Goal: Task Accomplishment & Management: Manage account settings

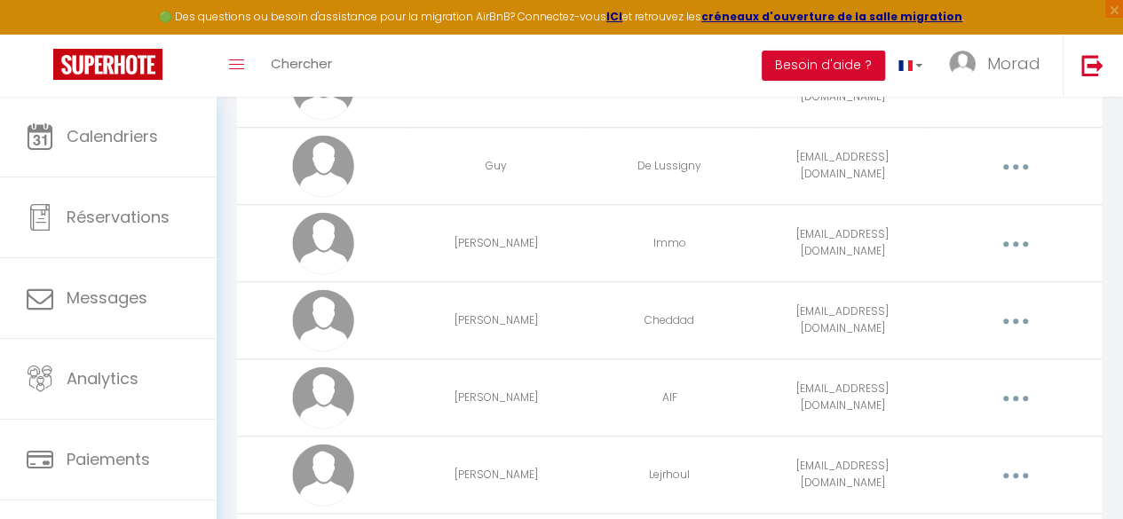
scroll to position [936, 0]
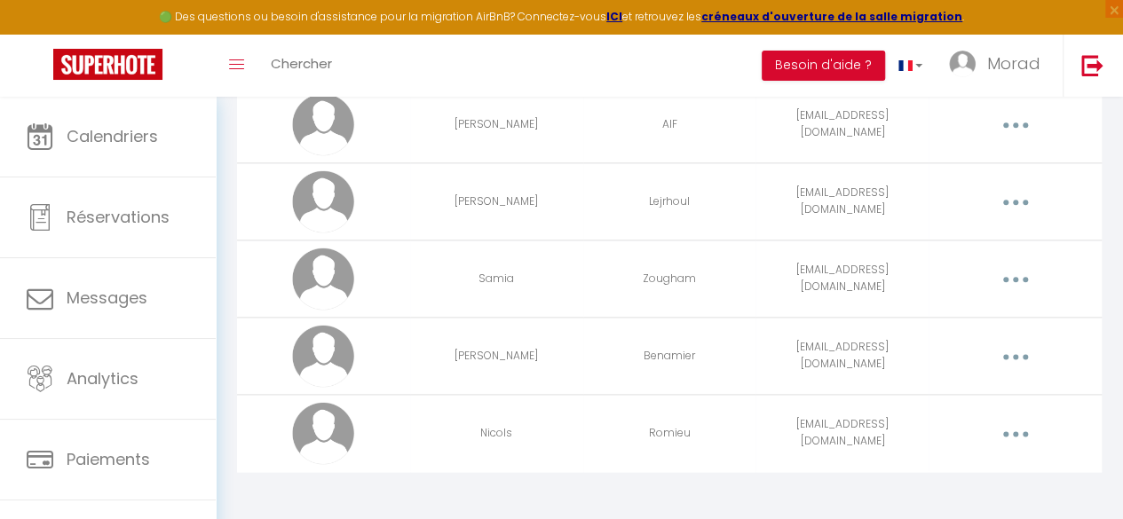
click at [1031, 427] on button "button" at bounding box center [1014, 433] width 47 height 34
click at [962, 462] on link "Editer" at bounding box center [967, 477] width 131 height 30
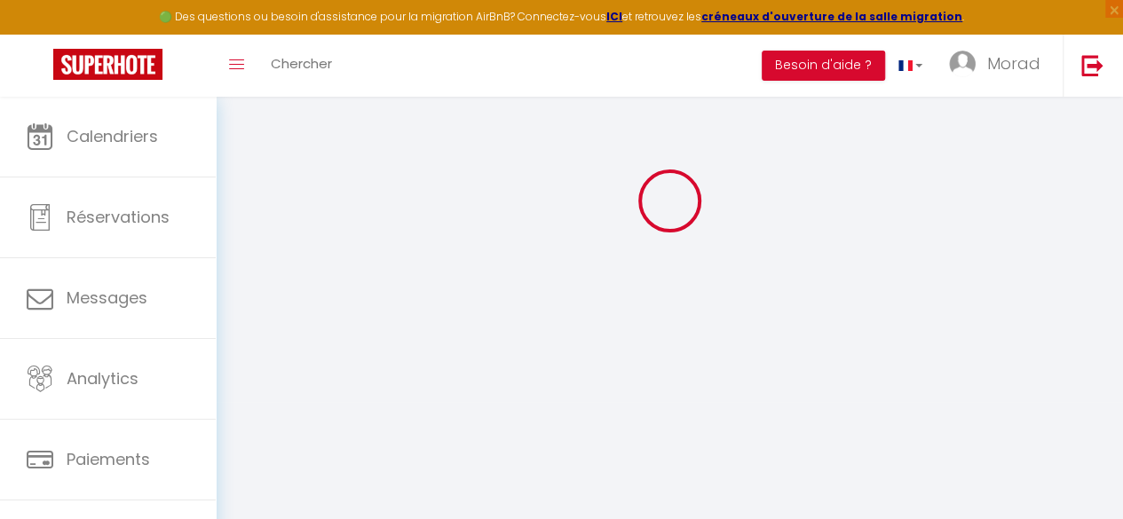
type input "Nicols"
type input "Romieu"
type input "nicolasromieu@outlook.com"
type textarea "https://app.superhote.com/#/connect/FDp73z5BDU"
checkbox input "false"
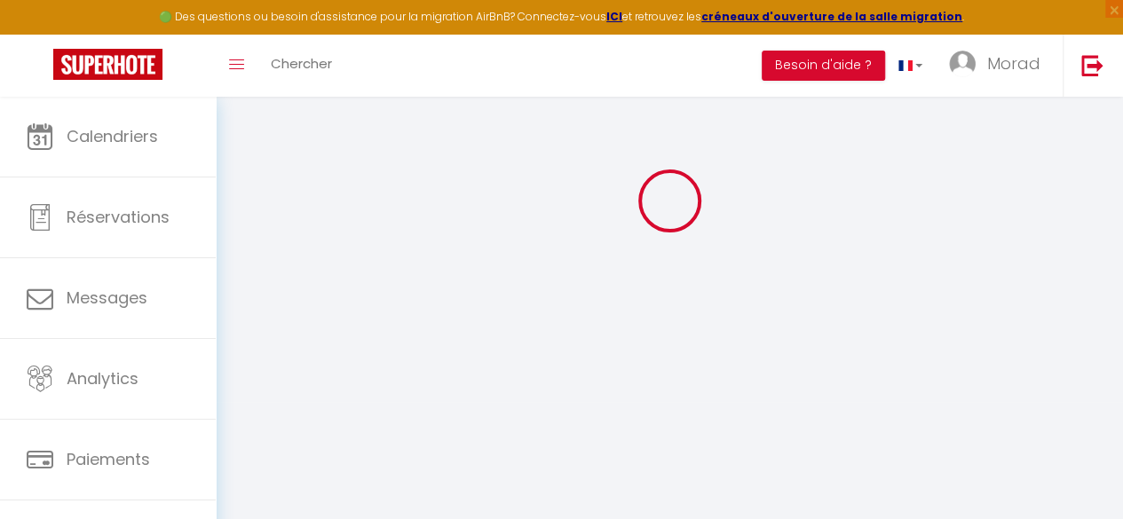
checkbox input "false"
checkbox input "true"
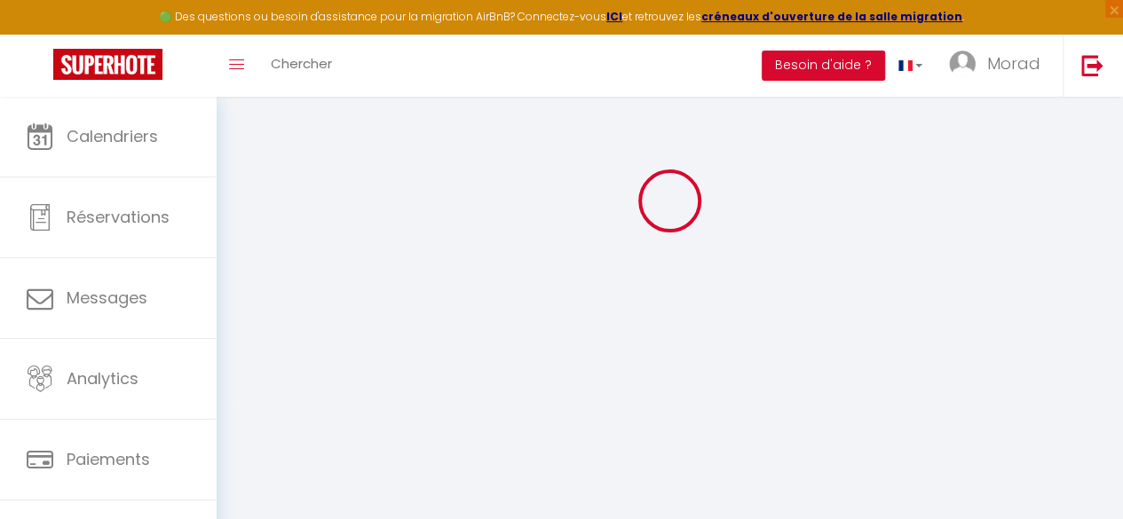
checkbox input "true"
checkbox input "false"
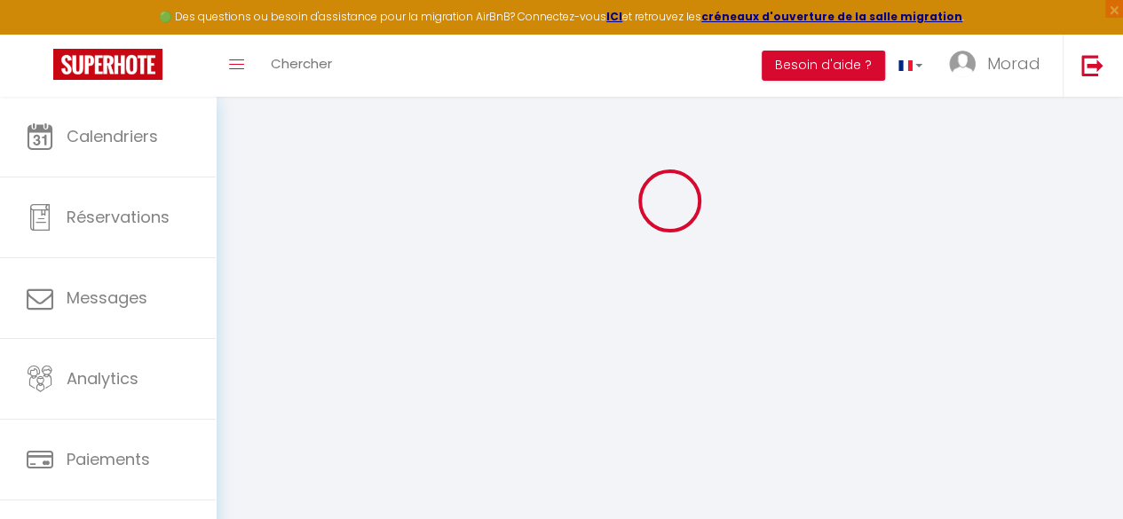
checkbox input "false"
select select
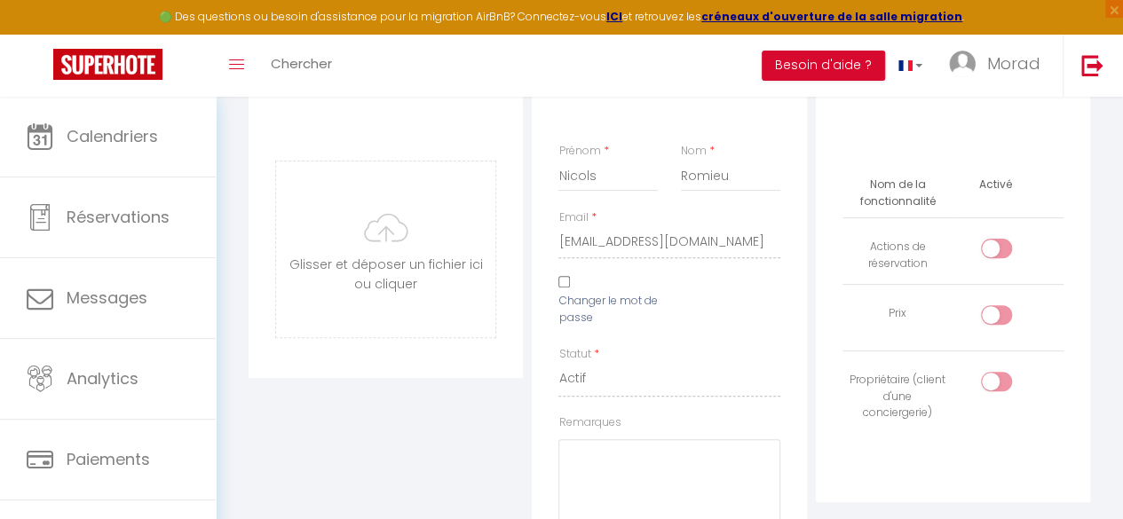
scroll to position [181, 0]
click at [589, 180] on input "Nicols" at bounding box center [607, 177] width 99 height 32
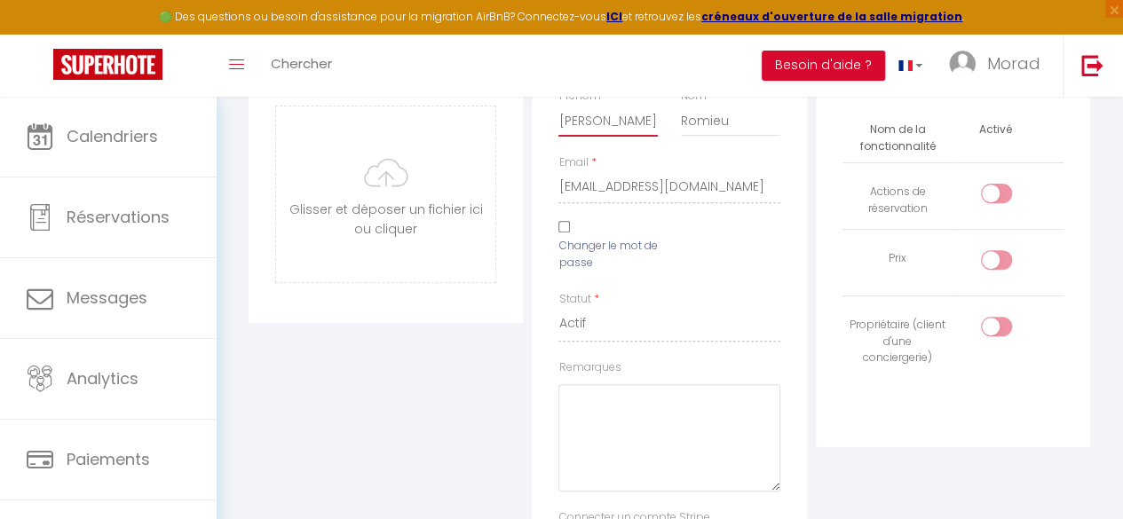
scroll to position [240, 0]
type input "Nicolas"
click at [563, 226] on input "Changer le mot de passe" at bounding box center [564, 224] width 12 height 12
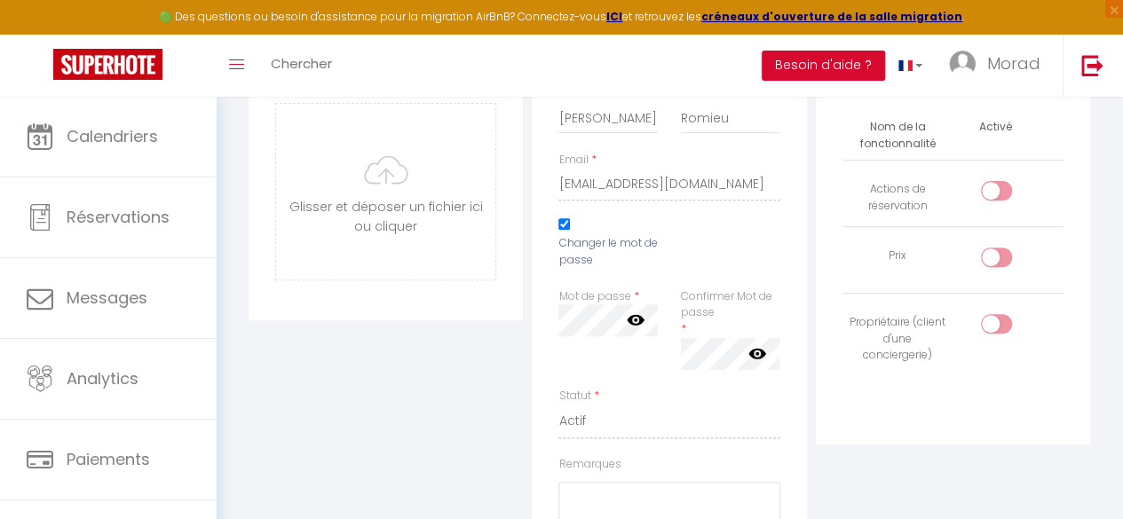
click at [563, 226] on input "Changer le mot de passe" at bounding box center [564, 224] width 12 height 12
checkbox input "false"
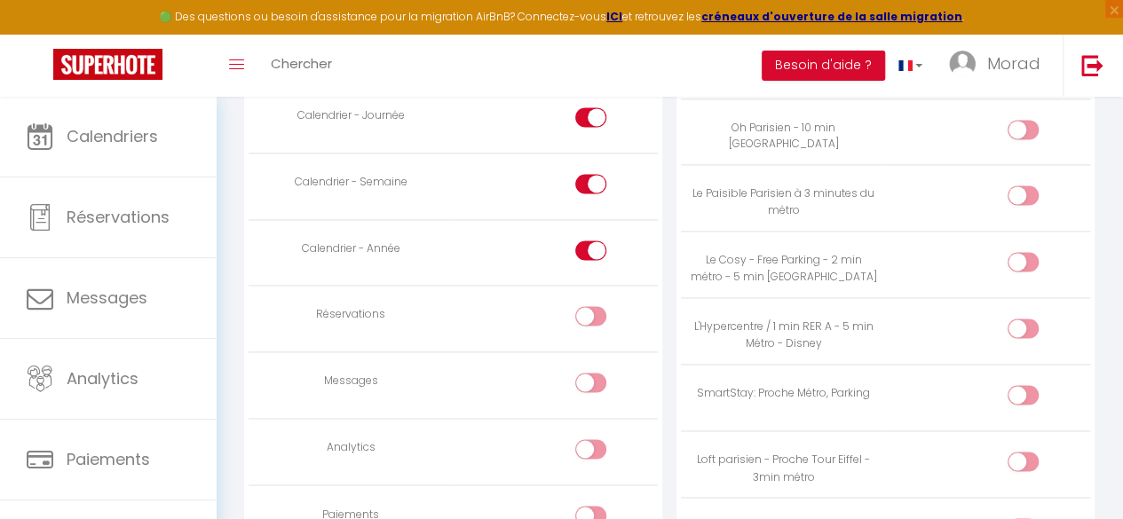
scroll to position [1211, 0]
click at [598, 249] on input "checkbox" at bounding box center [605, 254] width 31 height 27
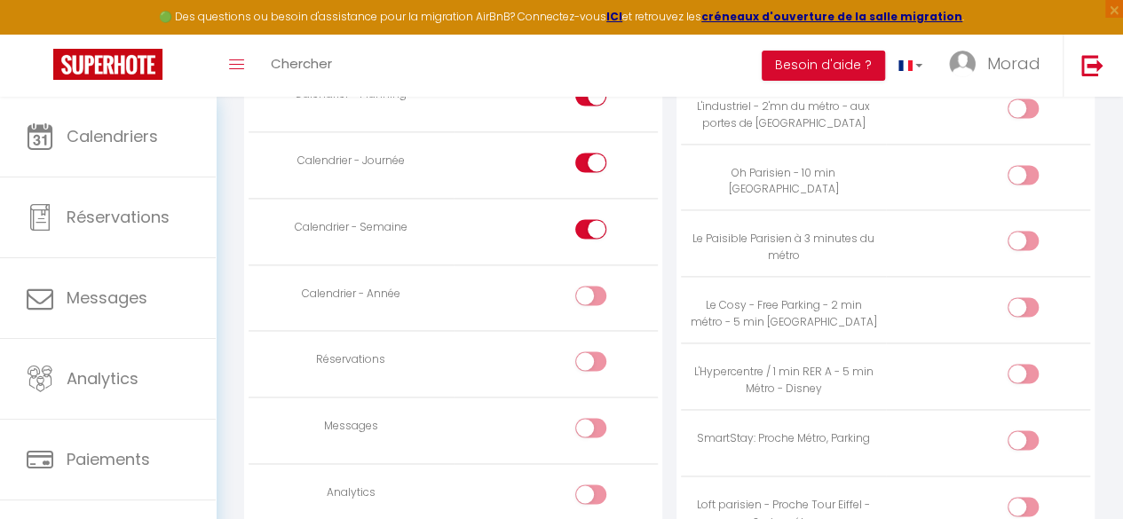
scroll to position [1168, 0]
click at [583, 288] on div at bounding box center [590, 294] width 31 height 20
click at [590, 288] on input "checkbox" at bounding box center [605, 297] width 31 height 27
checkbox input "true"
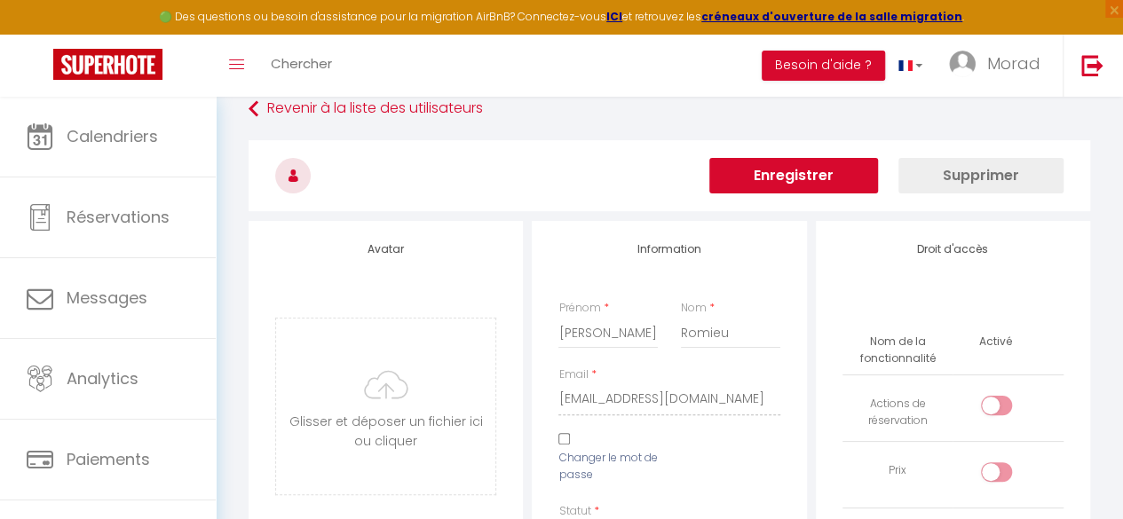
scroll to position [24, 0]
click at [789, 176] on button "Enregistrer" at bounding box center [793, 177] width 169 height 36
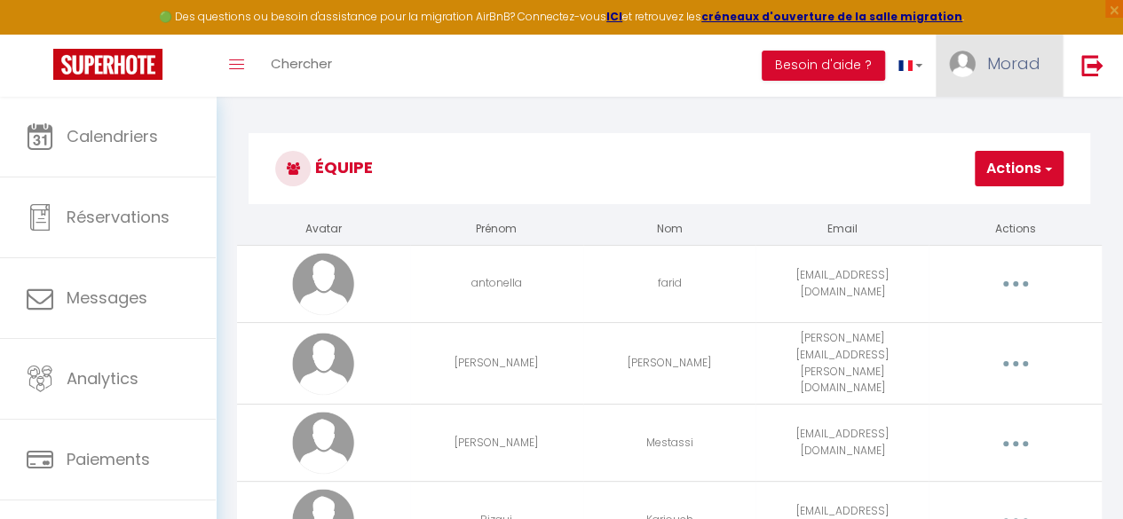
click at [994, 70] on span "Morad" at bounding box center [1013, 63] width 53 height 22
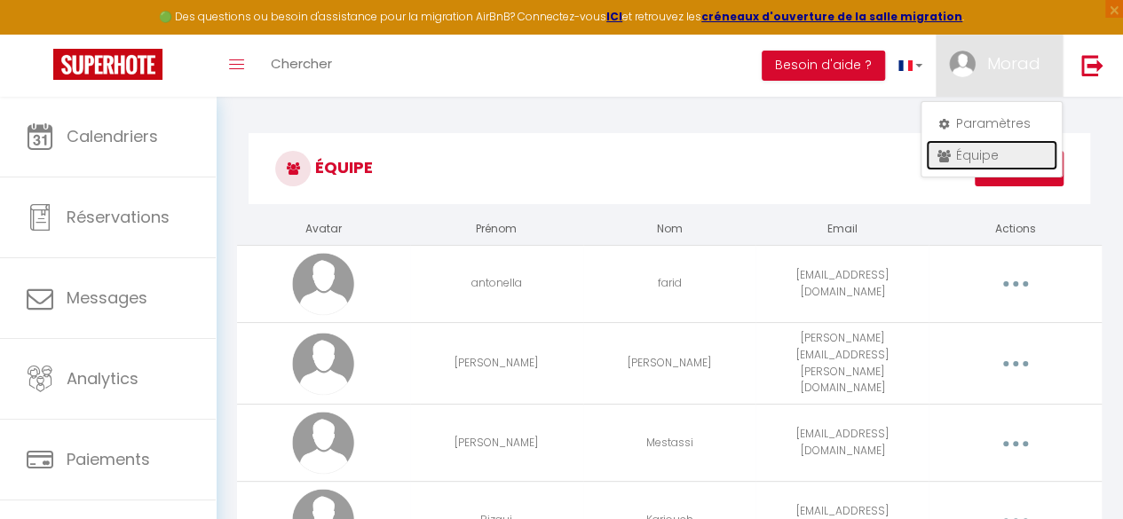
click at [987, 147] on link "Équipe" at bounding box center [991, 155] width 131 height 30
click at [954, 151] on link "Équipe" at bounding box center [991, 155] width 131 height 30
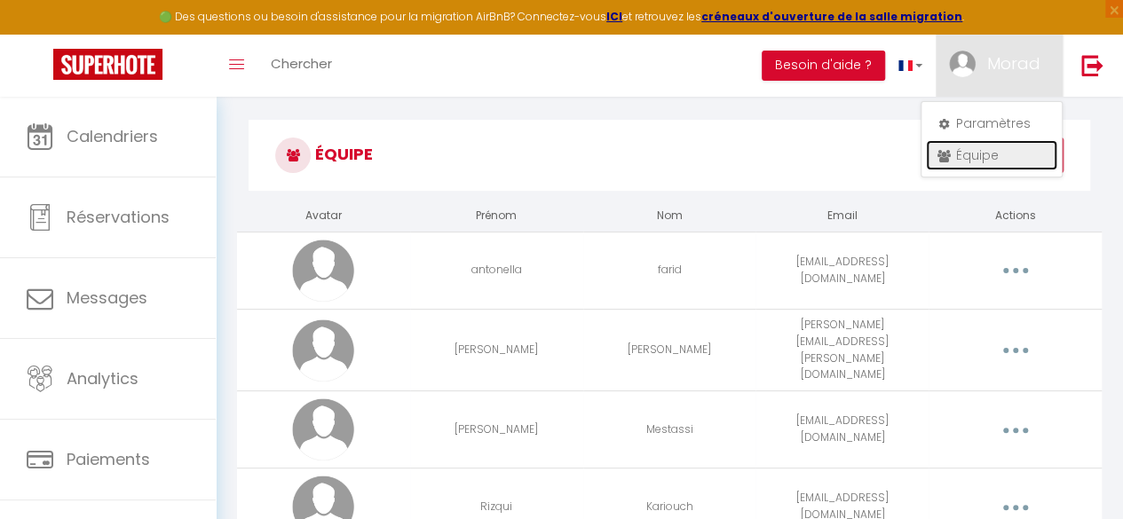
scroll to position [12, 0]
click at [669, 151] on h3 "Équipe" at bounding box center [669, 156] width 841 height 71
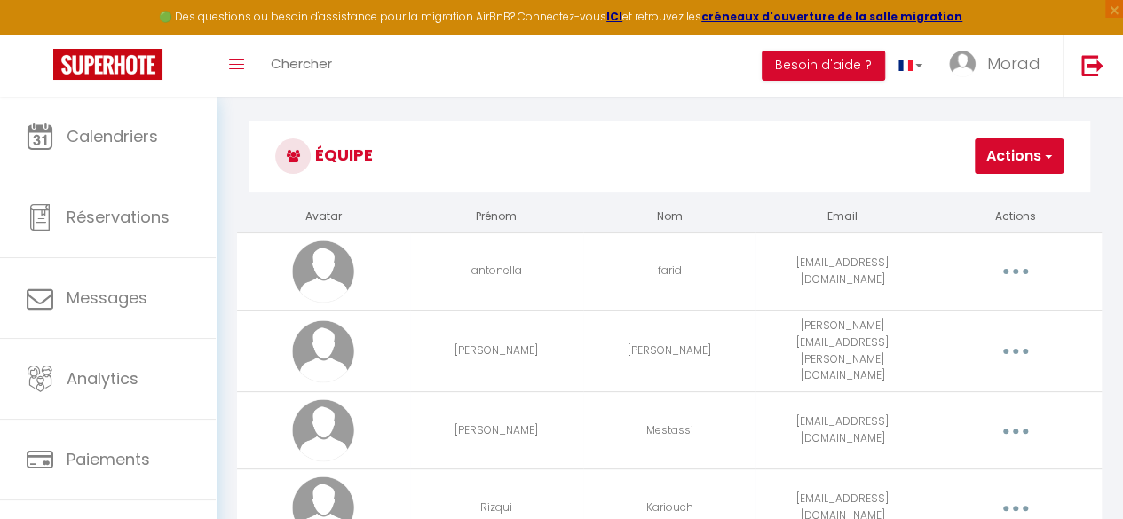
click at [1039, 160] on button "Actions" at bounding box center [1019, 156] width 89 height 36
click at [999, 194] on link "Ajouter un nouvel utilisateur" at bounding box center [957, 195] width 209 height 23
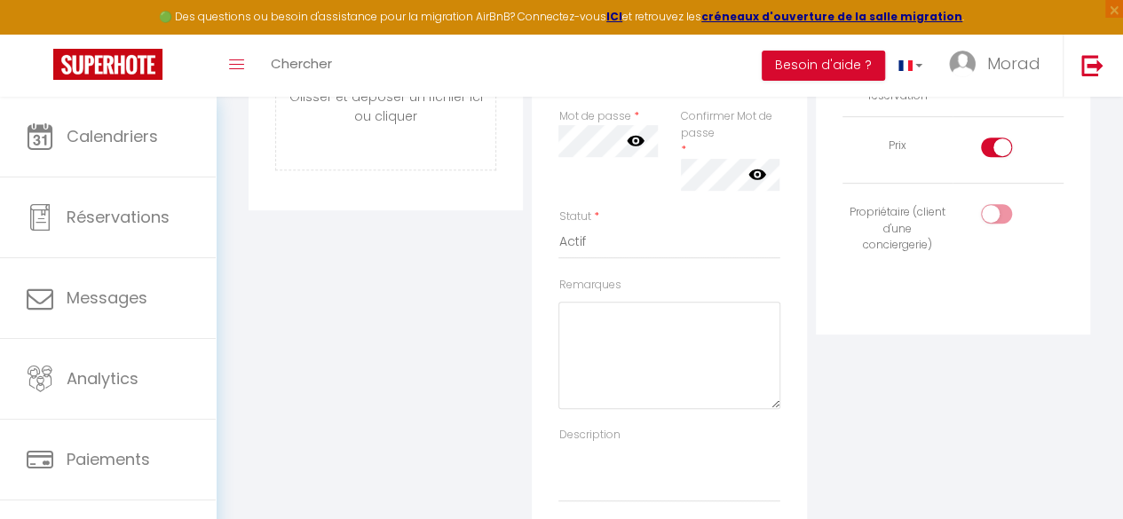
scroll to position [351, 0]
click at [698, 241] on select "Actif Inactif" at bounding box center [668, 240] width 221 height 34
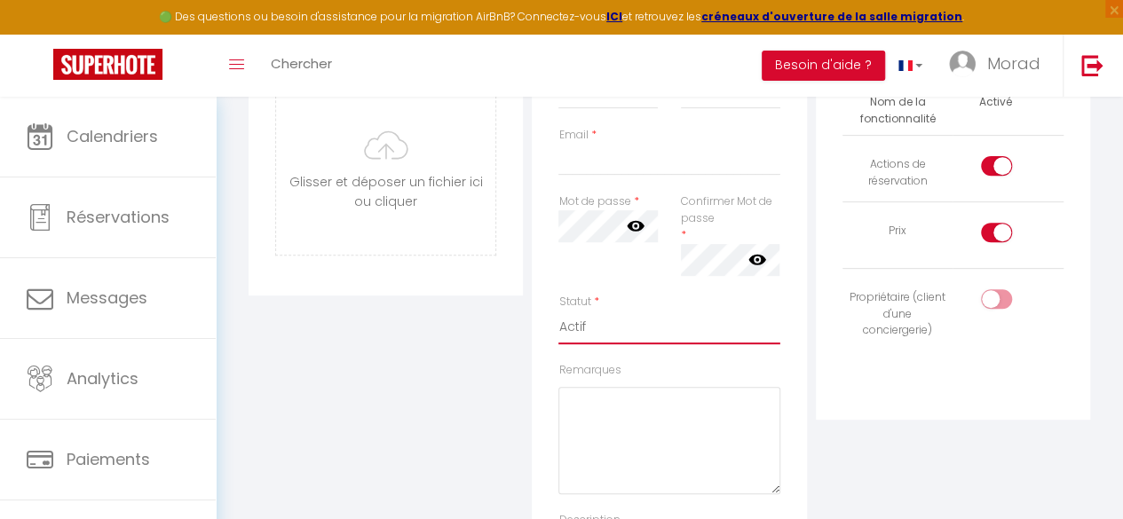
scroll to position [0, 0]
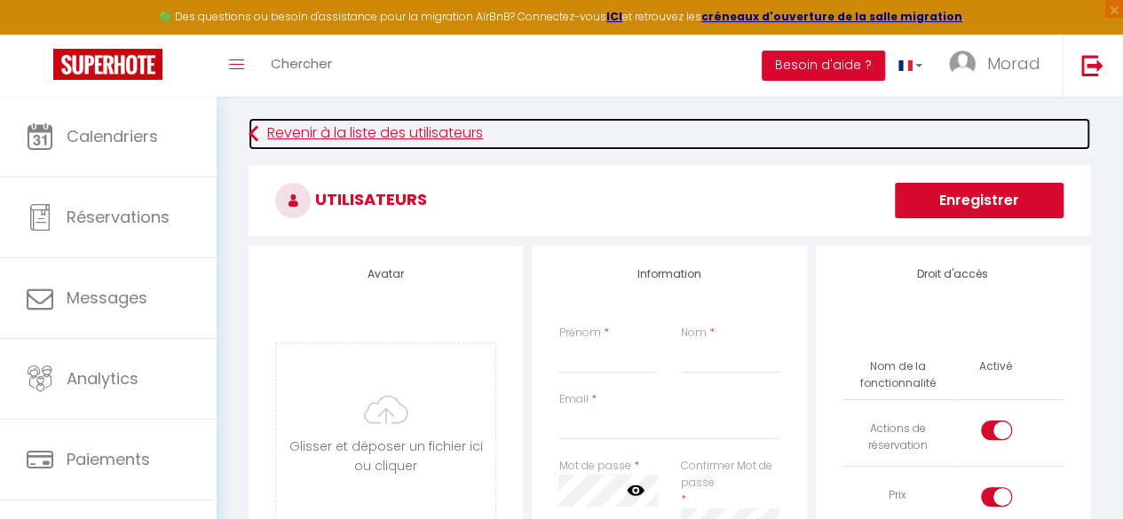
click at [373, 138] on link "Revenir à la liste des utilisateurs" at bounding box center [669, 134] width 841 height 32
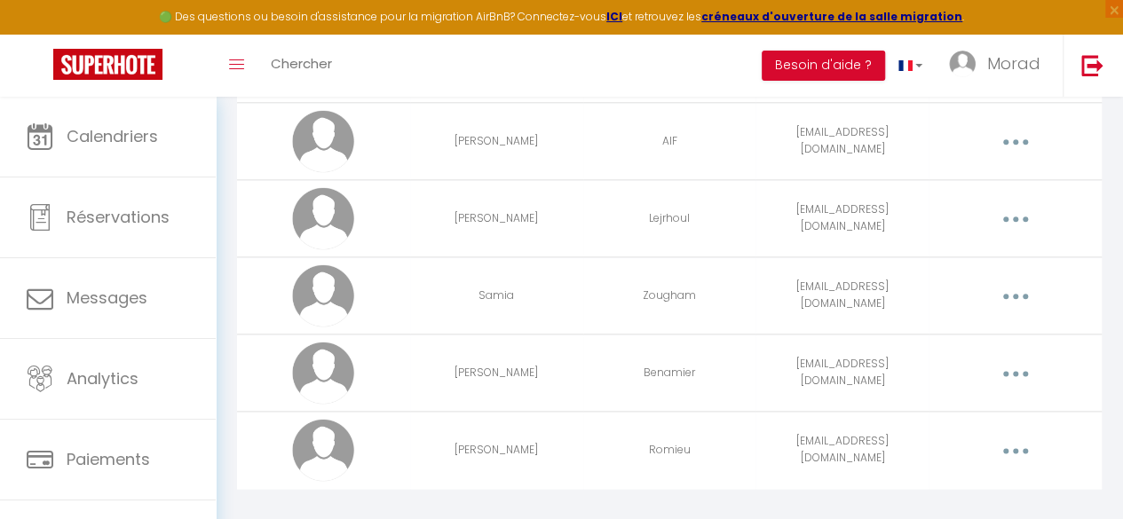
scroll to position [936, 0]
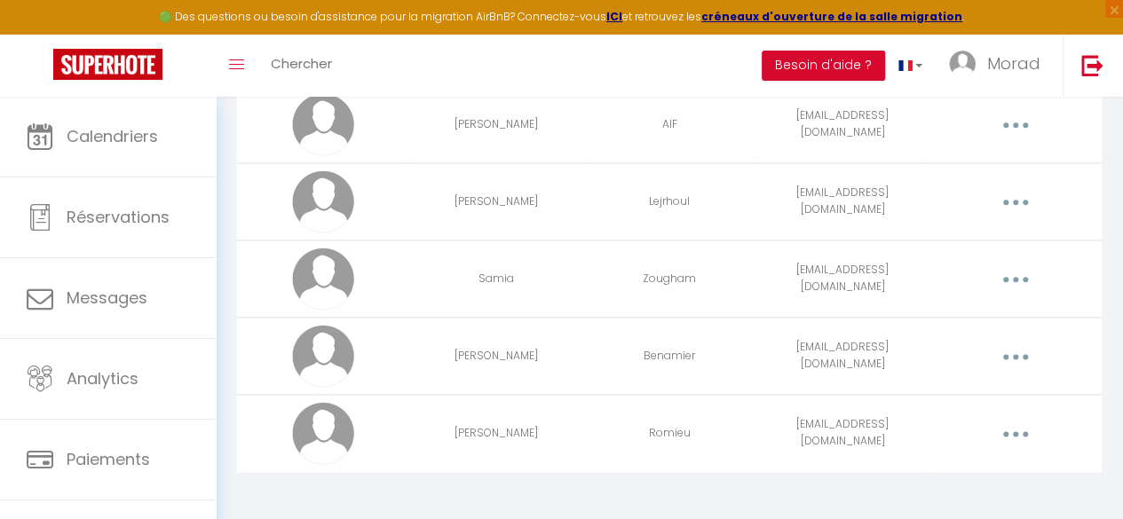
click at [1010, 416] on button "button" at bounding box center [1014, 433] width 47 height 34
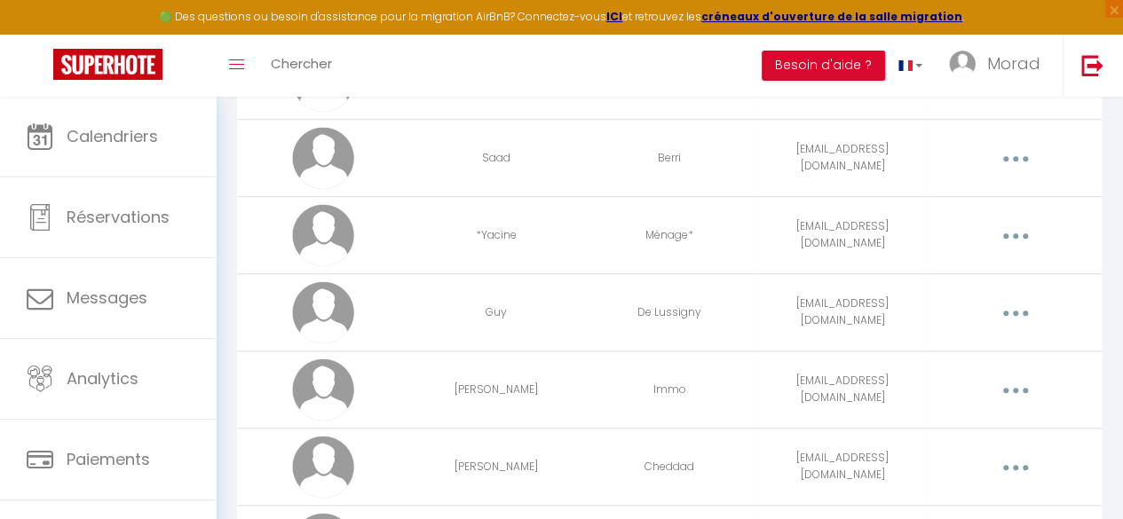
scroll to position [514, 0]
click at [1023, 228] on button "button" at bounding box center [1014, 238] width 47 height 34
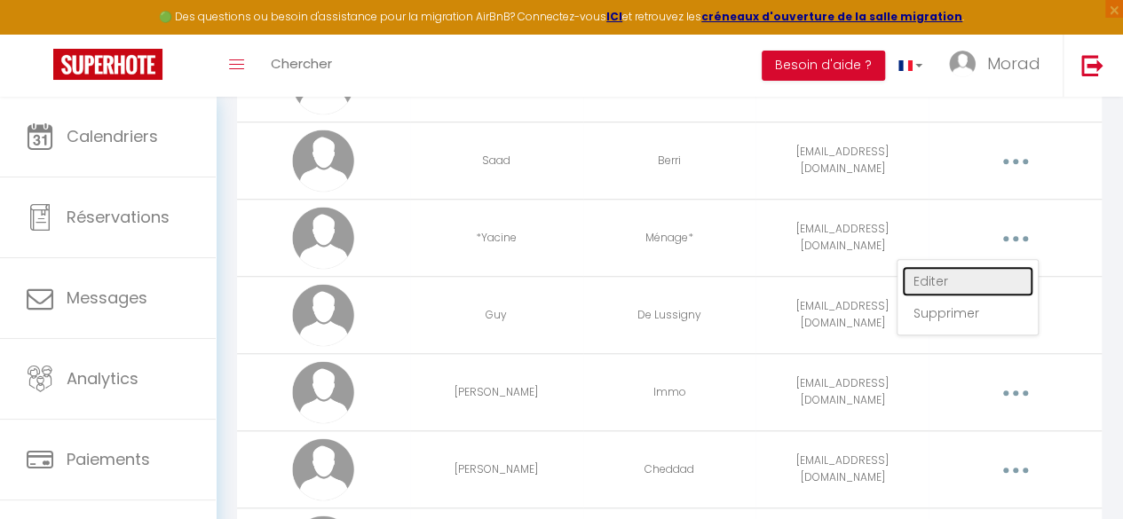
click at [954, 266] on link "Editer" at bounding box center [967, 281] width 131 height 30
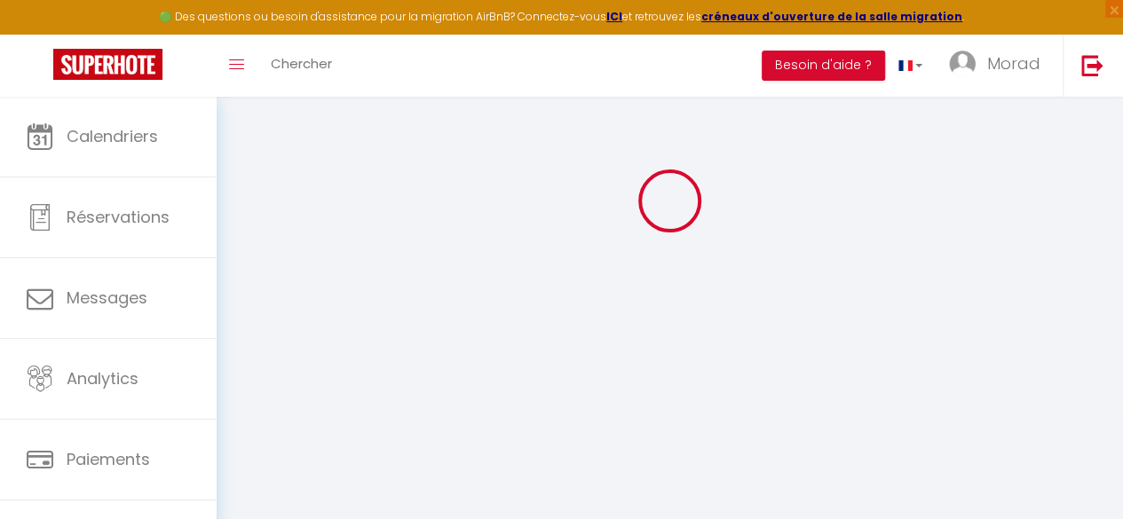
type input "*Yacine"
type input "Ménage*"
type input "Superhote212@gmail.com"
type textarea "https://app.superhote.com/#/connect/avoIVo58I8"
checkbox input "true"
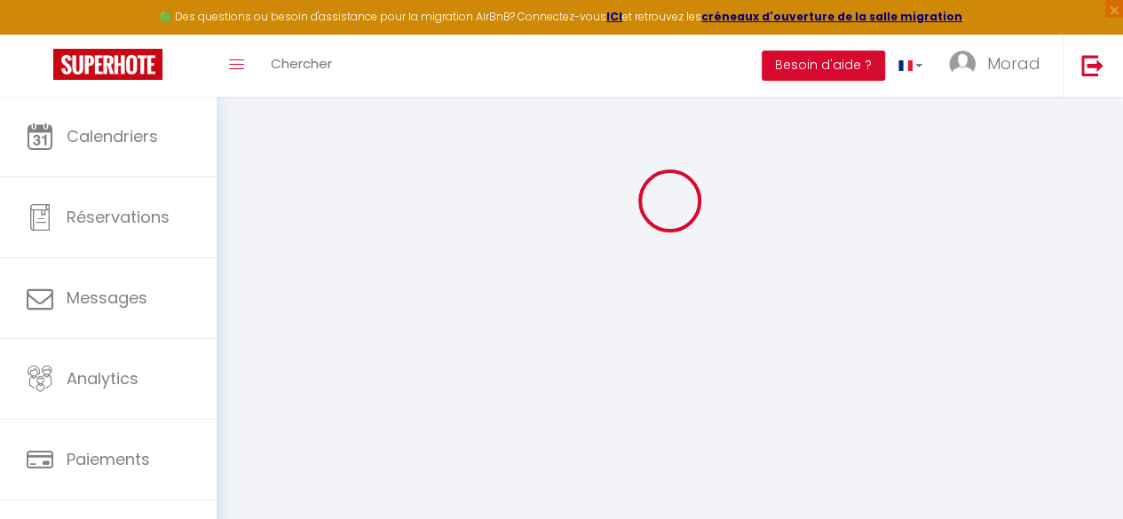
checkbox input "false"
checkbox input "true"
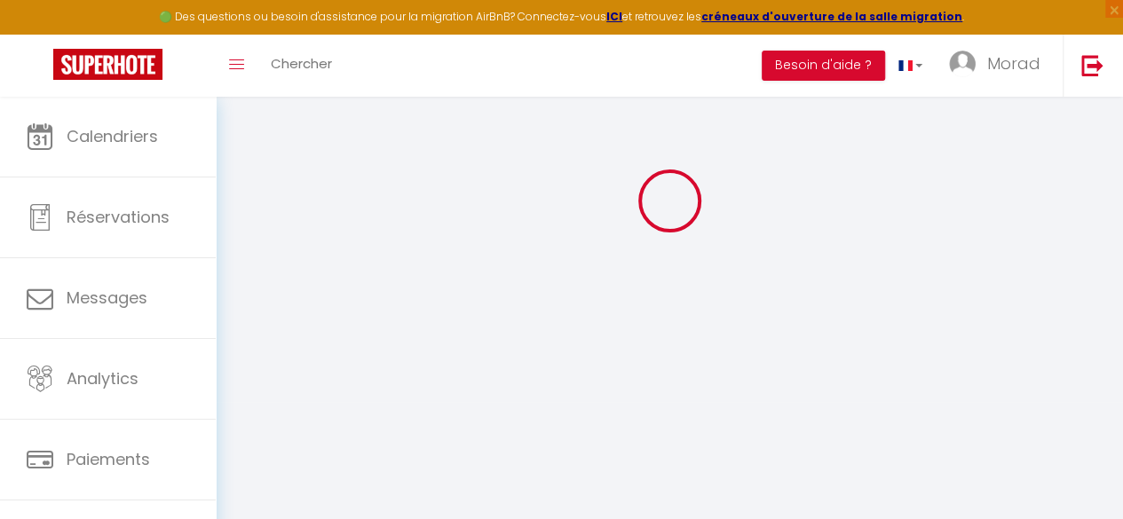
checkbox input "true"
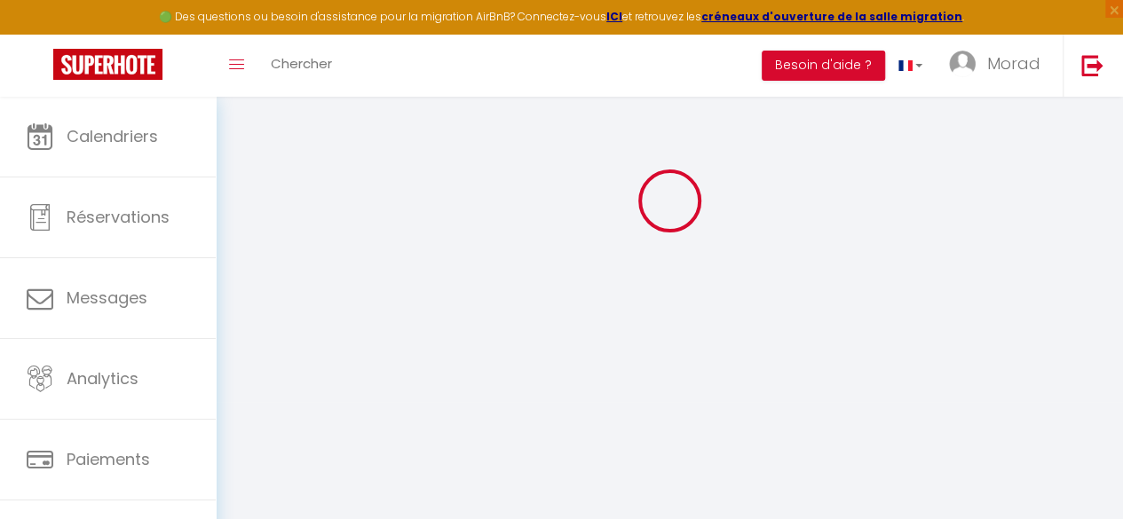
checkbox input "true"
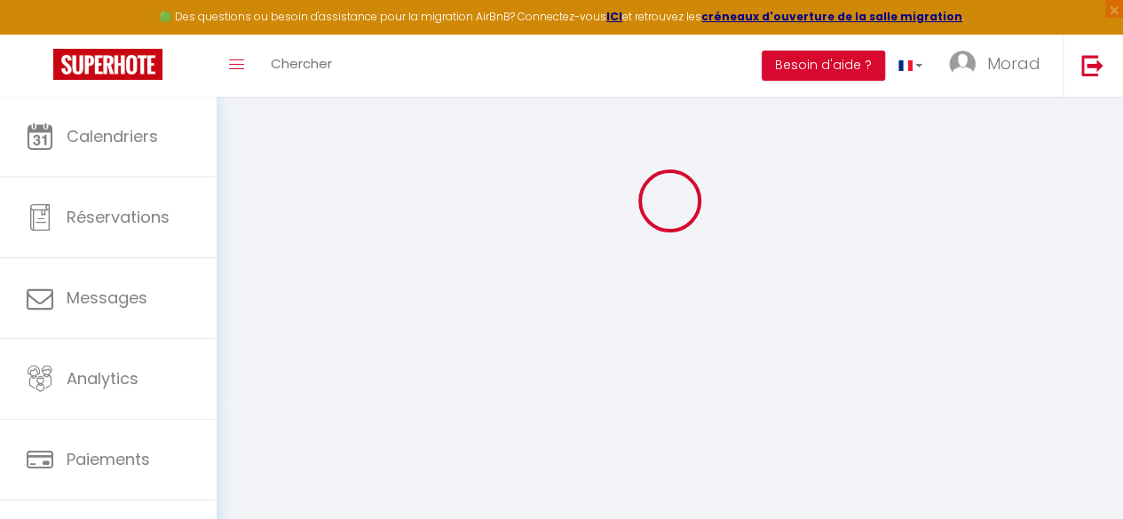
checkbox input "true"
select select
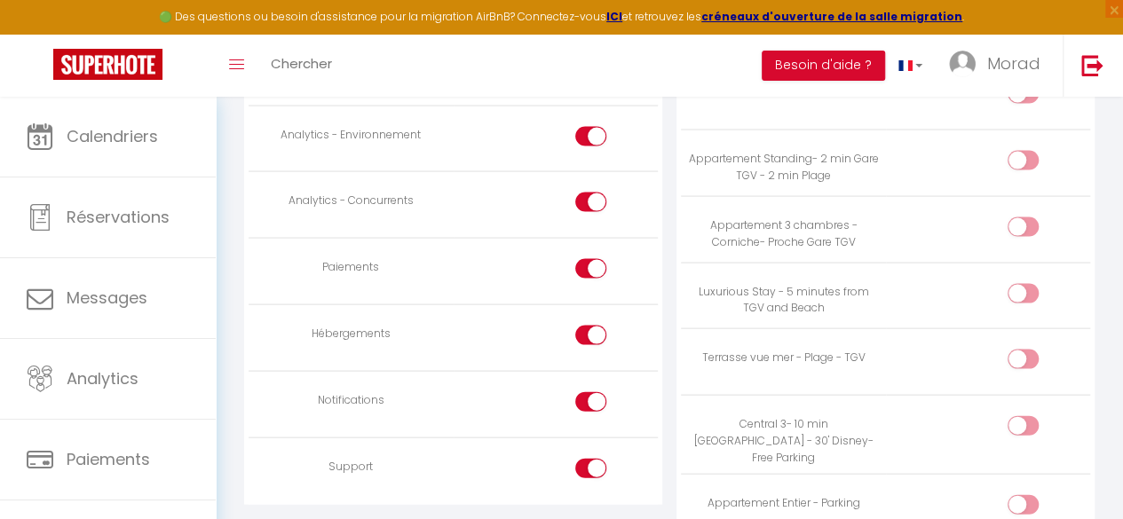
scroll to position [1740, 0]
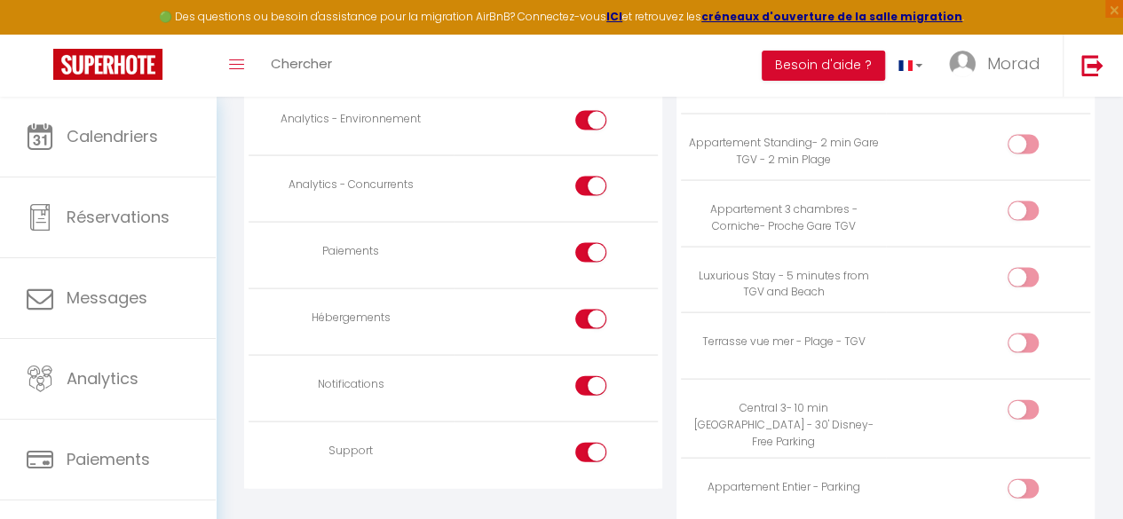
click at [589, 243] on div at bounding box center [590, 253] width 31 height 20
click at [590, 243] on input "checkbox" at bounding box center [605, 256] width 31 height 27
checkbox input "false"
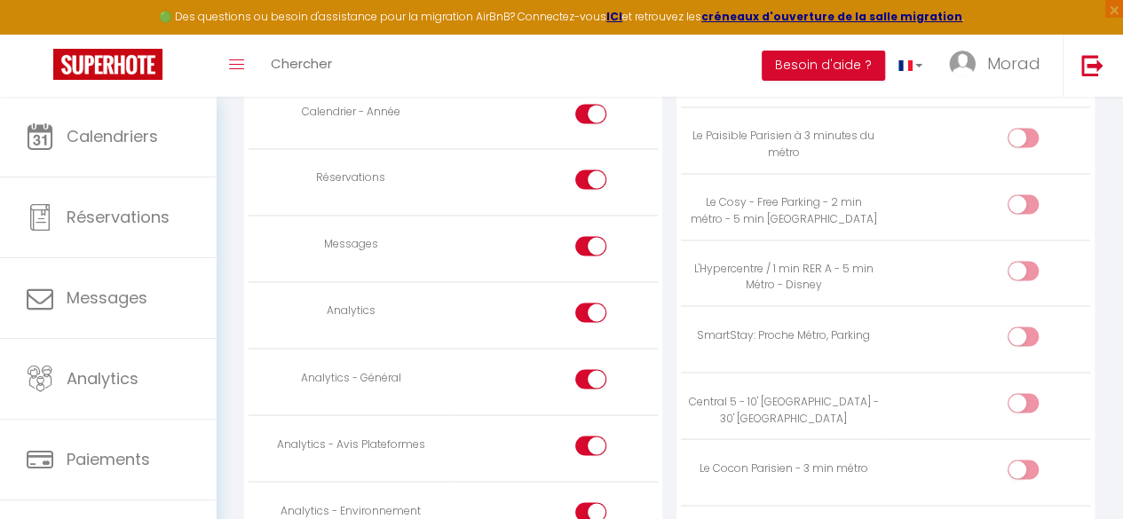
scroll to position [1347, 0]
click at [582, 311] on div at bounding box center [590, 314] width 31 height 20
click at [590, 311] on input "checkbox" at bounding box center [605, 317] width 31 height 27
checkbox input "false"
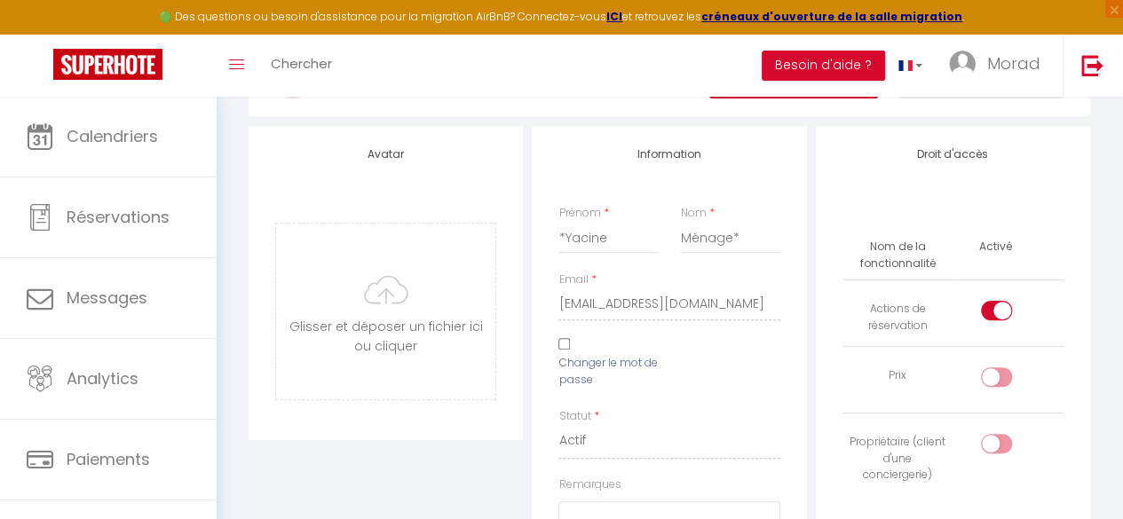
scroll to position [130, 0]
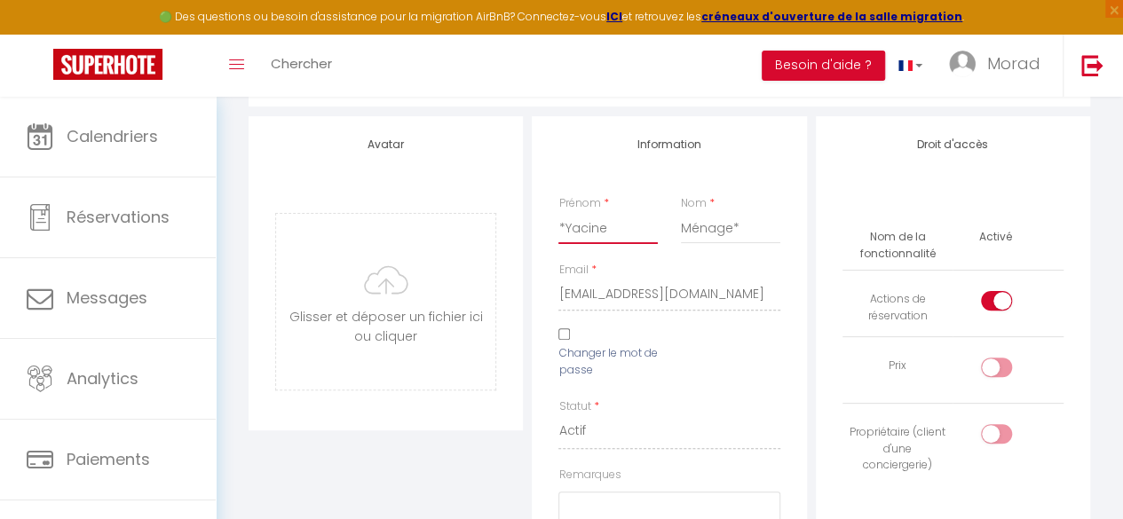
click at [581, 225] on input "*Yacine" at bounding box center [607, 228] width 99 height 32
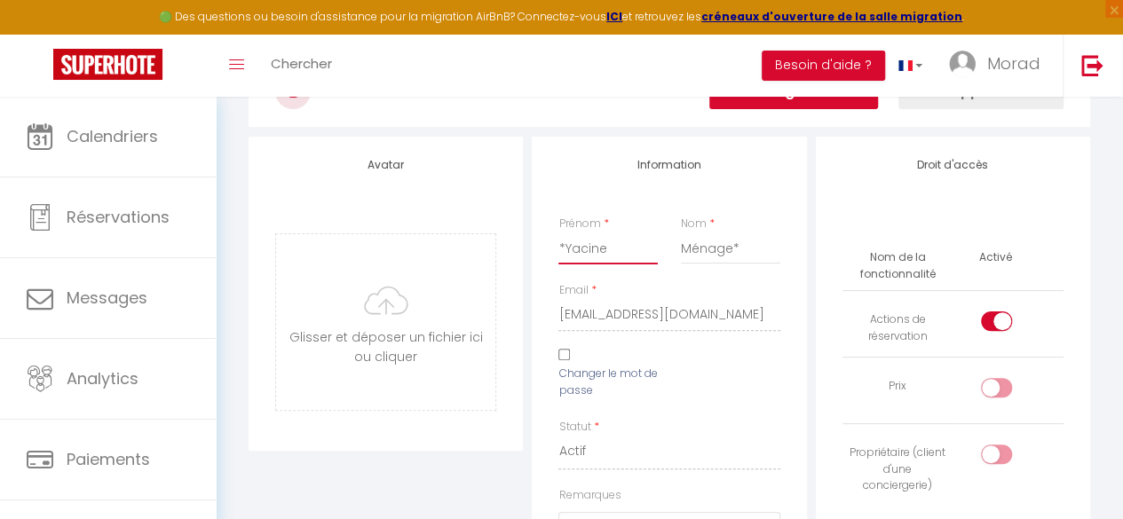
scroll to position [0, 0]
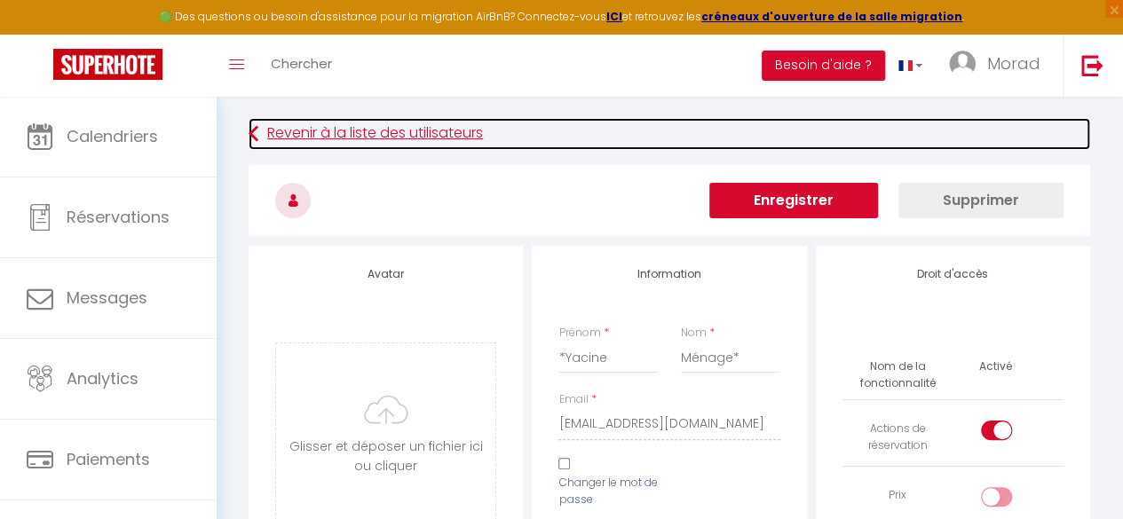
click at [289, 136] on link "Revenir à la liste des utilisateurs" at bounding box center [669, 134] width 841 height 32
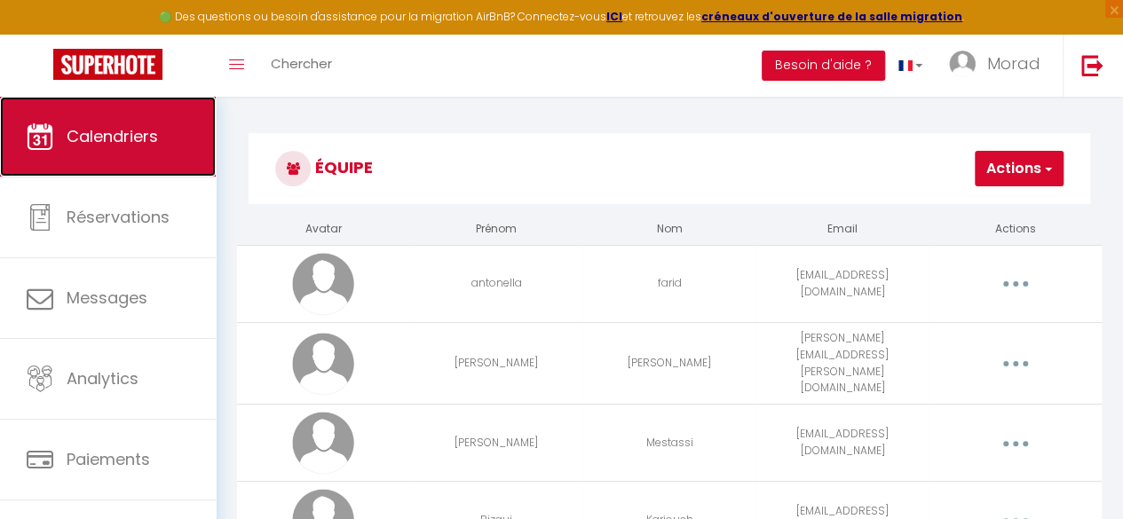
click at [96, 138] on span "Calendriers" at bounding box center [112, 136] width 91 height 22
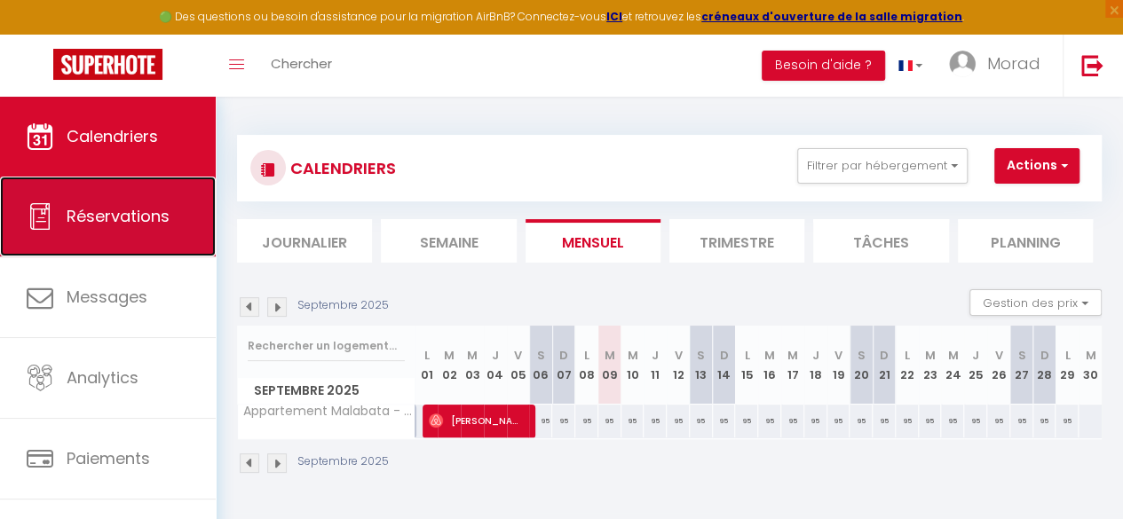
click at [96, 202] on link "Réservations" at bounding box center [108, 217] width 216 height 80
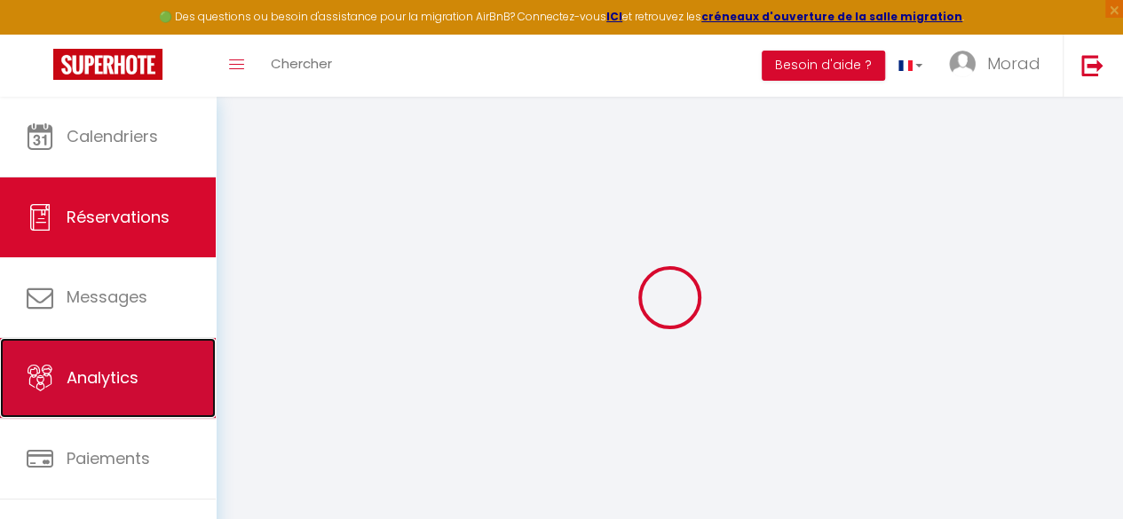
click at [106, 371] on span "Analytics" at bounding box center [103, 378] width 72 height 22
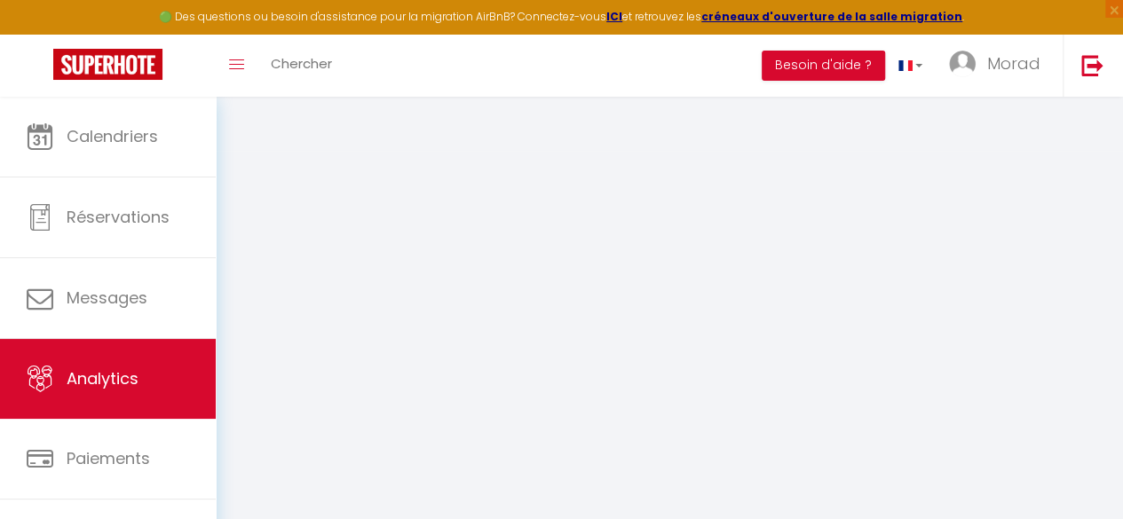
select select "2025"
select select "9"
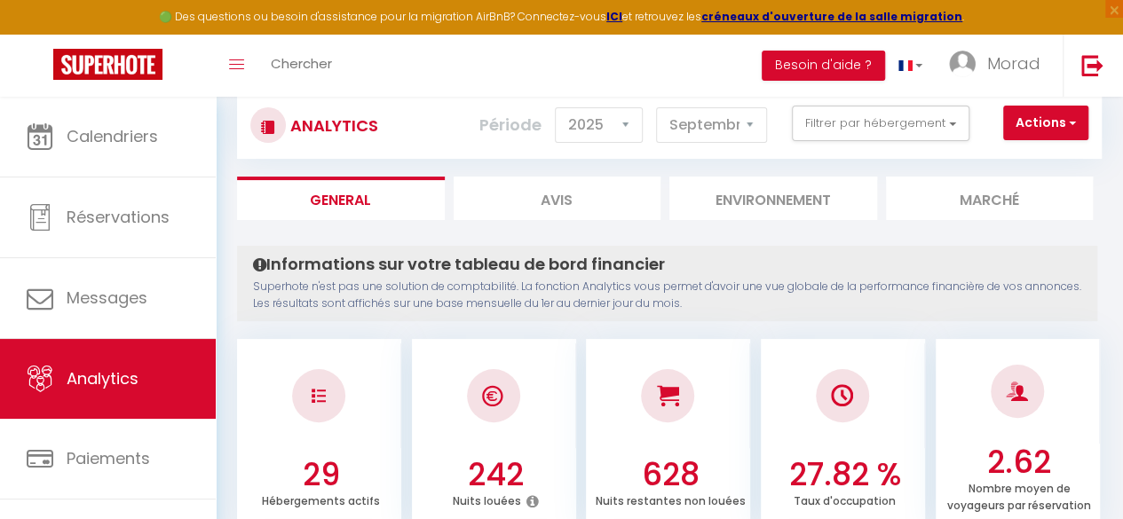
scroll to position [44, 0]
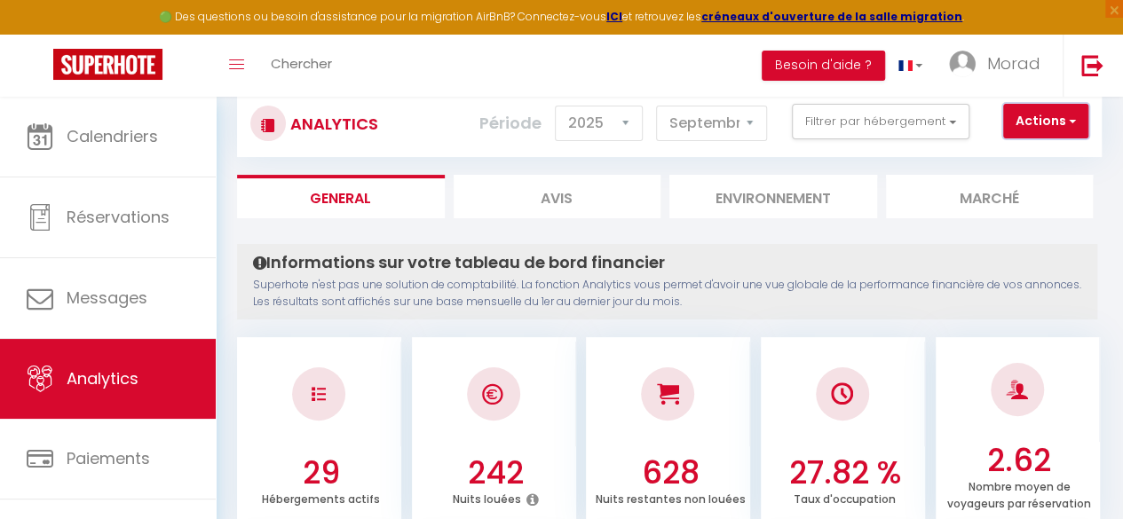
click at [1031, 127] on button "Actions" at bounding box center [1045, 122] width 85 height 36
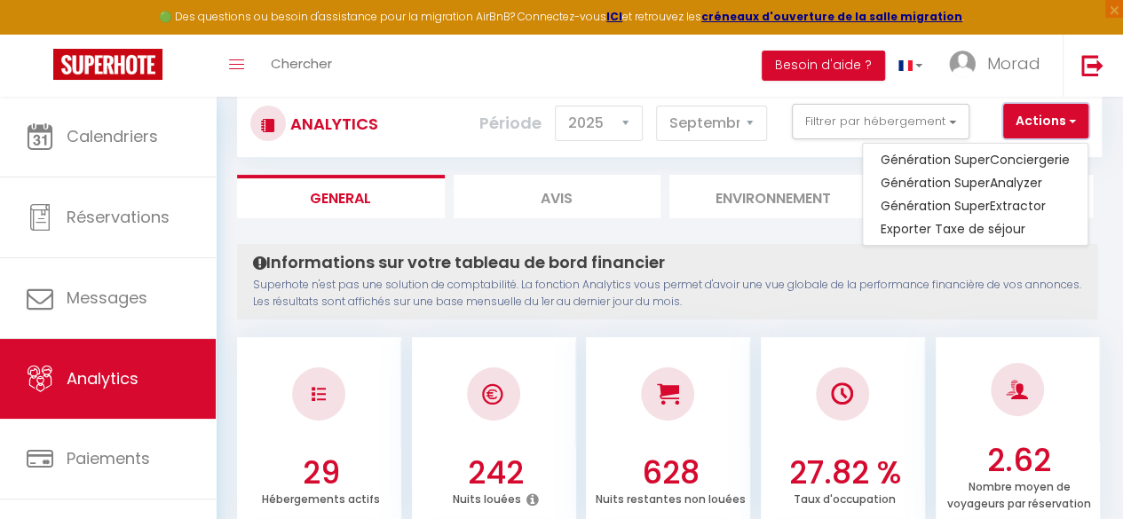
scroll to position [102, 0]
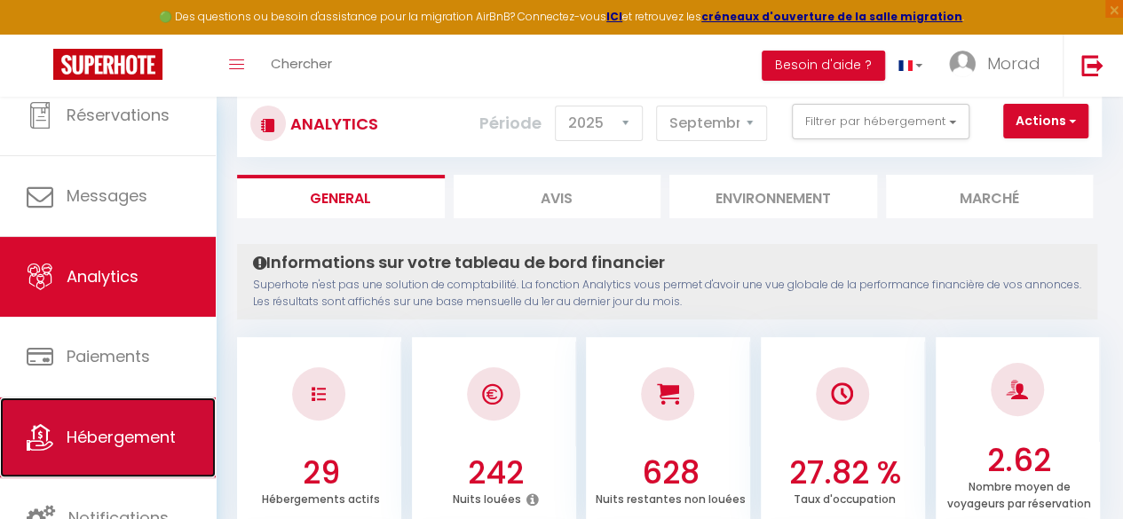
click at [163, 430] on span "Hébergement" at bounding box center [121, 437] width 109 height 22
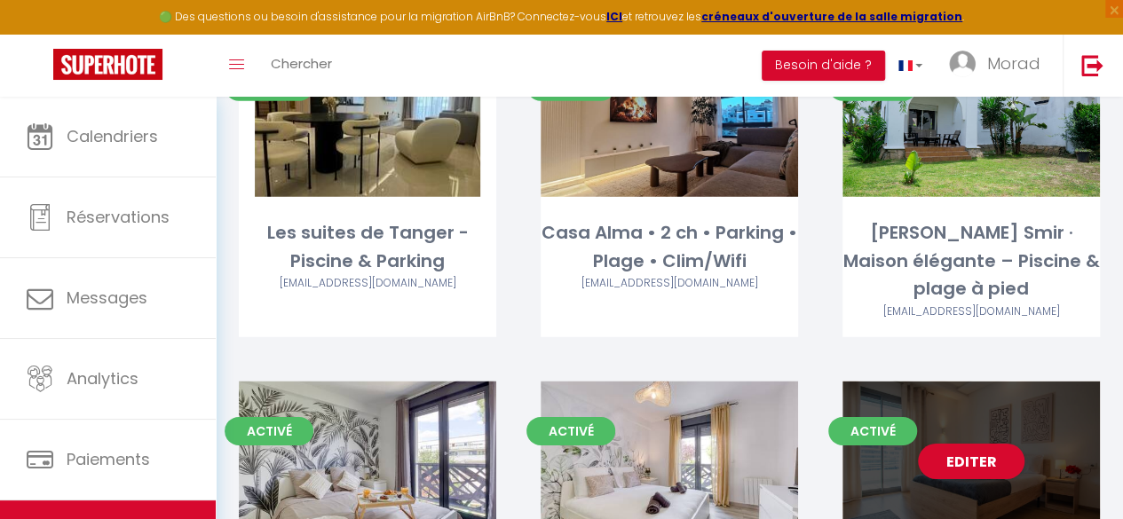
scroll to position [2554, 0]
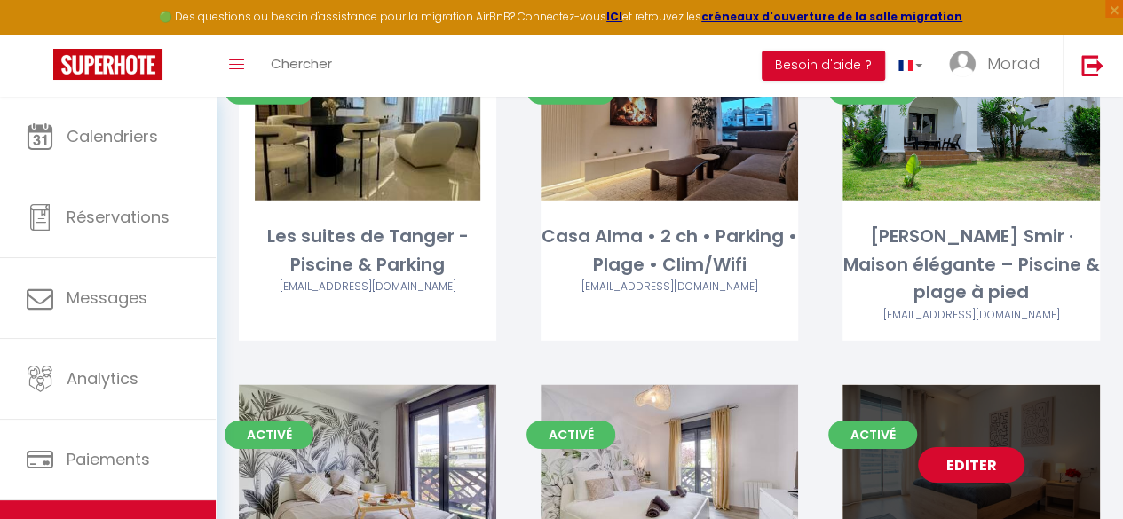
click at [989, 447] on link "Editer" at bounding box center [971, 465] width 107 height 36
select select "3"
select select "2"
select select "1"
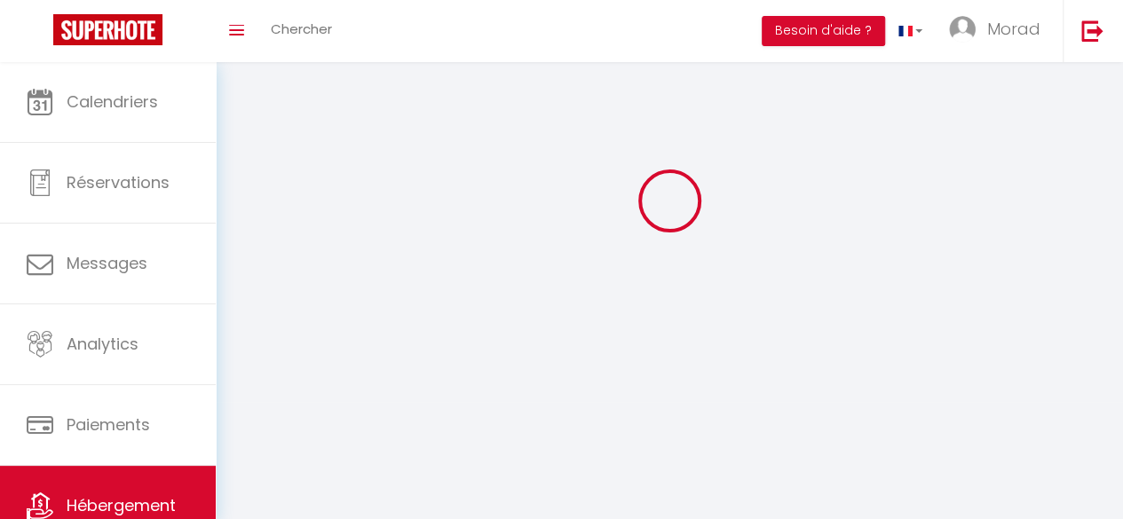
select select
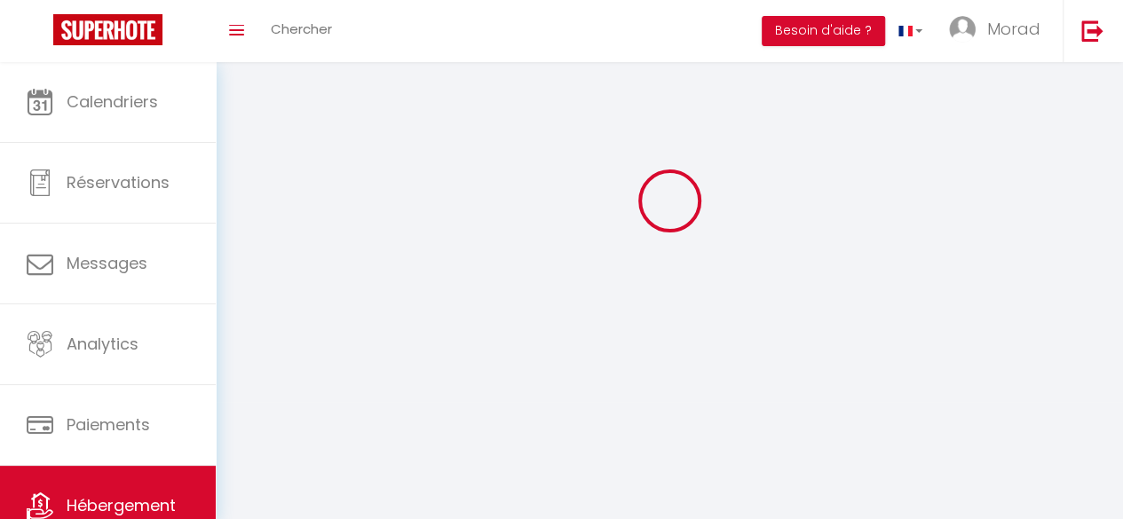
checkbox input "false"
select select
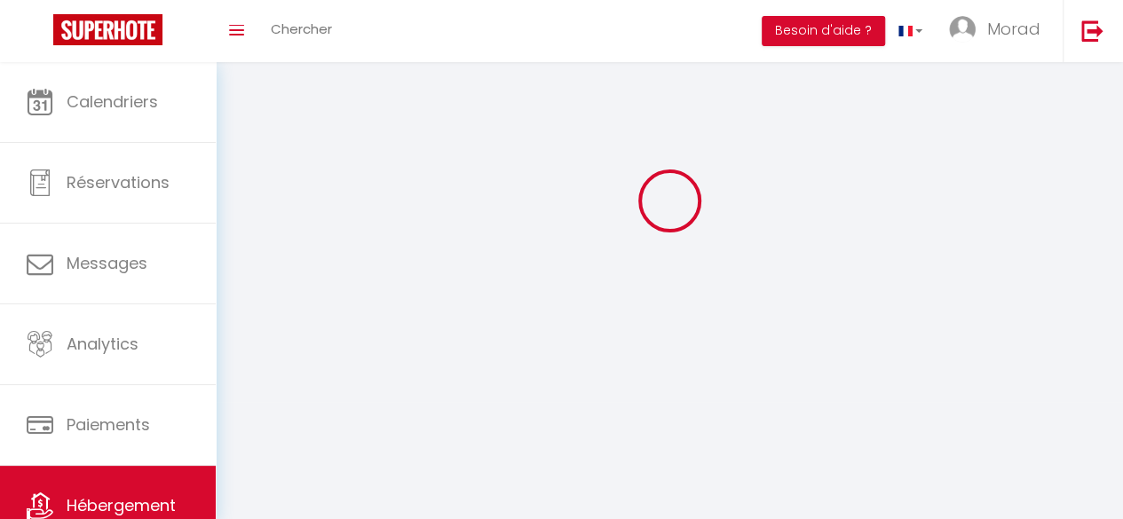
select select
select select "28"
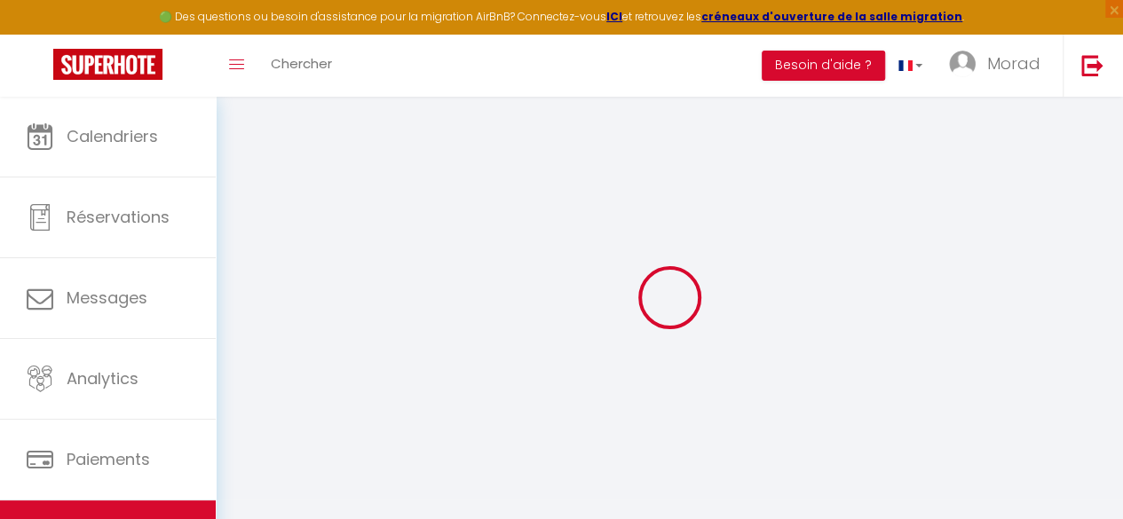
select select
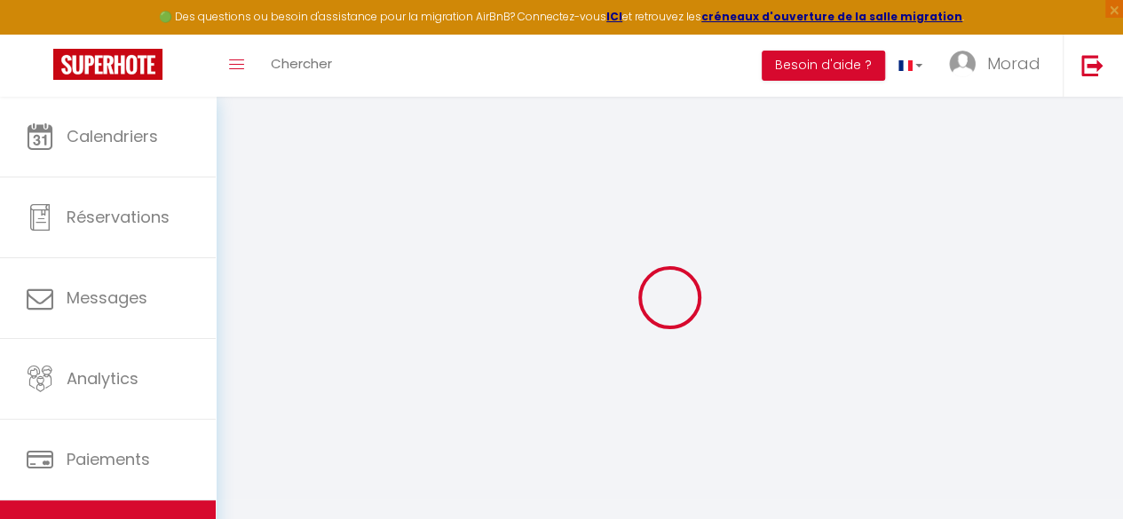
select select
checkbox input "false"
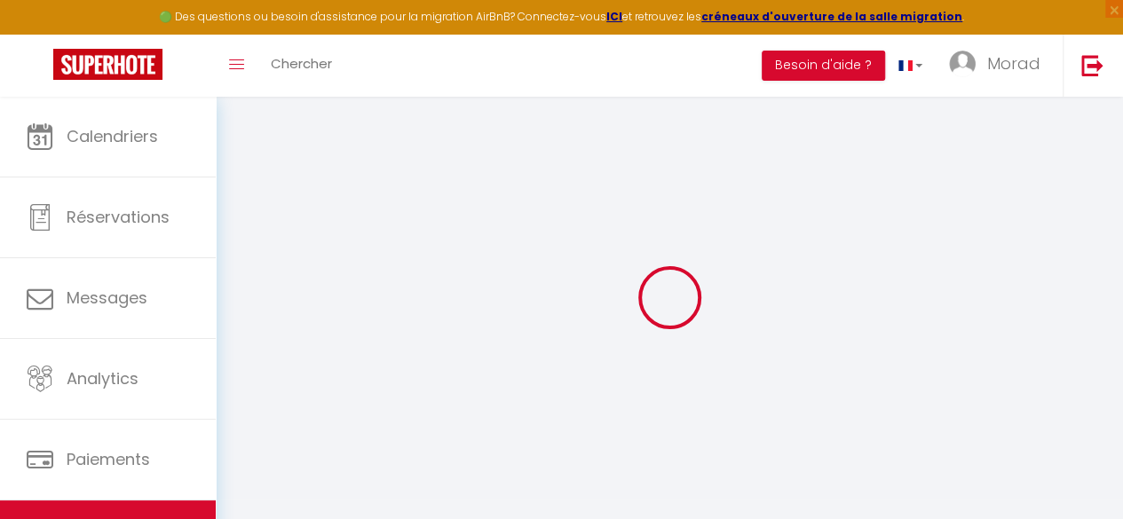
select select
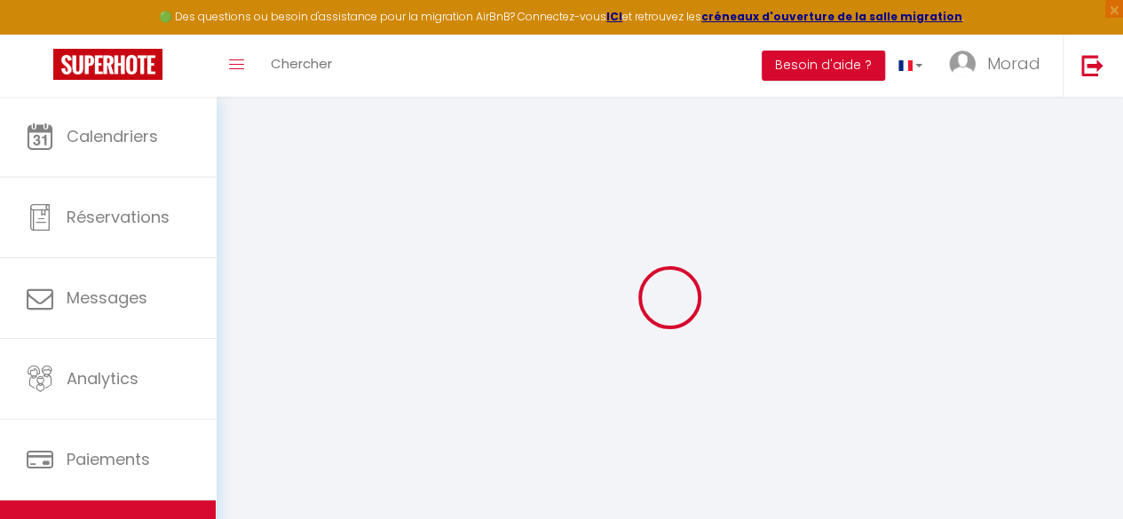
select select
checkbox input "false"
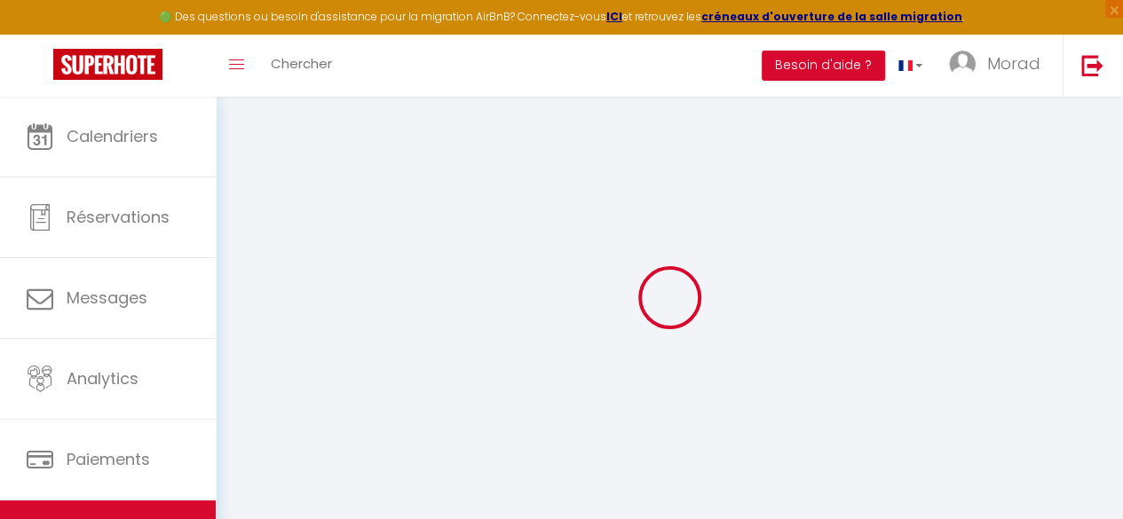
checkbox input "false"
select select
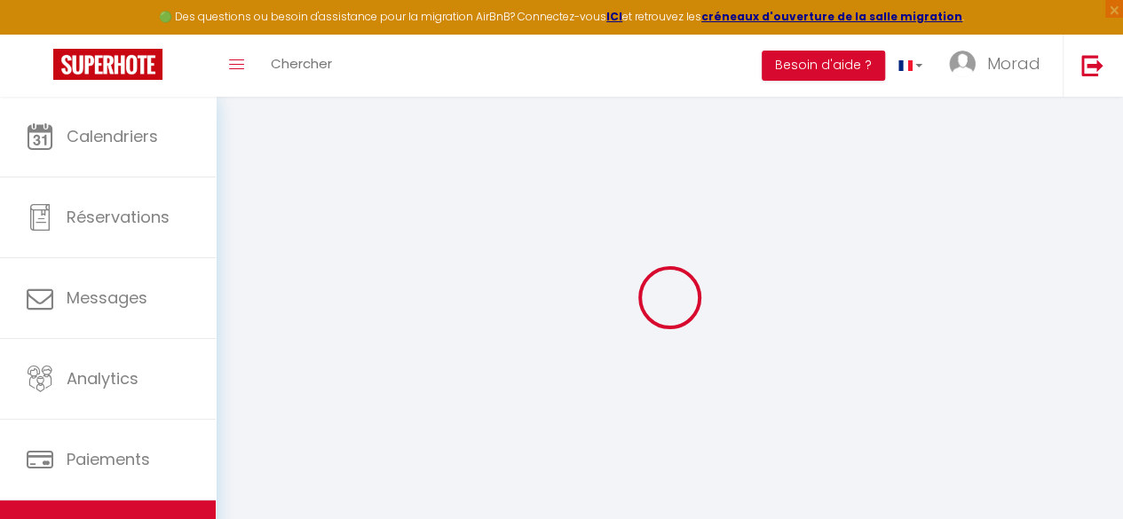
select select
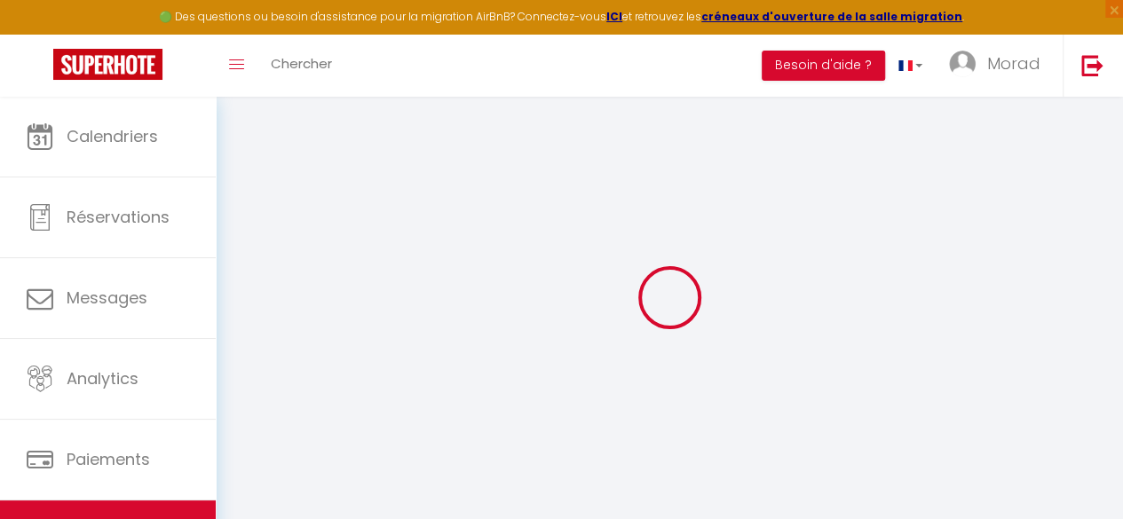
checkbox input "false"
select select
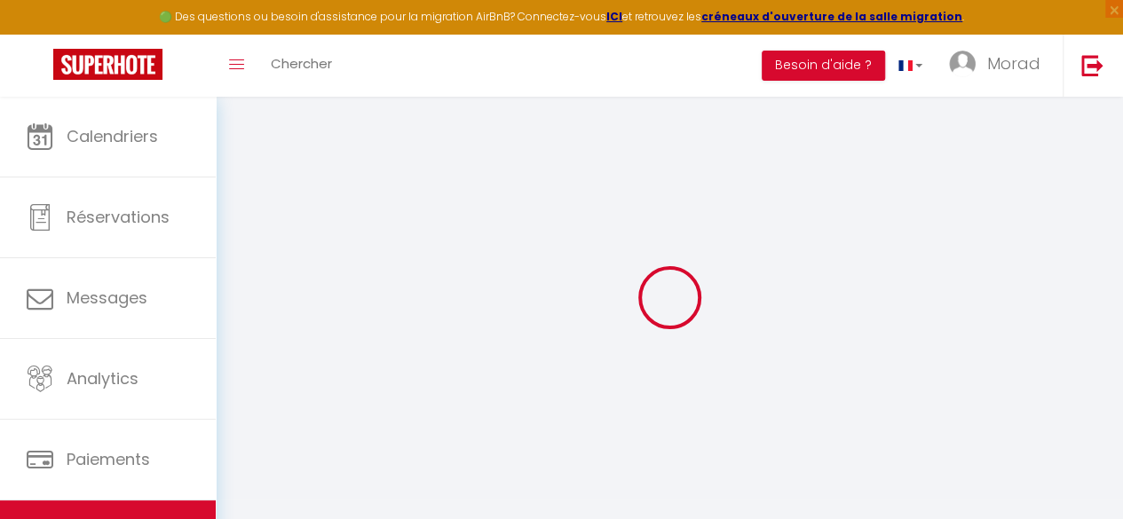
select select
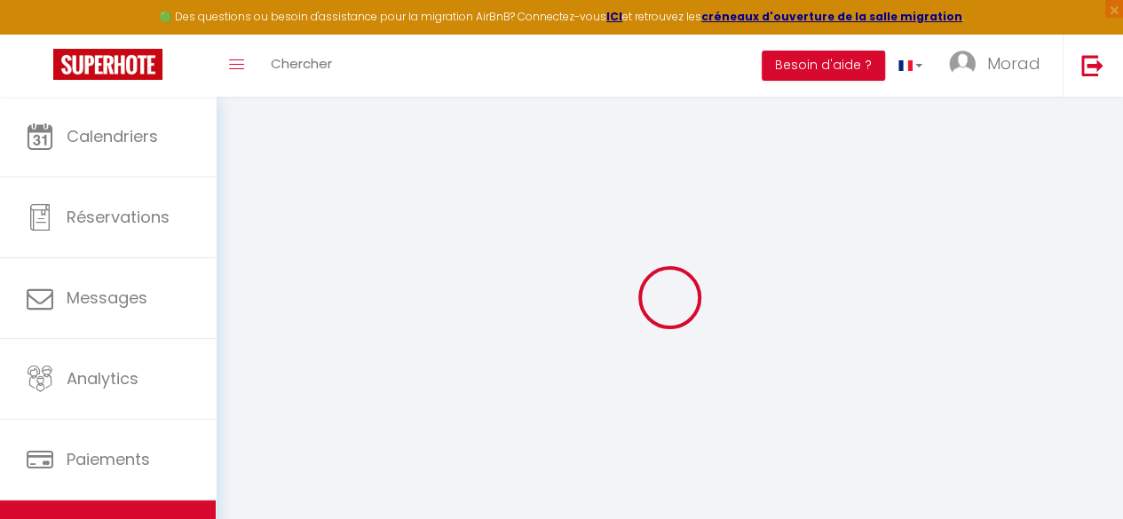
select select
checkbox input "false"
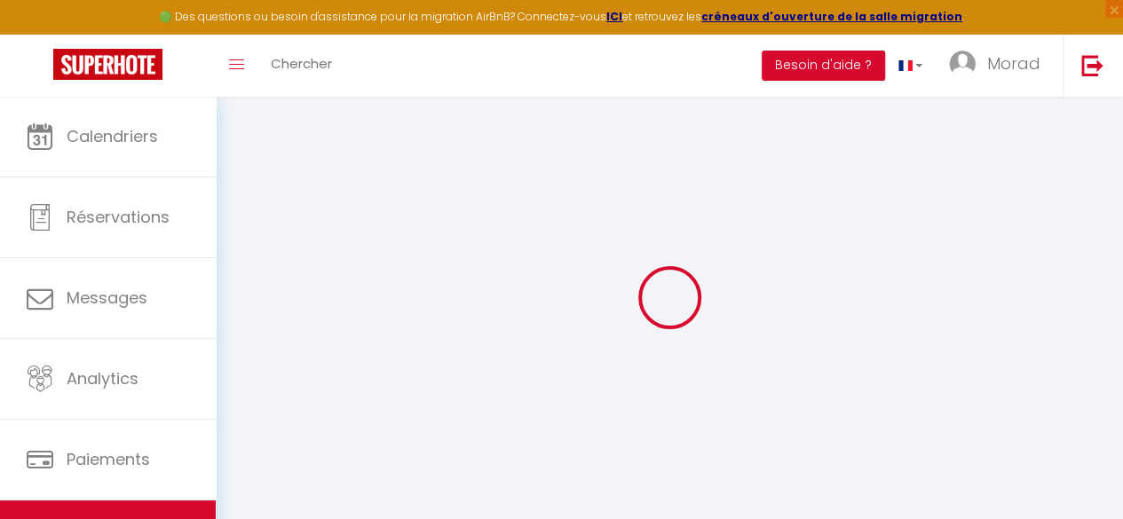
checkbox input "false"
select select
type input "Appartement Malabata - Balcons, IPTV, Clim & Plage"
type input "Saad"
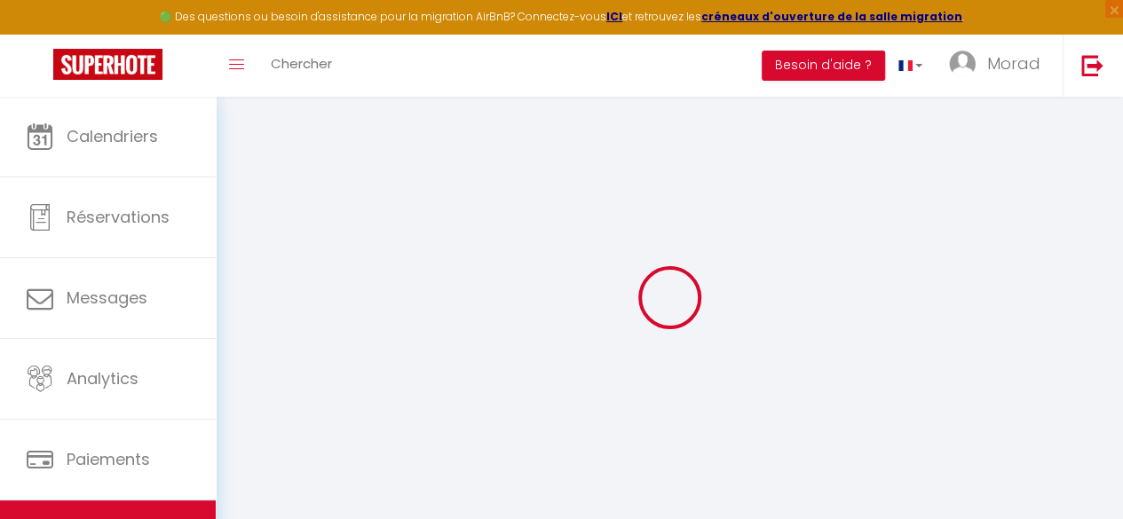
type input "Berri"
type input "6 RES LA VAGUE TAN.OF SHORE PLAZA etg 16 apt 118"
type input "90000"
type input "TANGER"
select select "5"
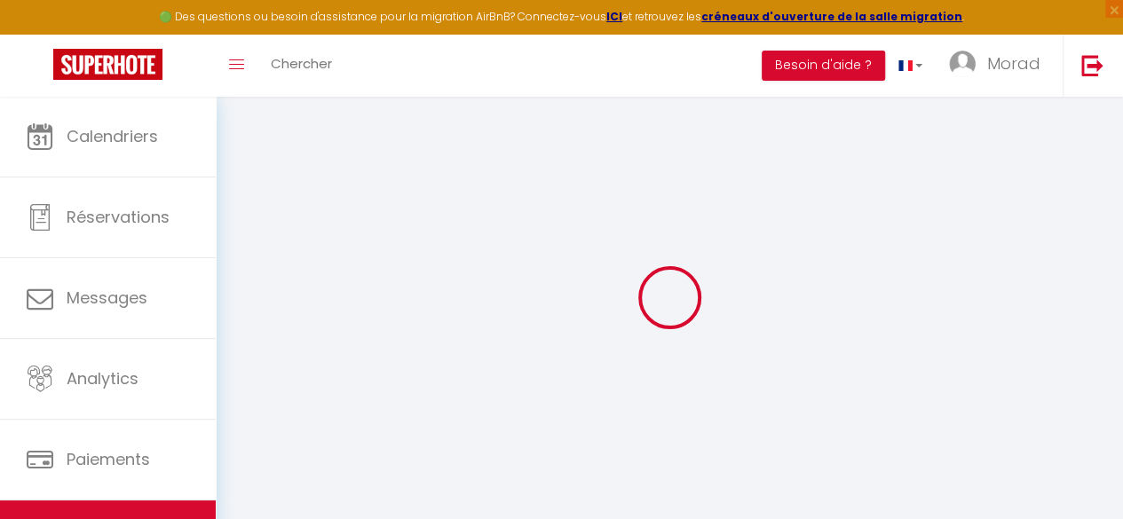
select select "2"
type input "50"
type input "25"
type input "300"
select select
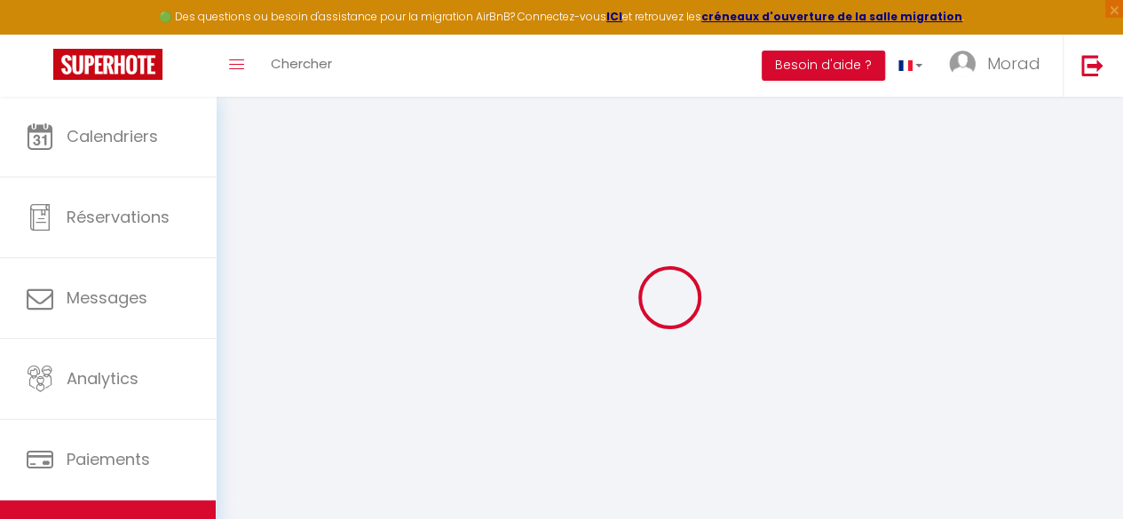
select select
type input "6 RES LA VAGUE TAN.OF SHORE PLAZA etg 16 apt 118"
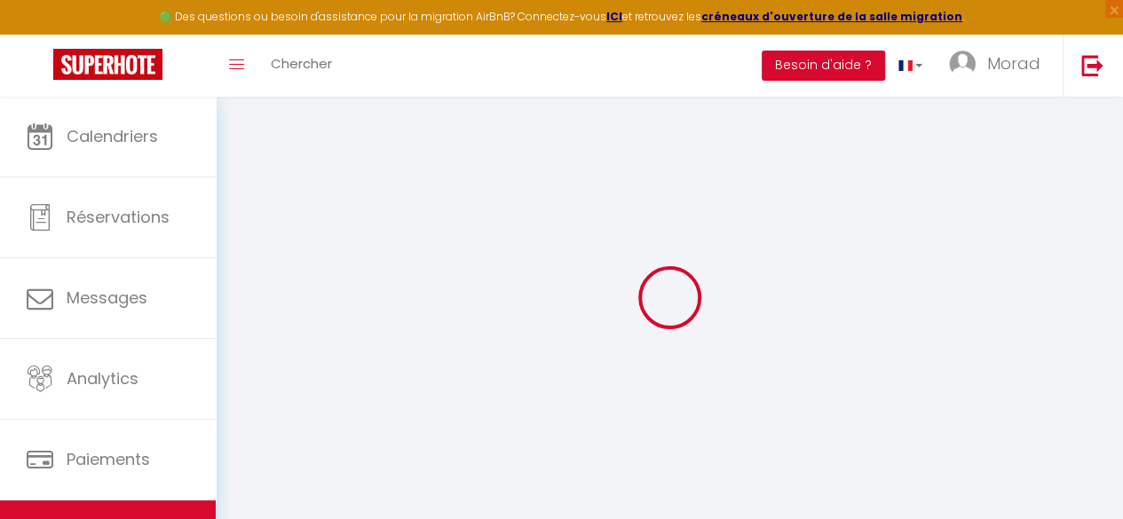
type input "90000"
type input "Tangier"
select select "146"
type input "[EMAIL_ADDRESS][DOMAIN_NAME]"
select select "13366"
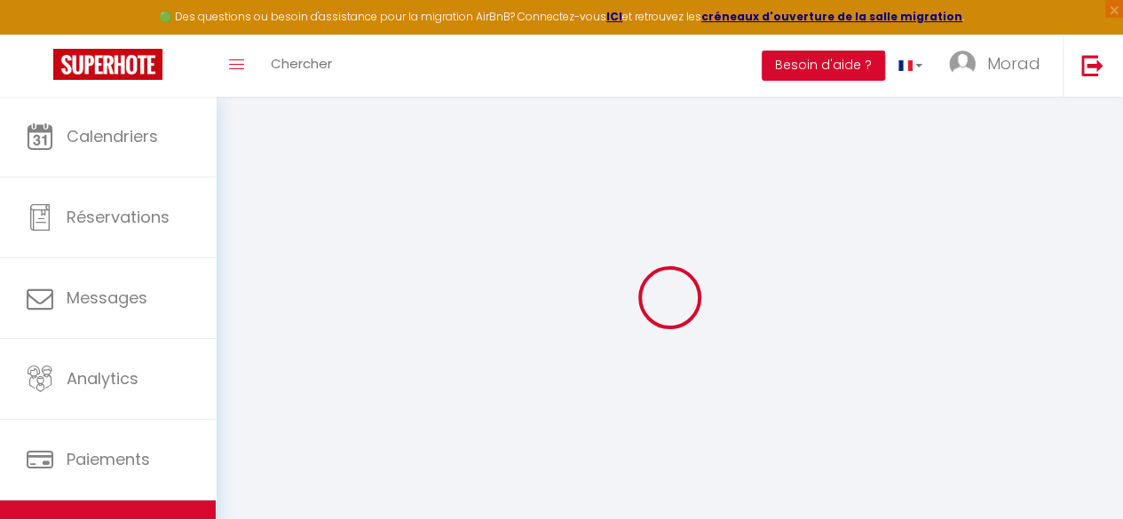
checkbox input "false"
type input "25"
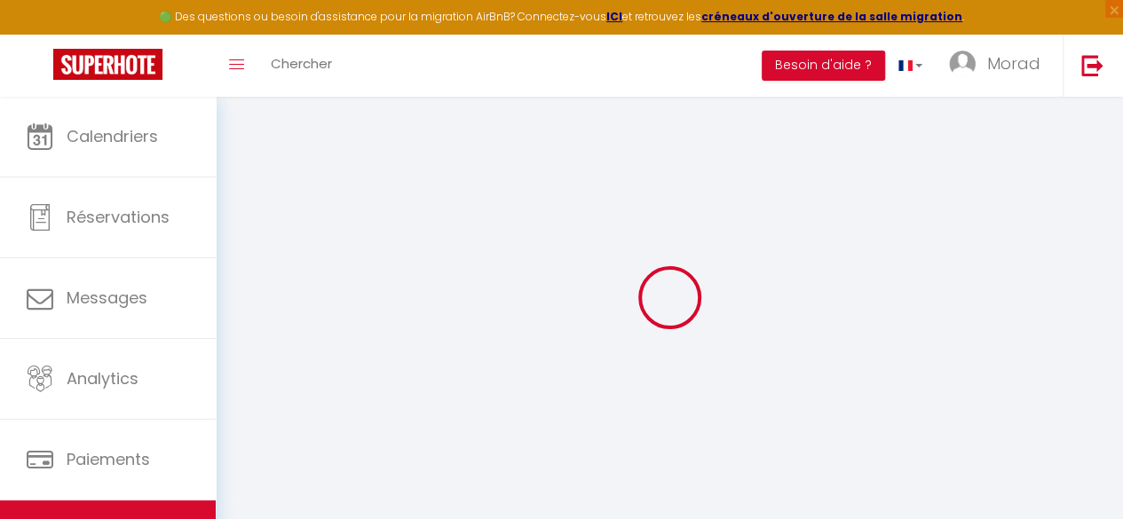
type input "0"
select select
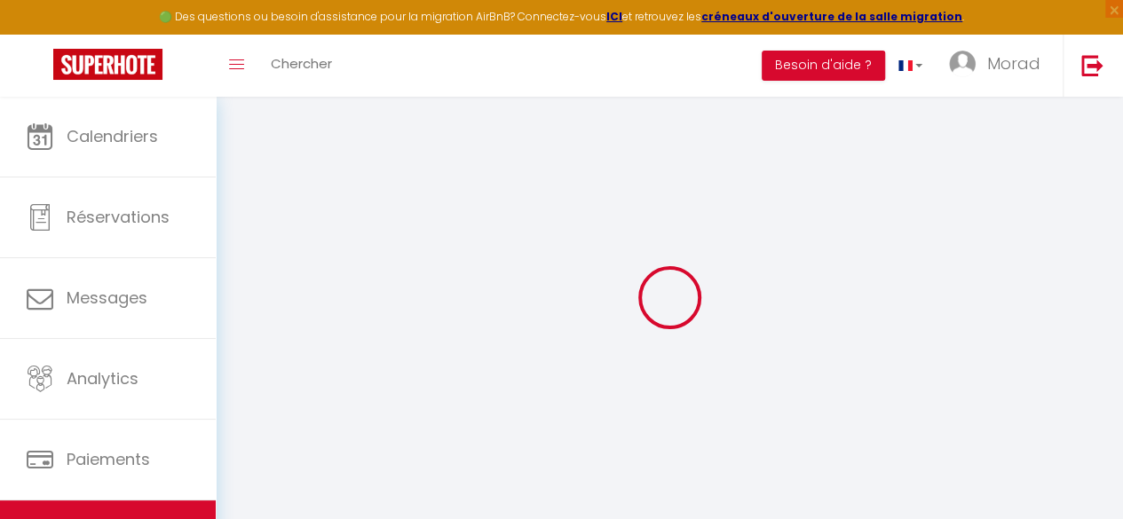
select select
checkbox input "false"
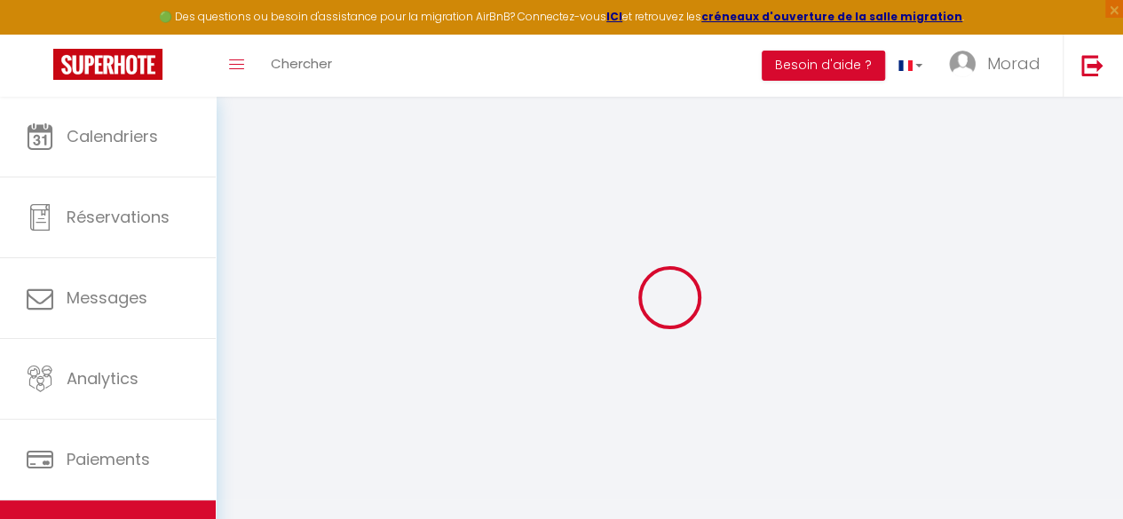
checkbox input "false"
select select
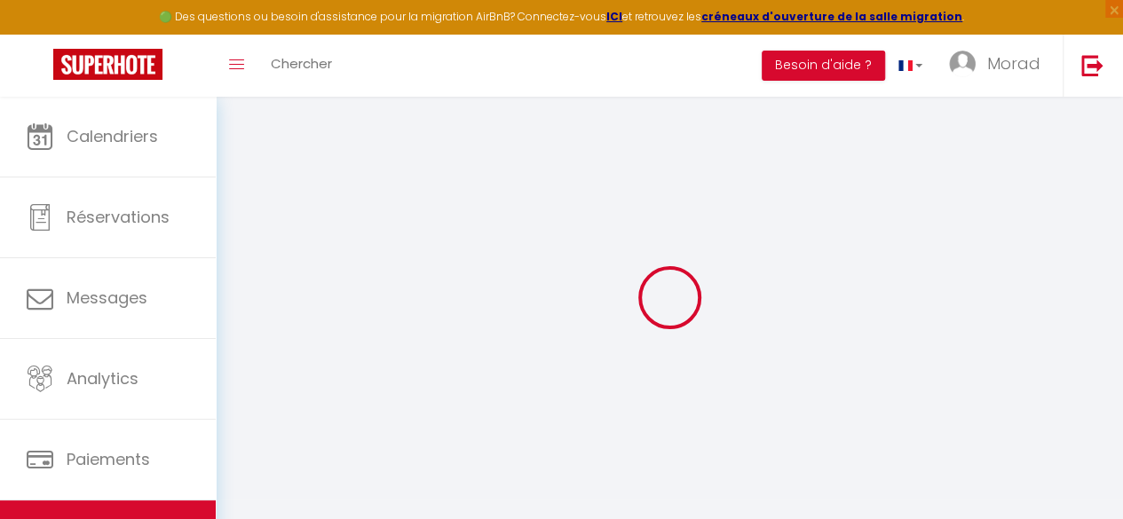
select select
checkbox input "false"
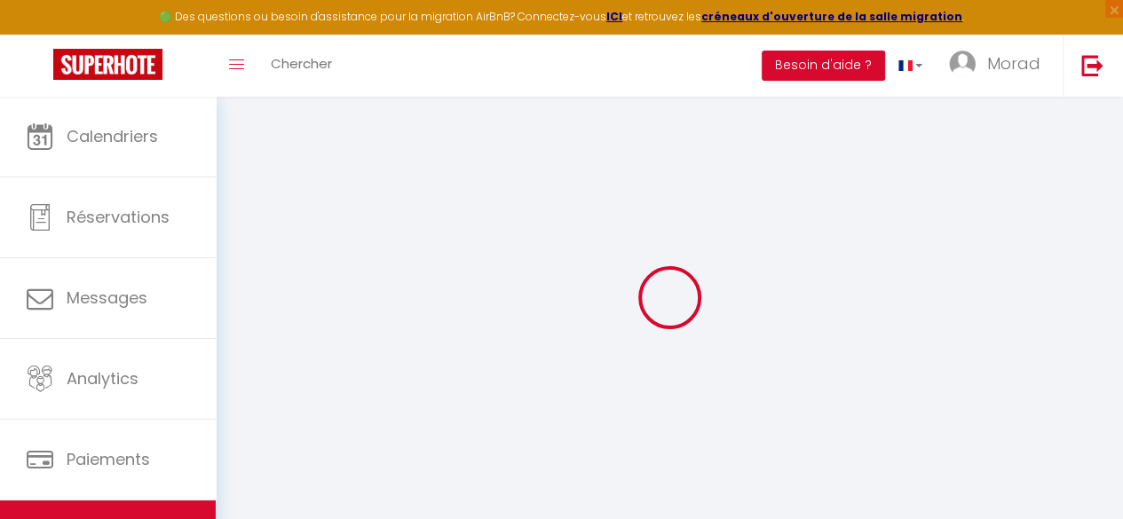
checkbox input "false"
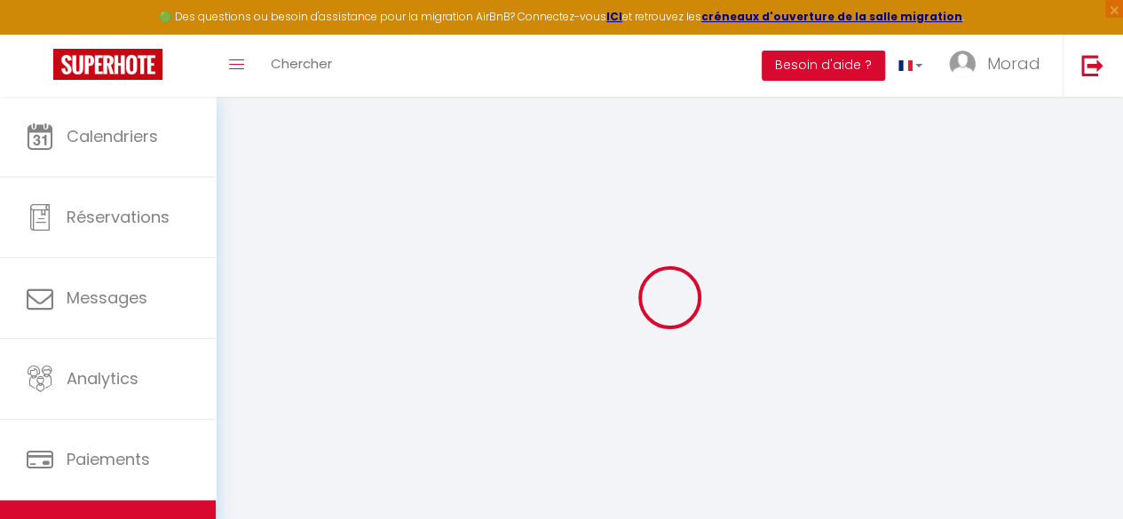
select select "15:00"
select select
select select "11:00"
select select "30"
select select "120"
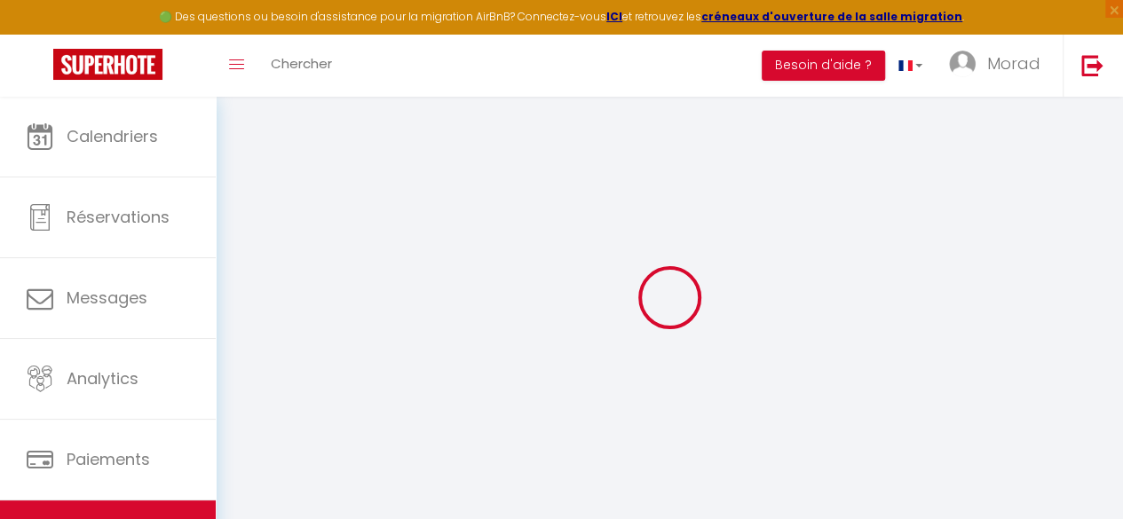
select select
checkbox input "false"
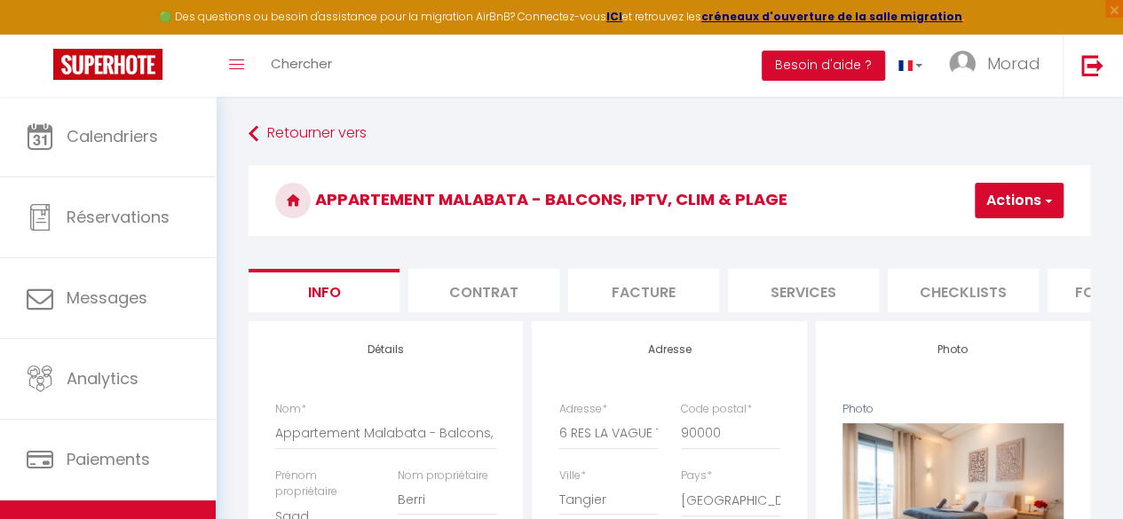
select select
checkbox input "false"
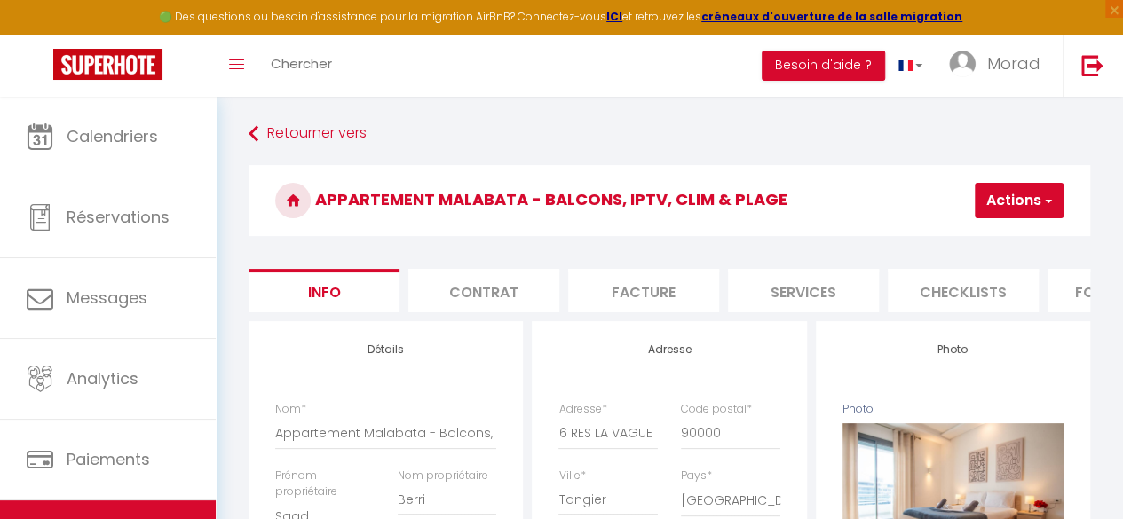
select select
checkbox input "false"
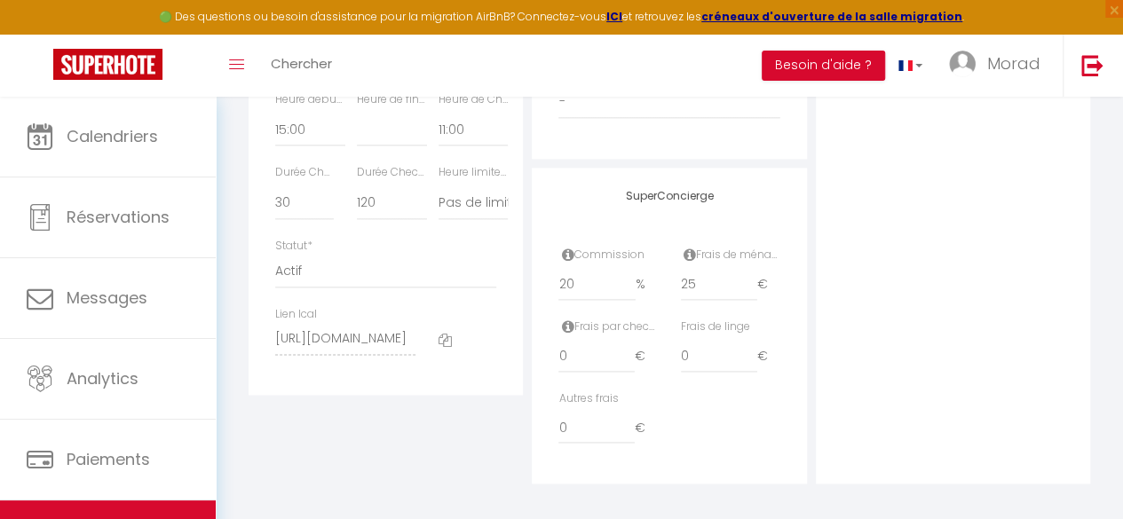
scroll to position [1036, 0]
click at [698, 287] on input "25" at bounding box center [718, 284] width 75 height 32
type input "2"
select select
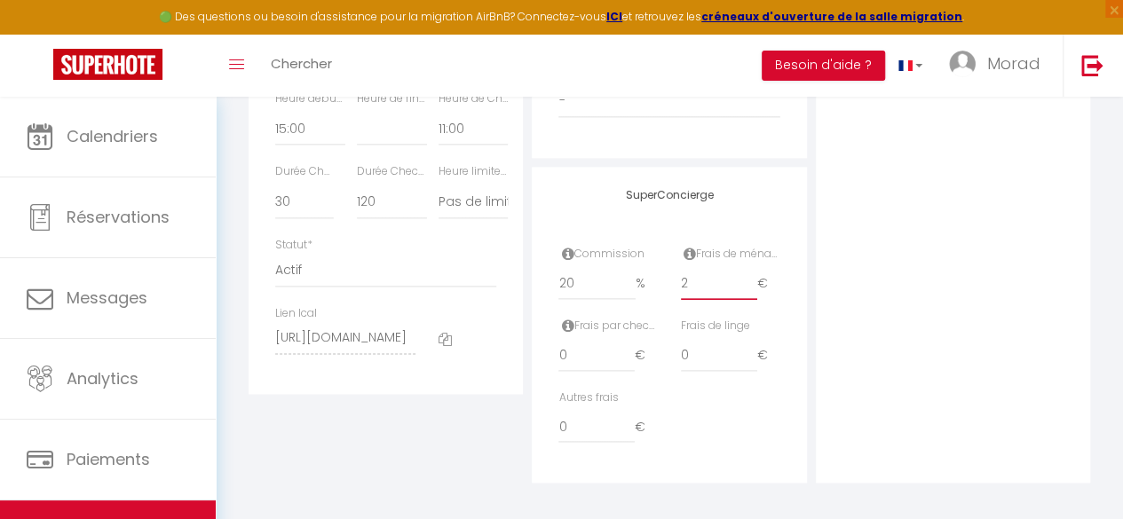
checkbox input "false"
type input "24"
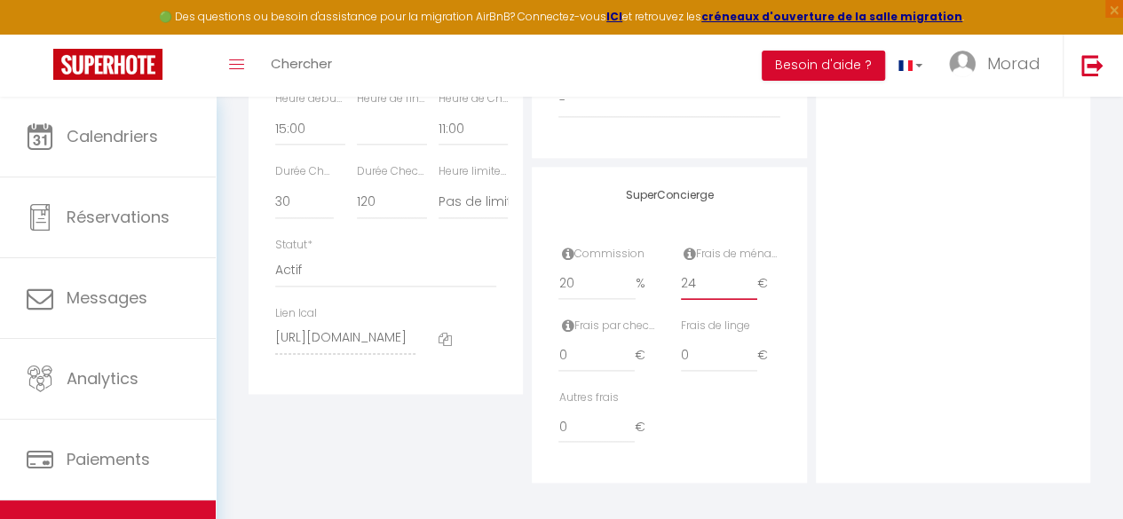
select select
checkbox input "false"
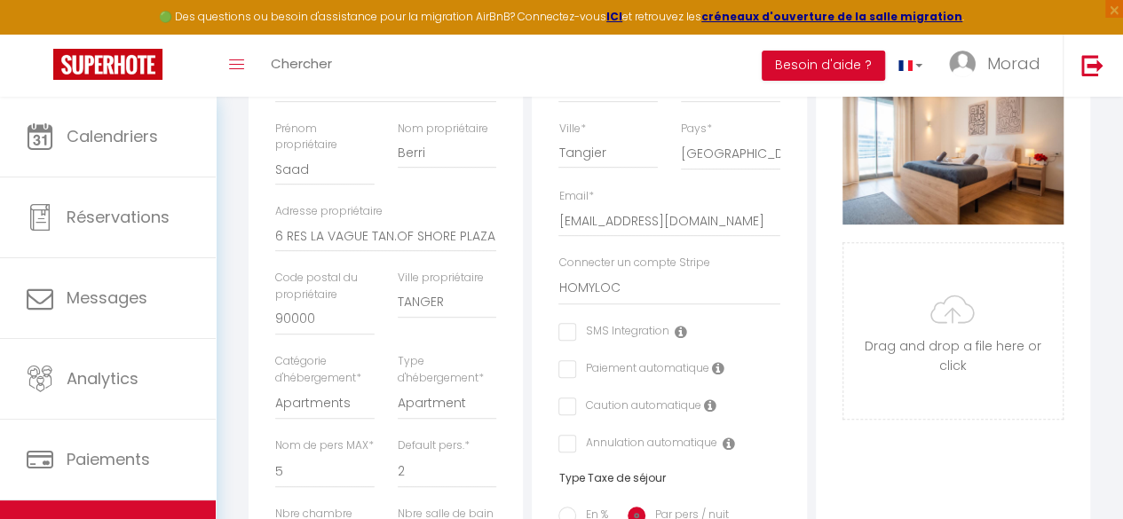
scroll to position [0, 0]
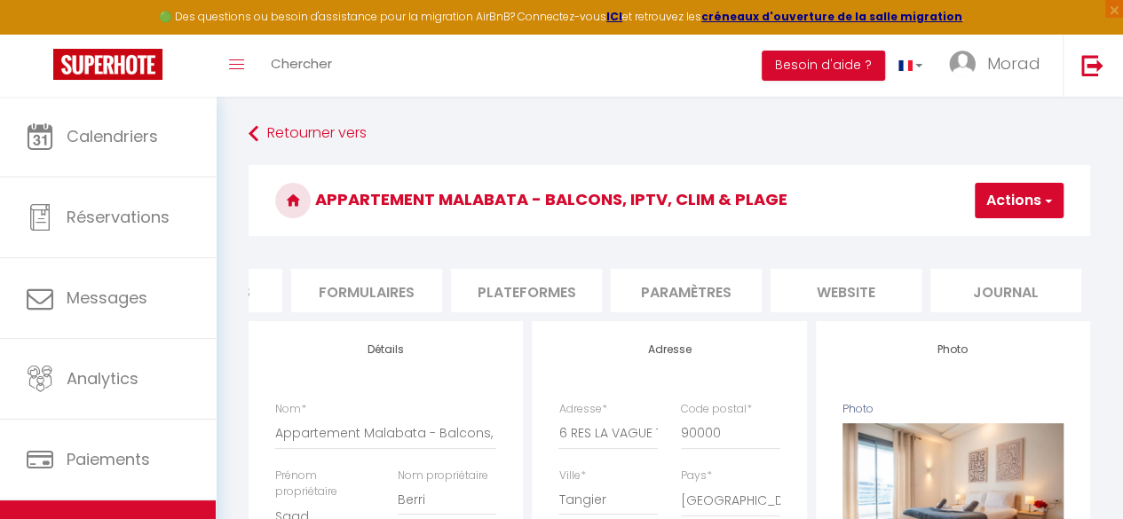
click at [1044, 208] on span "button" at bounding box center [1047, 201] width 12 height 18
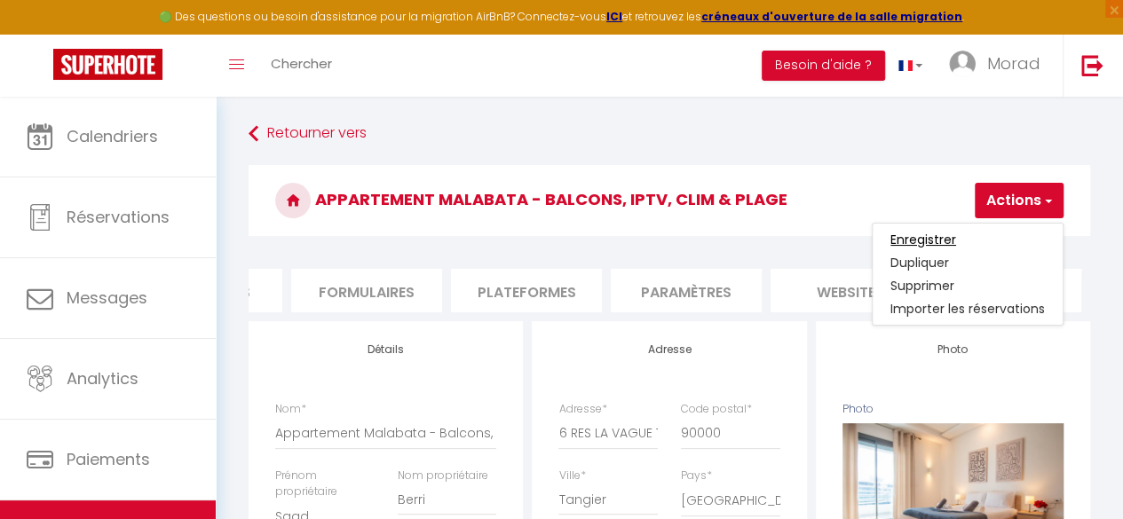
click at [914, 239] on input "Enregistrer" at bounding box center [923, 240] width 66 height 18
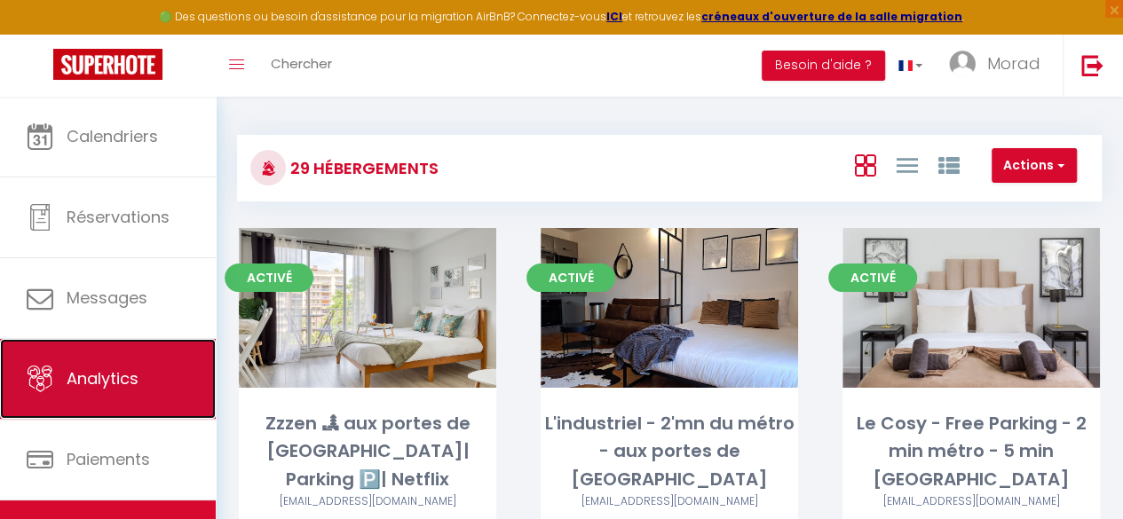
click at [119, 388] on span "Analytics" at bounding box center [103, 378] width 72 height 22
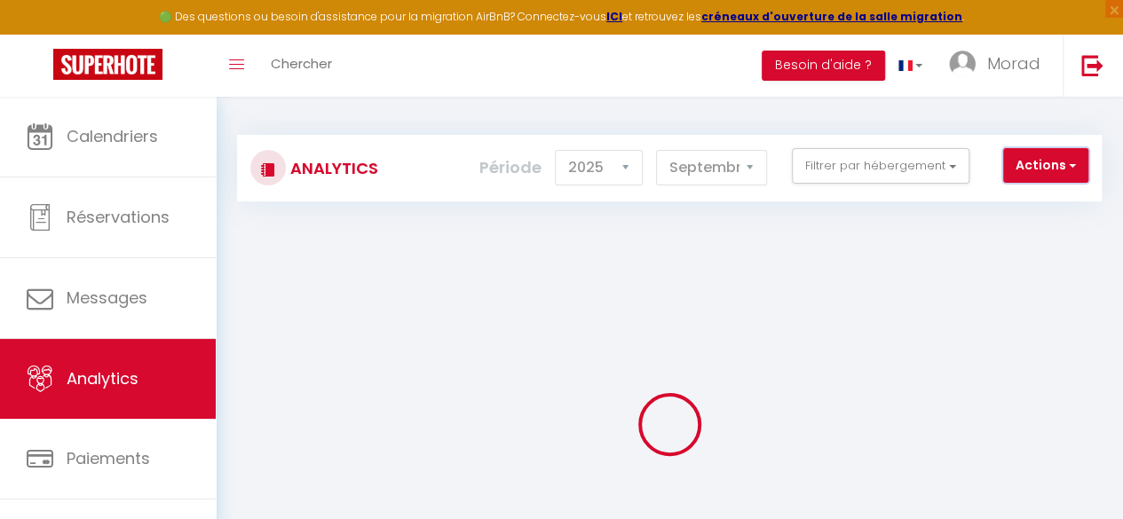
click at [1076, 159] on button "Actions" at bounding box center [1045, 166] width 85 height 36
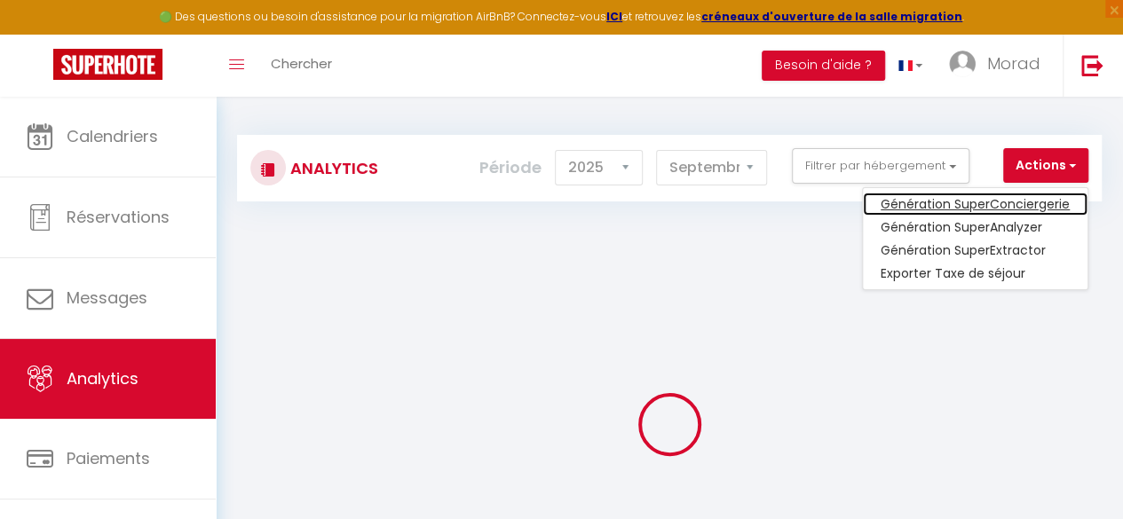
click at [1017, 203] on link "Génération SuperConciergerie" at bounding box center [975, 204] width 225 height 23
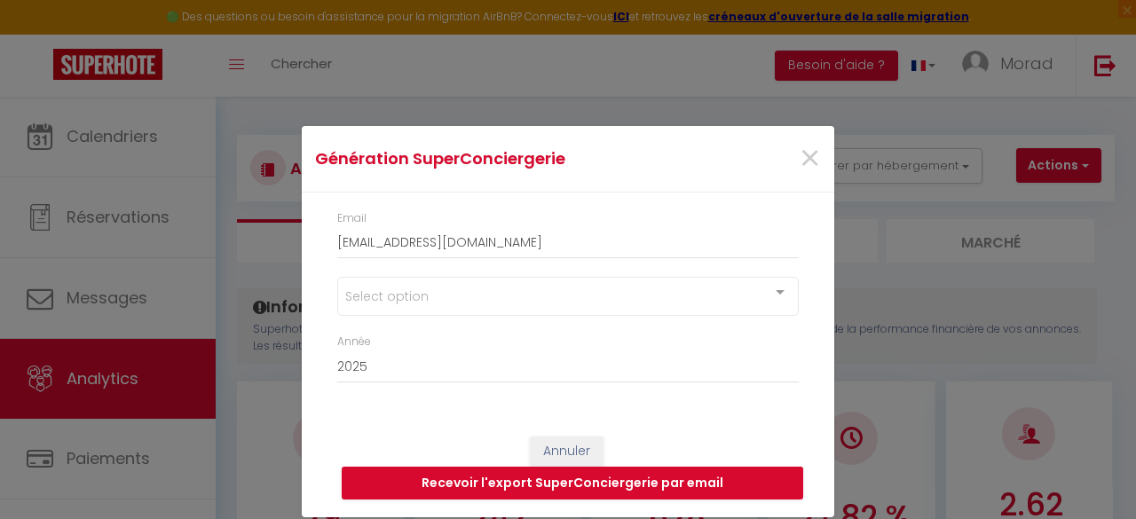
click at [881, 335] on div "Génération SuperConciergerie × Email homyloc@outlook.com Select option CONCIERG…" at bounding box center [568, 259] width 1136 height 519
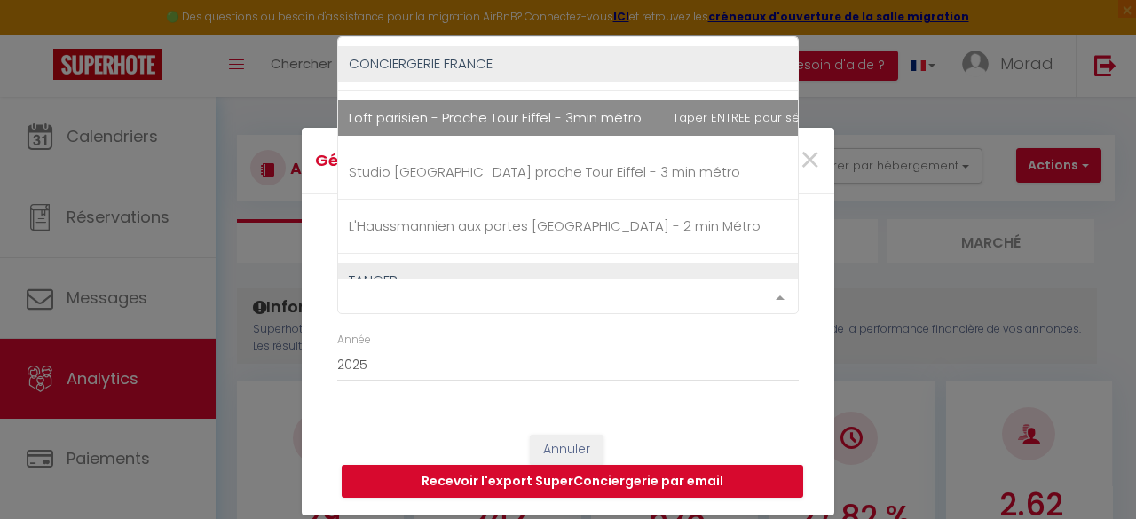
click at [634, 288] on div "Select option" at bounding box center [568, 297] width 462 height 36
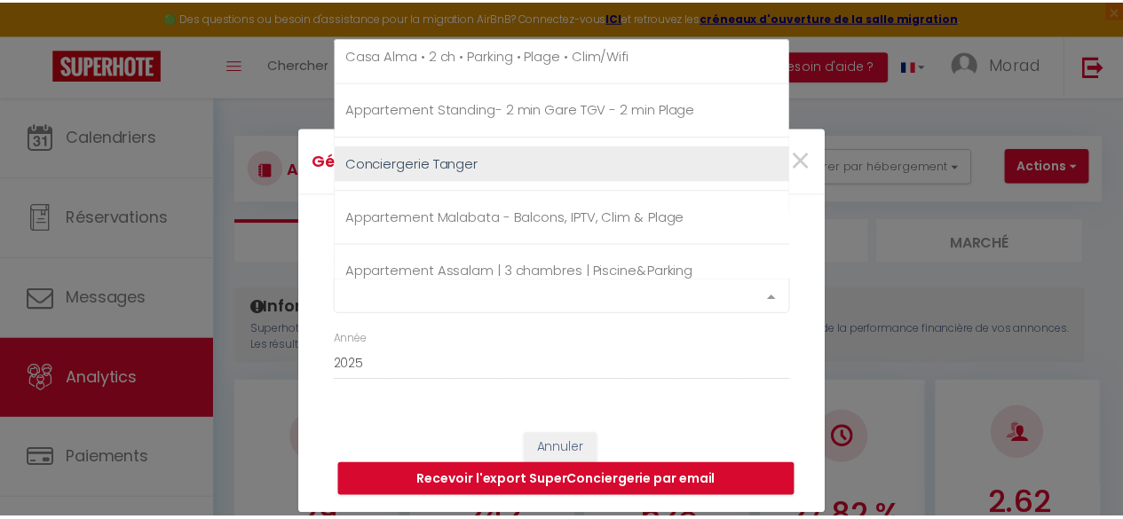
scroll to position [296, 0]
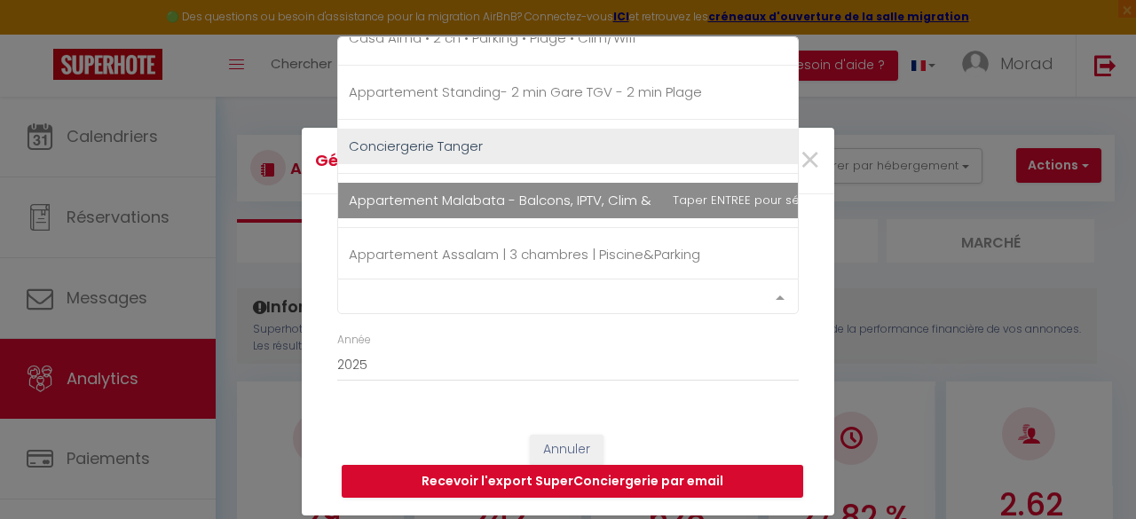
click at [605, 193] on span "Appartement Malabata - Balcons, IPTV, Clim & Plage" at bounding box center [520, 200] width 343 height 19
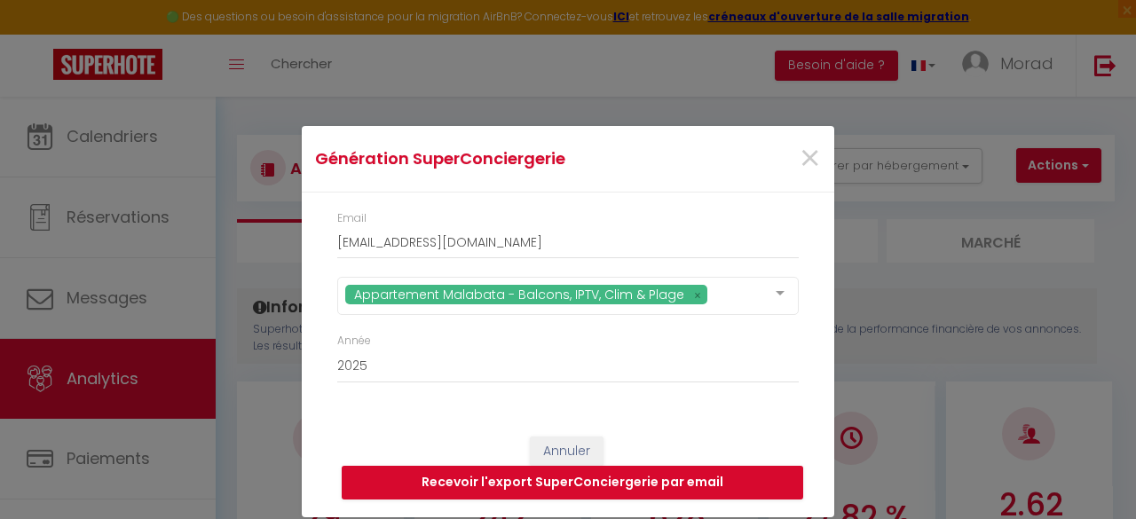
click at [541, 331] on div "Appartement Malabata - Balcons, IPTV, Clim & Plage CONCIERGERIE FRANCE Loft par…" at bounding box center [568, 305] width 485 height 56
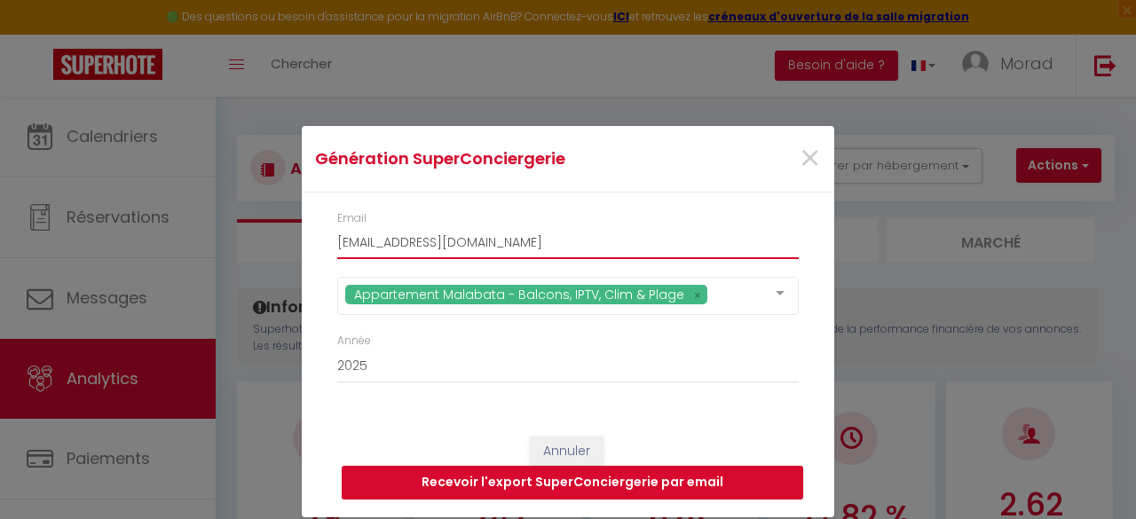
drag, startPoint x: 500, startPoint y: 242, endPoint x: 185, endPoint y: 219, distance: 316.0
click at [185, 219] on div "Génération SuperConciergerie × Email homyloc@outlook.com Appartement Malabata -…" at bounding box center [568, 259] width 1136 height 519
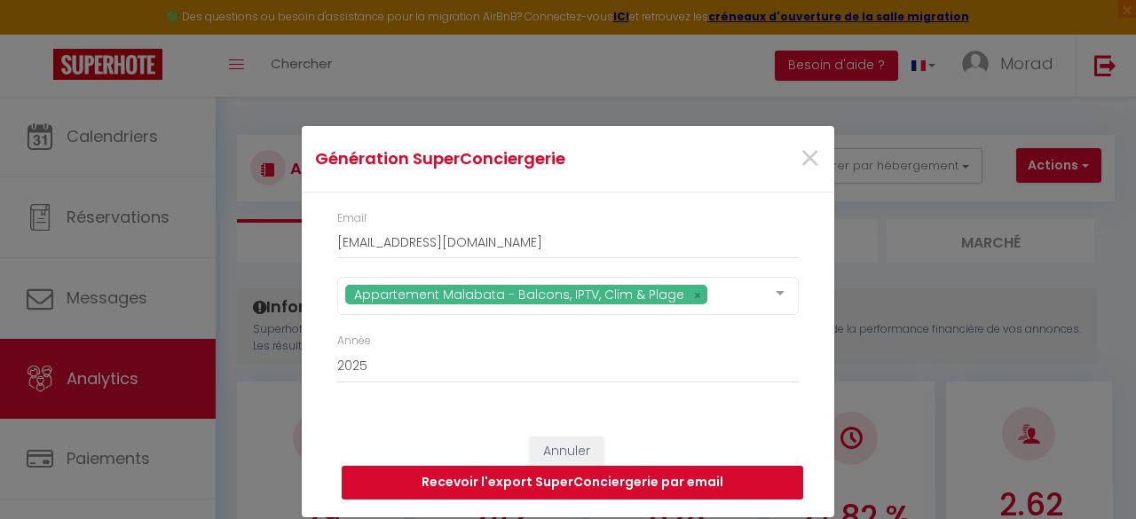
click at [580, 487] on button "Recevoir l'export SuperConciergerie par email" at bounding box center [573, 483] width 462 height 34
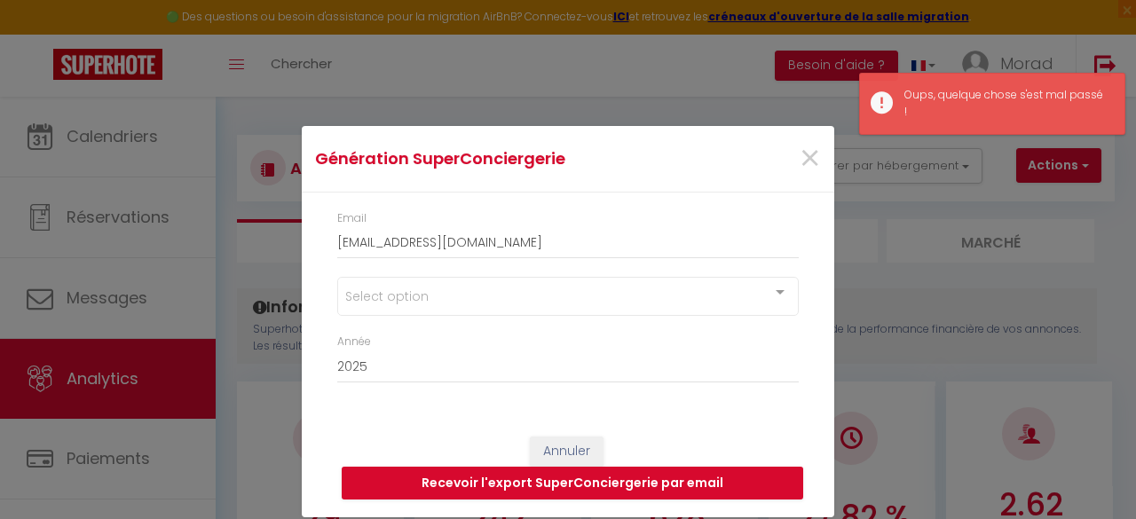
click at [571, 294] on div "Select option" at bounding box center [568, 296] width 462 height 39
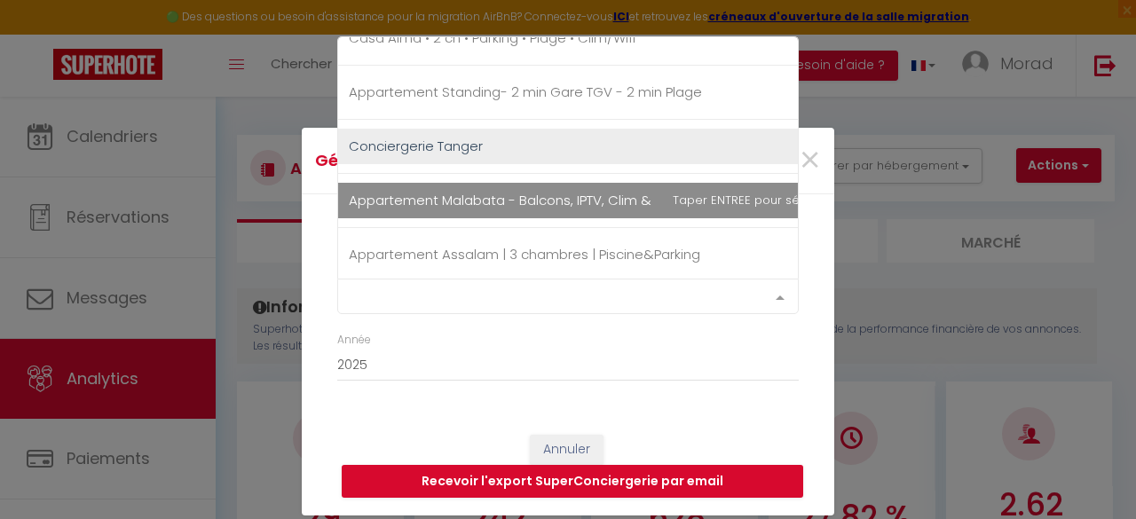
click at [603, 199] on span "Appartement Malabata - Balcons, IPTV, Clim & Plage" at bounding box center [520, 200] width 343 height 19
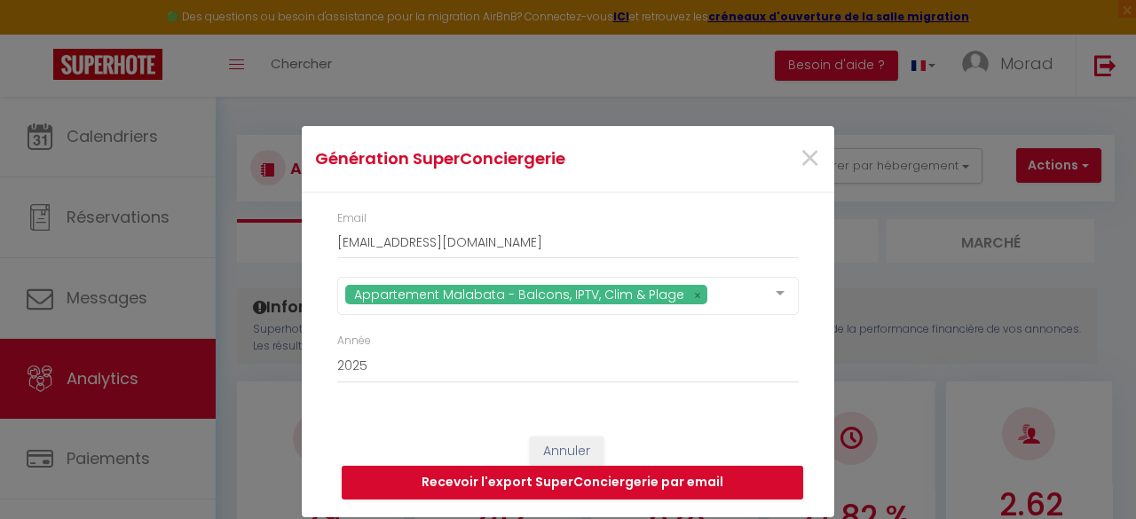
click at [804, 381] on div "Année 2015 2016 2017 2018 2019 2020 2021 2022 2023 2024 2025 2026 2027 2028" at bounding box center [568, 367] width 485 height 68
click at [715, 482] on button "Recevoir l'export SuperConciergerie par email" at bounding box center [573, 483] width 462 height 34
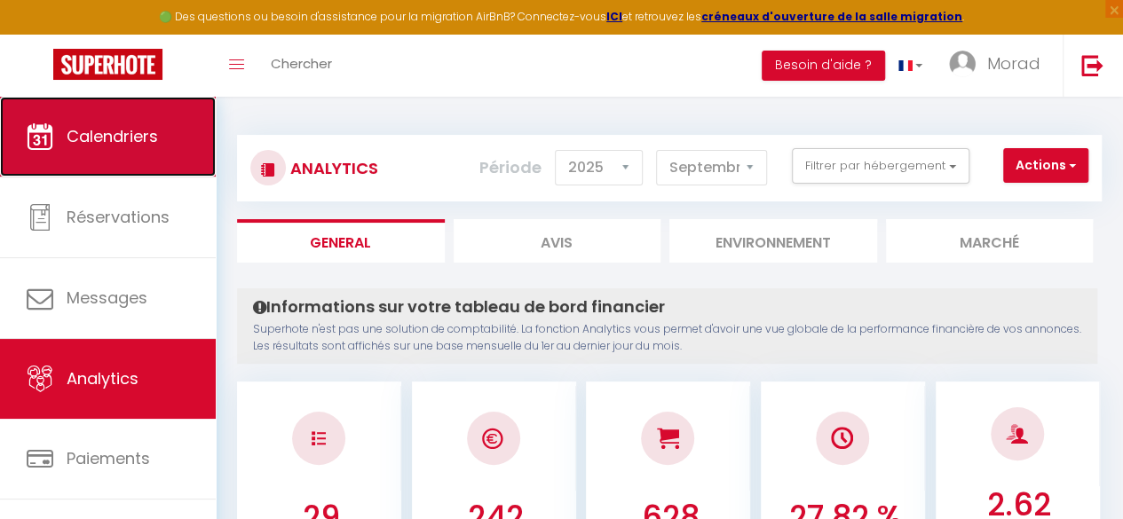
click at [142, 159] on link "Calendriers" at bounding box center [108, 137] width 216 height 80
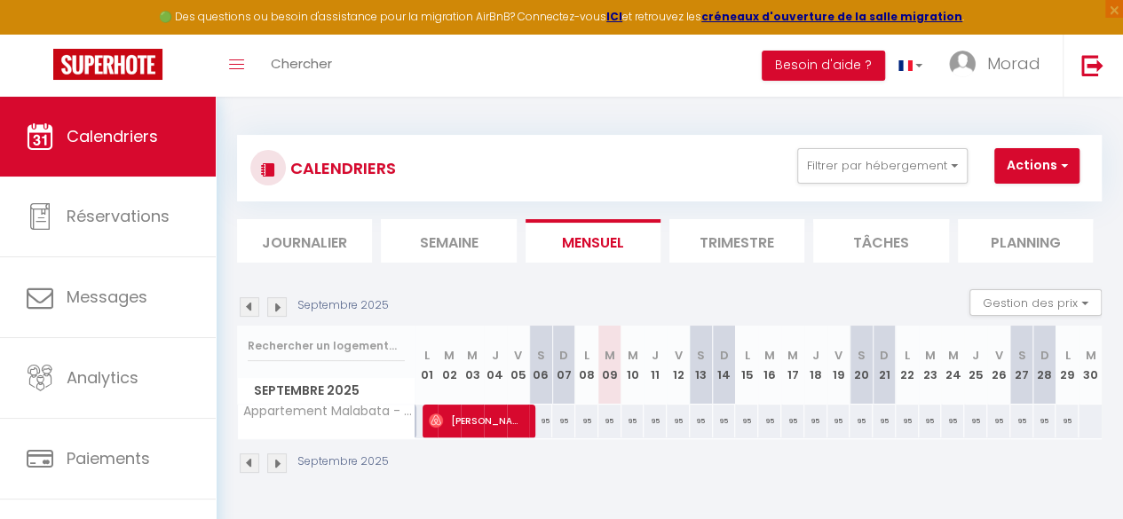
click at [252, 312] on img at bounding box center [250, 307] width 20 height 20
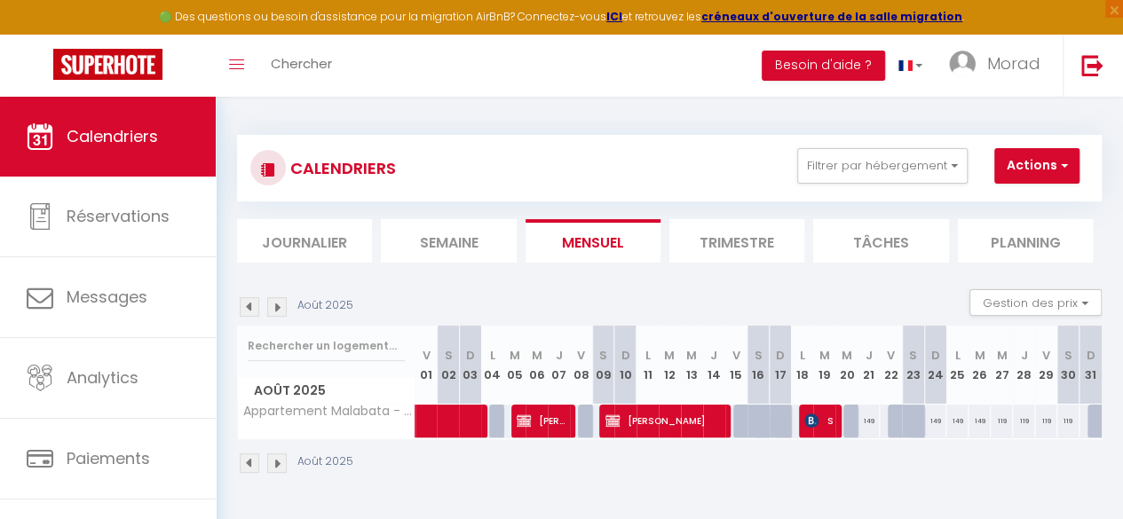
click at [242, 303] on img at bounding box center [250, 307] width 20 height 20
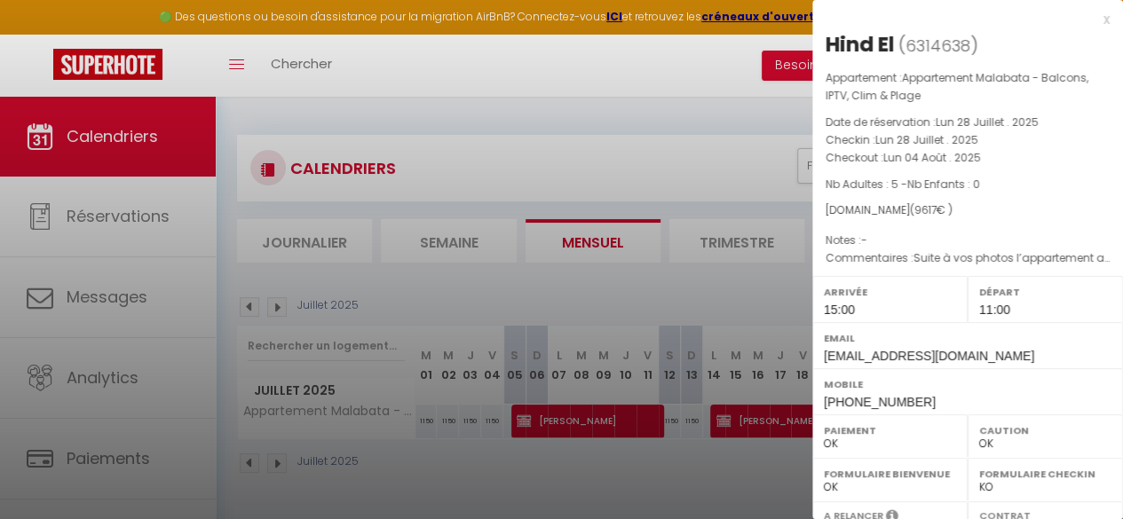
scroll to position [321, 0]
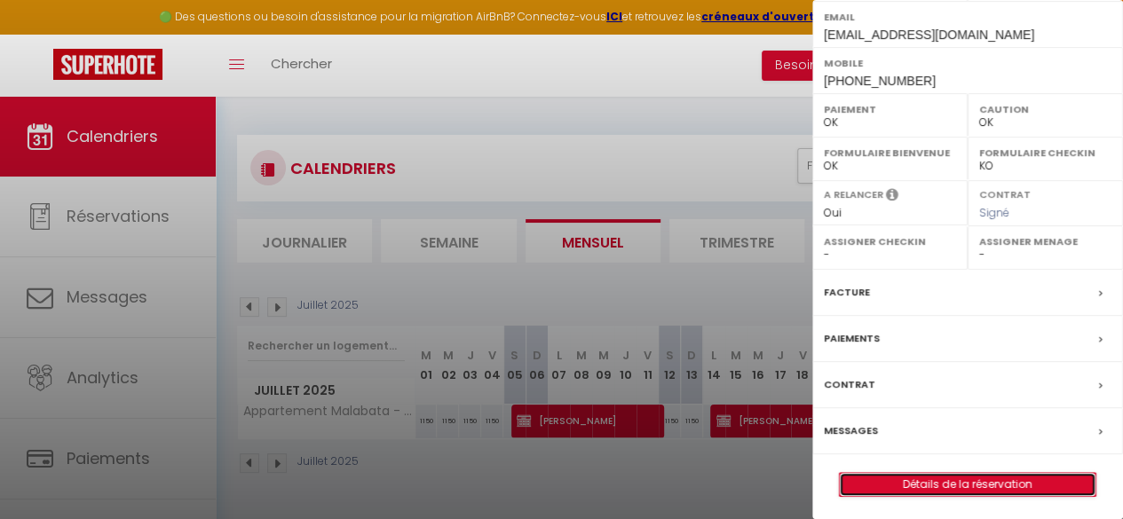
click at [982, 478] on link "Détails de la réservation" at bounding box center [968, 484] width 256 height 23
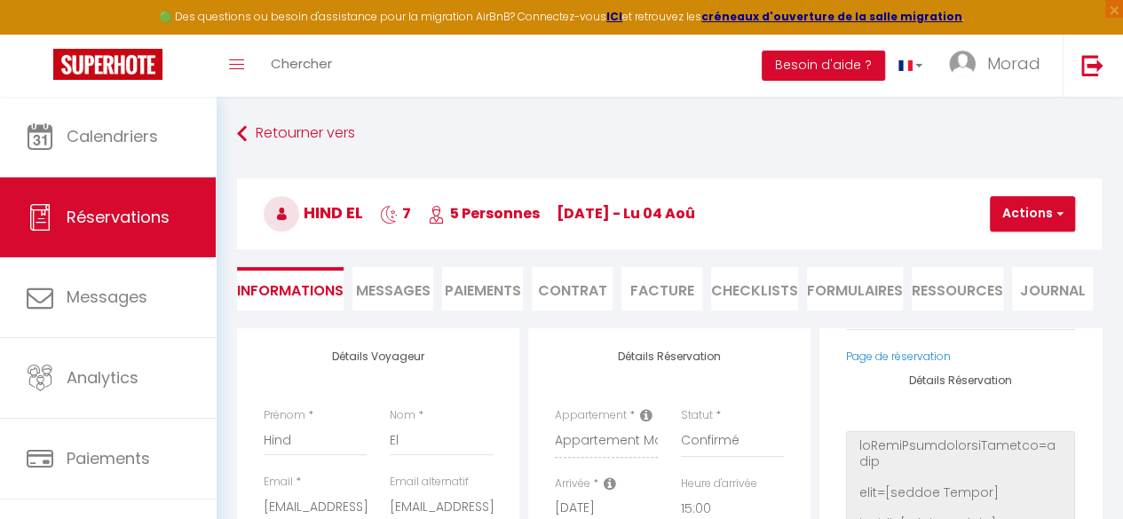
click at [482, 283] on li "Paiements" at bounding box center [482, 288] width 81 height 43
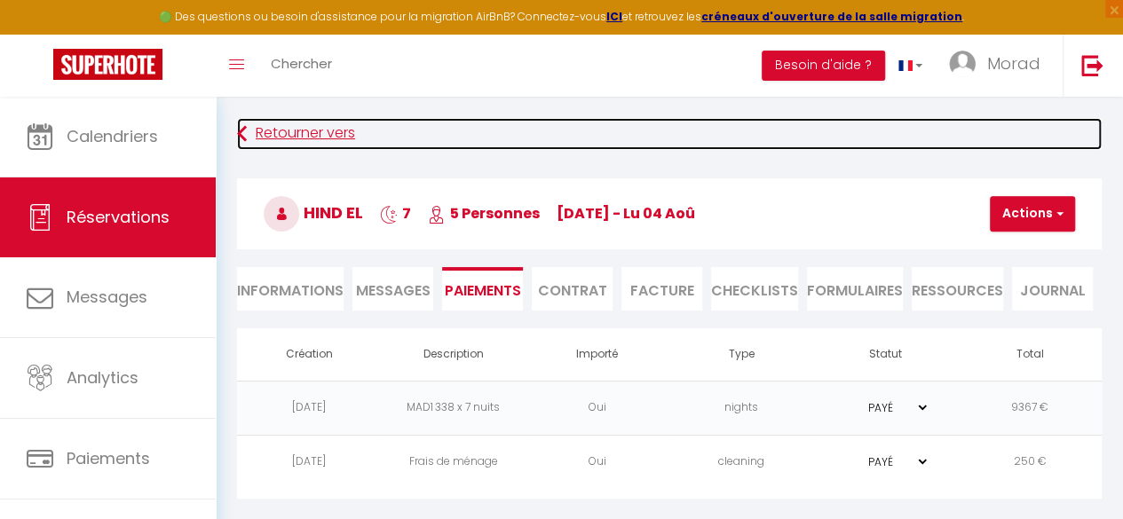
click at [282, 129] on link "Retourner vers" at bounding box center [669, 134] width 865 height 32
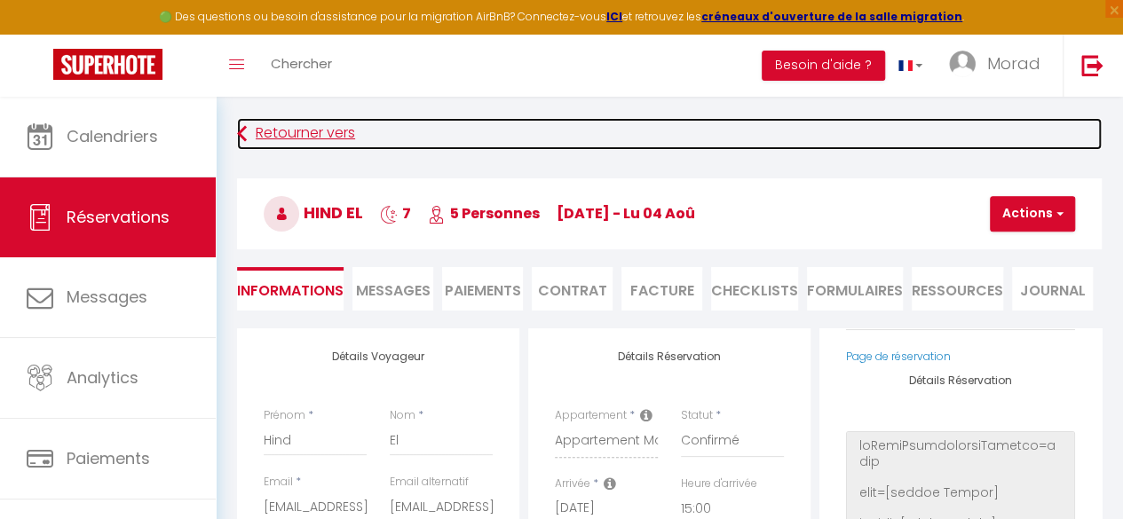
click at [282, 129] on link "Retourner vers" at bounding box center [669, 134] width 865 height 32
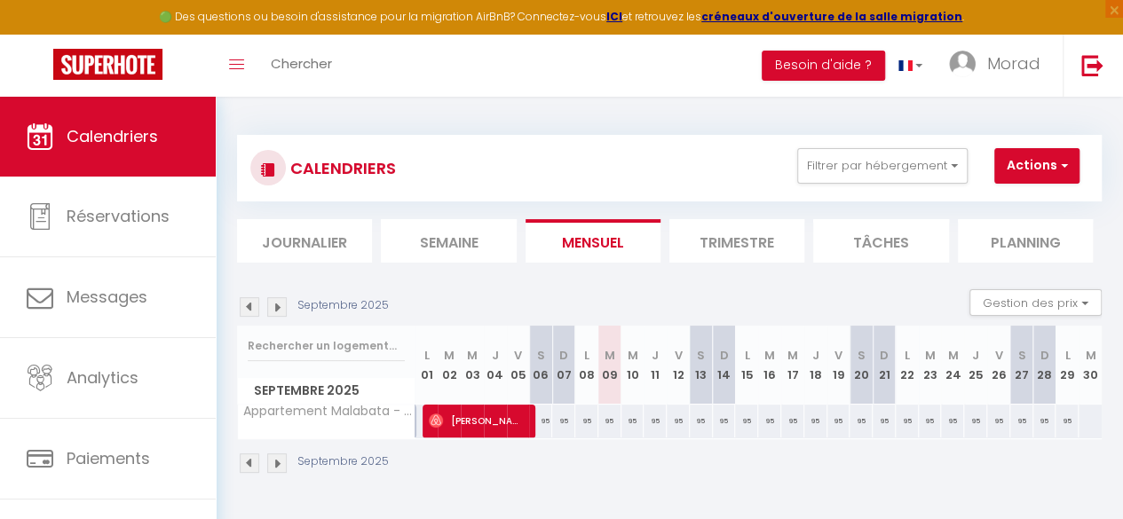
click at [250, 306] on img at bounding box center [250, 307] width 20 height 20
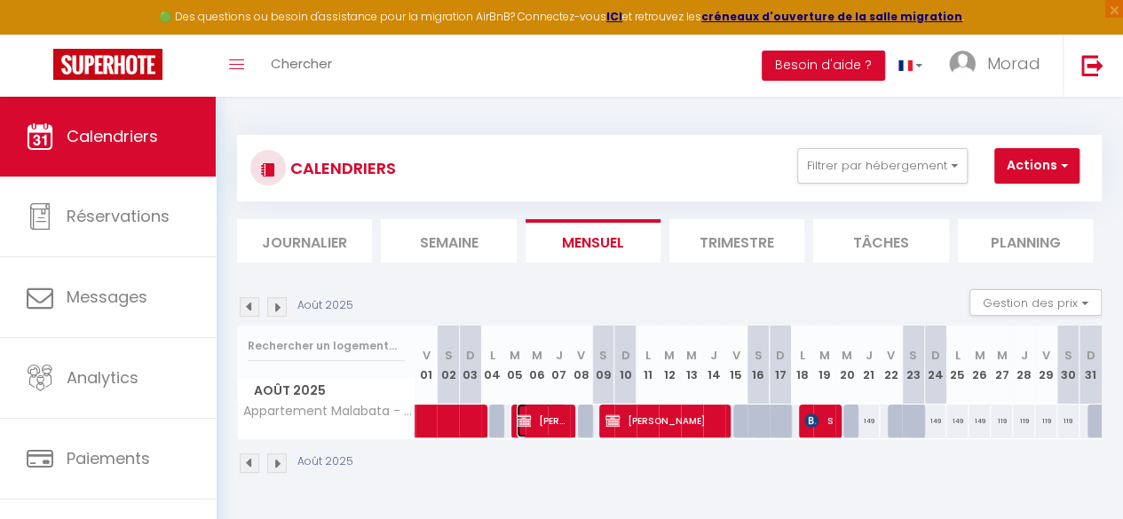
click at [543, 419] on span "[PERSON_NAME]" at bounding box center [542, 421] width 50 height 34
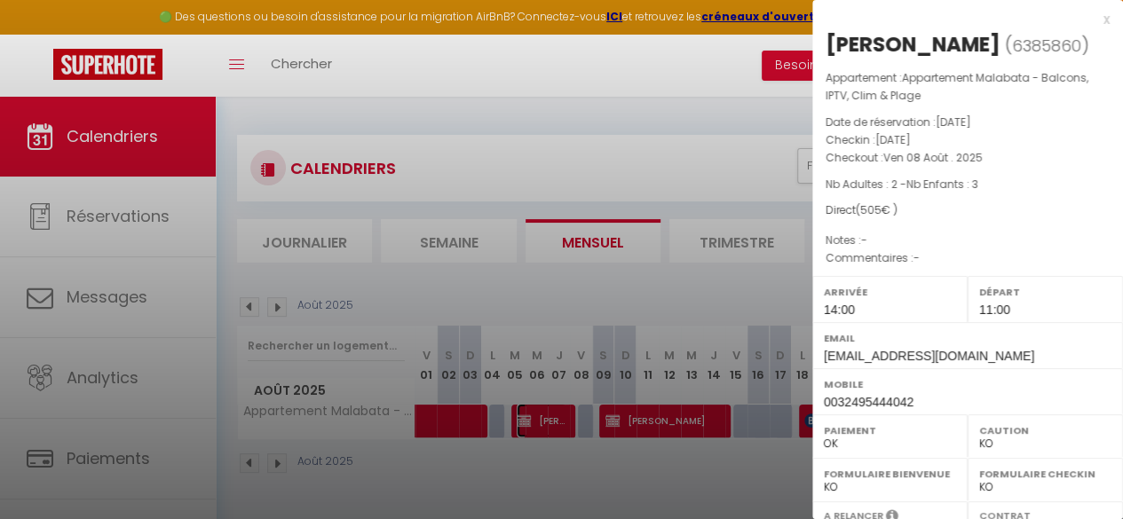
scroll to position [321, 0]
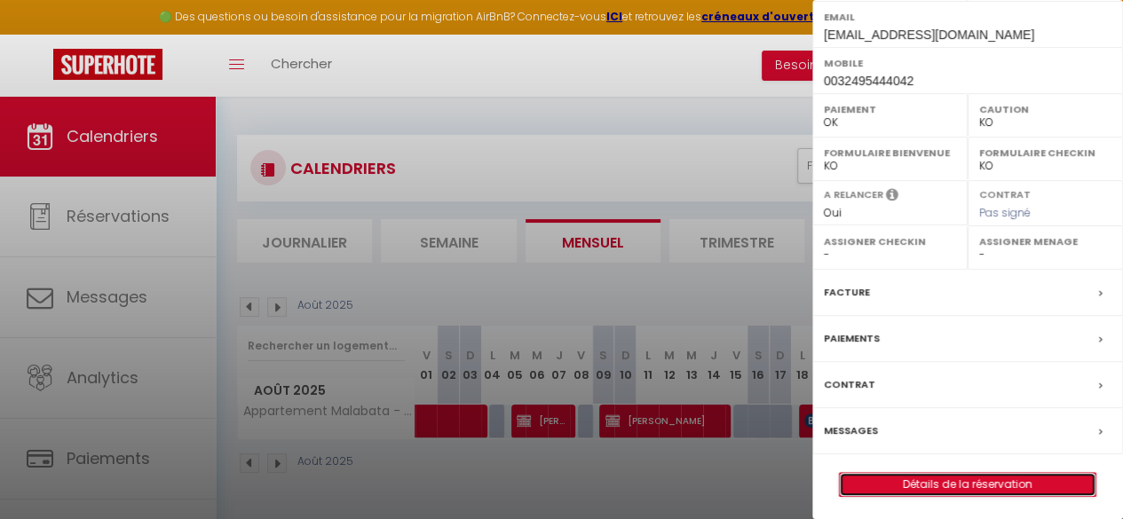
click at [941, 478] on link "Détails de la réservation" at bounding box center [968, 484] width 256 height 23
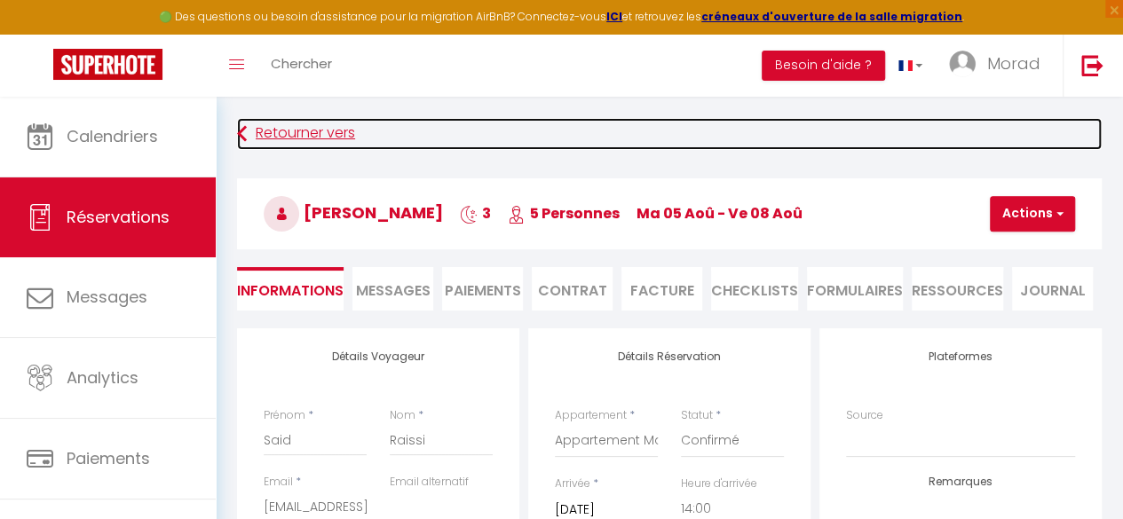
click at [344, 139] on link "Retourner vers" at bounding box center [669, 134] width 865 height 32
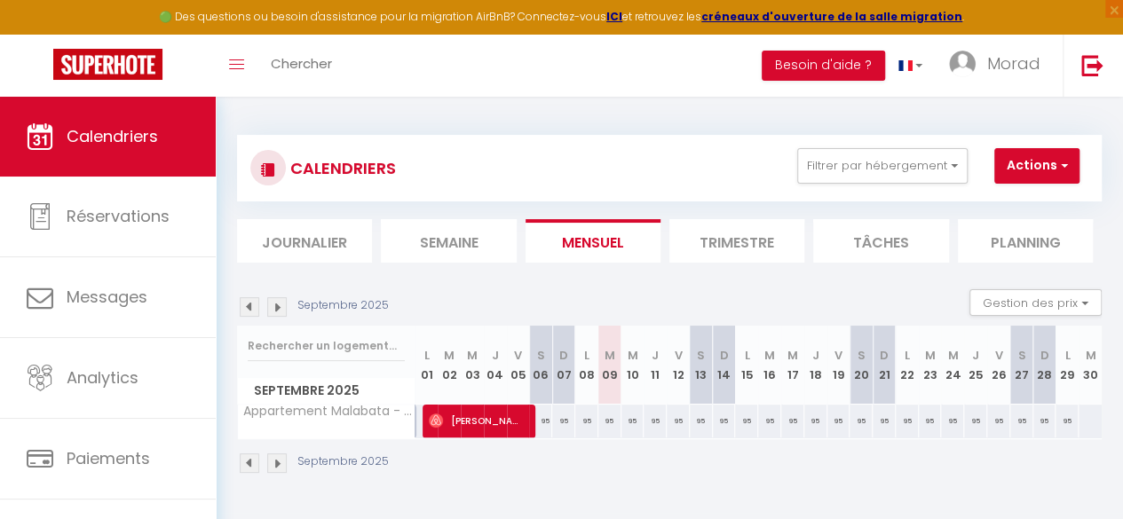
click at [247, 312] on img at bounding box center [250, 307] width 20 height 20
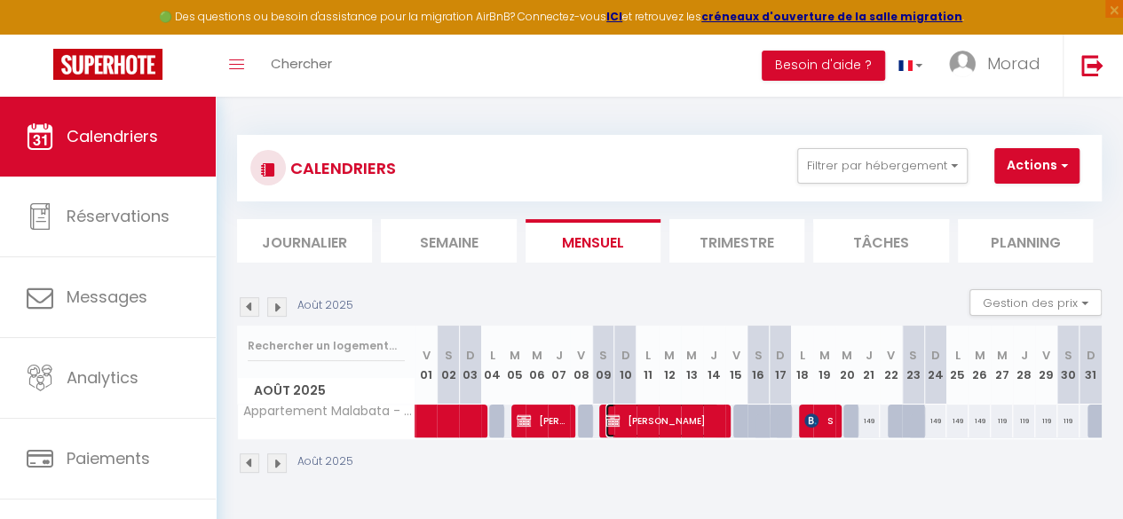
click at [646, 419] on span "[PERSON_NAME] Amine [PERSON_NAME]" at bounding box center [662, 421] width 114 height 34
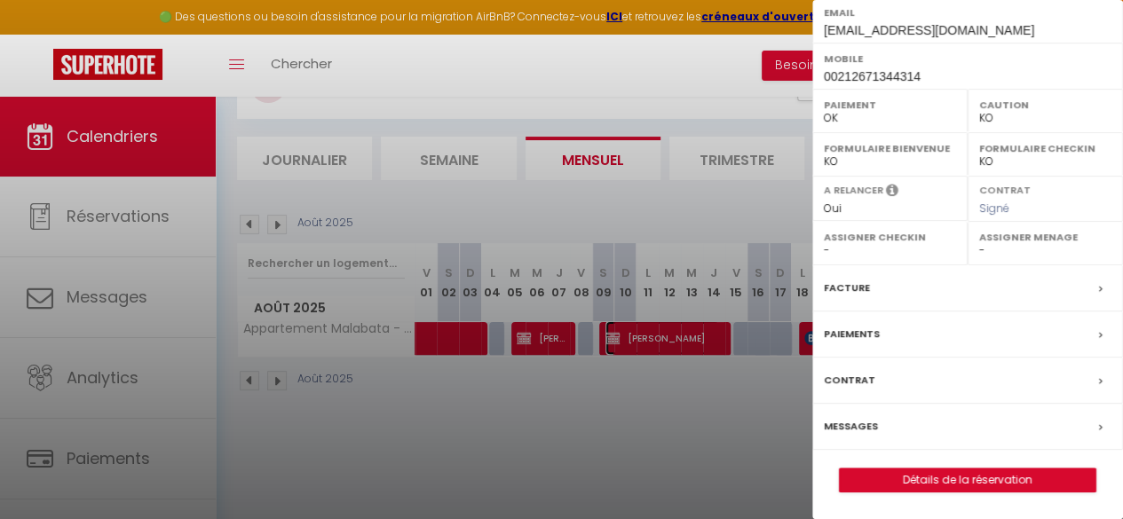
scroll to position [97, 0]
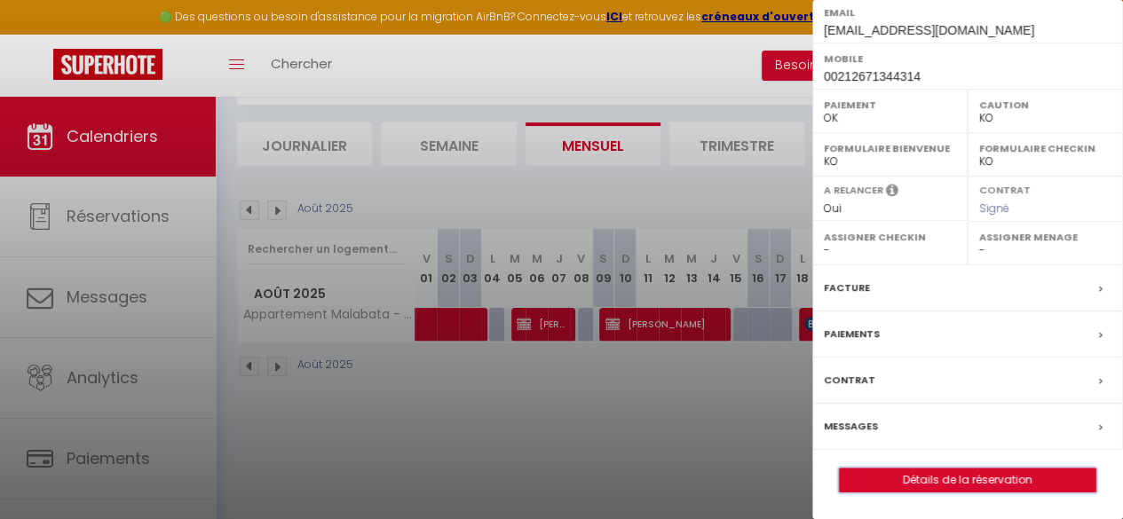
click at [913, 468] on button "Détails de la réservation" at bounding box center [967, 480] width 257 height 25
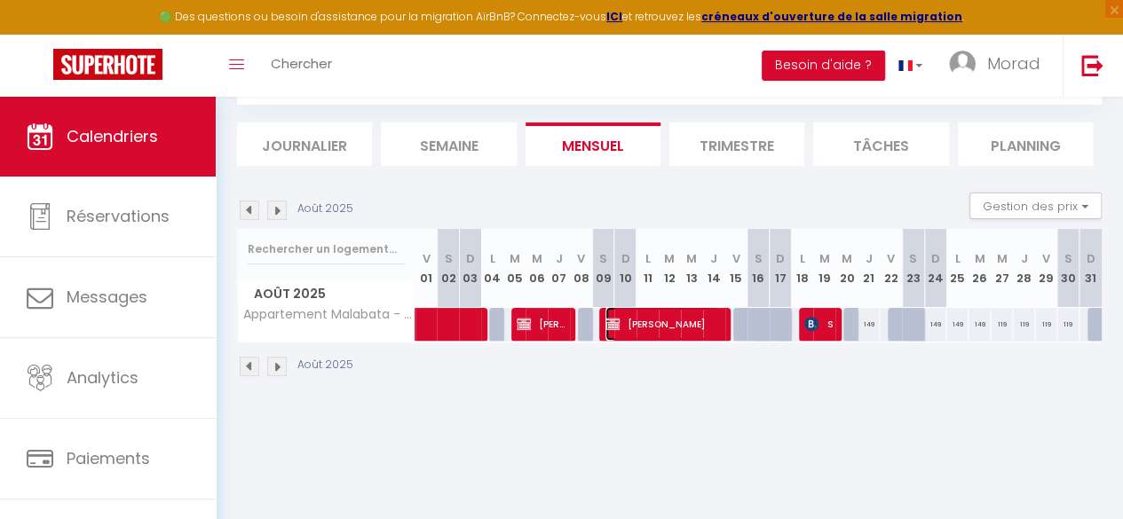
click at [687, 327] on span "[PERSON_NAME] Amine [PERSON_NAME]" at bounding box center [662, 324] width 114 height 34
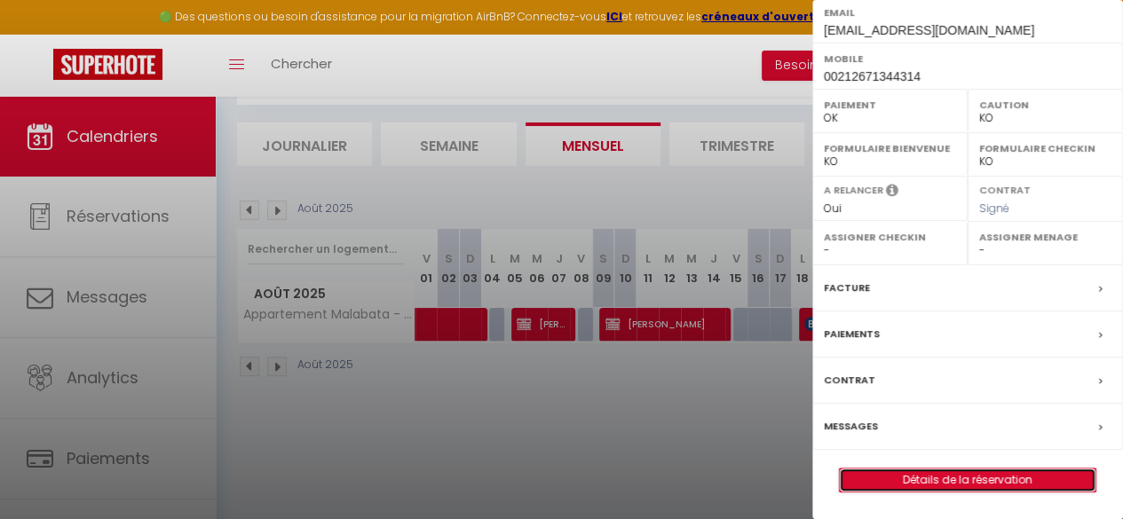
click at [955, 492] on link "Détails de la réservation" at bounding box center [968, 480] width 256 height 23
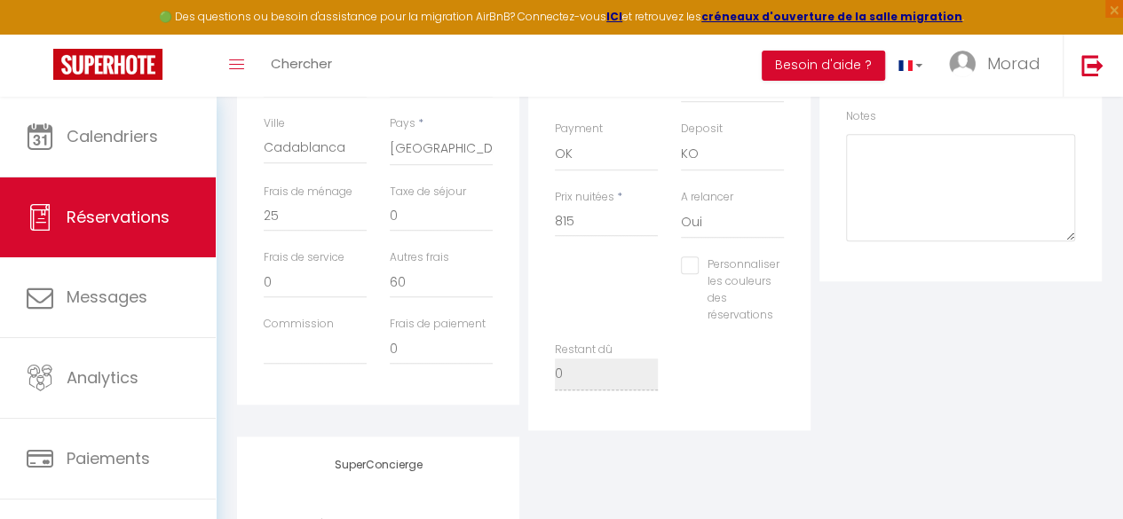
scroll to position [572, 0]
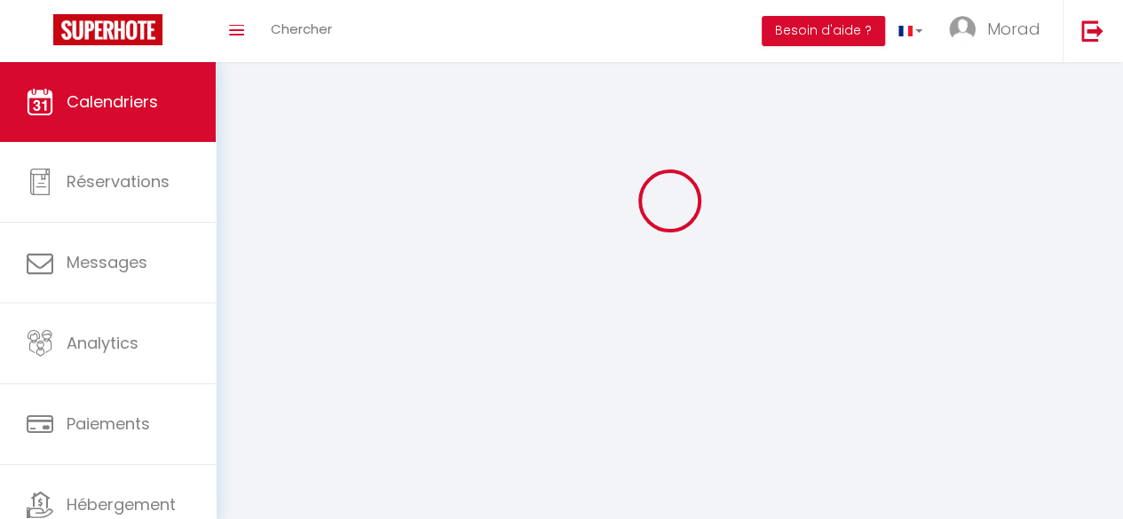
scroll to position [97, 0]
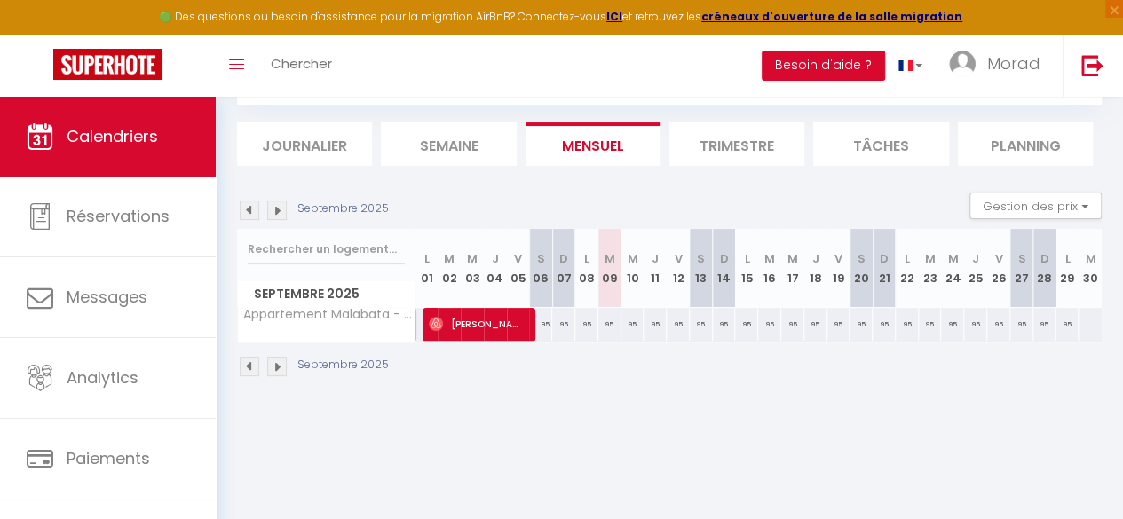
click at [273, 212] on img at bounding box center [277, 211] width 20 height 20
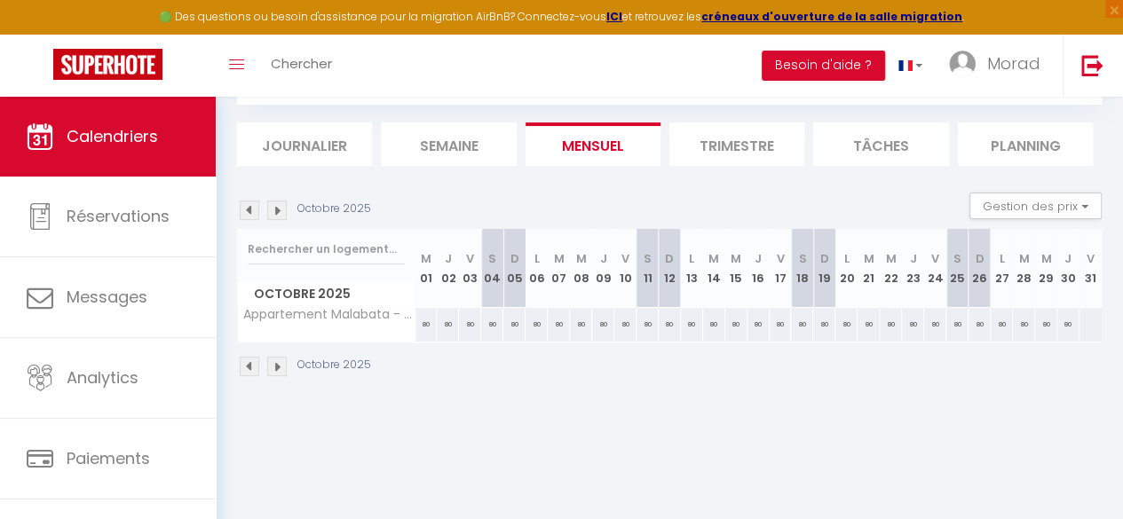
click at [256, 214] on img at bounding box center [250, 211] width 20 height 20
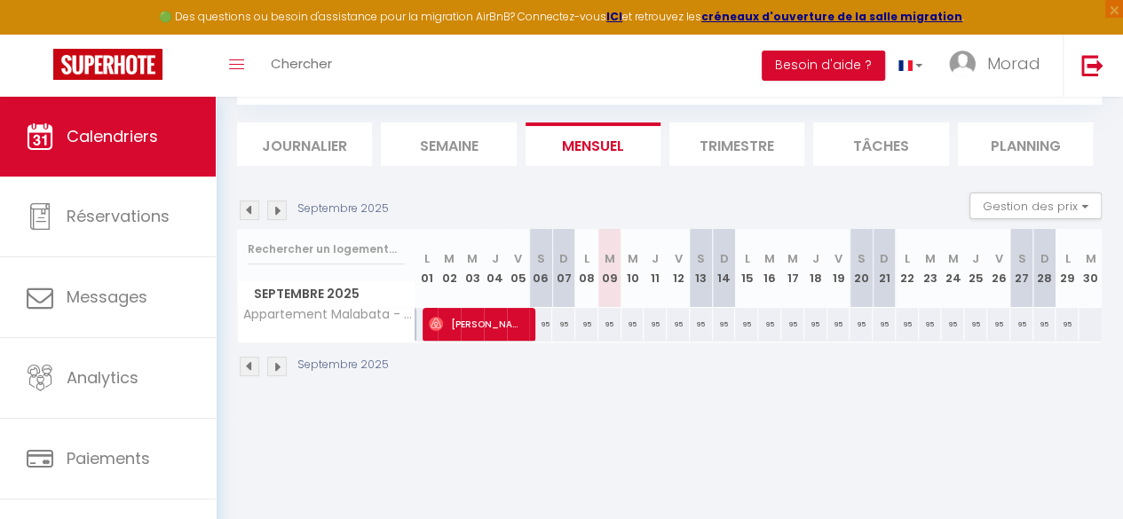
click at [256, 214] on img at bounding box center [250, 211] width 20 height 20
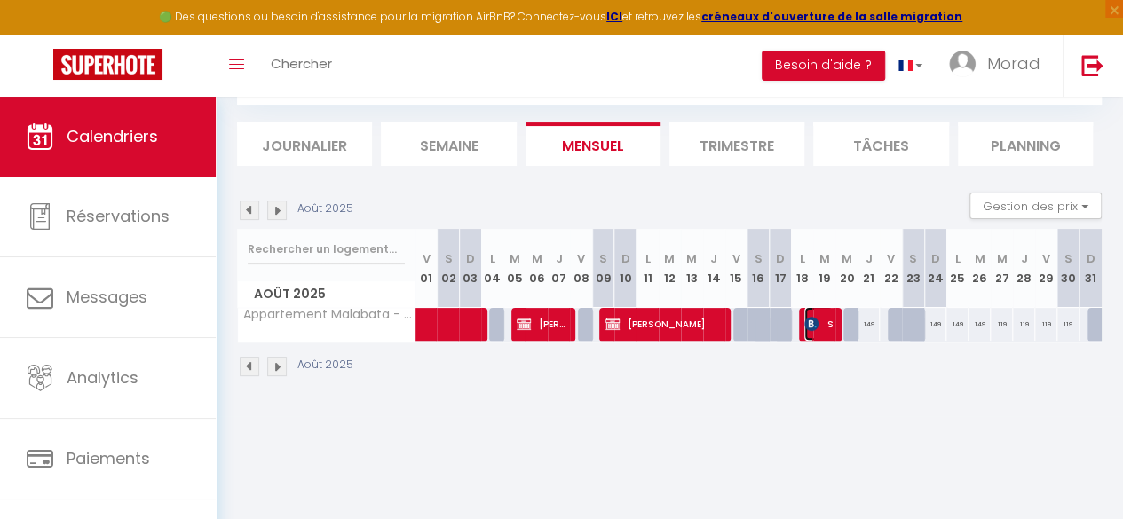
click at [820, 320] on span "Serraf Fyrial" at bounding box center [818, 324] width 28 height 34
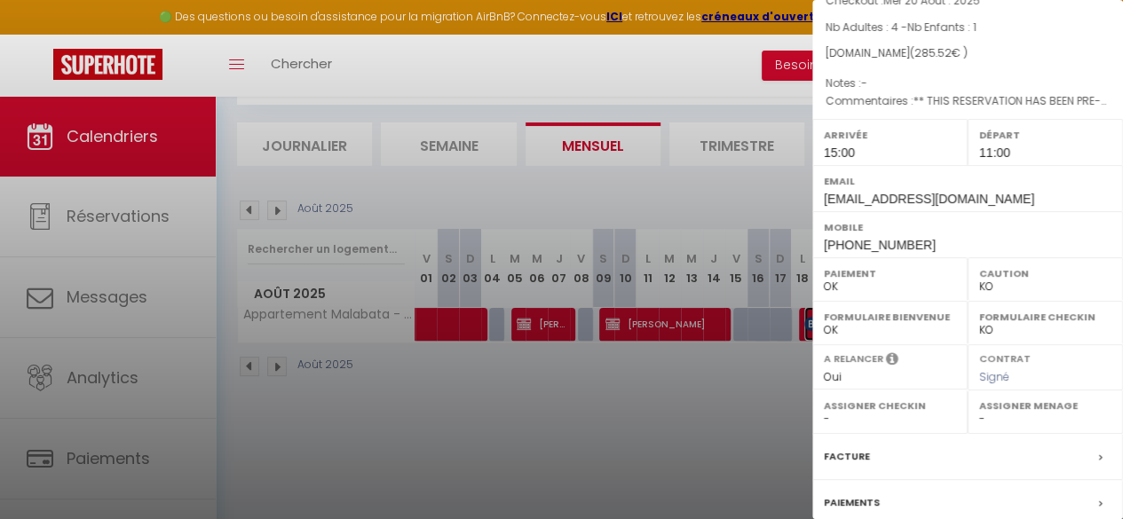
scroll to position [321, 0]
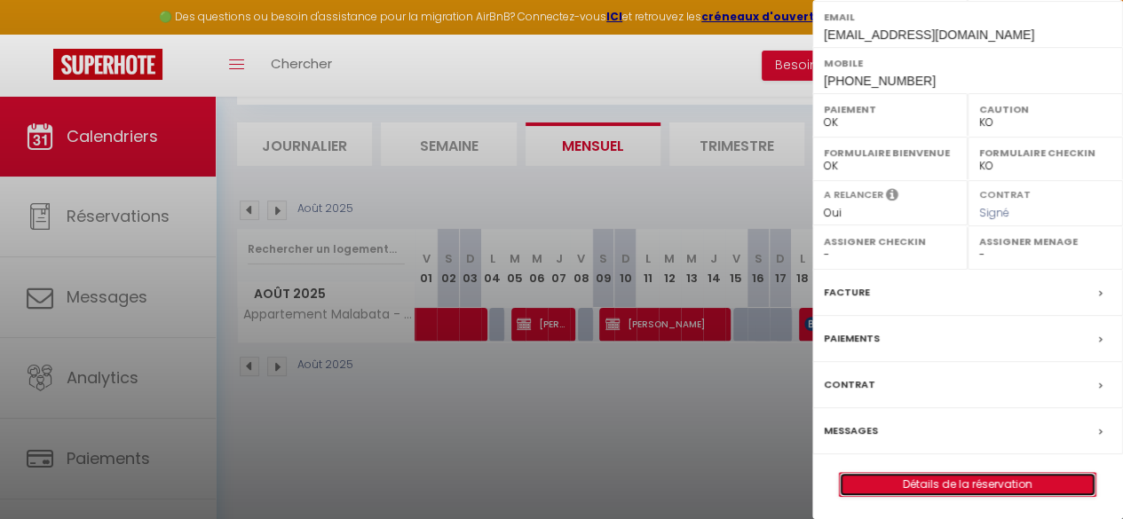
click at [986, 480] on link "Détails de la réservation" at bounding box center [968, 484] width 256 height 23
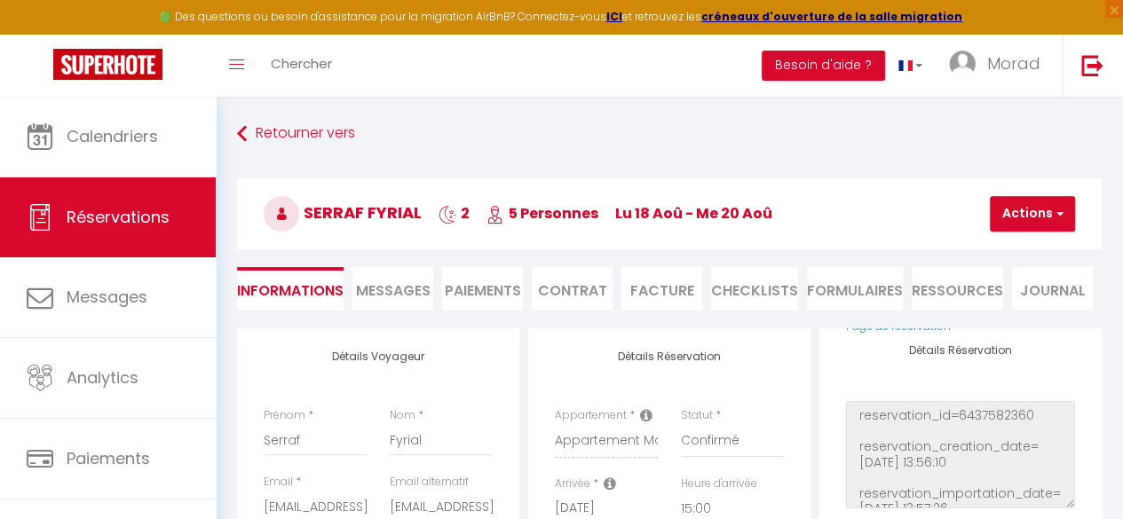
click at [494, 286] on li "Paiements" at bounding box center [482, 288] width 81 height 43
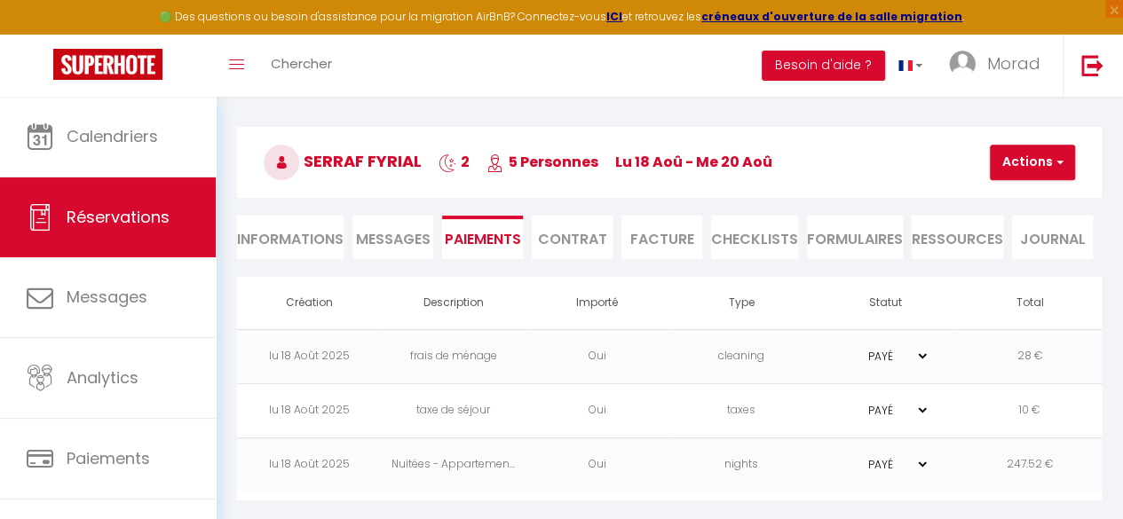
scroll to position [51, 0]
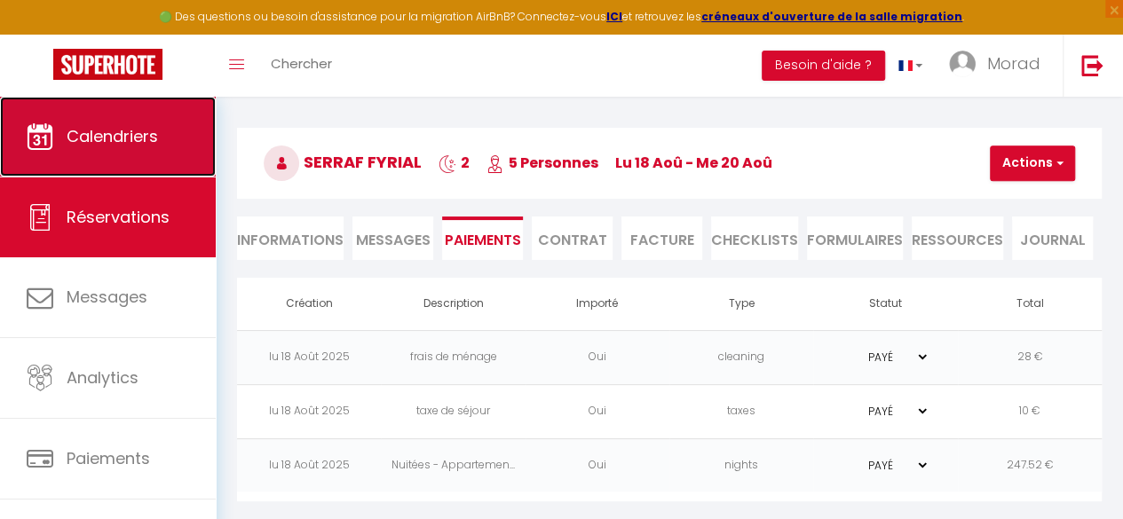
click at [138, 120] on link "Calendriers" at bounding box center [108, 137] width 216 height 80
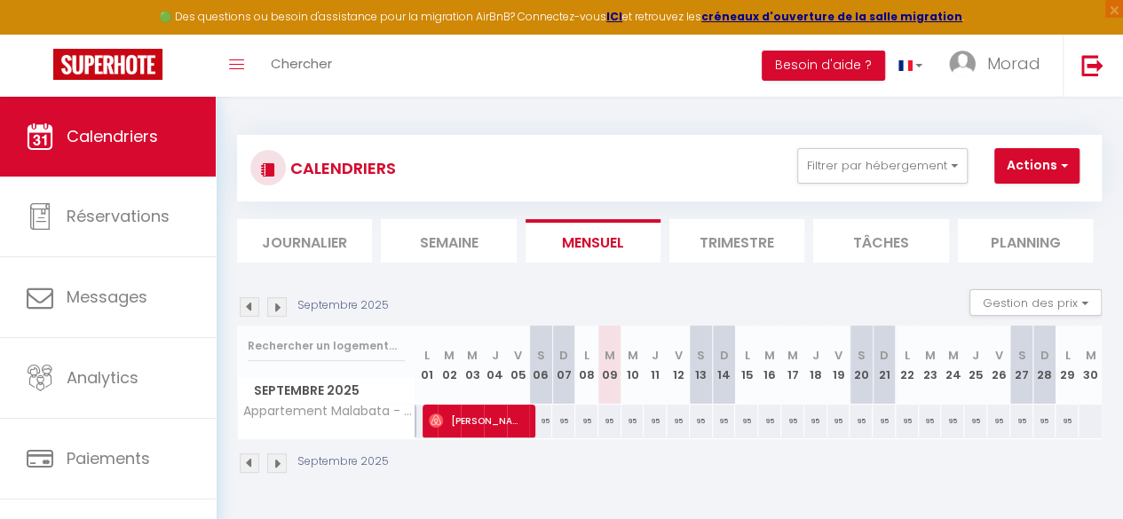
click at [252, 310] on img at bounding box center [250, 307] width 20 height 20
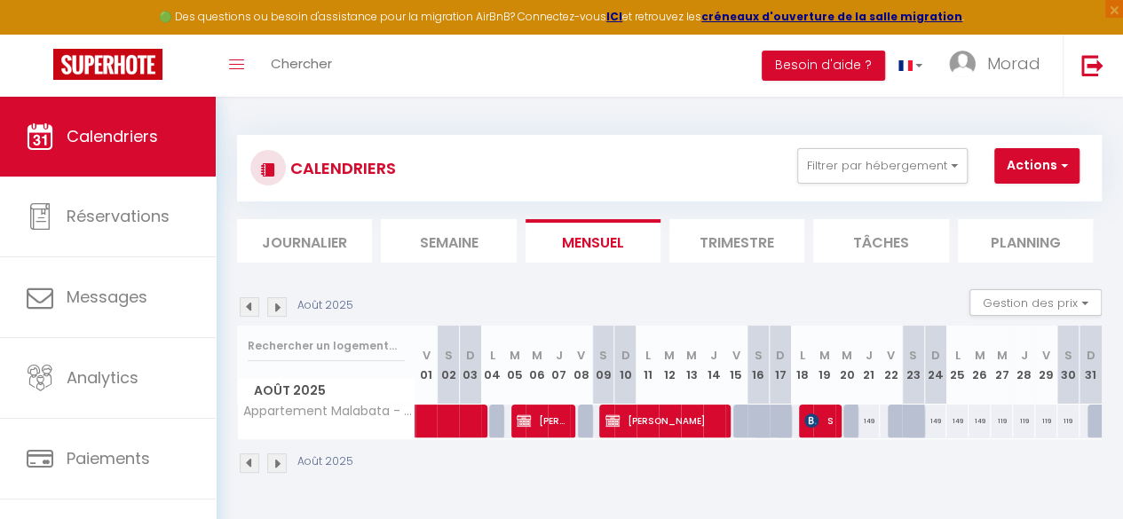
click at [252, 310] on img at bounding box center [250, 307] width 20 height 20
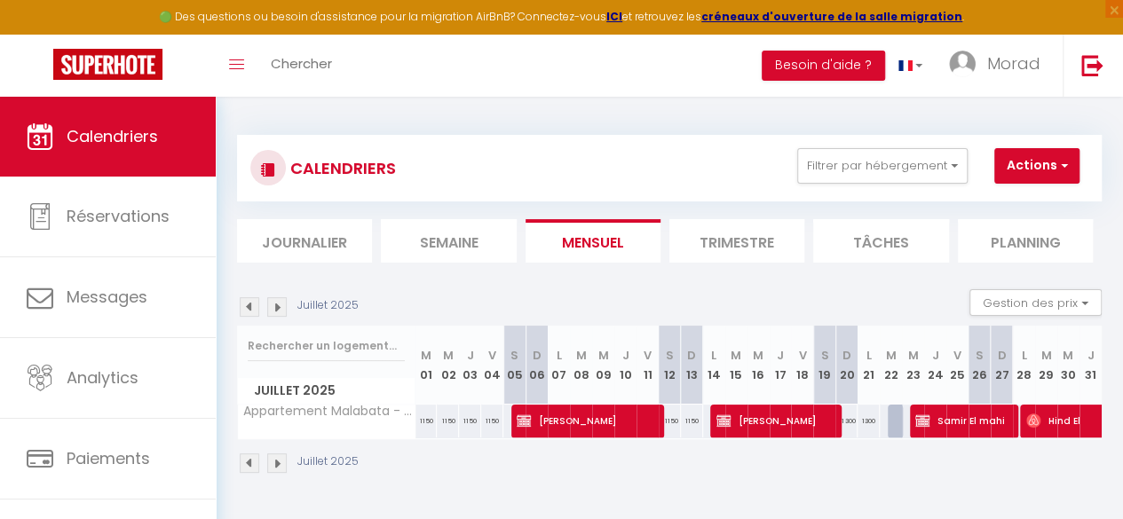
click at [252, 310] on img at bounding box center [250, 307] width 20 height 20
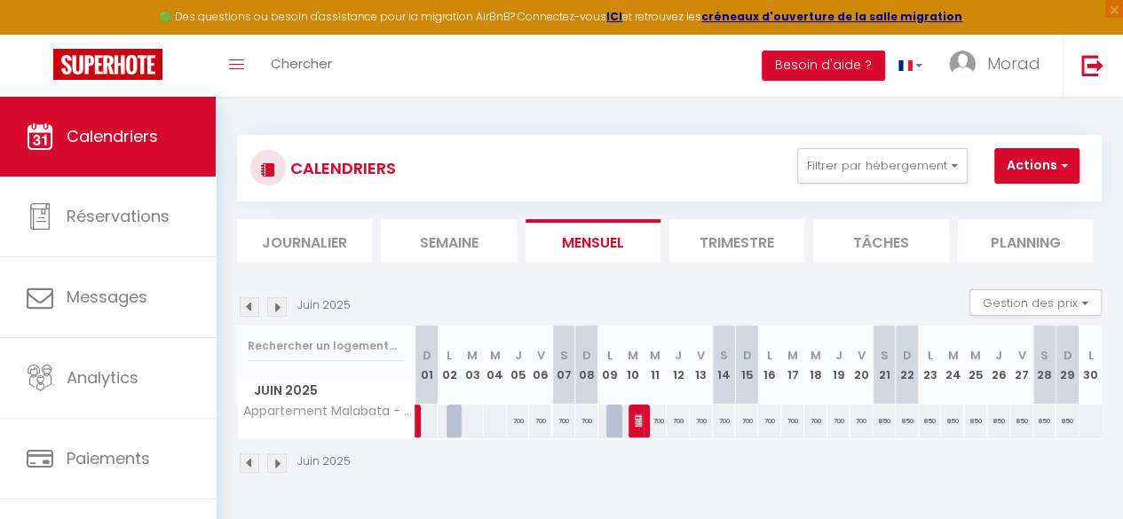
click at [252, 310] on img at bounding box center [250, 307] width 20 height 20
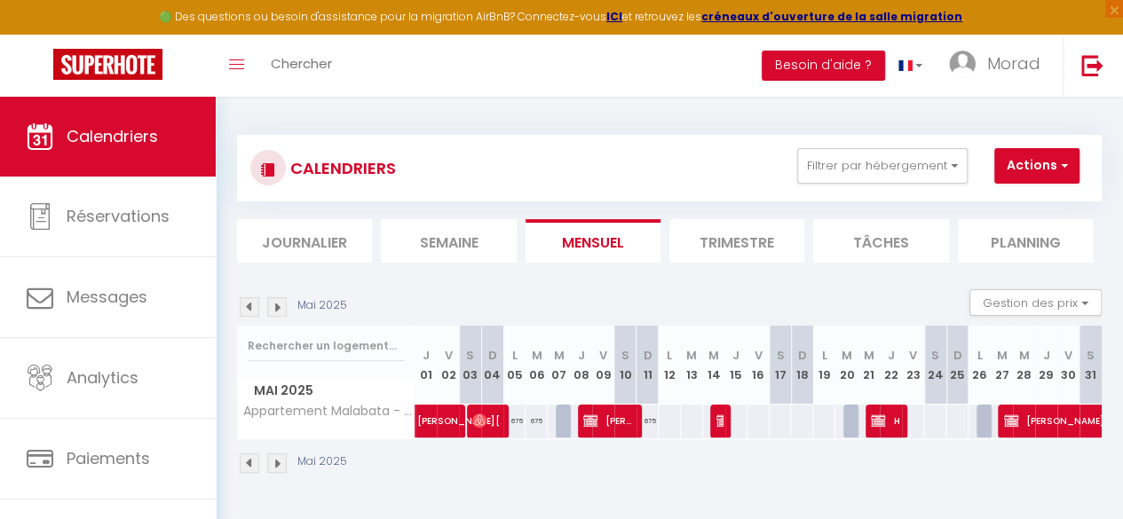
click at [252, 310] on img at bounding box center [250, 307] width 20 height 20
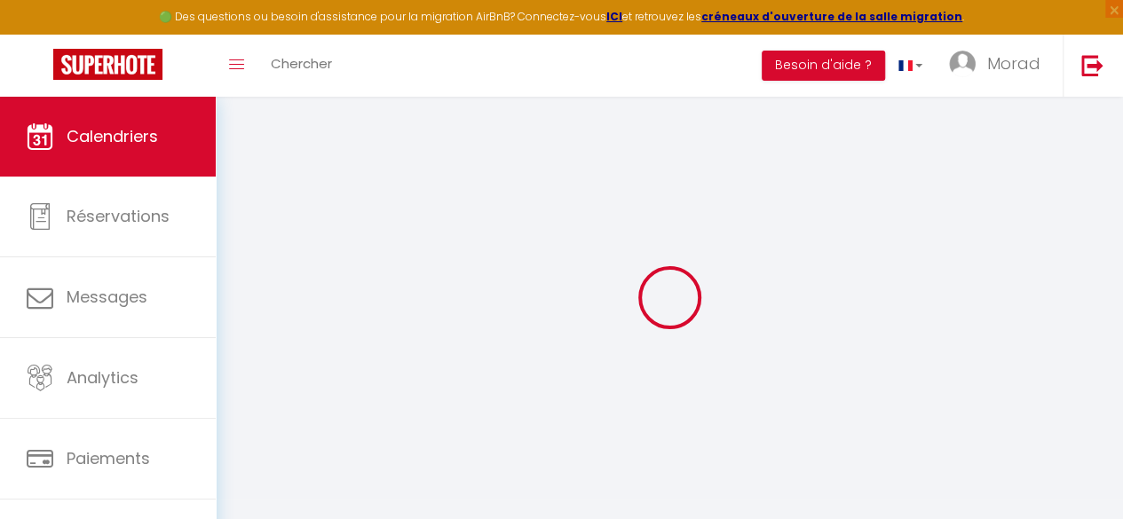
click at [252, 310] on div at bounding box center [669, 297] width 865 height 359
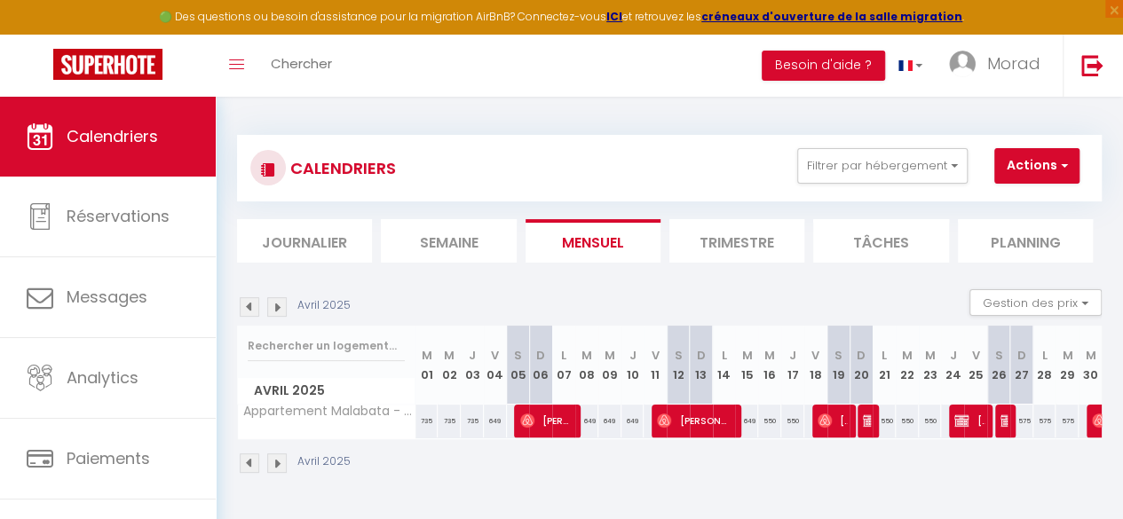
click at [252, 310] on img at bounding box center [250, 307] width 20 height 20
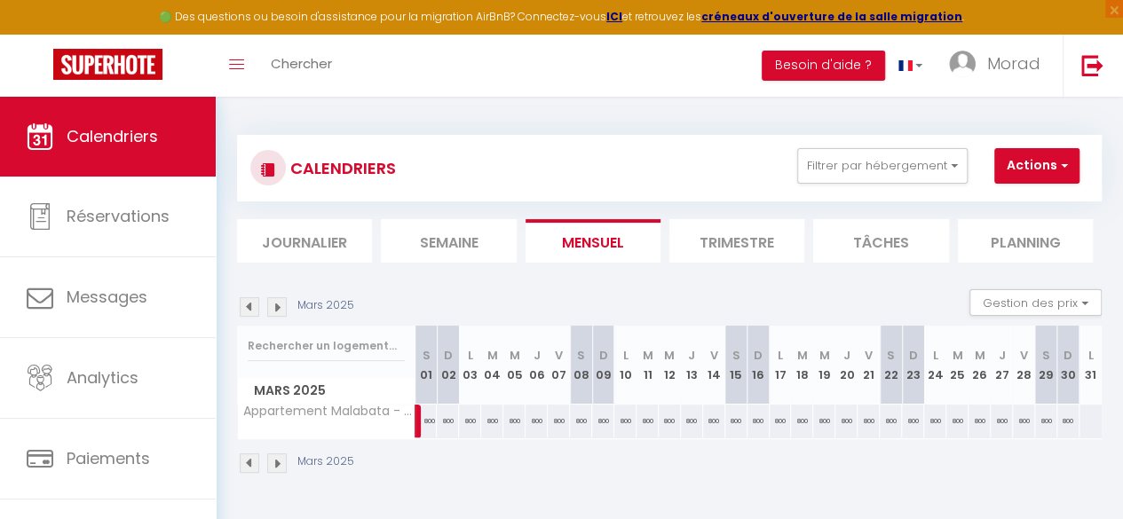
click at [252, 310] on img at bounding box center [250, 307] width 20 height 20
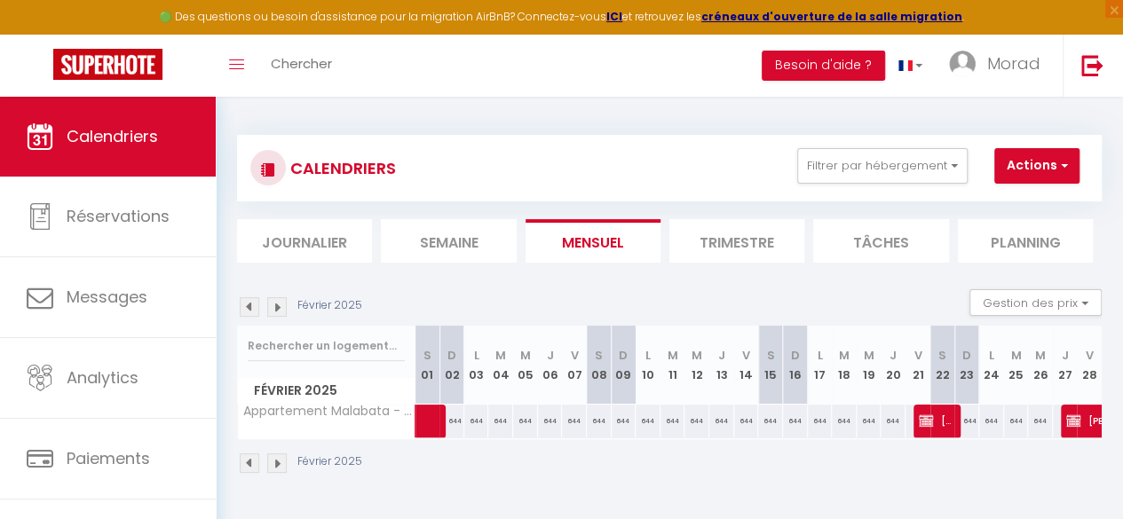
click at [252, 310] on img at bounding box center [250, 307] width 20 height 20
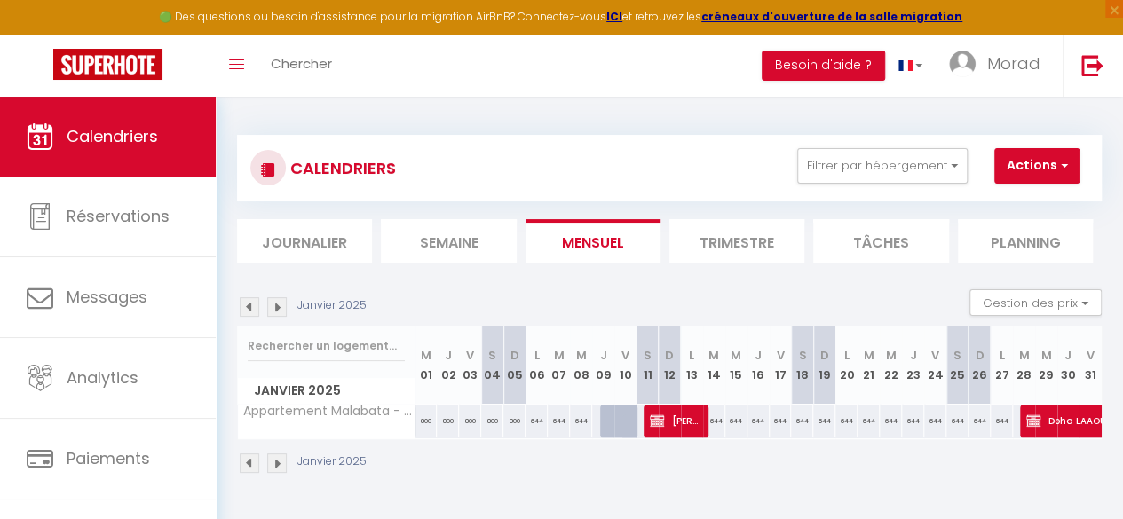
click at [252, 310] on img at bounding box center [250, 307] width 20 height 20
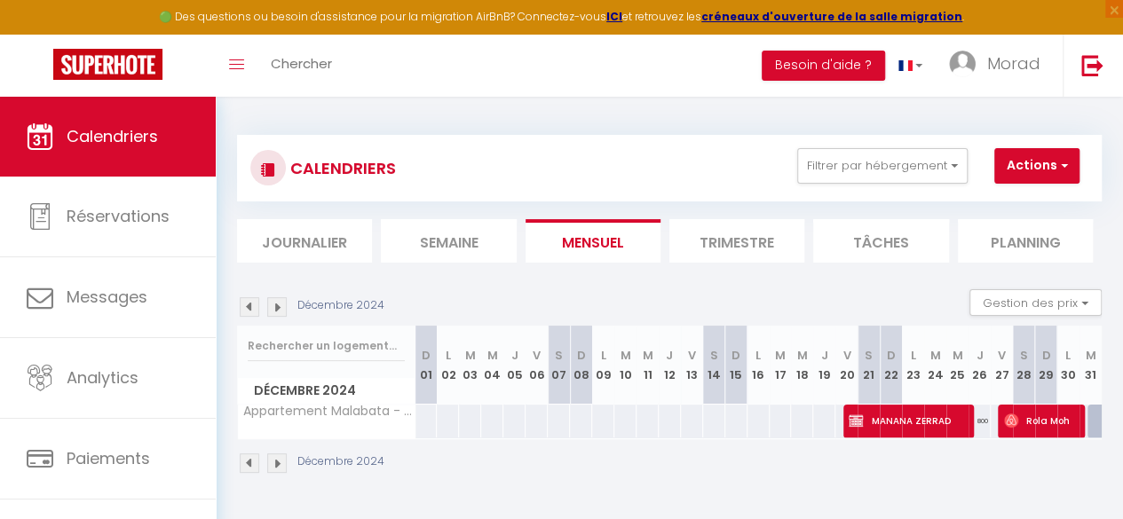
click at [252, 310] on img at bounding box center [250, 307] width 20 height 20
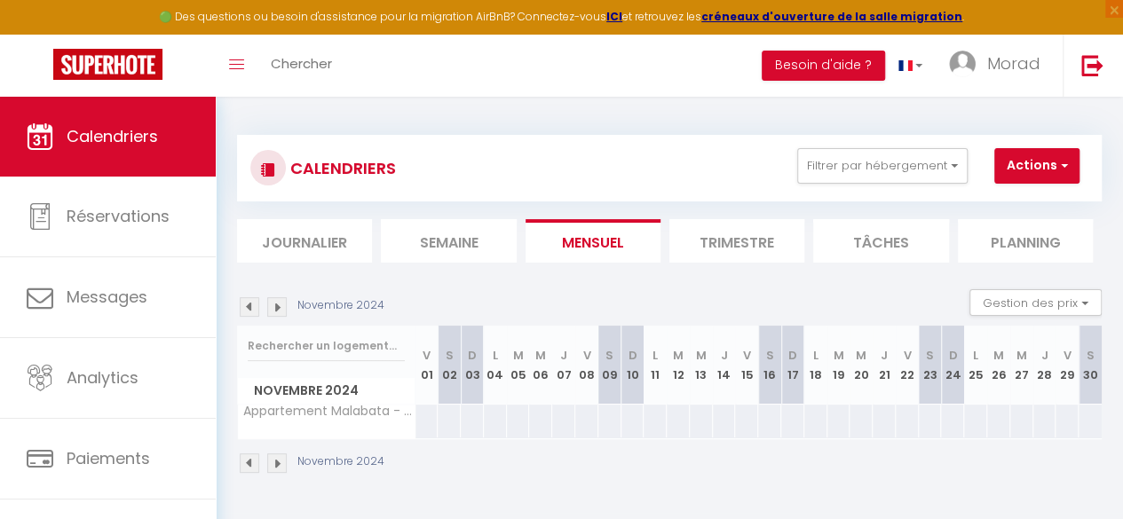
click at [284, 305] on img at bounding box center [277, 307] width 20 height 20
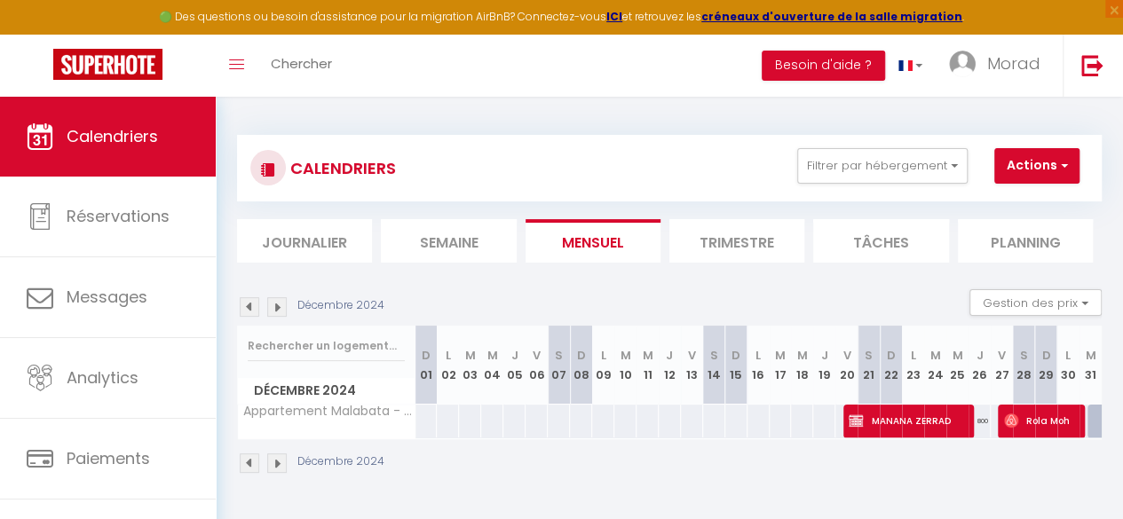
click at [284, 305] on img at bounding box center [277, 307] width 20 height 20
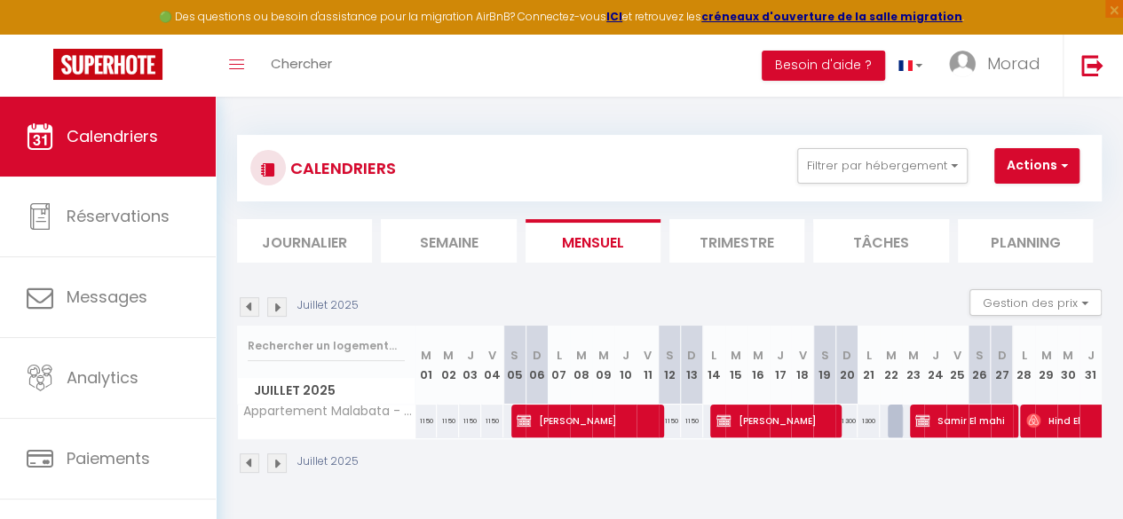
click at [272, 312] on img at bounding box center [277, 307] width 20 height 20
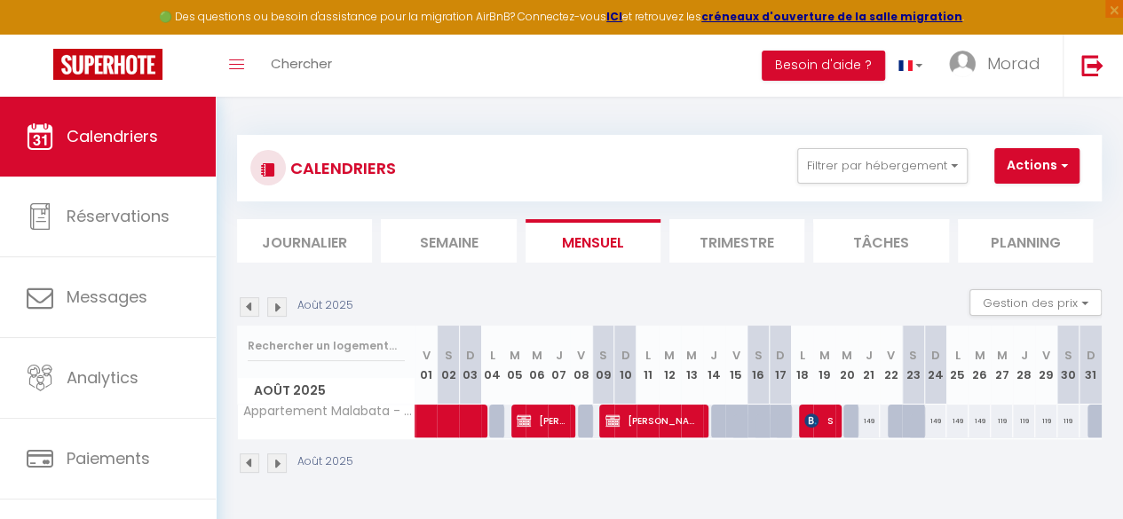
click at [843, 420] on div at bounding box center [854, 422] width 22 height 34
type input "149"
type input "Mer 20 Août 2025"
type input "[DEMOGRAPHIC_DATA] 21 Août 2025"
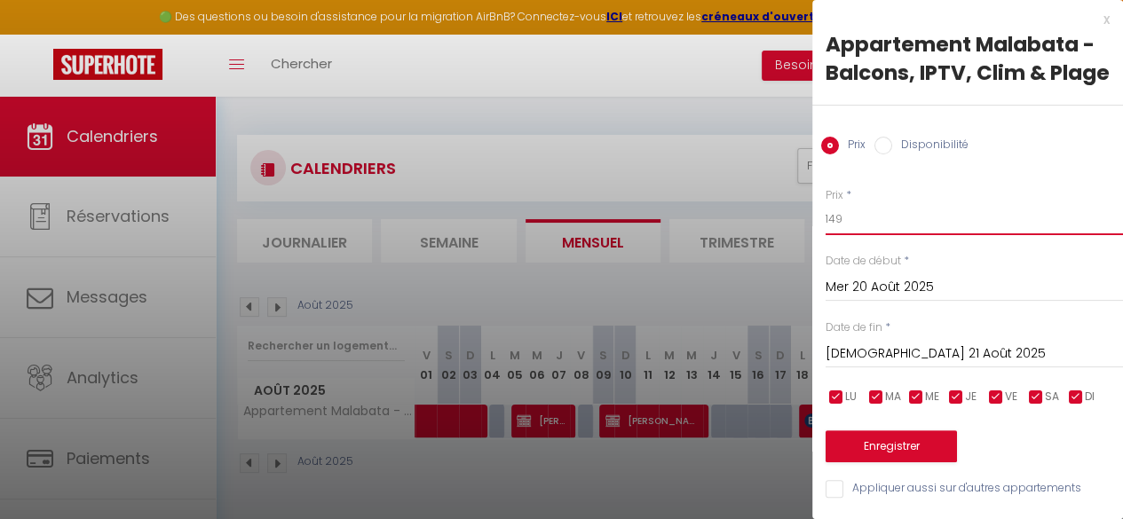
click at [874, 235] on input "149" at bounding box center [973, 219] width 297 height 32
click at [639, 423] on div at bounding box center [561, 259] width 1123 height 519
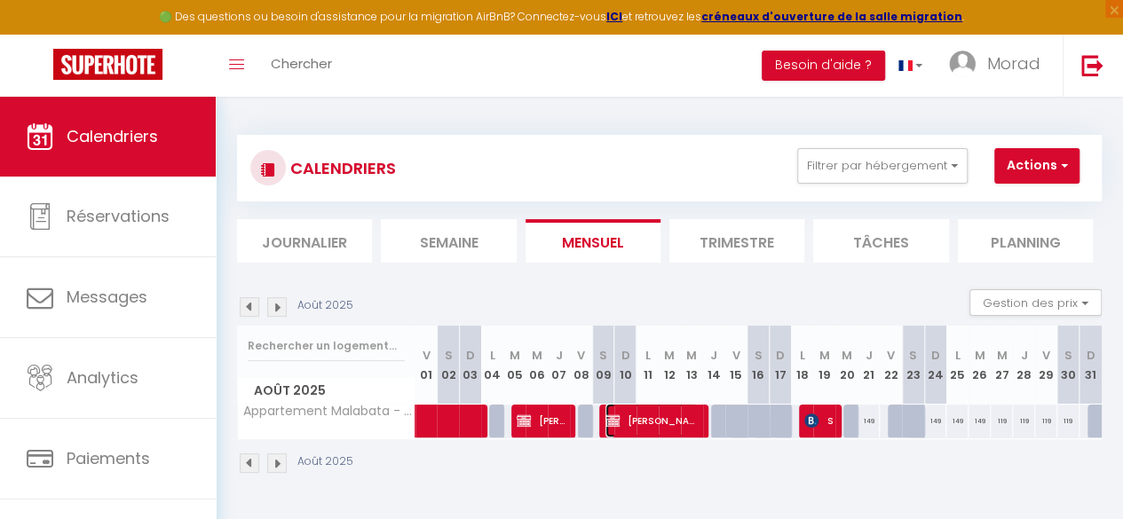
click at [639, 423] on span "[PERSON_NAME] Amine [PERSON_NAME]" at bounding box center [651, 421] width 92 height 34
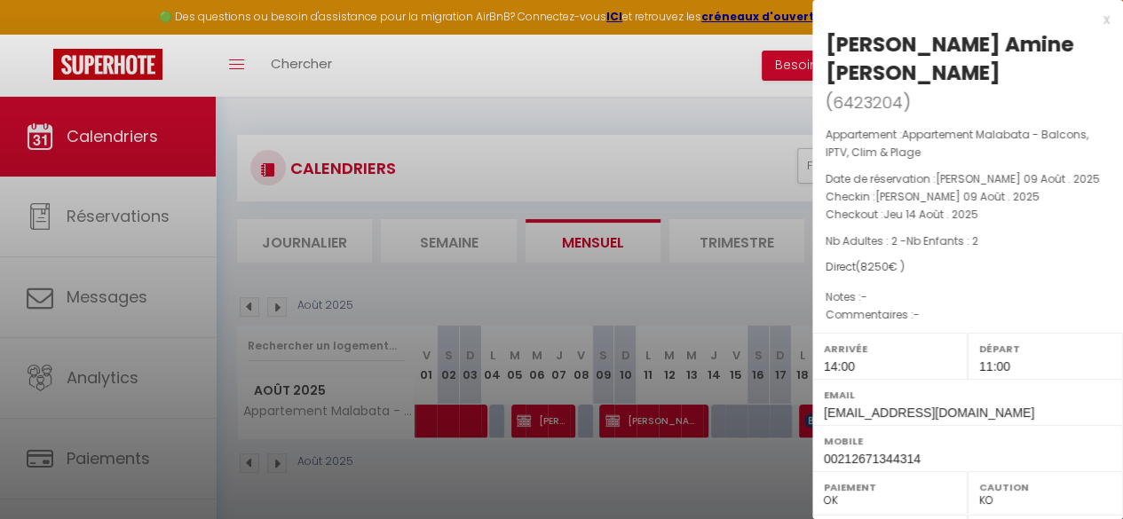
click at [694, 283] on div at bounding box center [561, 259] width 1123 height 519
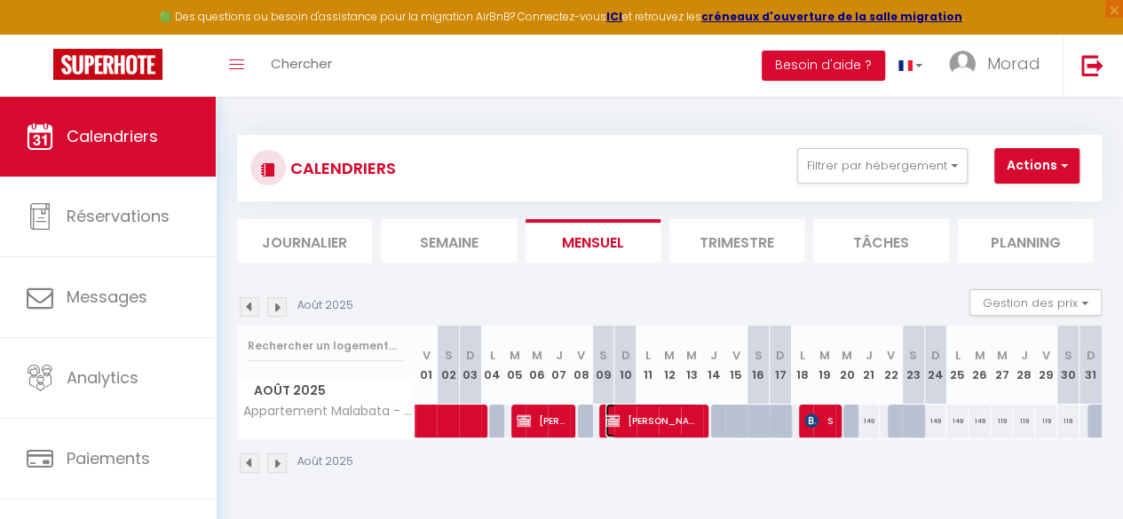
click at [687, 420] on span "[PERSON_NAME] Amine [PERSON_NAME]" at bounding box center [651, 421] width 92 height 34
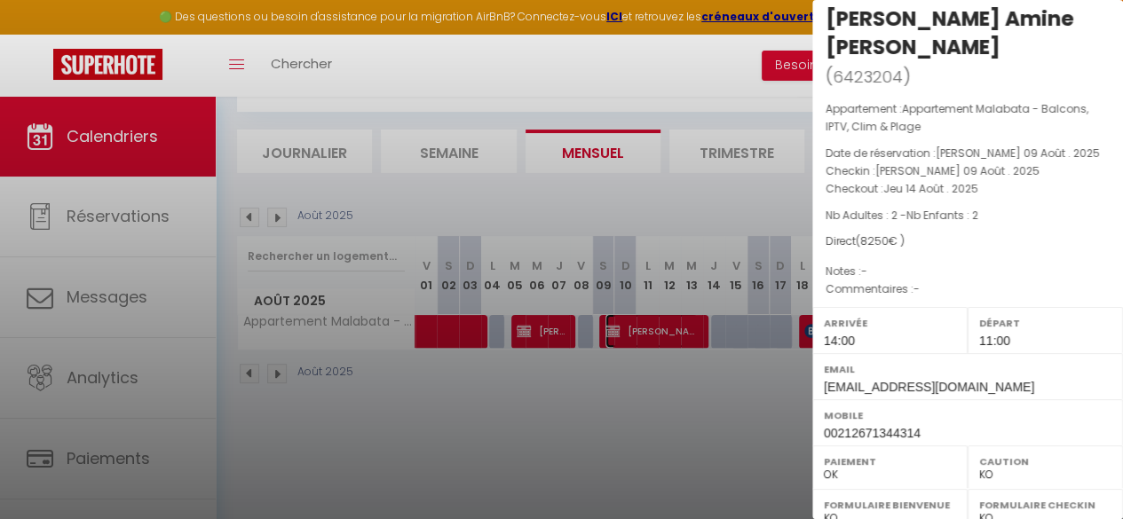
scroll to position [0, 0]
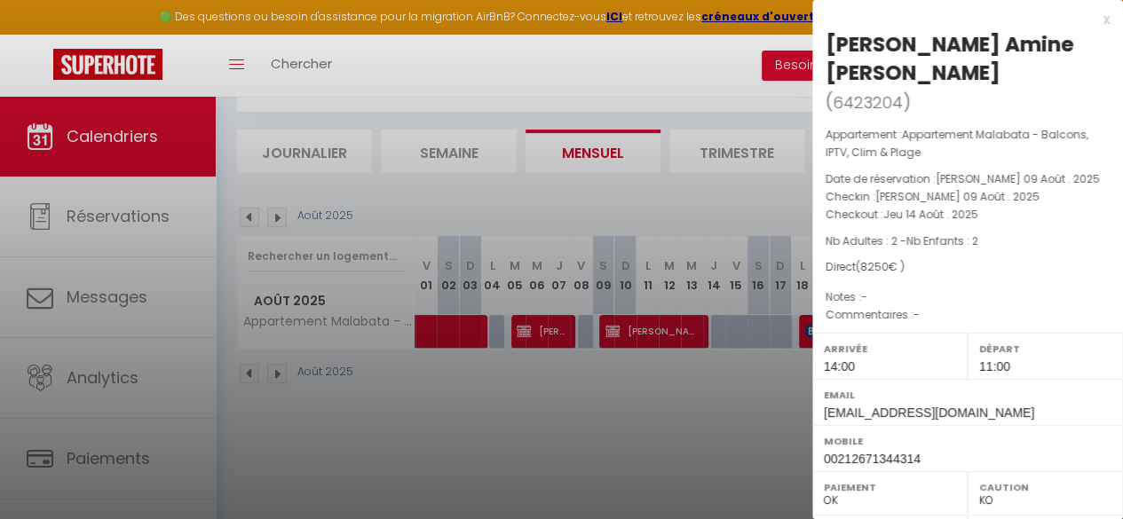
click at [701, 372] on div at bounding box center [561, 259] width 1123 height 519
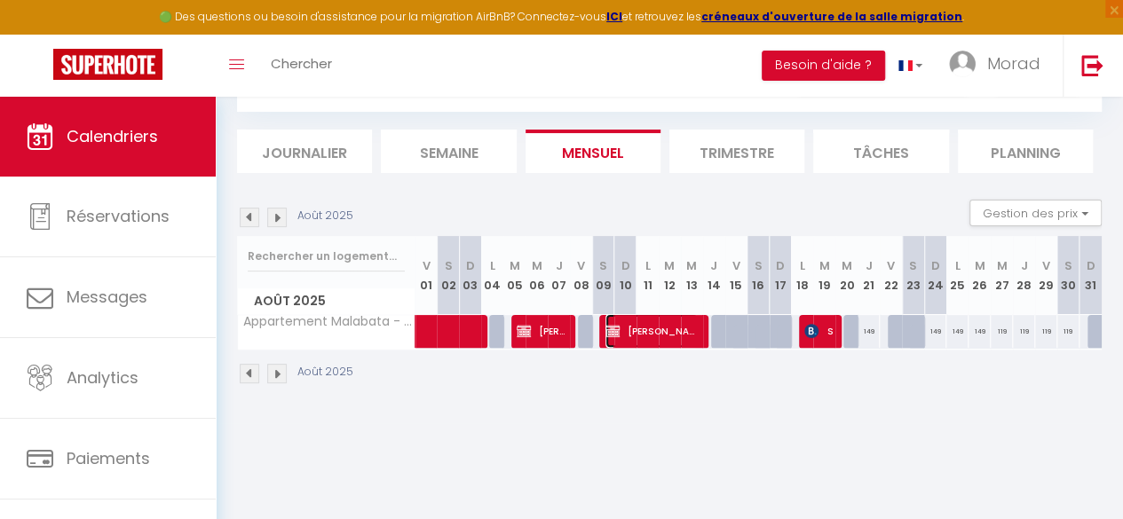
click at [689, 328] on span "[PERSON_NAME] Amine [PERSON_NAME]" at bounding box center [651, 331] width 92 height 34
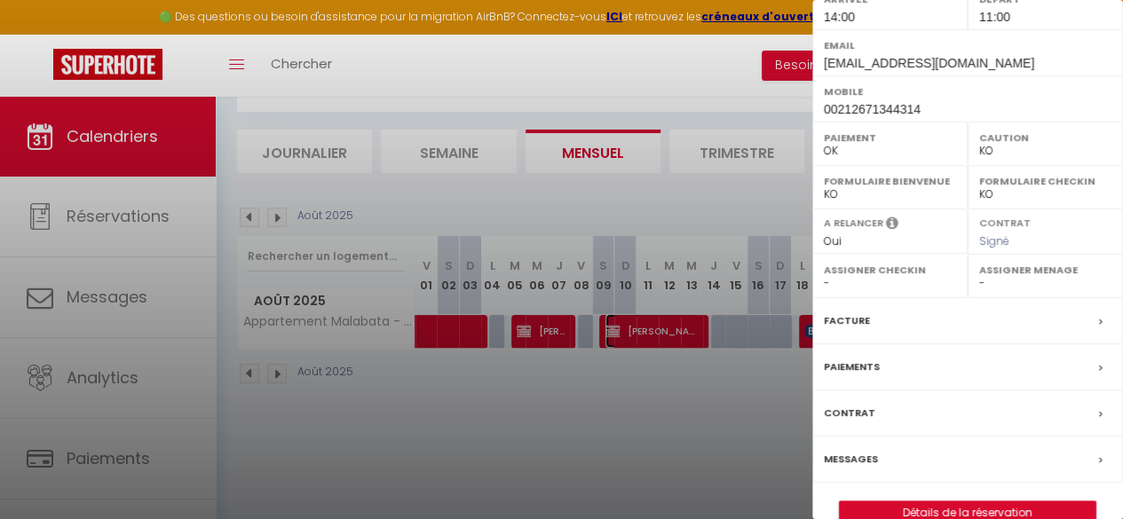
scroll to position [97, 0]
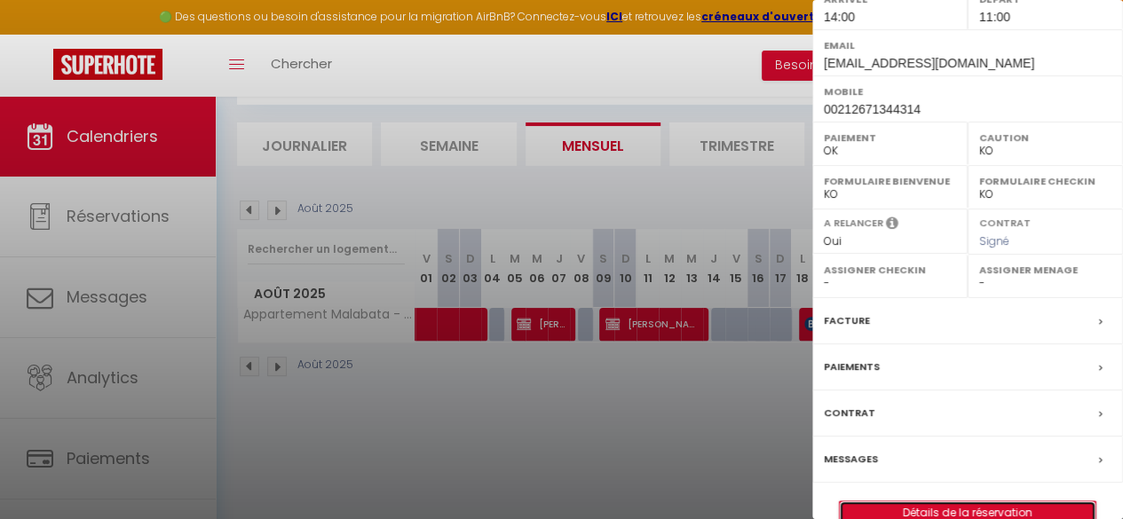
click at [972, 502] on link "Détails de la réservation" at bounding box center [968, 513] width 256 height 23
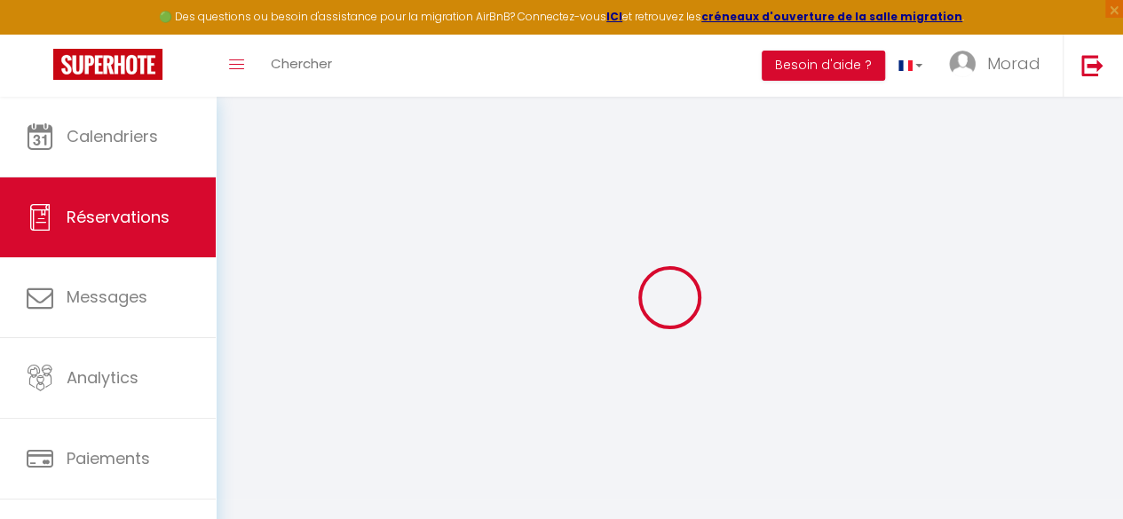
select select
checkbox input "false"
select select
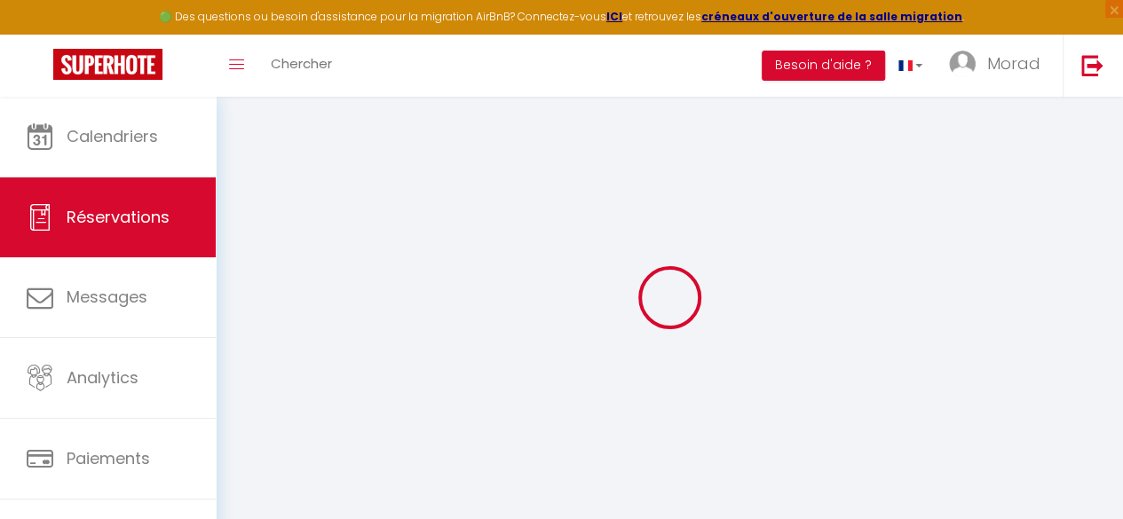
checkbox input "false"
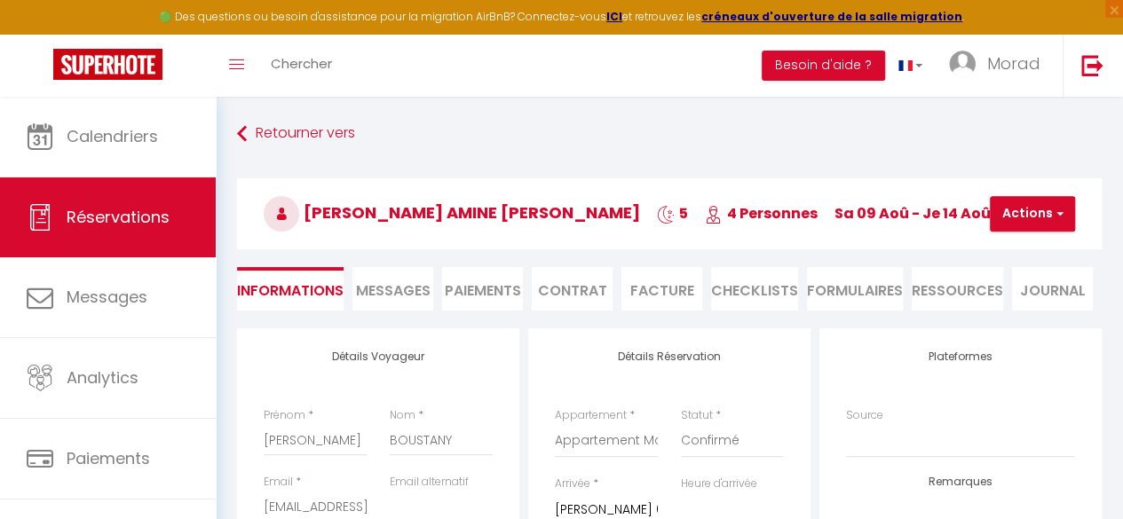
type input "250"
select select
checkbox input "false"
select select "14:00"
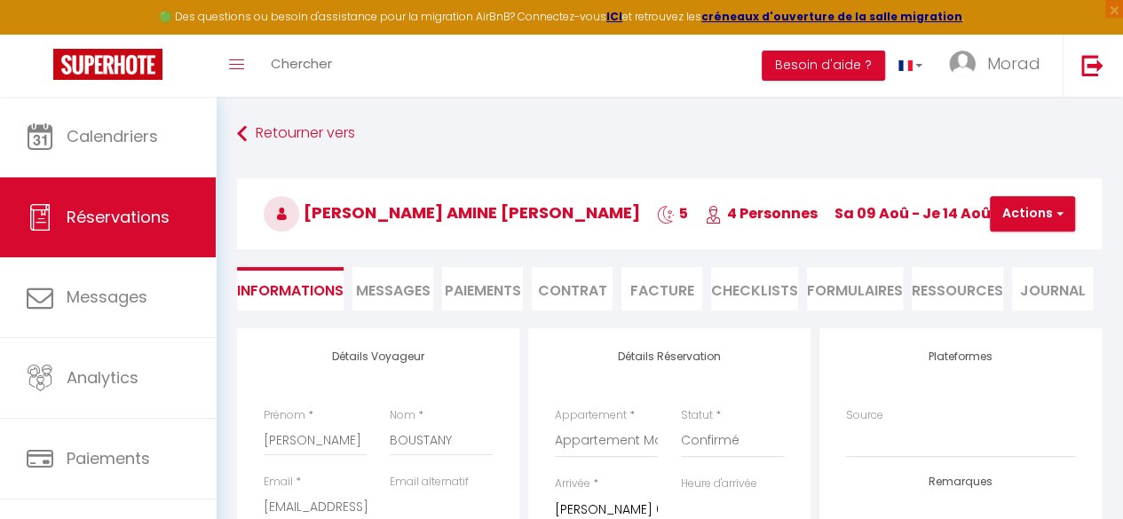
select select "11:00"
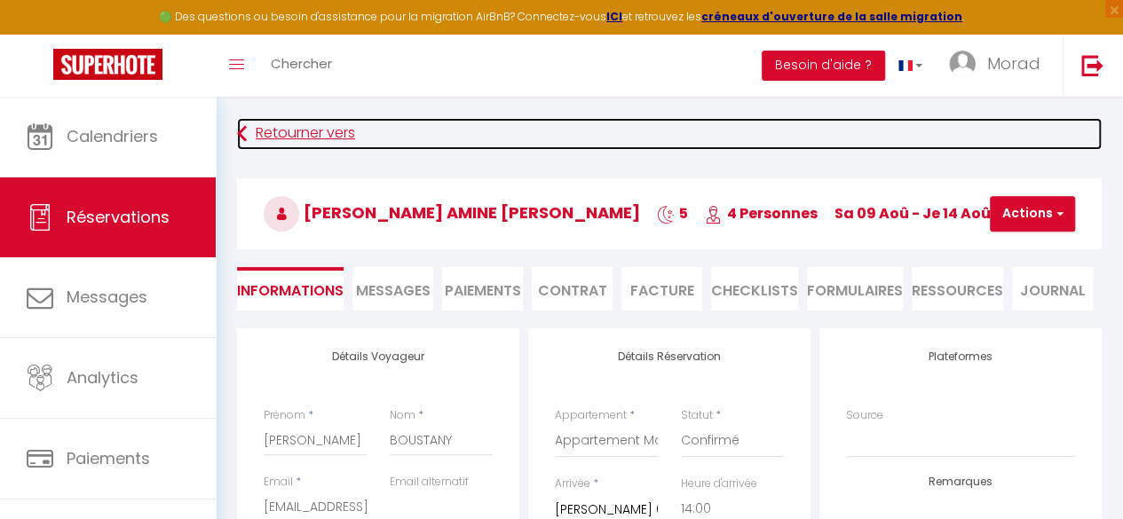
click at [296, 127] on link "Retourner vers" at bounding box center [669, 134] width 865 height 32
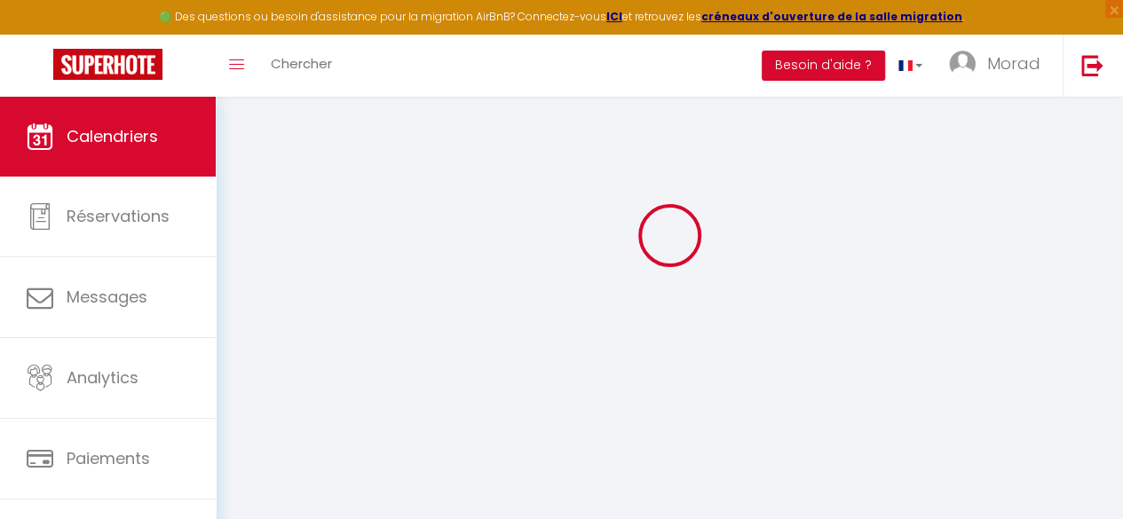
scroll to position [97, 0]
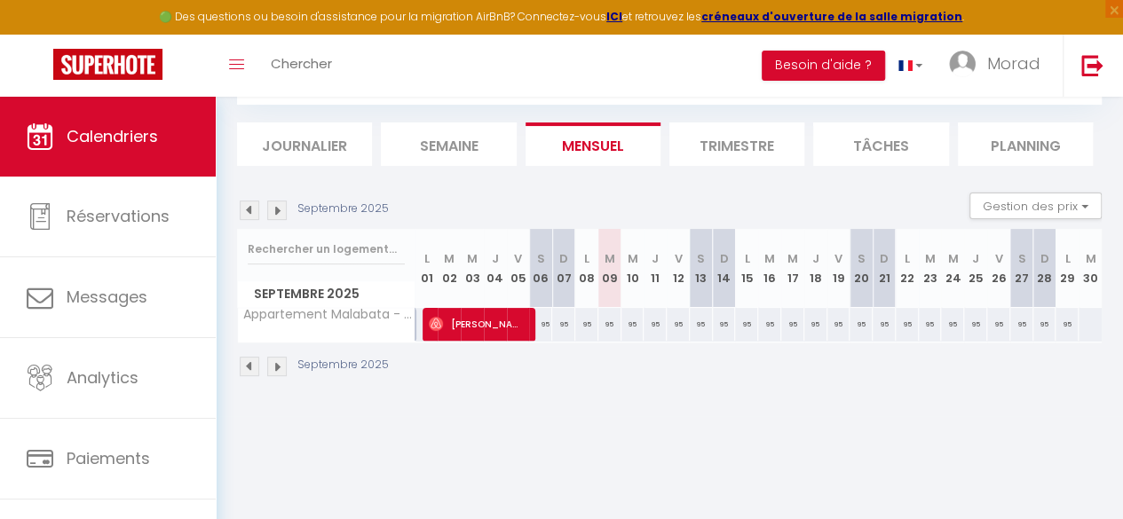
click at [252, 208] on img at bounding box center [250, 211] width 20 height 20
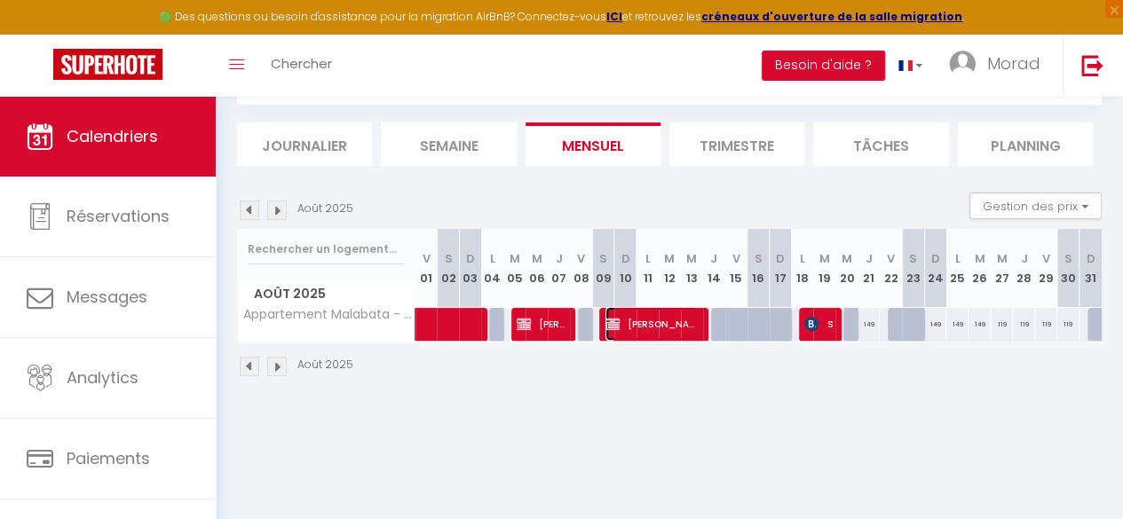
click at [636, 329] on span "[PERSON_NAME] Amine [PERSON_NAME]" at bounding box center [651, 324] width 92 height 34
select select "OK"
select select "KO"
select select "0"
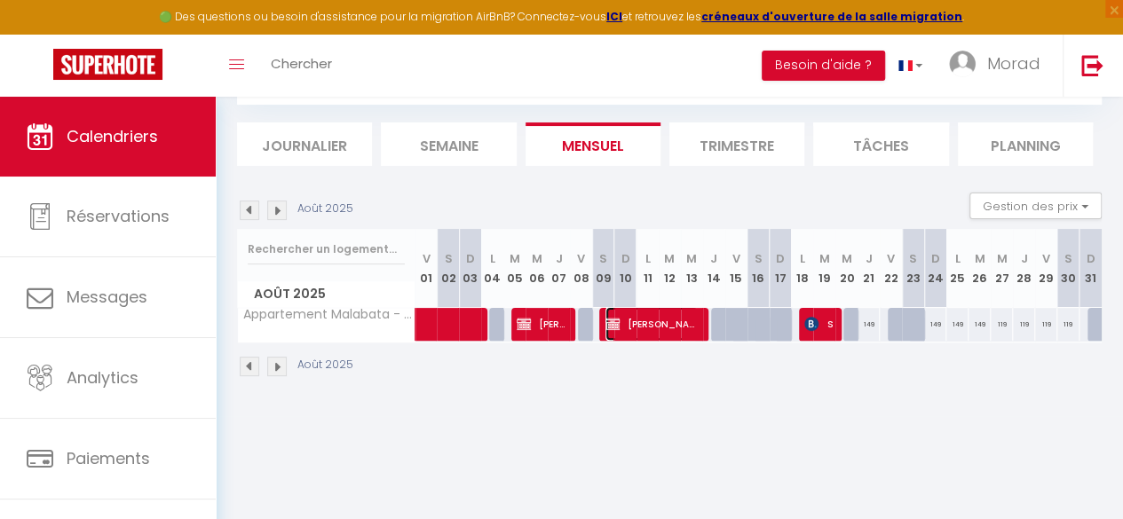
select select "1"
select select
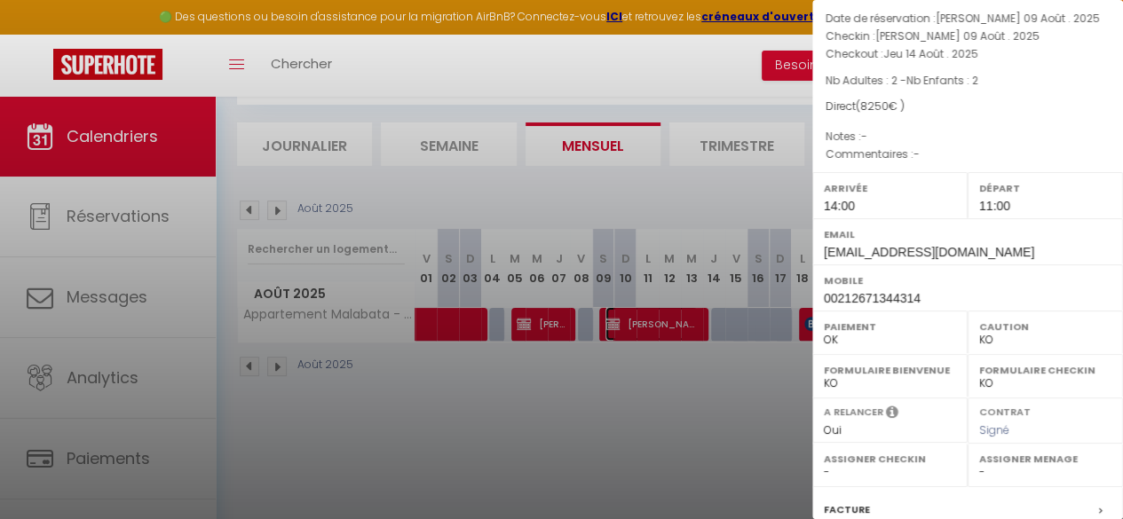
scroll to position [159, 0]
click at [654, 324] on div at bounding box center [561, 259] width 1123 height 519
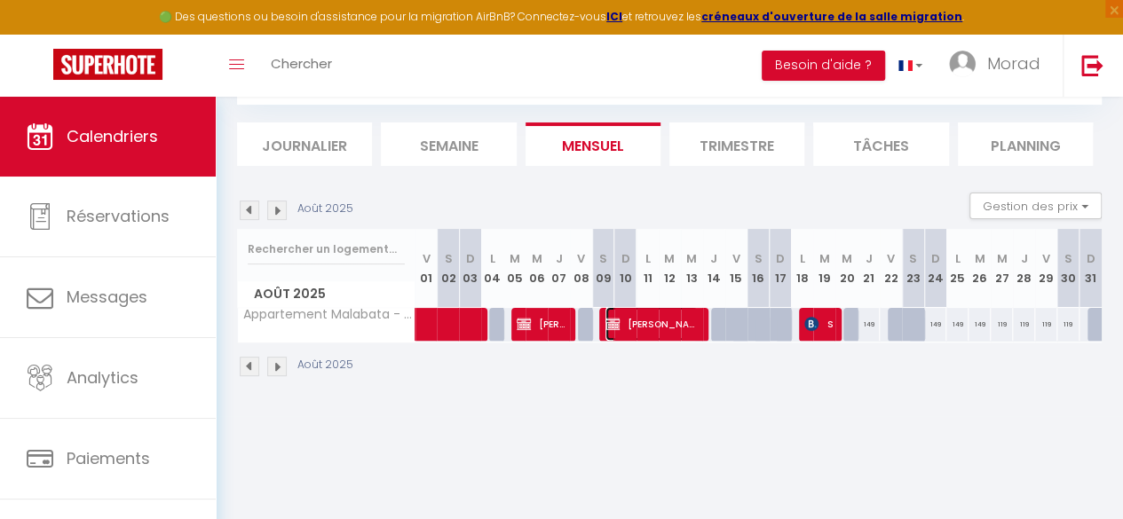
click at [654, 324] on span "[PERSON_NAME] Amine [PERSON_NAME]" at bounding box center [651, 324] width 92 height 34
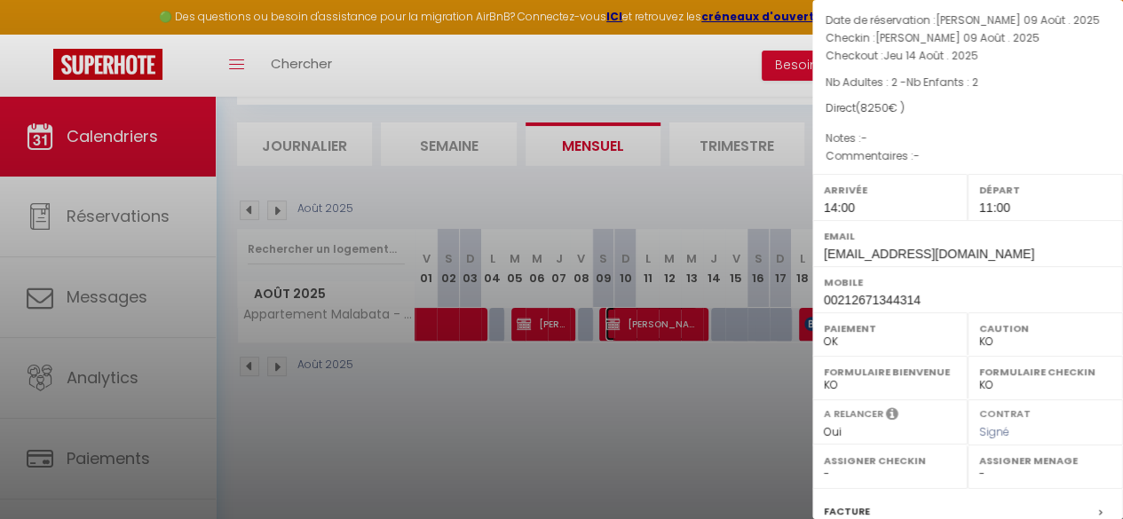
scroll to position [350, 0]
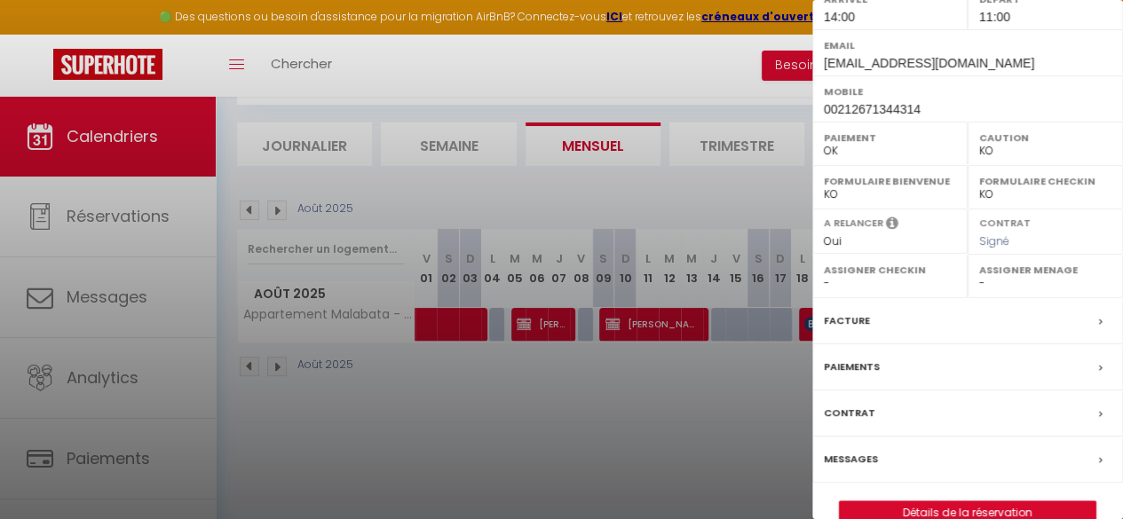
click at [1042, 298] on div "Facture" at bounding box center [967, 321] width 311 height 46
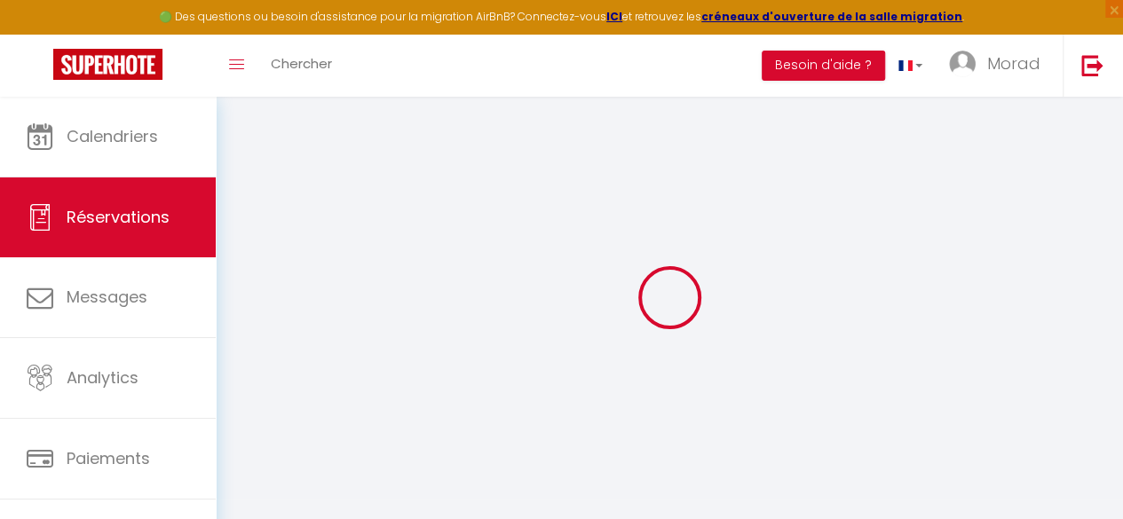
select select
checkbox input "false"
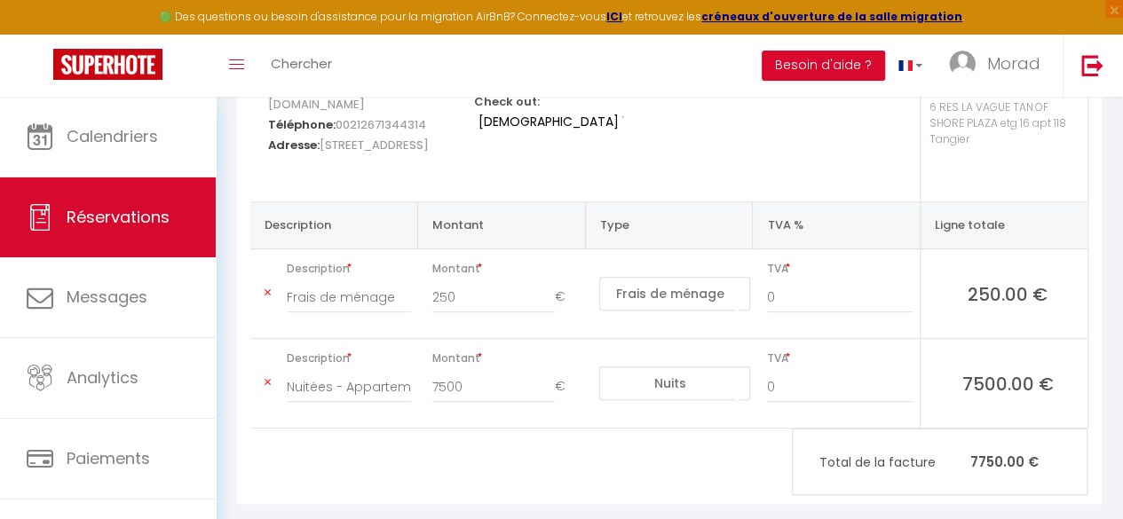
scroll to position [307, 0]
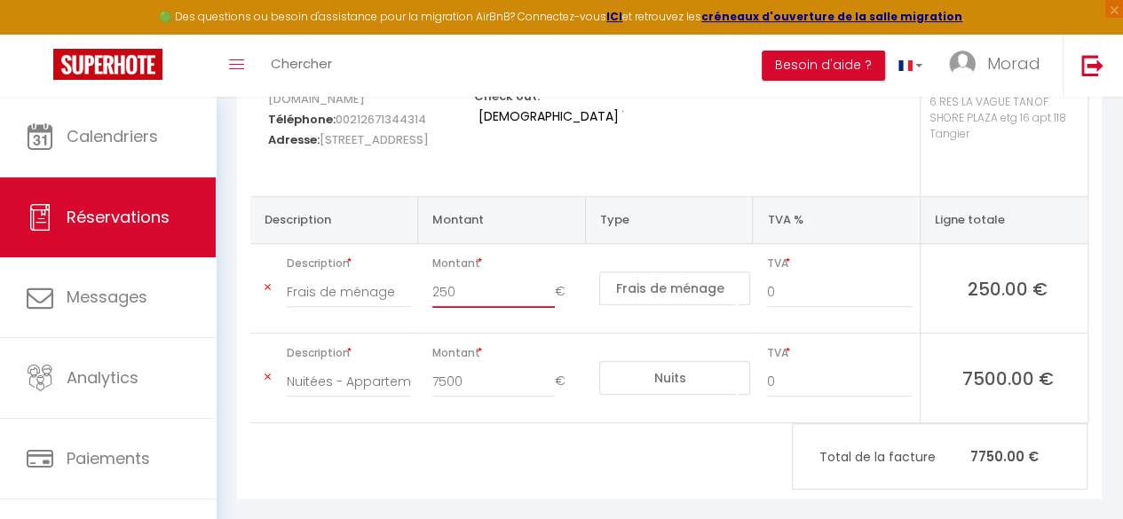
click at [486, 276] on input "250" at bounding box center [493, 292] width 123 height 32
type input "25"
click at [473, 368] on input "7500" at bounding box center [493, 382] width 123 height 32
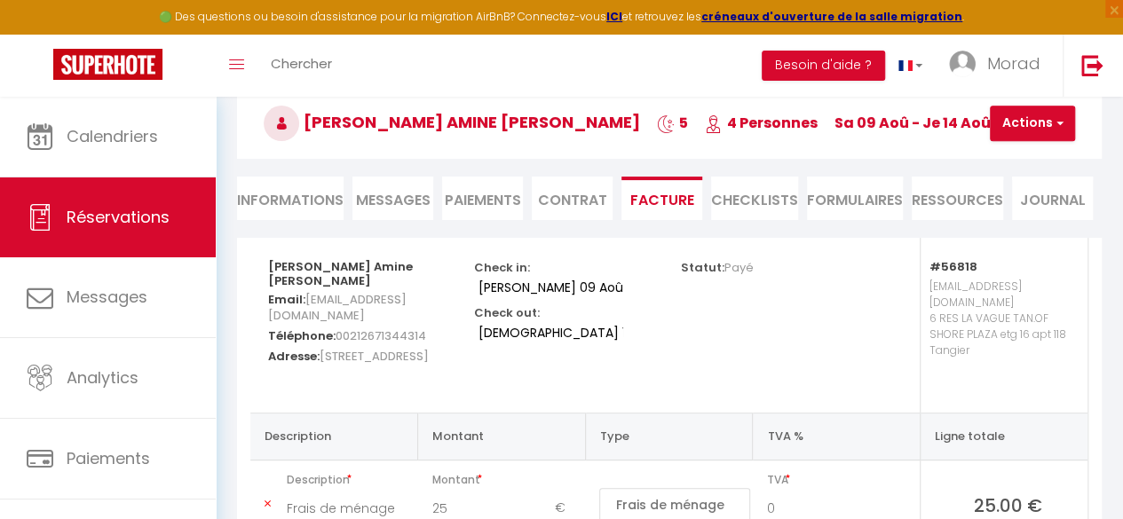
scroll to position [90, 0]
type input "750"
click at [500, 336] on select "[DEMOGRAPHIC_DATA] 14 Août 2025" at bounding box center [548, 333] width 149 height 27
click at [545, 341] on select "[DEMOGRAPHIC_DATA] 14 Août 2025" at bounding box center [548, 333] width 149 height 27
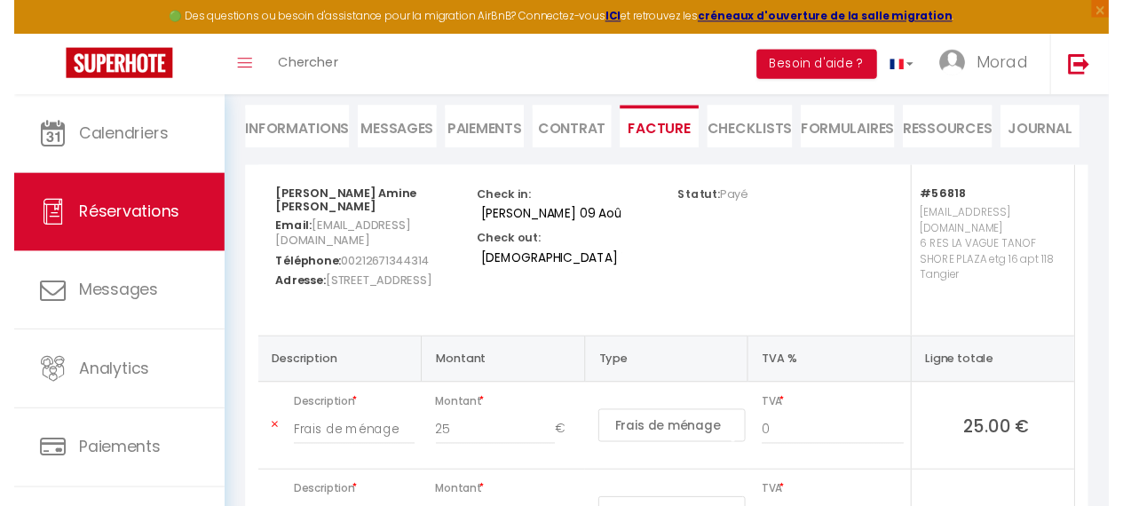
scroll to position [0, 0]
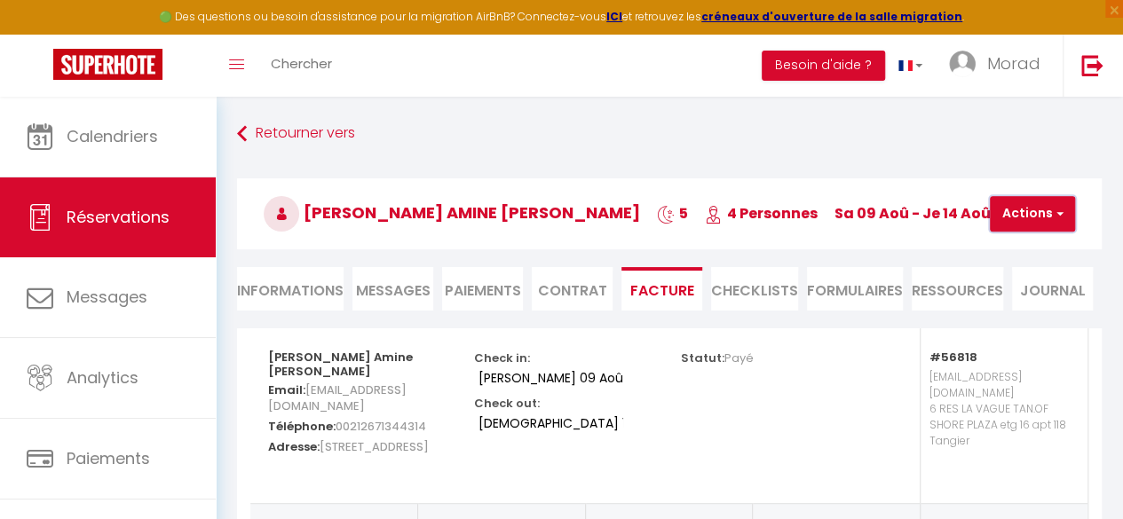
click at [1042, 217] on button "Actions" at bounding box center [1032, 214] width 85 height 36
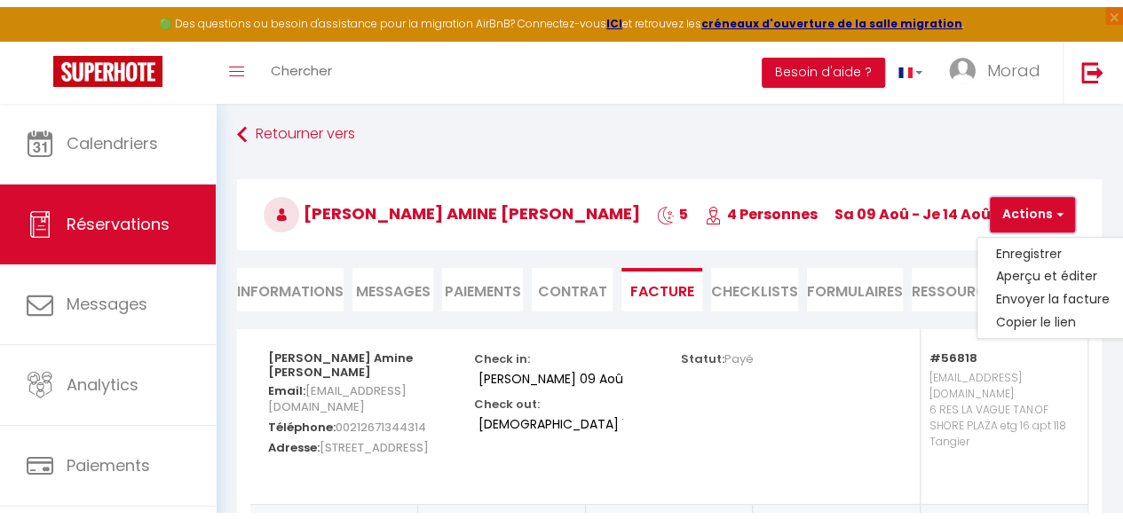
scroll to position [2, 0]
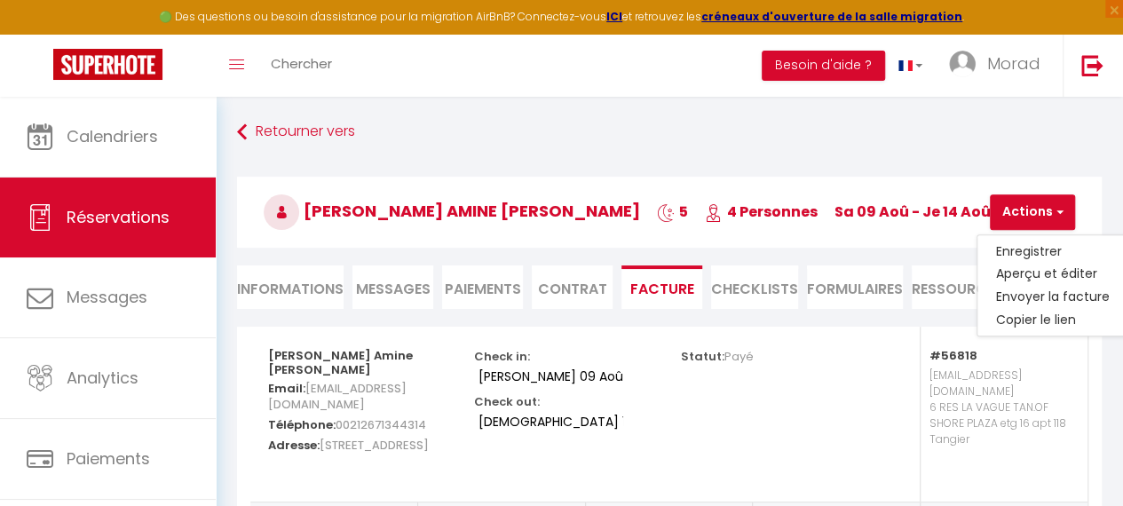
click at [300, 154] on div "Retourner vers [PERSON_NAME] Amine [PERSON_NAME] 5 4 Personnes sa 09 Aoû - je 1…" at bounding box center [669, 221] width 888 height 210
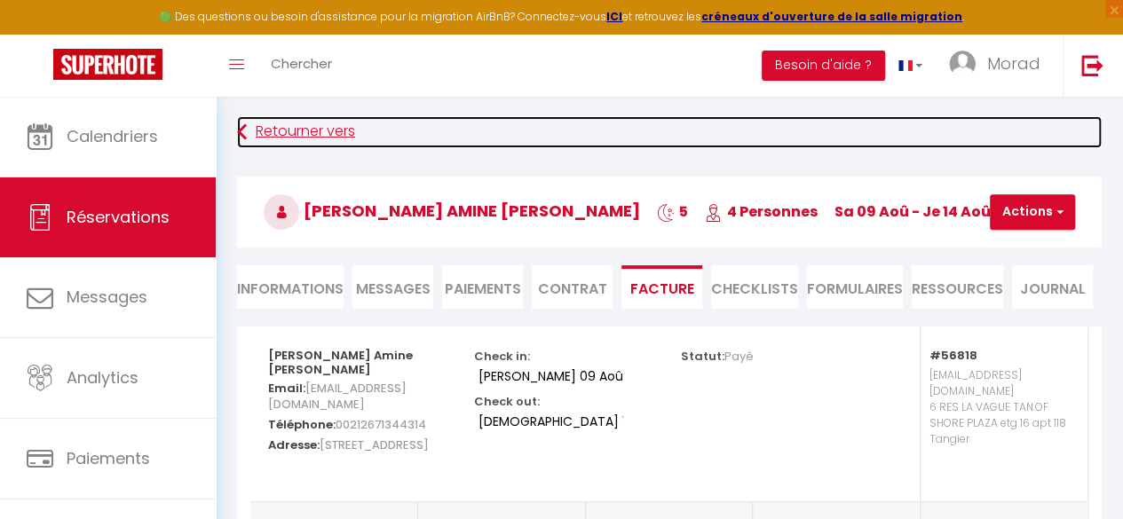
click at [324, 134] on link "Retourner vers" at bounding box center [669, 132] width 865 height 32
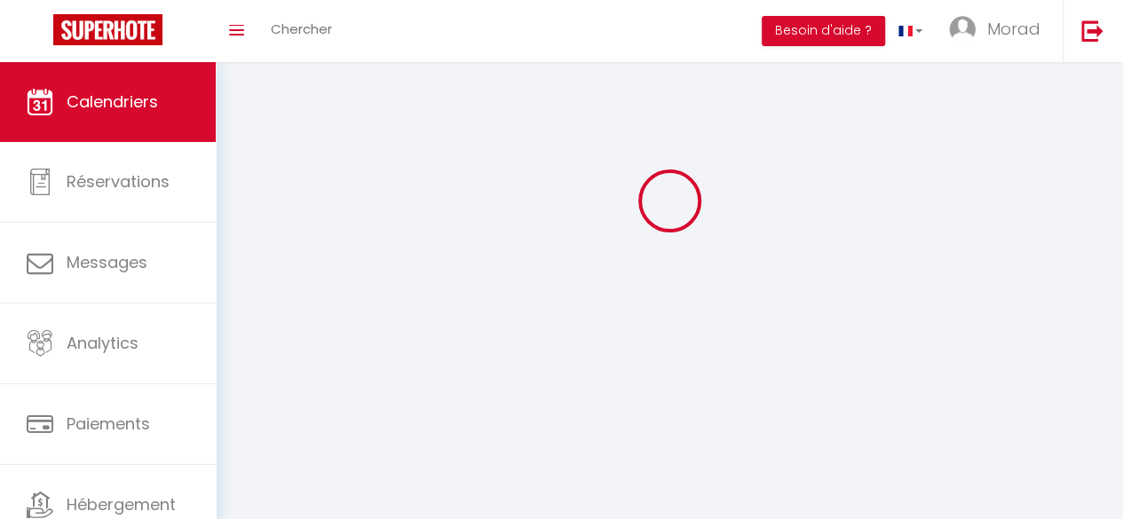
scroll to position [97, 0]
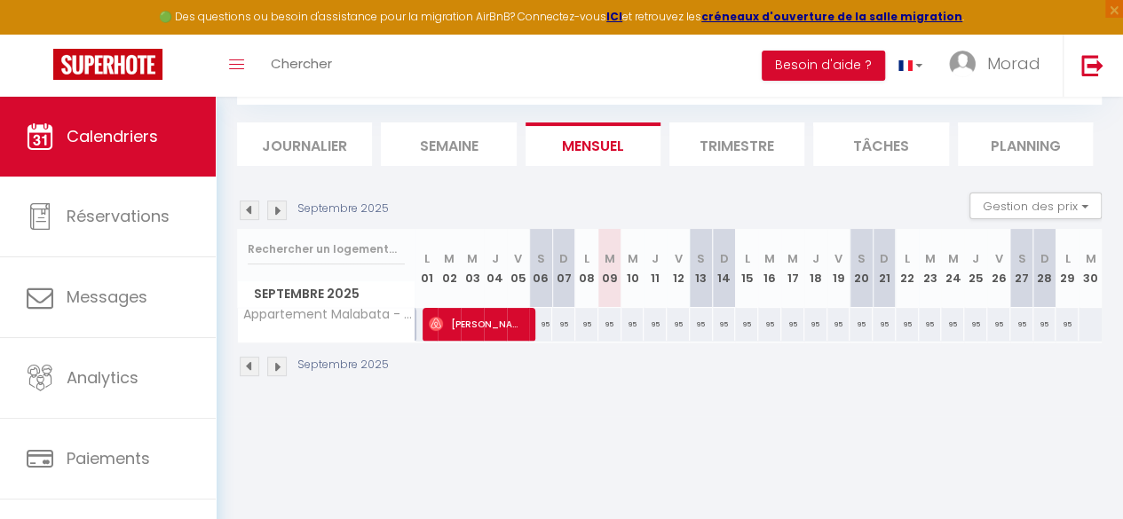
click at [244, 218] on img at bounding box center [250, 211] width 20 height 20
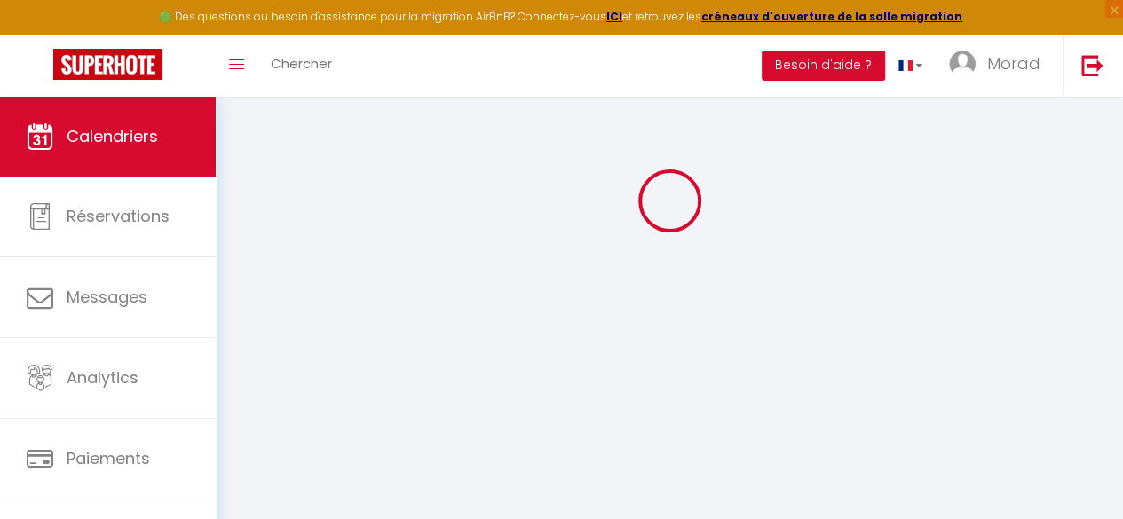
select select
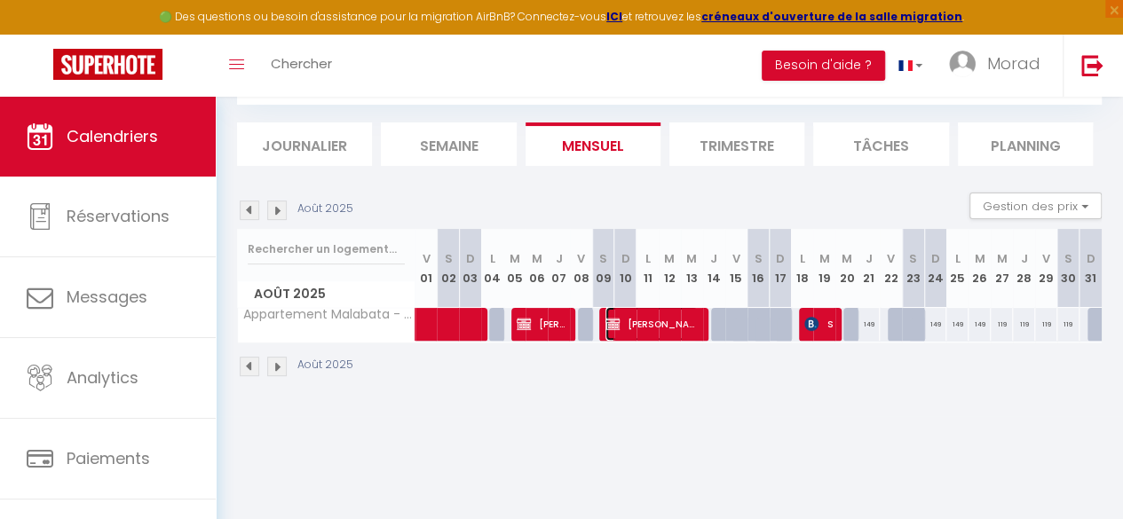
click at [685, 322] on span "[PERSON_NAME] Amine [PERSON_NAME]" at bounding box center [651, 324] width 92 height 34
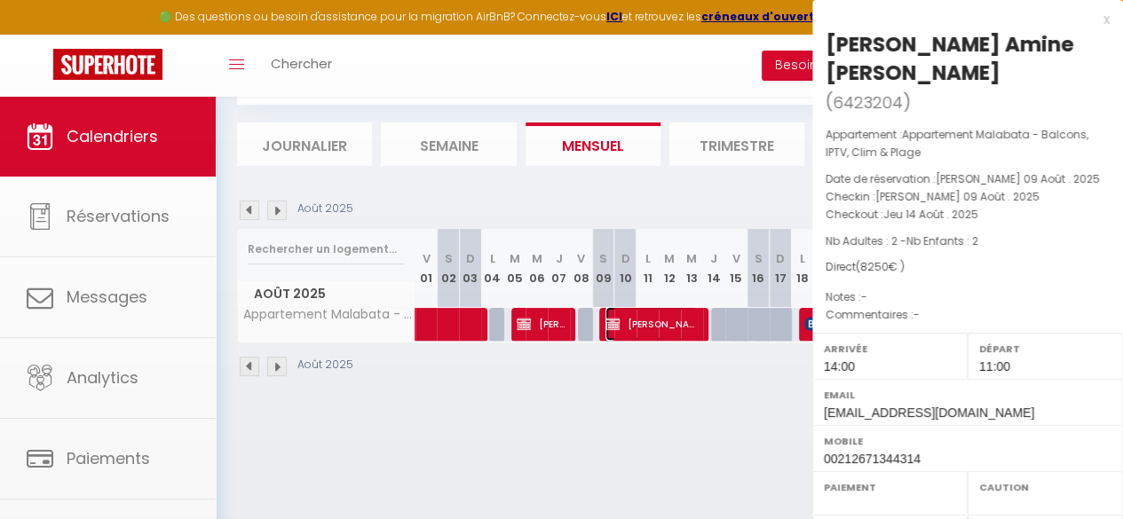
select select "OK"
select select "KO"
select select "0"
select select "1"
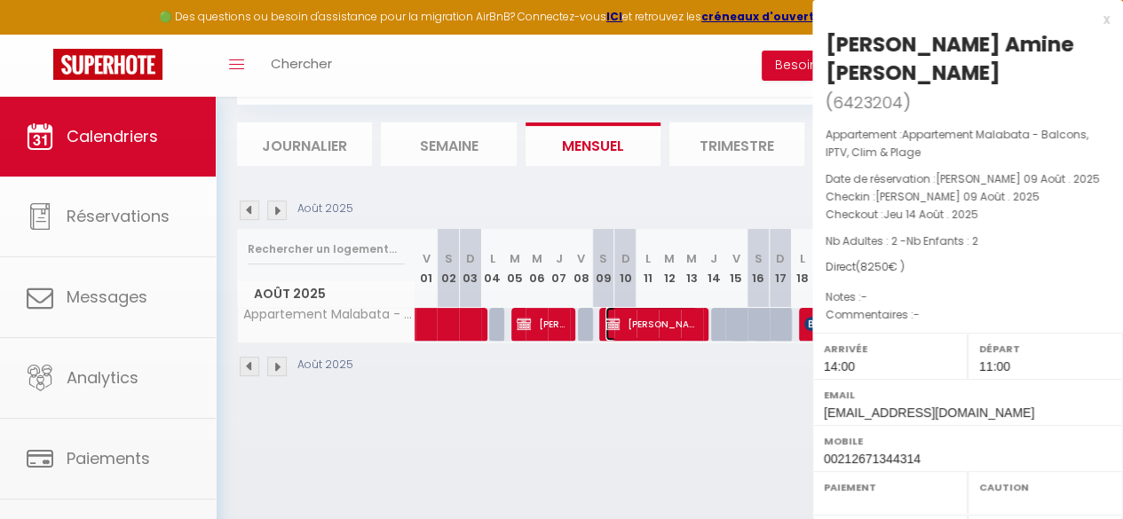
select select
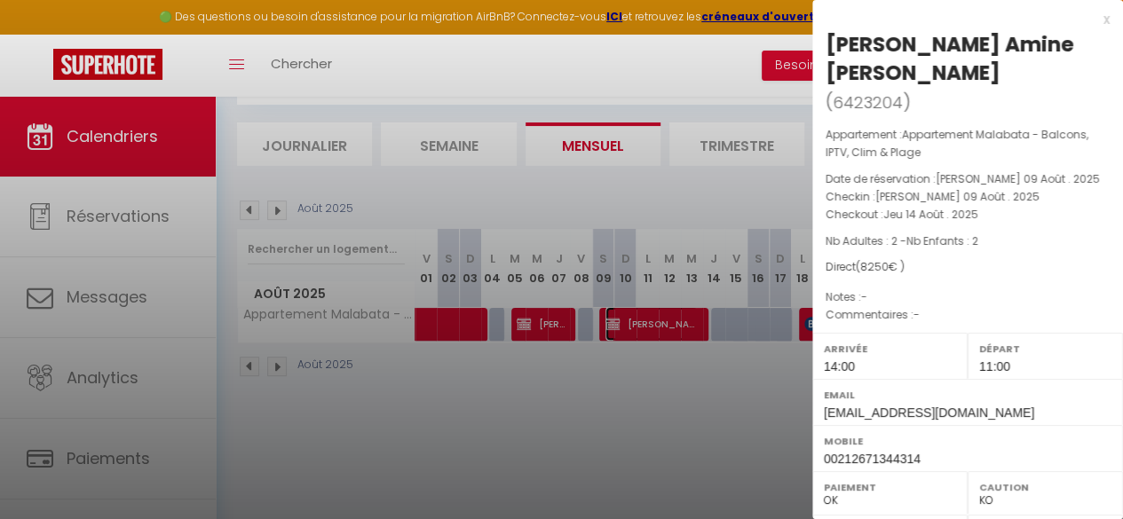
scroll to position [350, 0]
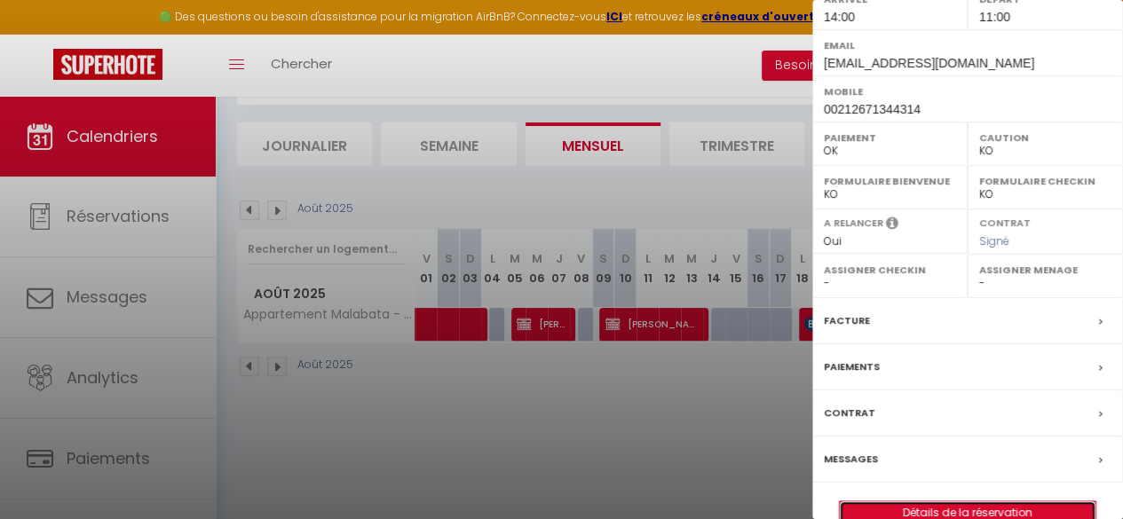
click at [1007, 502] on link "Détails de la réservation" at bounding box center [968, 513] width 256 height 23
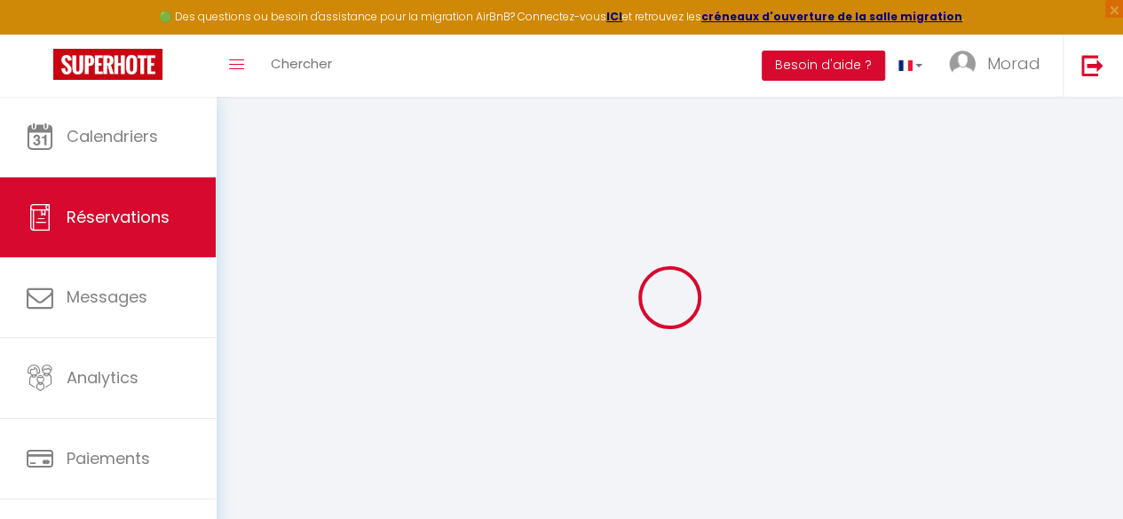
type input "[PERSON_NAME]"
type input "BOUSTANY"
type input "[EMAIL_ADDRESS][DOMAIN_NAME]"
type input "00212671344314"
type input "18000"
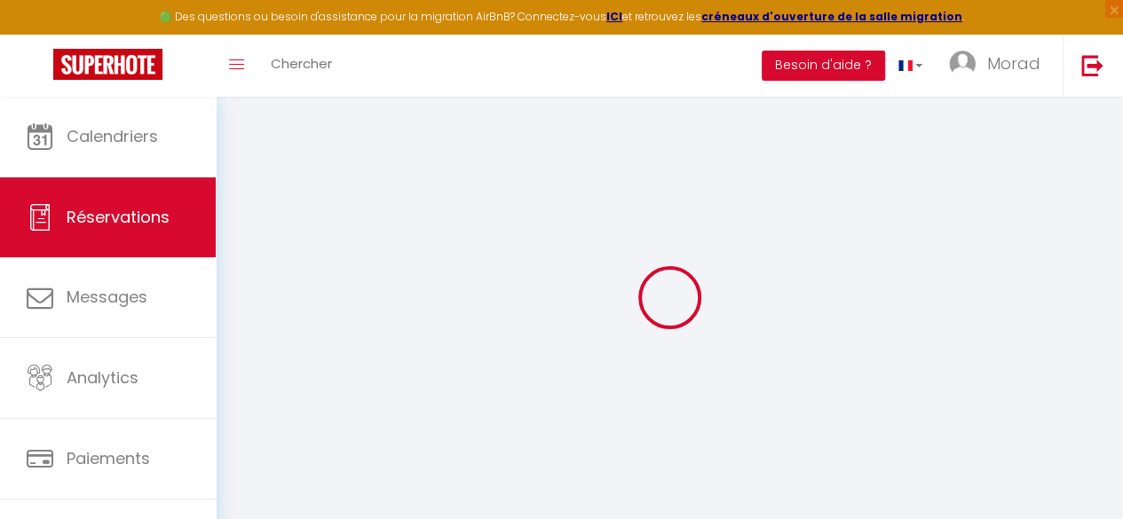
type input "[STREET_ADDRESS]"
type input "Cadablanca"
select select "MA"
type input "500"
select select "56818"
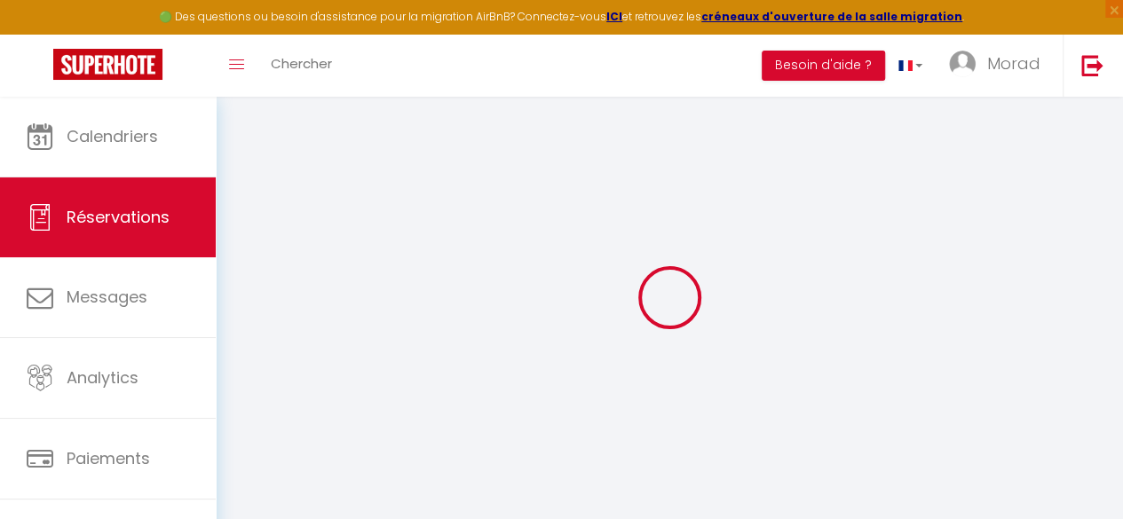
select select "1"
type input "[PERSON_NAME] 09 Août 2025"
select select
type input "[DEMOGRAPHIC_DATA] 14 Août 2025"
select select
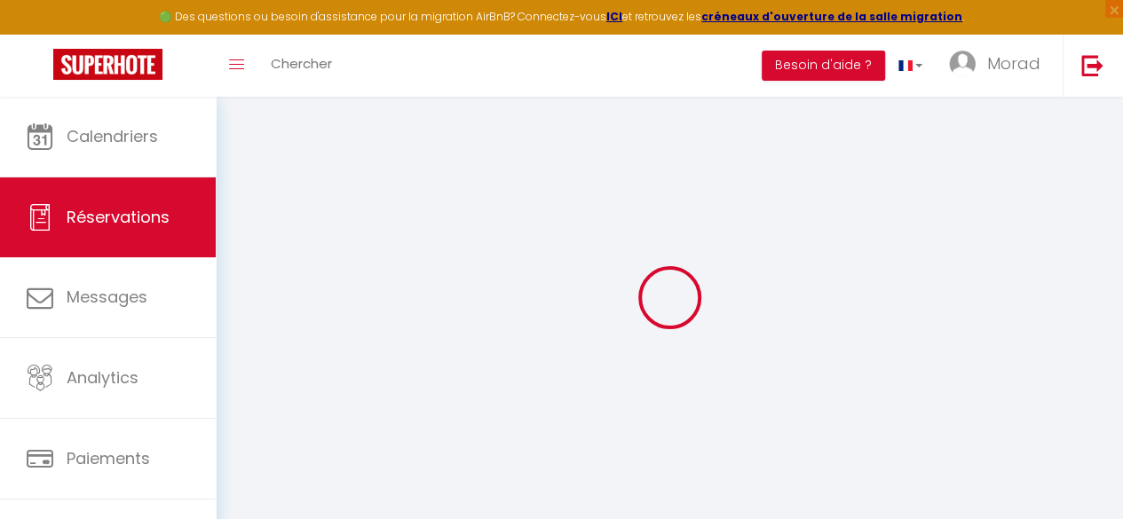
type input "2"
select select "12"
select select
type input "7500"
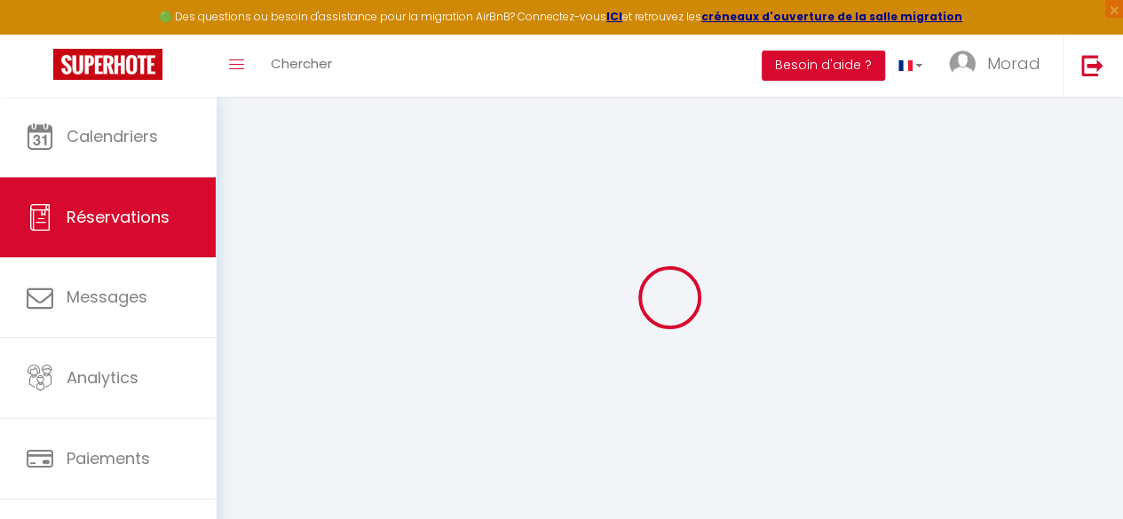
checkbox input "false"
type input "0"
type input "25"
type input "0"
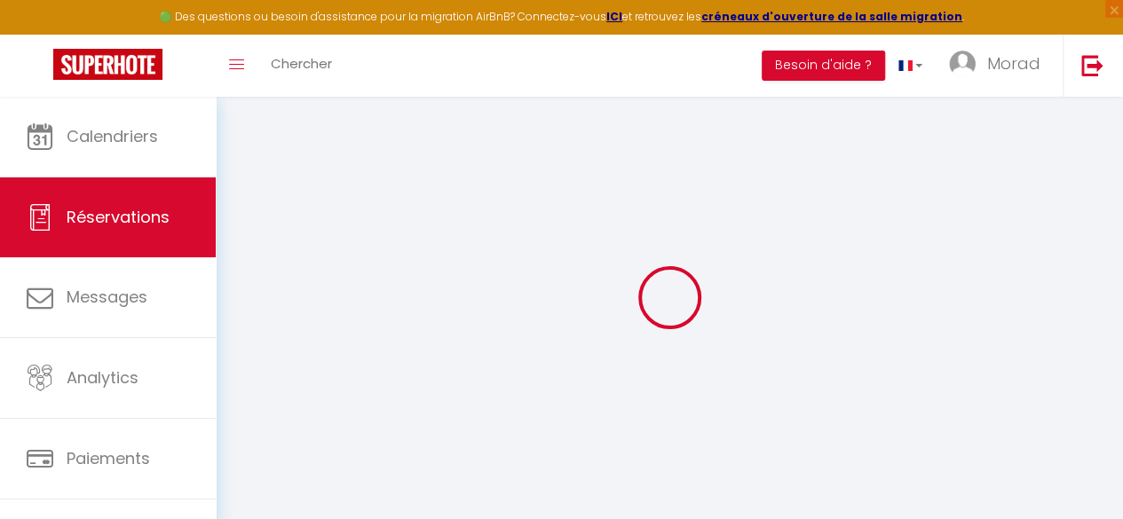
select select
select select "14"
checkbox input "false"
select select
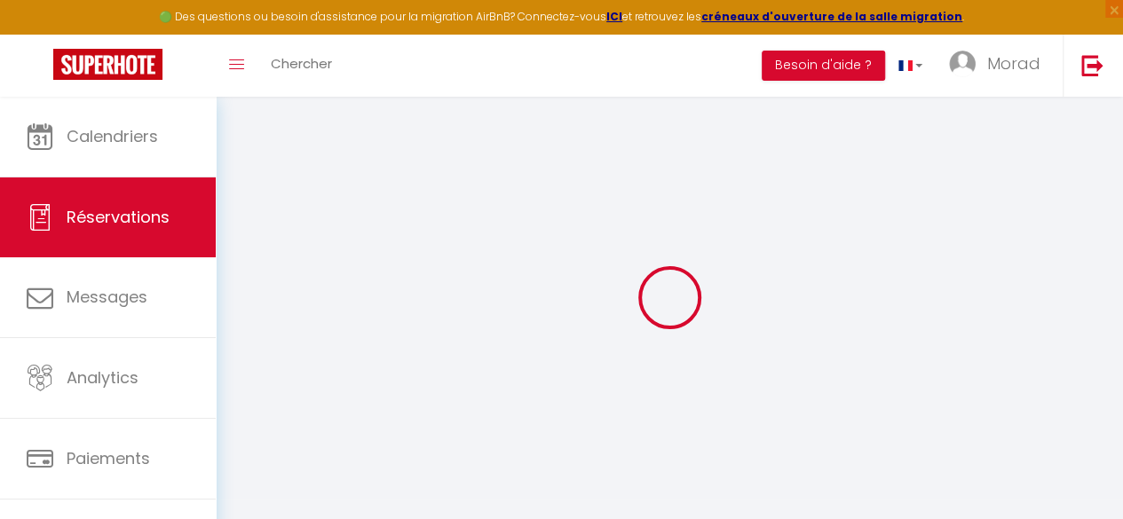
select select
checkbox input "false"
select select
checkbox input "false"
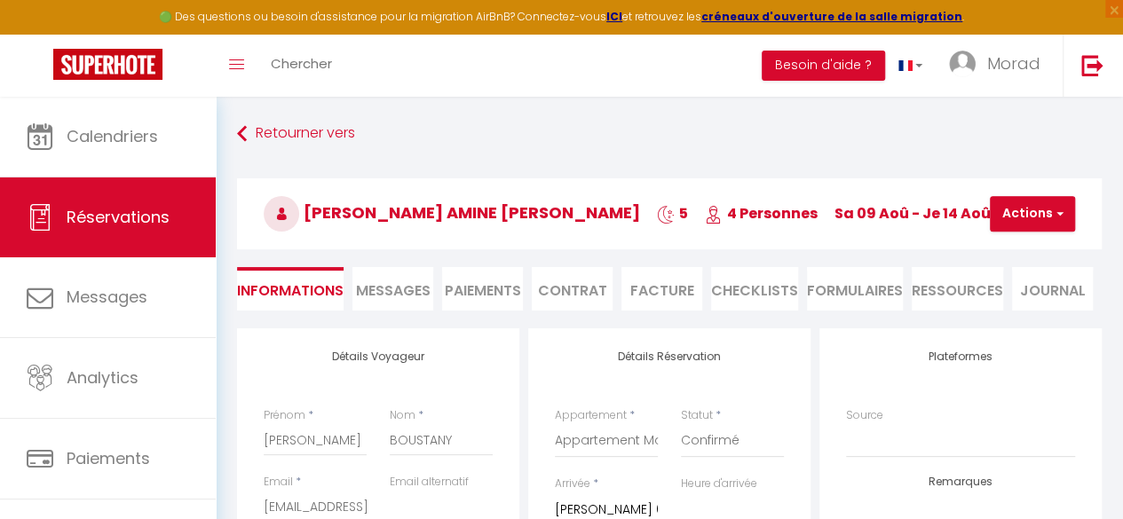
select select
checkbox input "false"
type input "250"
select select
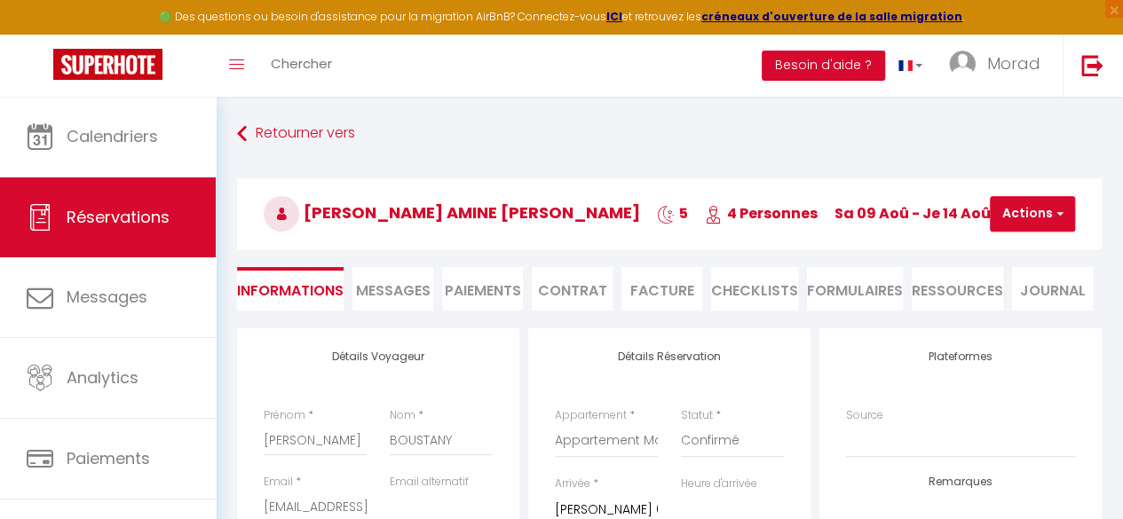
select select
checkbox input "false"
select select "14:00"
select select "11:00"
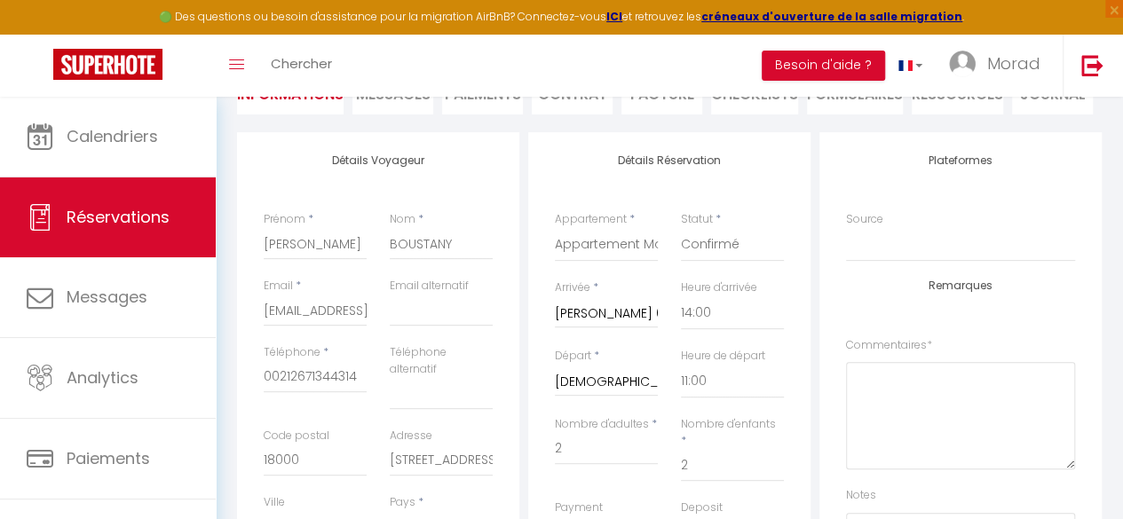
scroll to position [199, 0]
click at [595, 374] on input "[DEMOGRAPHIC_DATA] 14 Août 2025" at bounding box center [606, 379] width 103 height 23
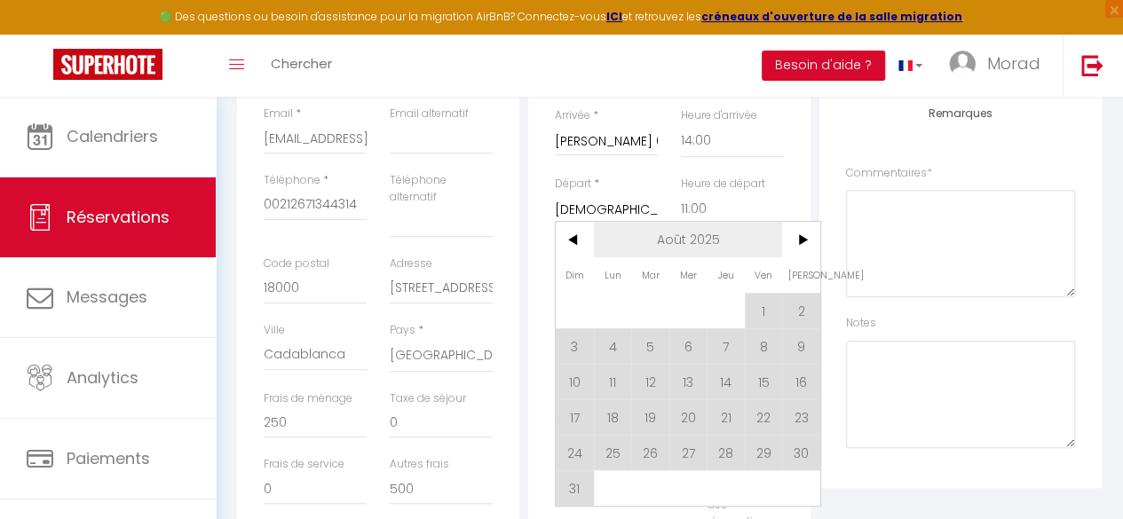
scroll to position [369, 0]
click at [767, 384] on span "15" at bounding box center [764, 381] width 38 height 36
click at [767, 395] on div "A relancer Oui Non" at bounding box center [732, 420] width 103 height 51
type input "Ven 15 Août 2025"
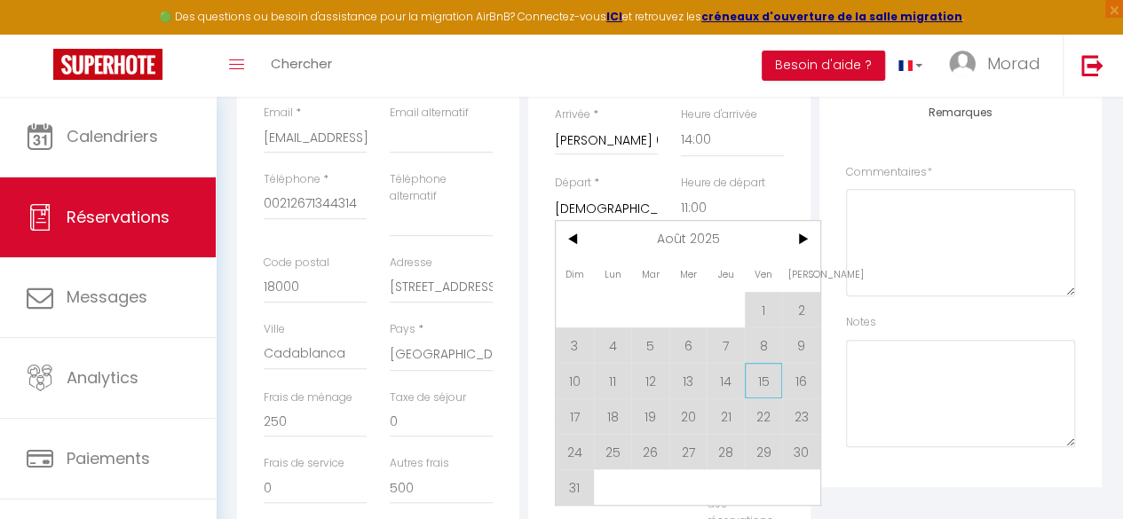
checkbox input "false"
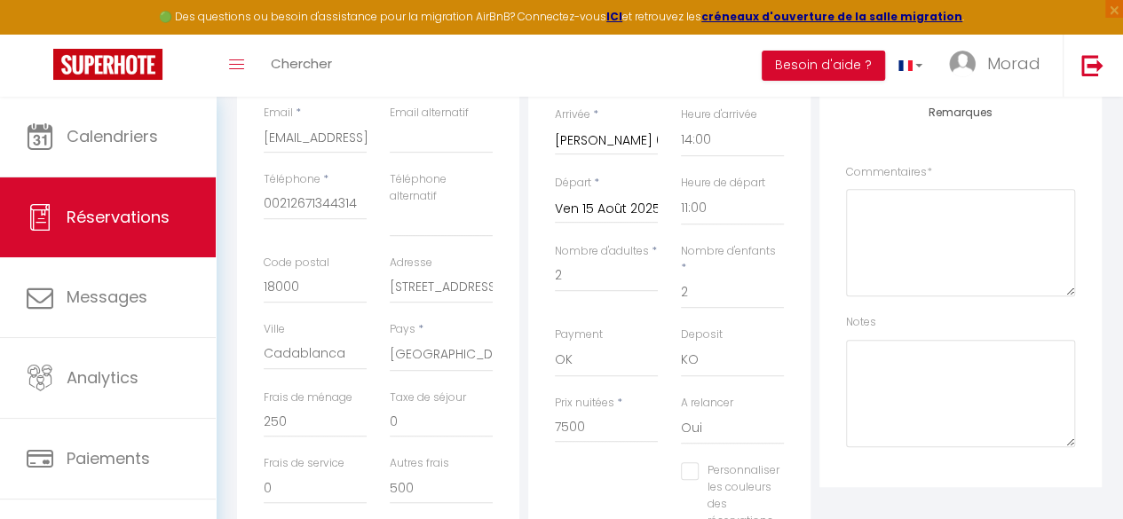
type input "25"
type input "7450"
checkbox input "false"
click at [767, 395] on div "A relancer Oui Non" at bounding box center [732, 420] width 103 height 51
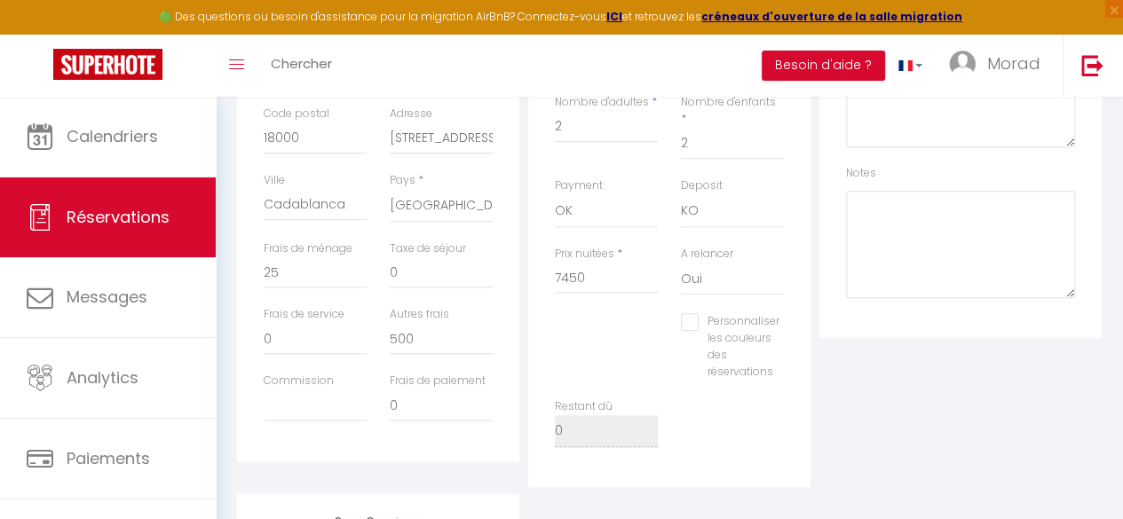
scroll to position [492, 0]
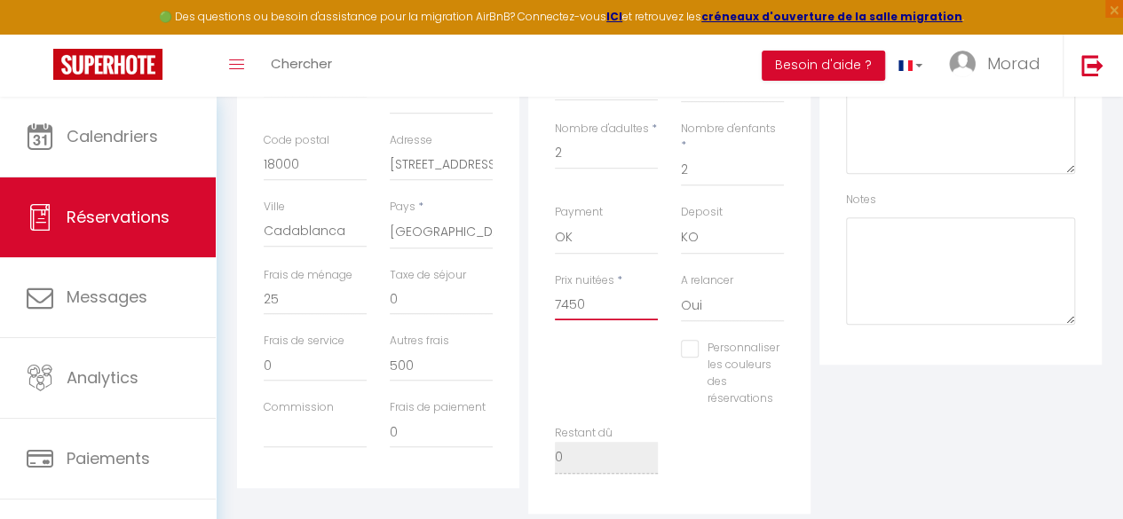
click at [606, 288] on input "7450" at bounding box center [606, 304] width 103 height 32
type input "745"
checkbox input "false"
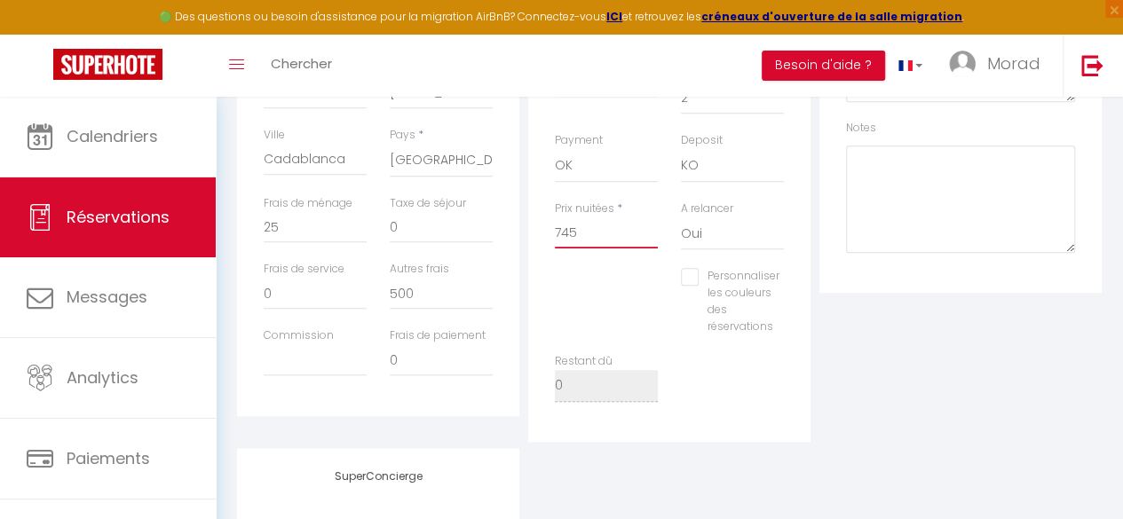
scroll to position [565, 0]
type input "745"
type input "0"
checkbox input "false"
click at [444, 288] on input "500" at bounding box center [441, 293] width 103 height 32
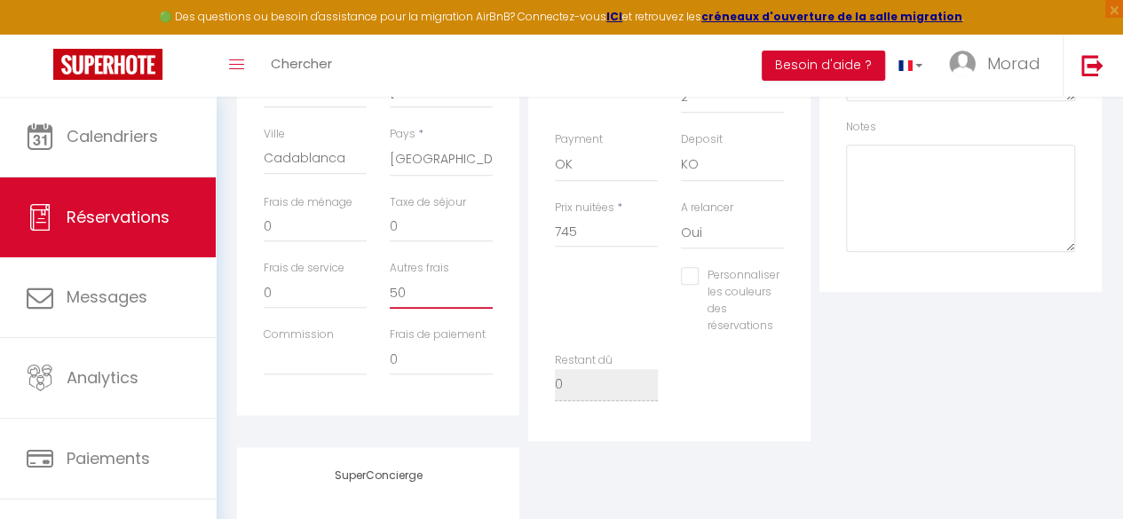
type input "5"
checkbox input "false"
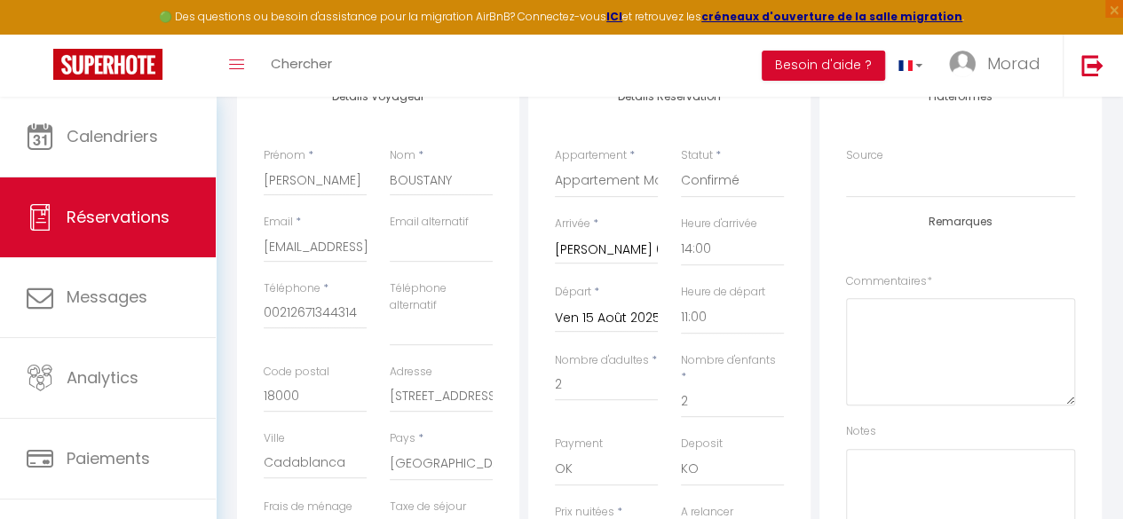
scroll to position [247, 0]
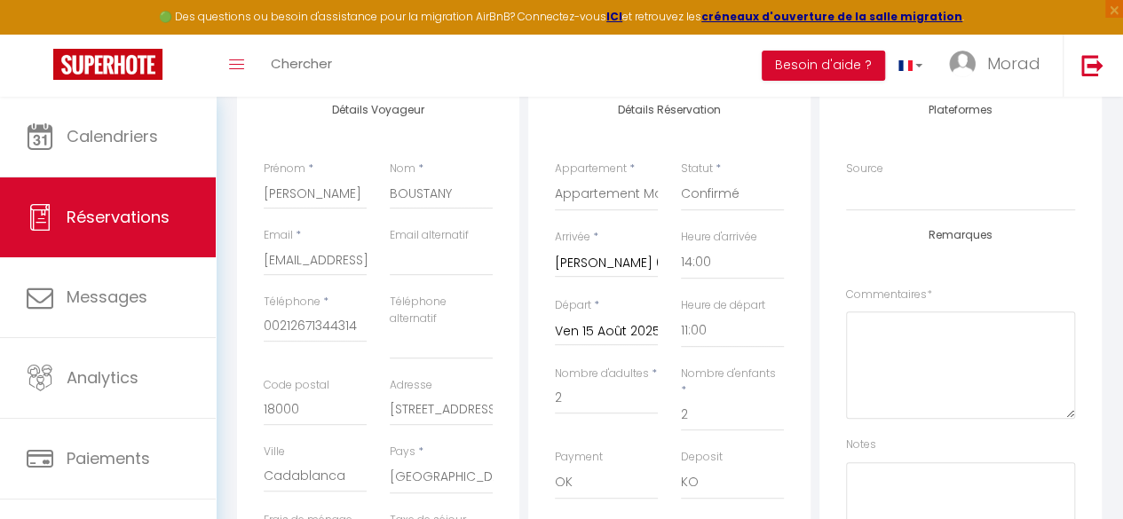
type input "60"
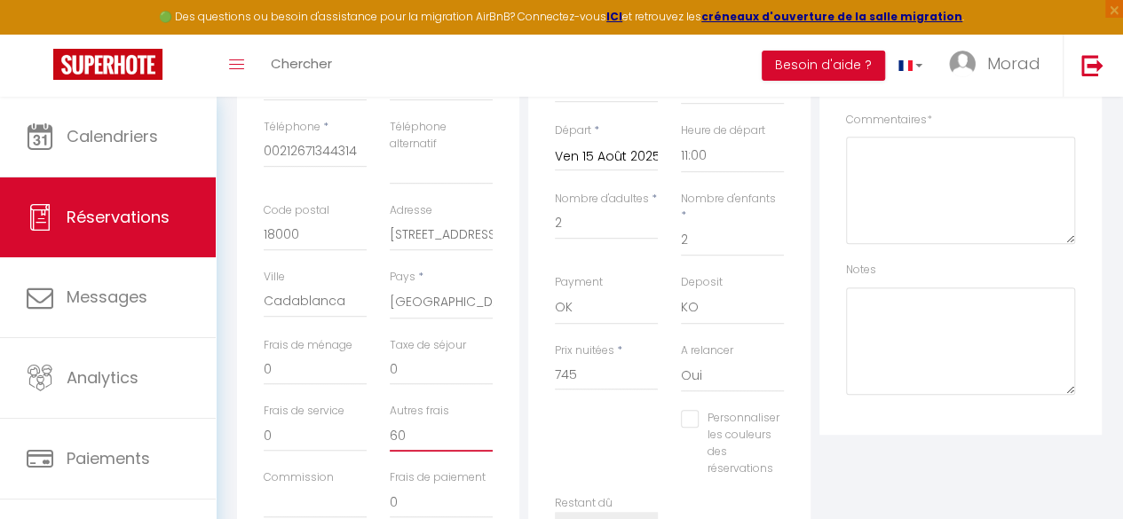
scroll to position [414, 0]
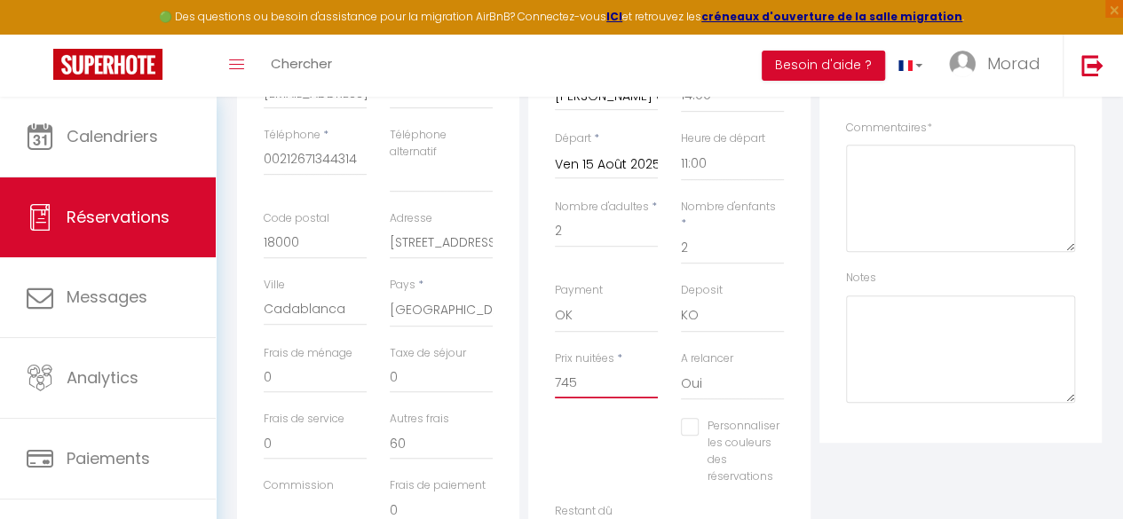
click at [579, 368] on input "745" at bounding box center [606, 383] width 103 height 32
type input "7"
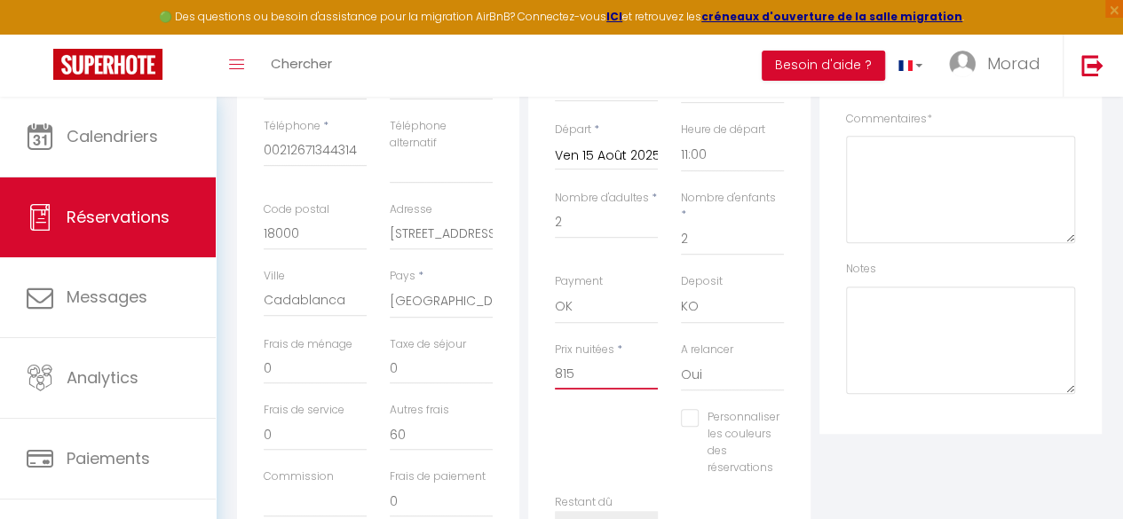
scroll to position [418, 0]
type input "815"
drag, startPoint x: 296, startPoint y: 369, endPoint x: 207, endPoint y: 370, distance: 88.8
click at [207, 370] on div "🟢 Des questions ou besoin d'assistance pour la migration AirBnB? Connectez-vous…" at bounding box center [561, 315] width 1123 height 1273
type input "25"
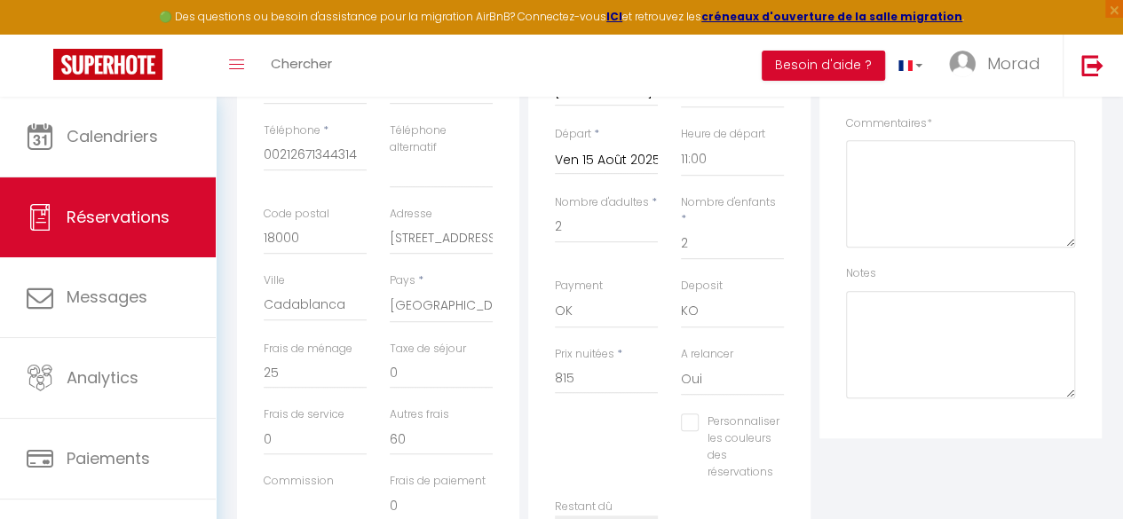
click at [553, 393] on div "Prix nuitées * 815" at bounding box center [606, 380] width 126 height 68
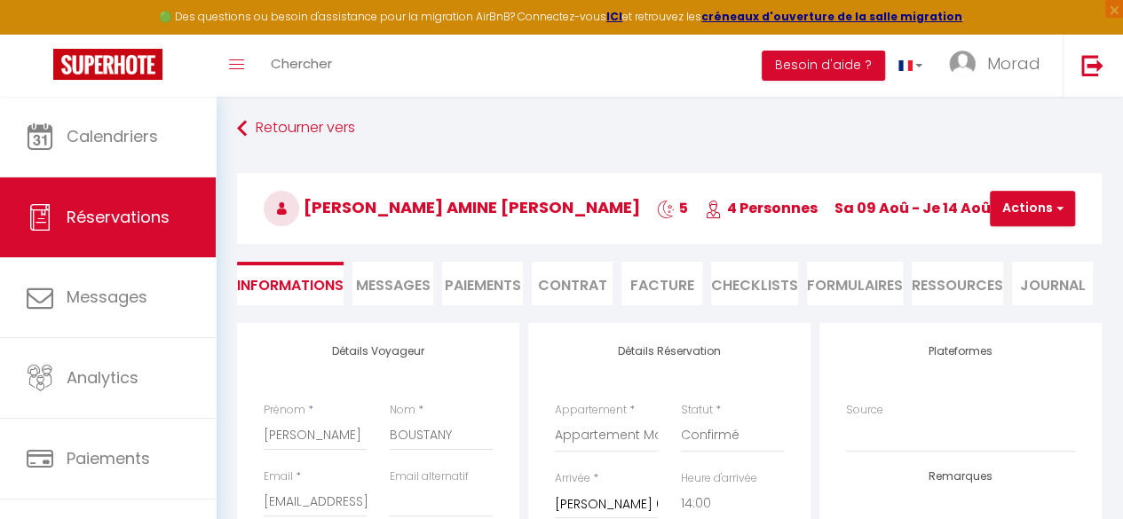
scroll to position [0, 0]
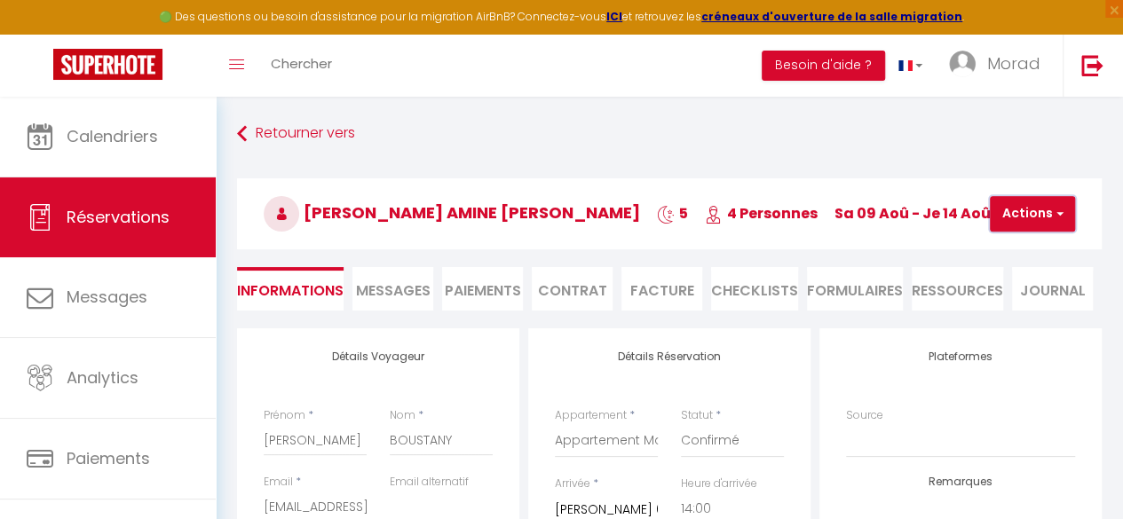
click at [1065, 208] on button "Actions" at bounding box center [1032, 214] width 85 height 36
click at [1023, 253] on link "Enregistrer" at bounding box center [1047, 252] width 140 height 23
select select "not_cancelled"
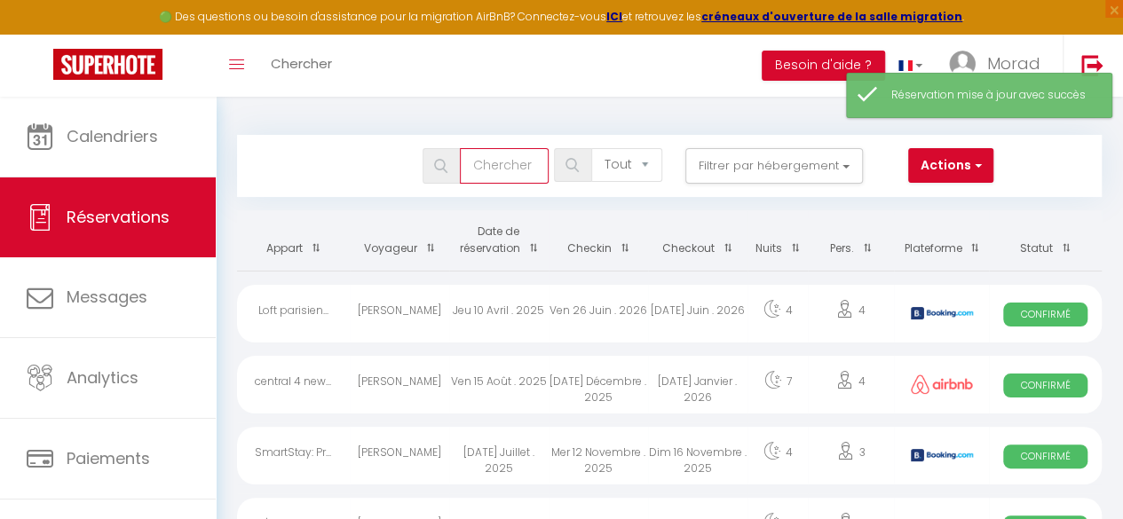
click at [532, 168] on input "text" at bounding box center [504, 166] width 89 height 36
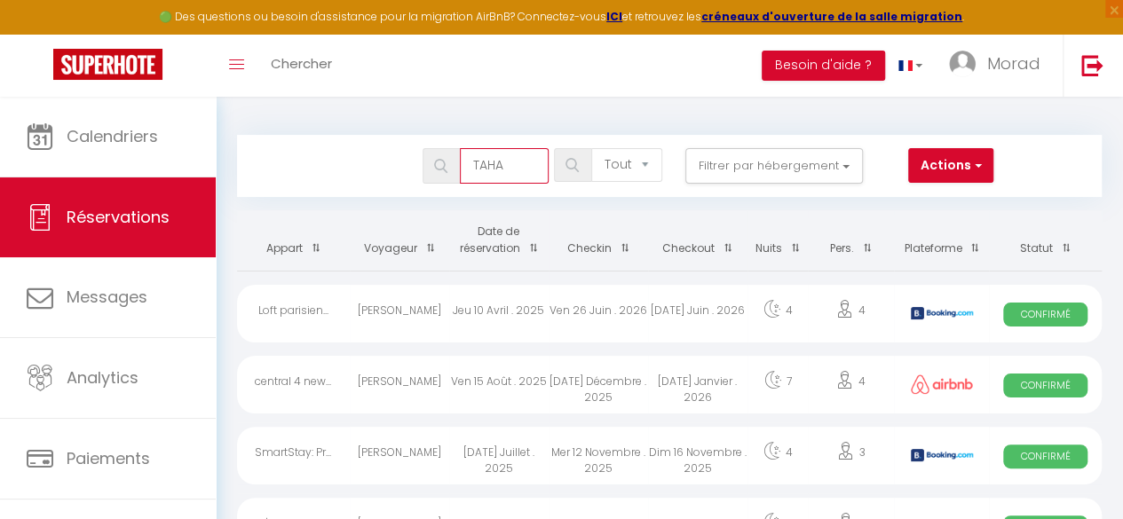
type input "TAHA"
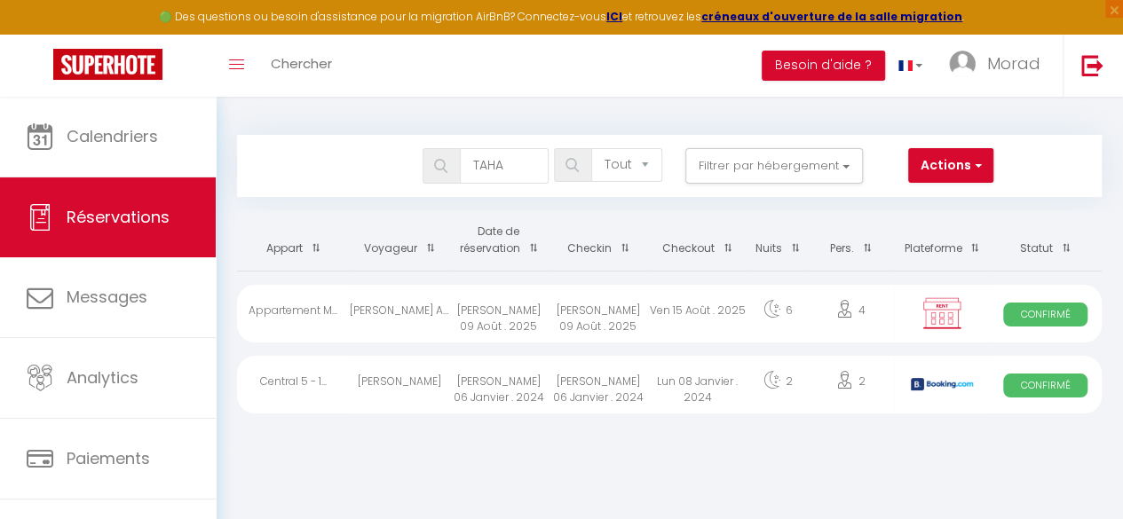
click at [517, 294] on div "[PERSON_NAME] 09 Août . 2025" at bounding box center [498, 314] width 99 height 58
select select "OK"
select select "KO"
select select "0"
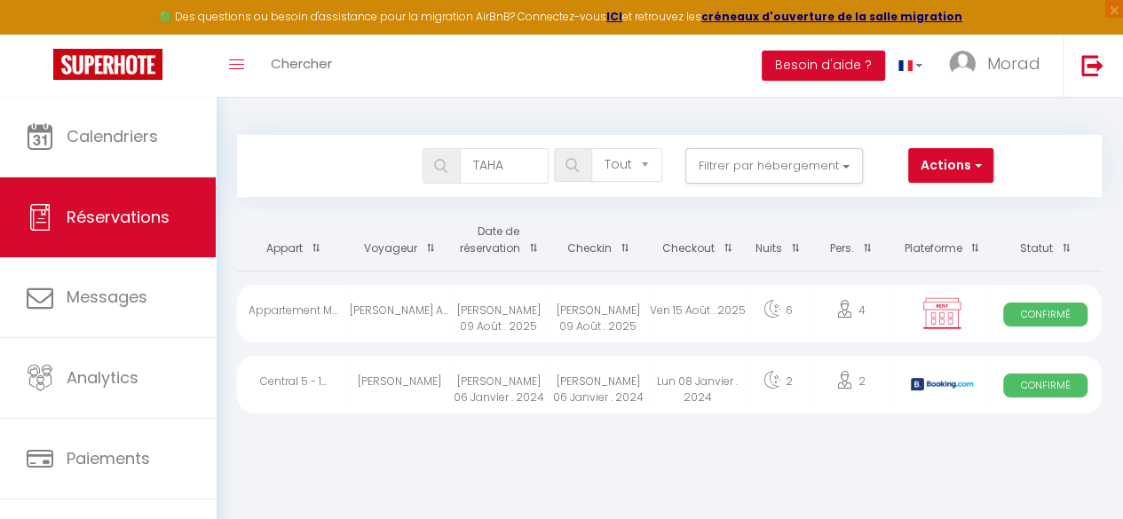
select select "1"
select select
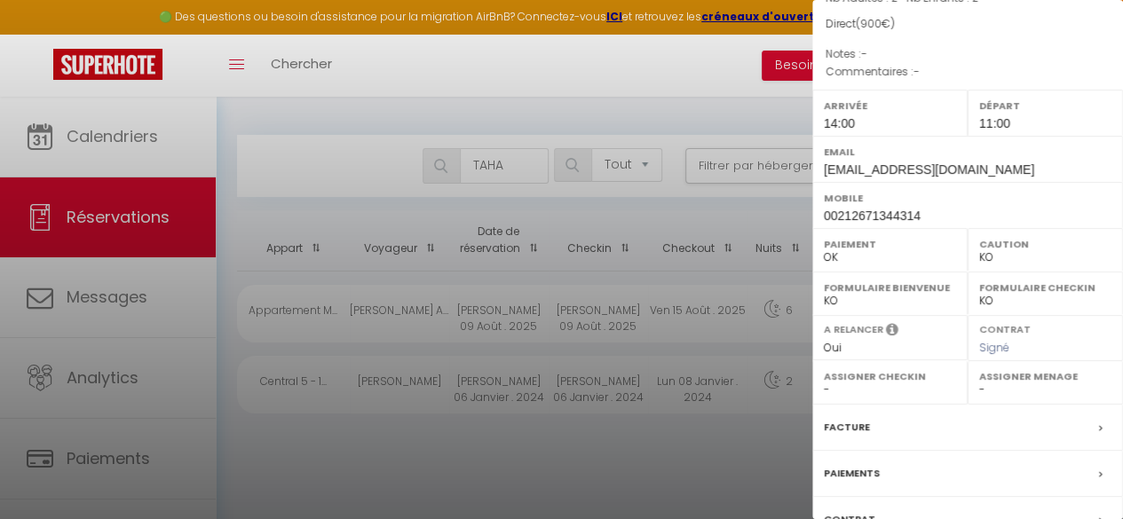
scroll to position [350, 0]
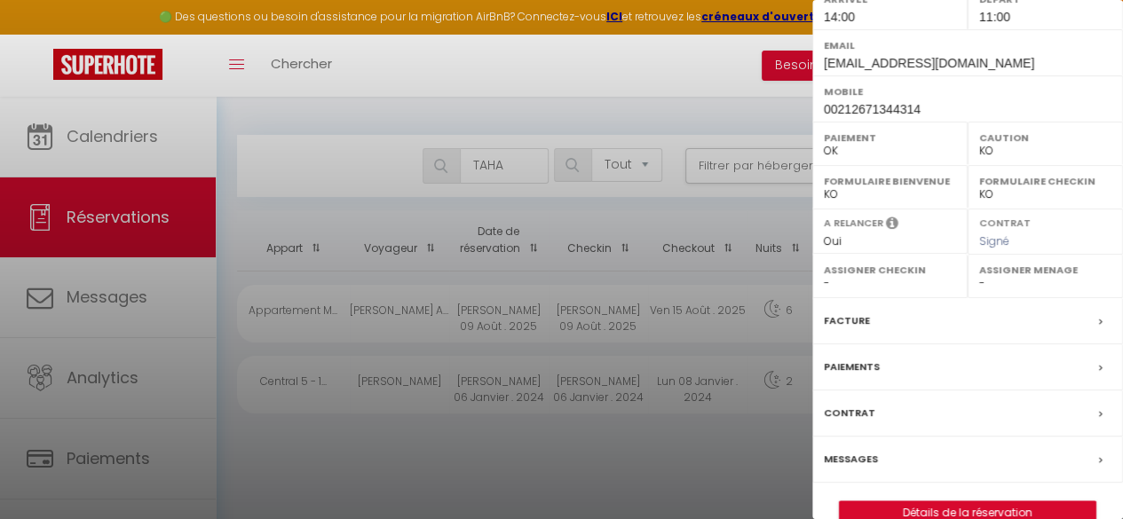
click at [598, 81] on div at bounding box center [561, 259] width 1123 height 519
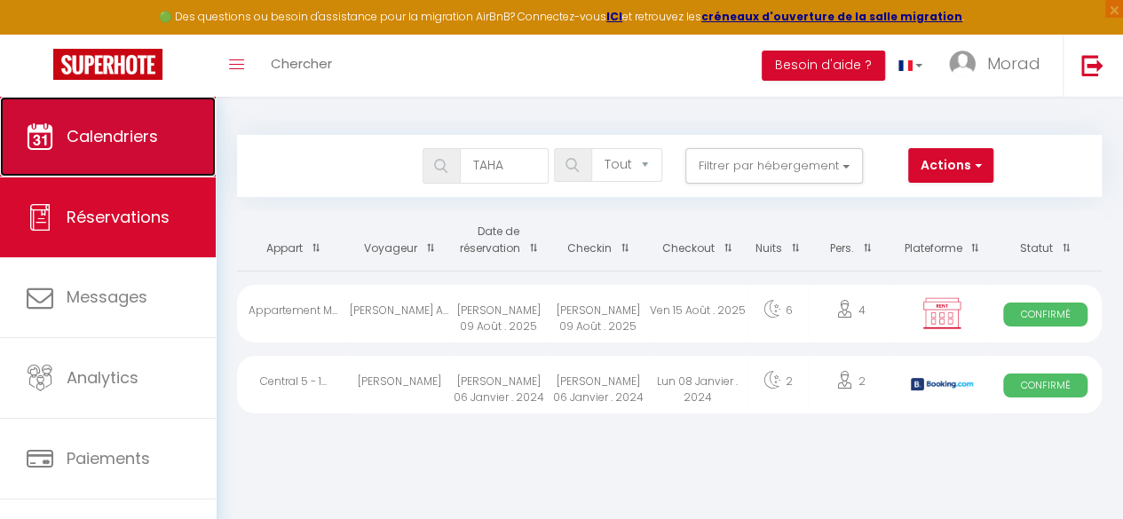
click at [160, 155] on link "Calendriers" at bounding box center [108, 137] width 216 height 80
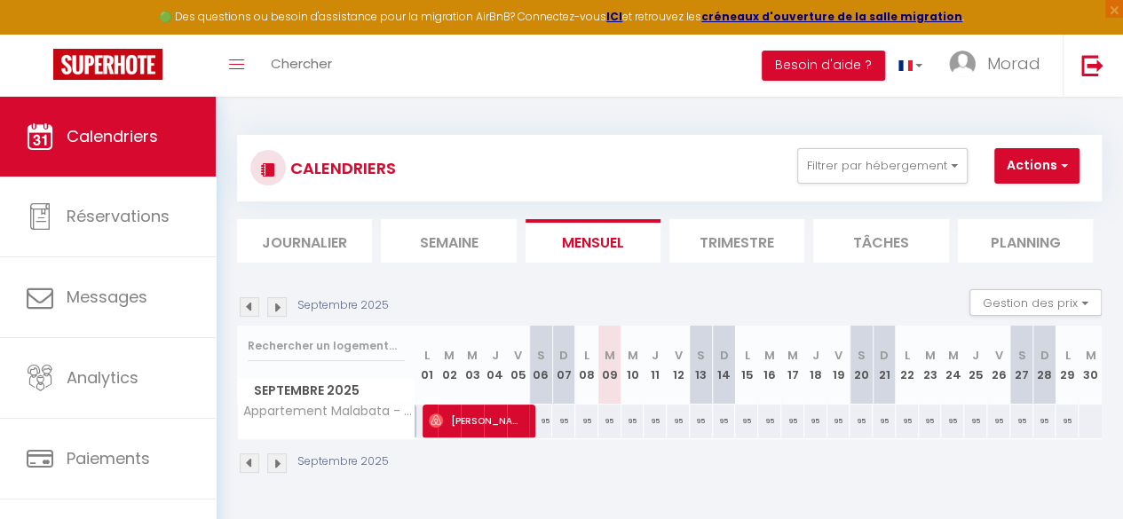
click at [252, 305] on img at bounding box center [250, 307] width 20 height 20
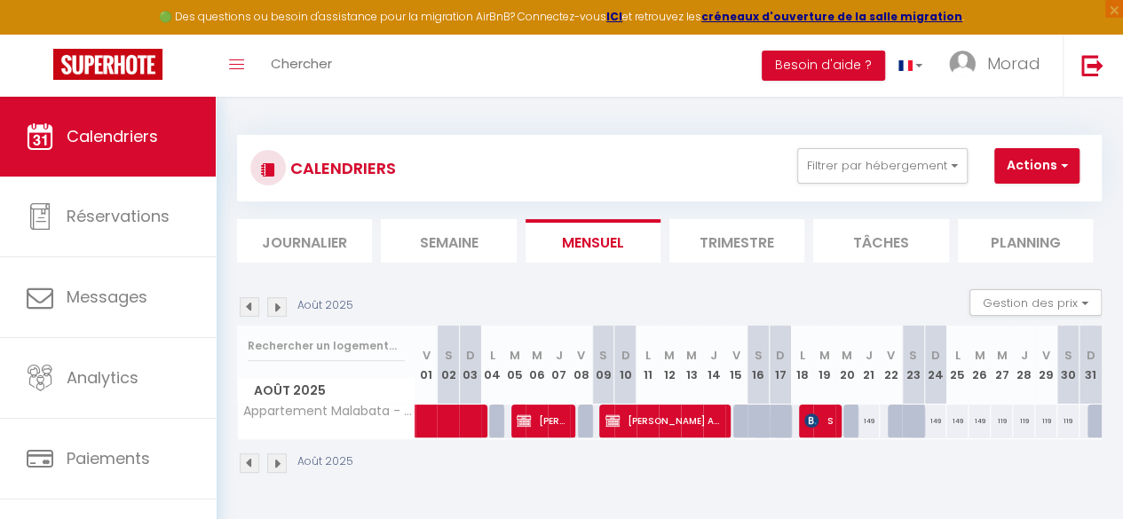
click at [252, 305] on img at bounding box center [250, 307] width 20 height 20
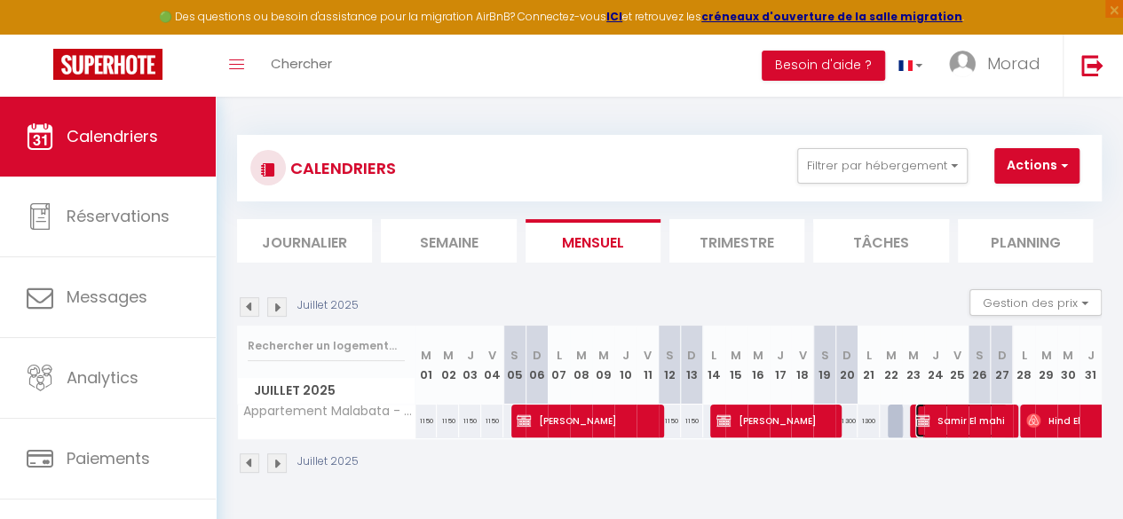
click at [975, 418] on span "Samir El mahi" at bounding box center [961, 421] width 92 height 34
select select "OK"
select select "KO"
select select "0"
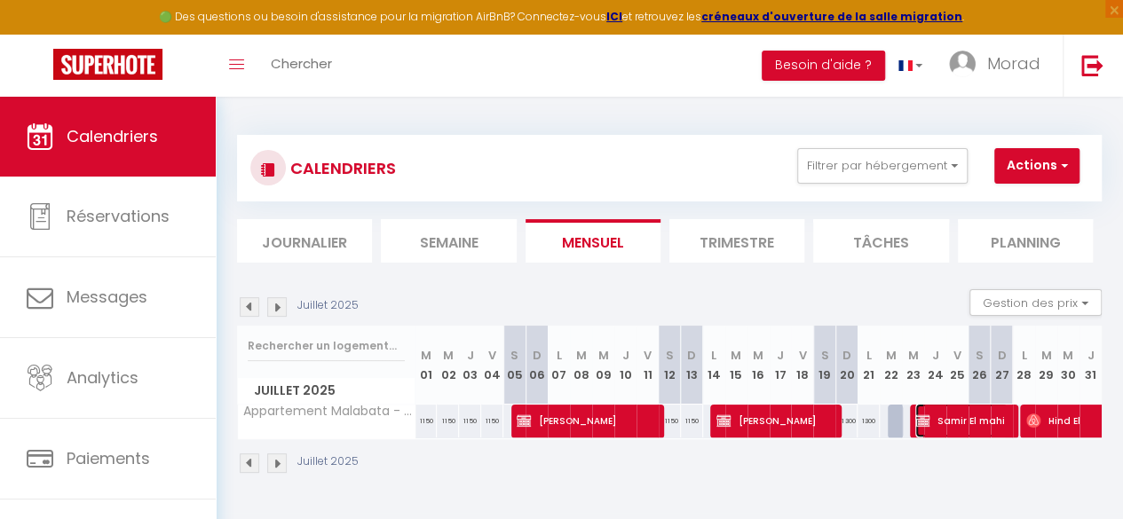
select select "1"
select select
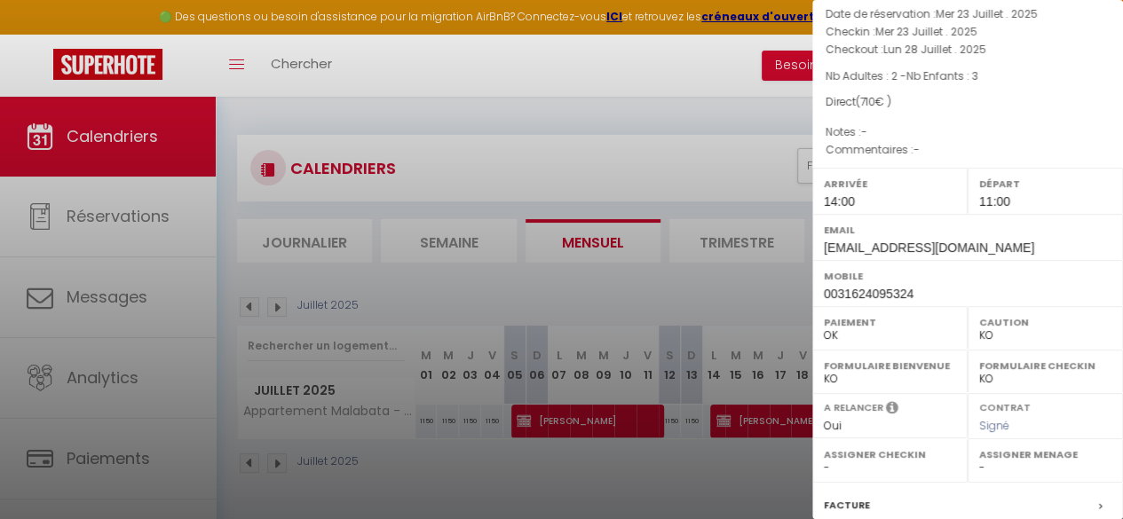
scroll to position [321, 0]
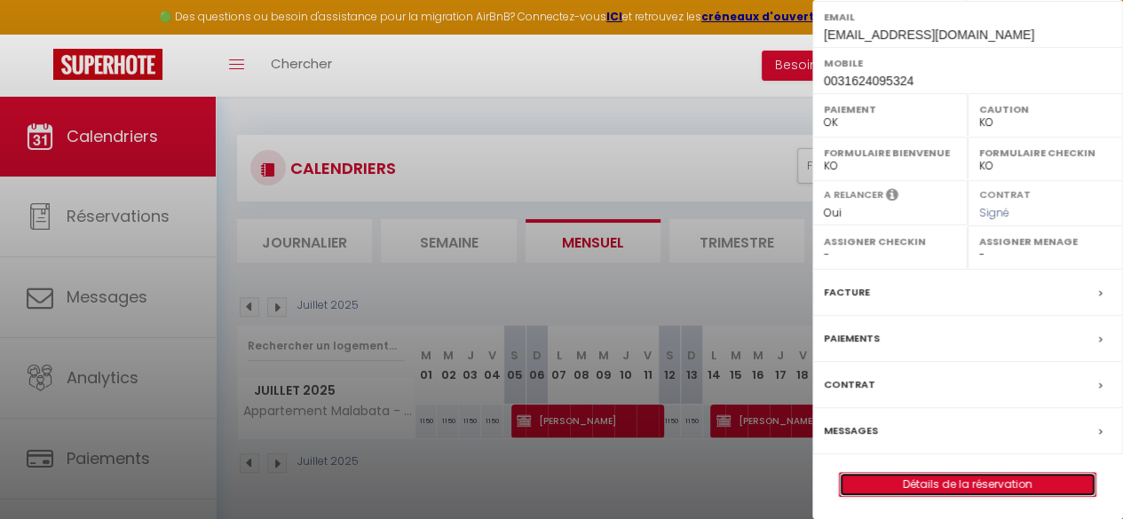
click at [949, 478] on link "Détails de la réservation" at bounding box center [968, 484] width 256 height 23
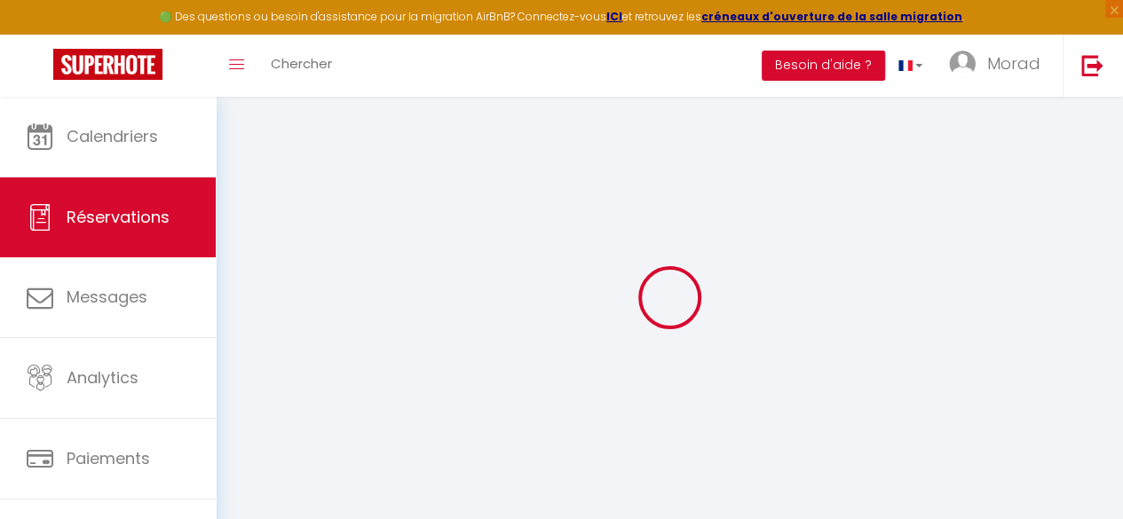
select select
checkbox input "false"
select select
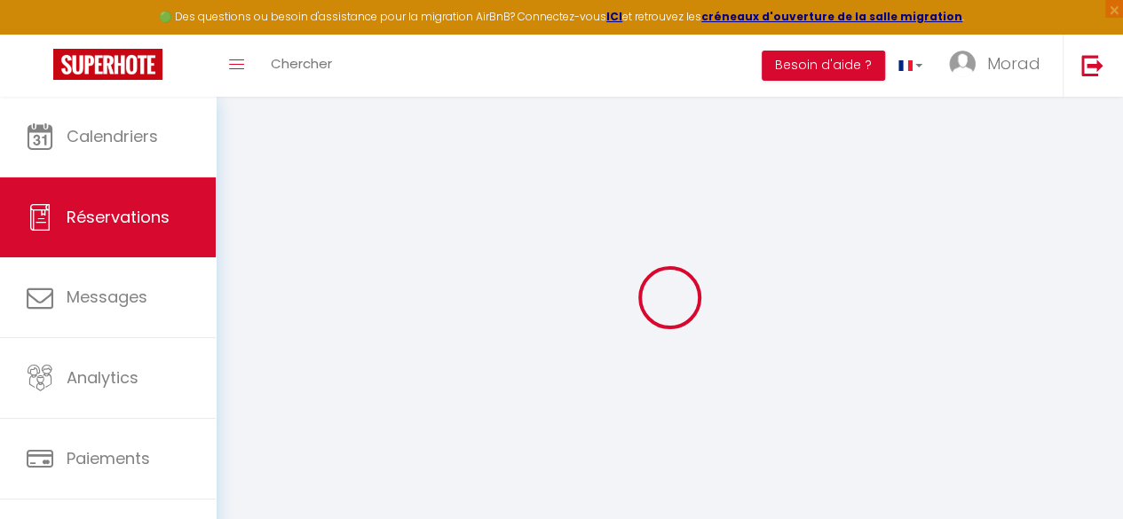
checkbox input "false"
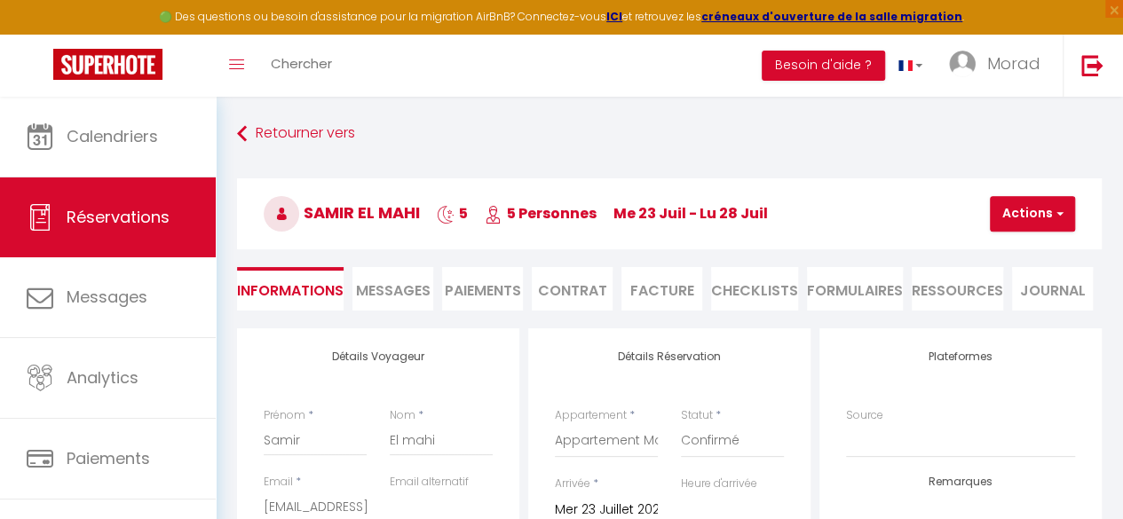
type input "30"
select select
checkbox input "false"
select select "14:00"
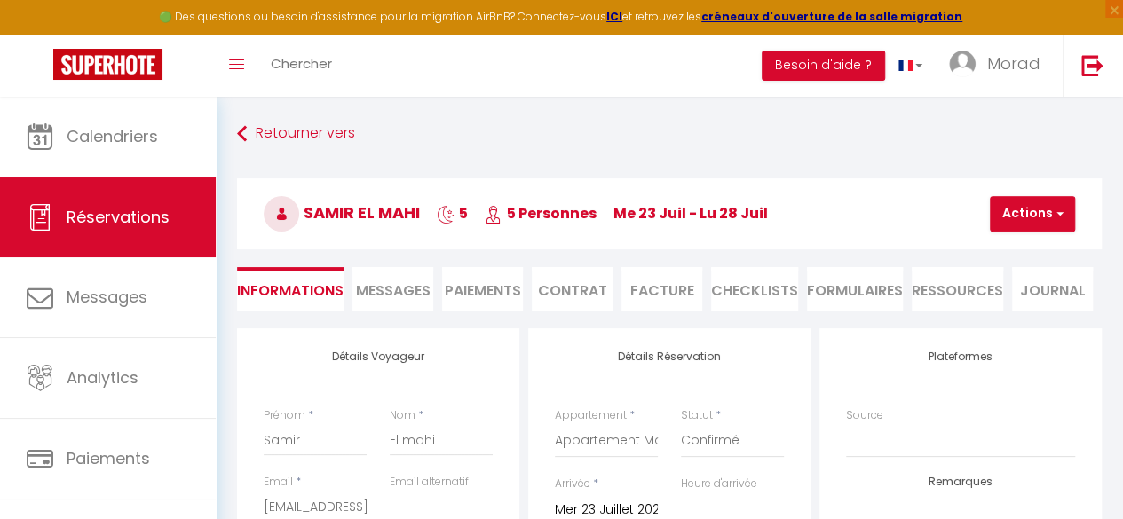
select select "11:00"
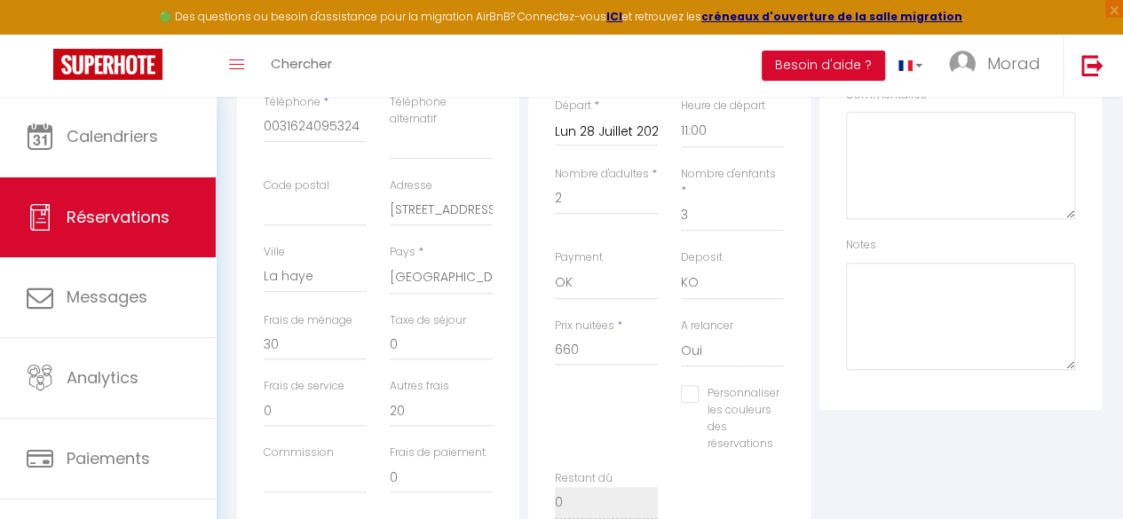
scroll to position [528, 0]
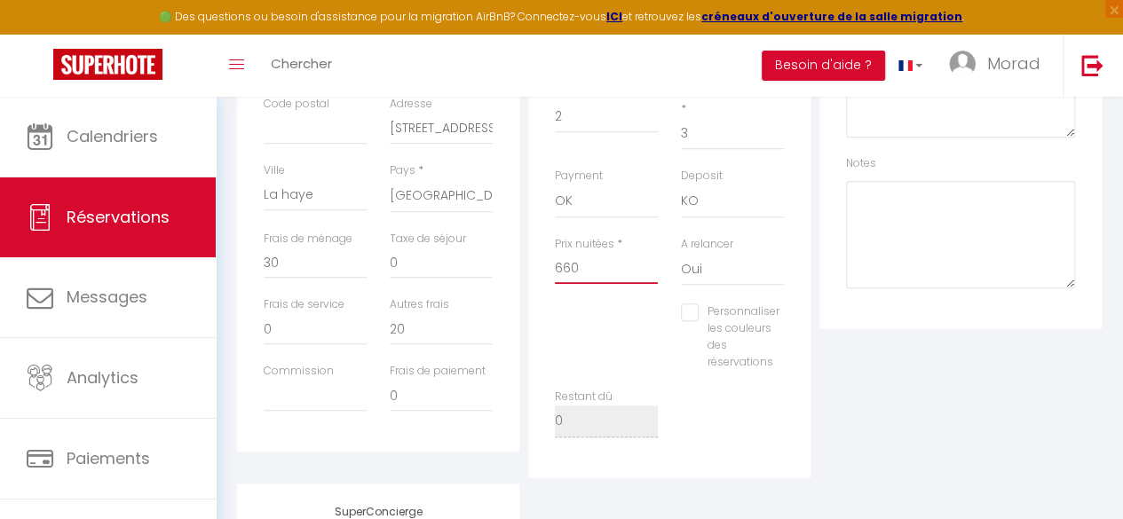
click at [570, 252] on input "660" at bounding box center [606, 268] width 103 height 32
click at [398, 334] on input "20" at bounding box center [441, 329] width 103 height 32
type input "50"
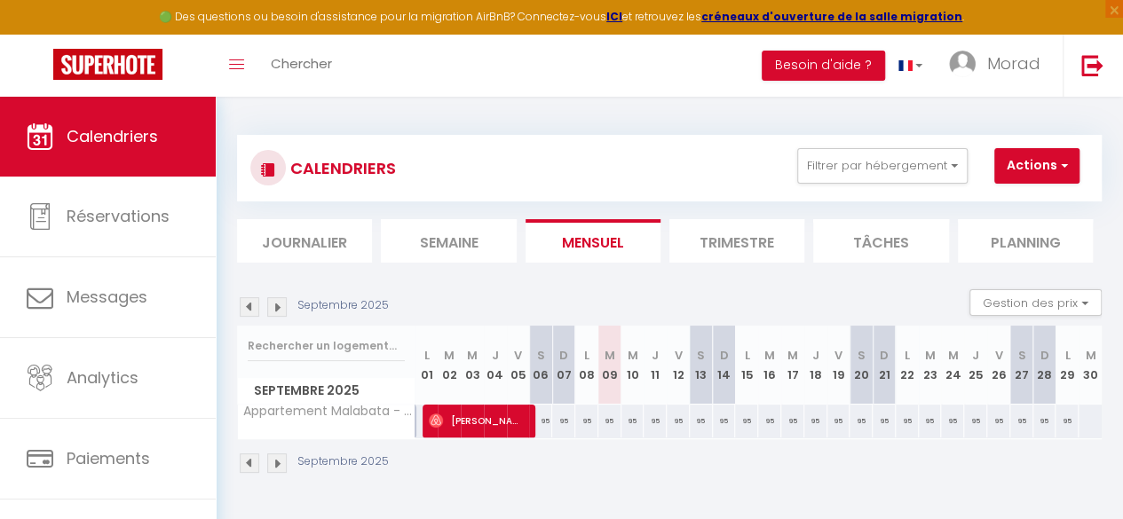
click at [245, 308] on img at bounding box center [250, 307] width 20 height 20
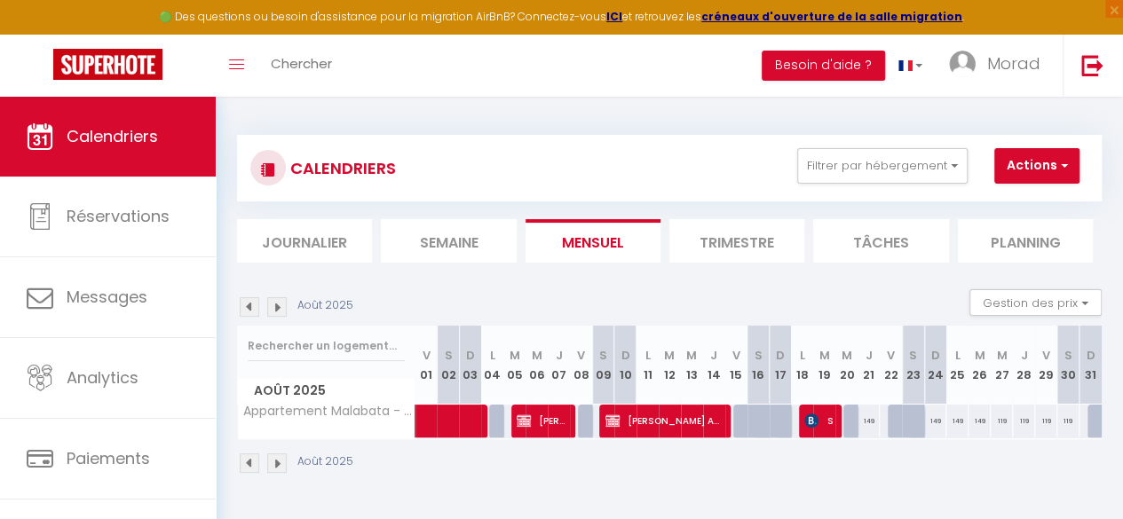
click at [247, 301] on img at bounding box center [250, 307] width 20 height 20
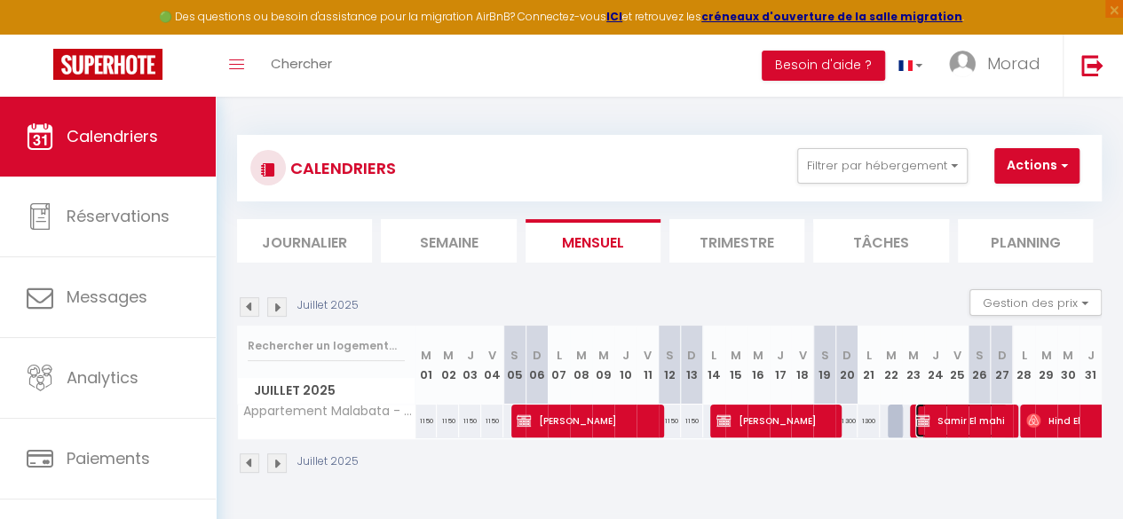
click at [930, 427] on span "Samir El mahi" at bounding box center [961, 421] width 92 height 34
select select "OK"
select select "KO"
select select "0"
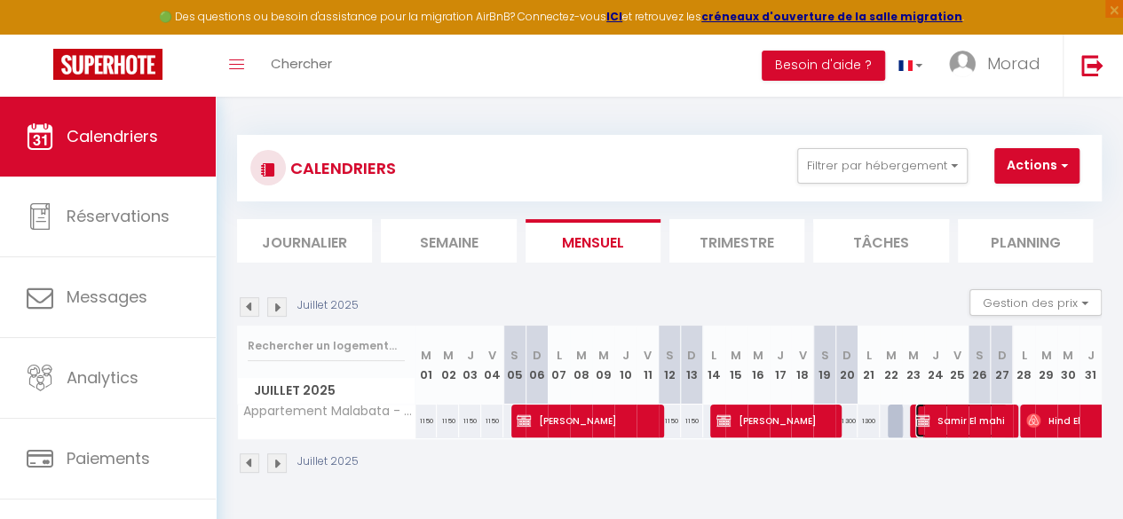
select select "1"
select select
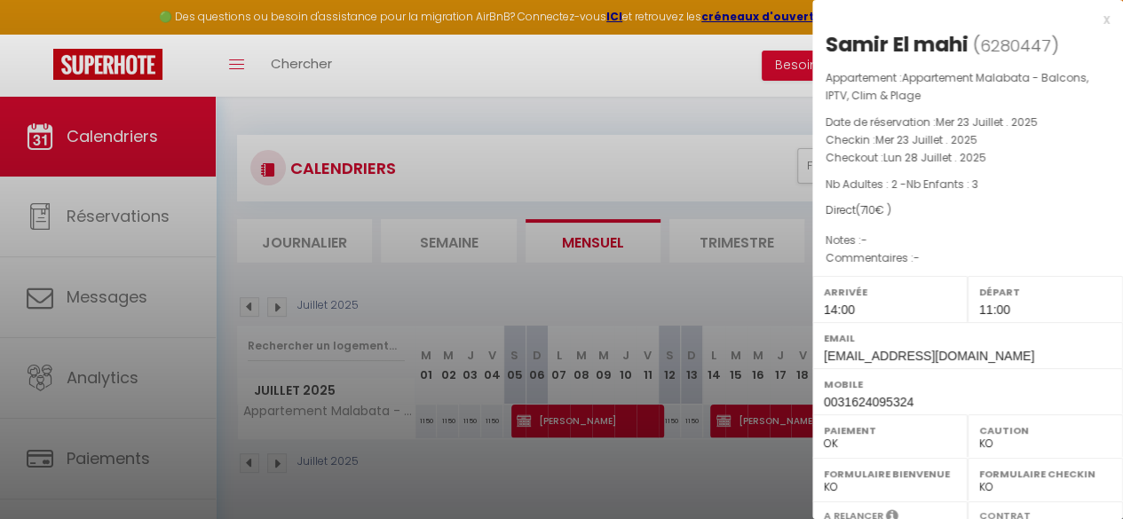
scroll to position [321, 0]
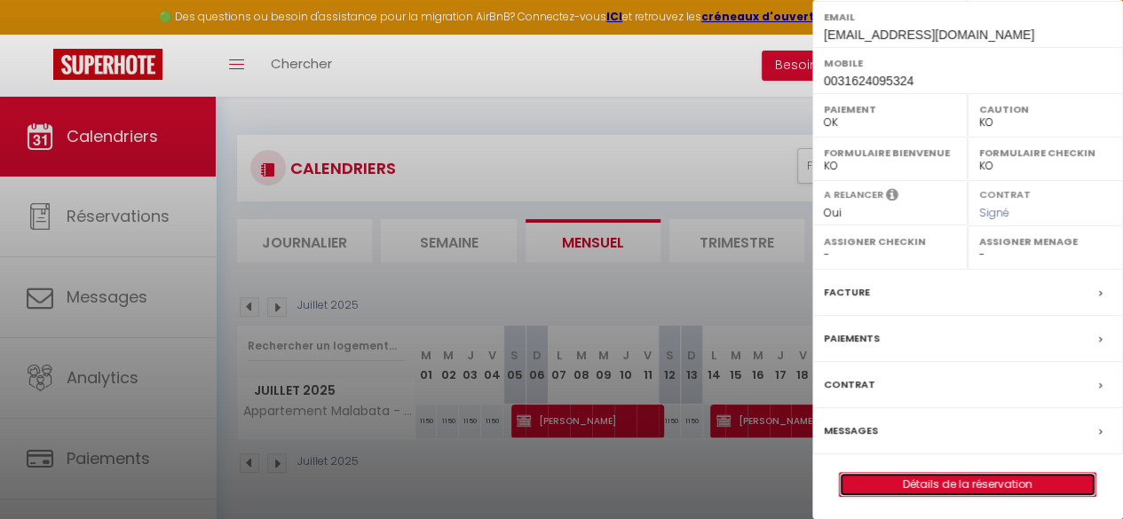
click at [934, 484] on link "Détails de la réservation" at bounding box center [968, 484] width 256 height 23
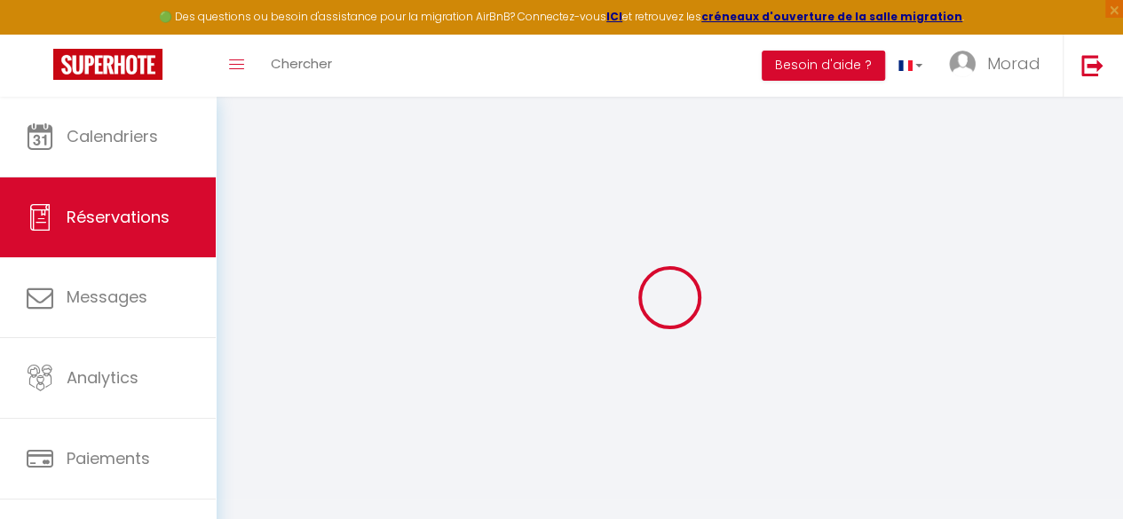
select select
checkbox input "false"
select select
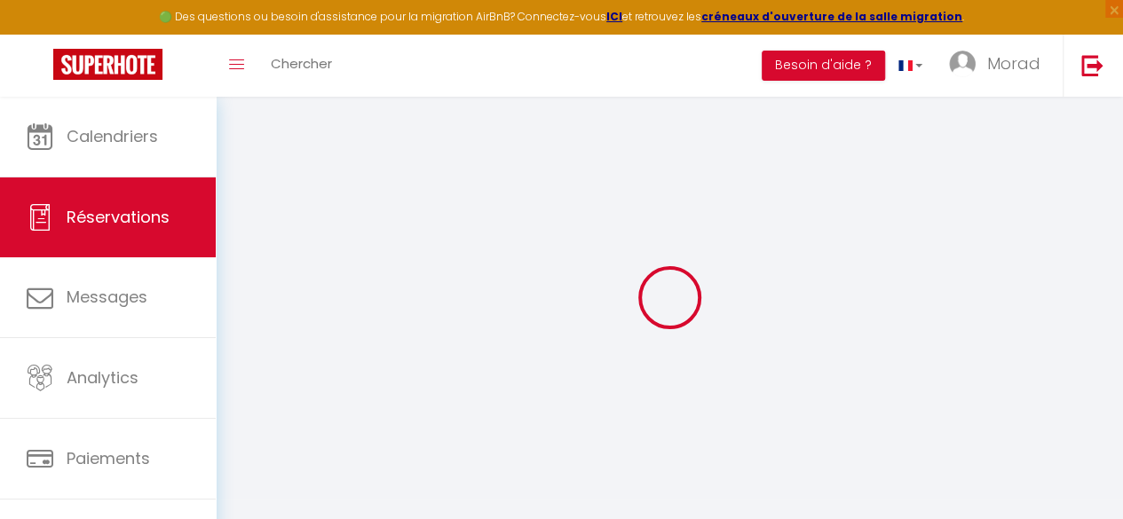
checkbox input "false"
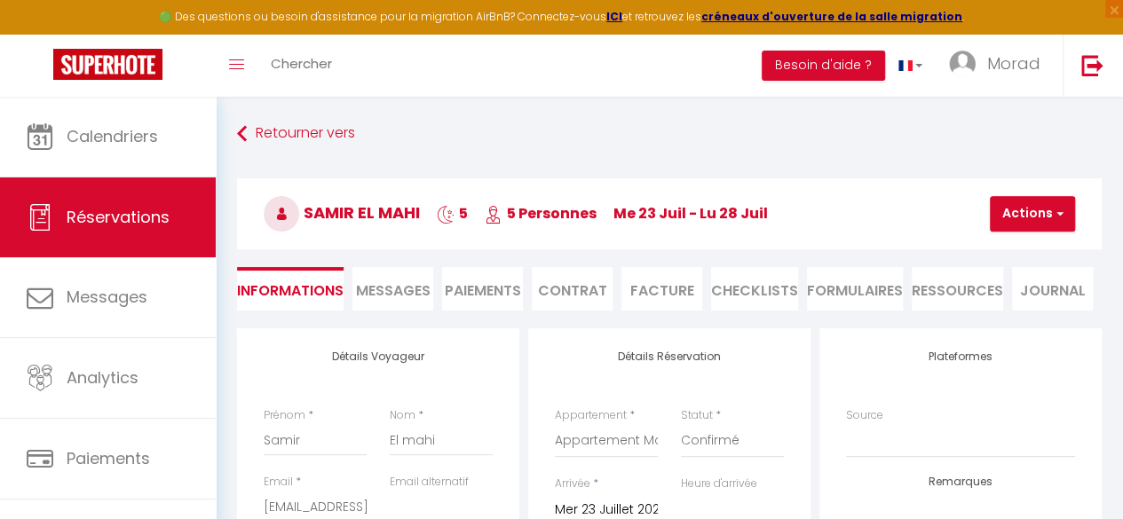
type input "30"
select select
checkbox input "false"
select select "14:00"
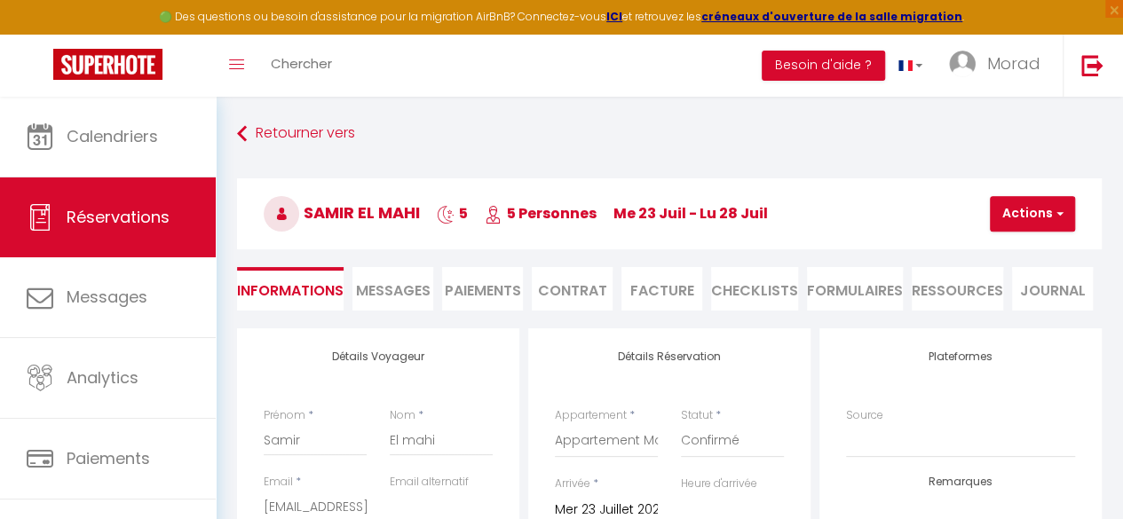
select select "11:00"
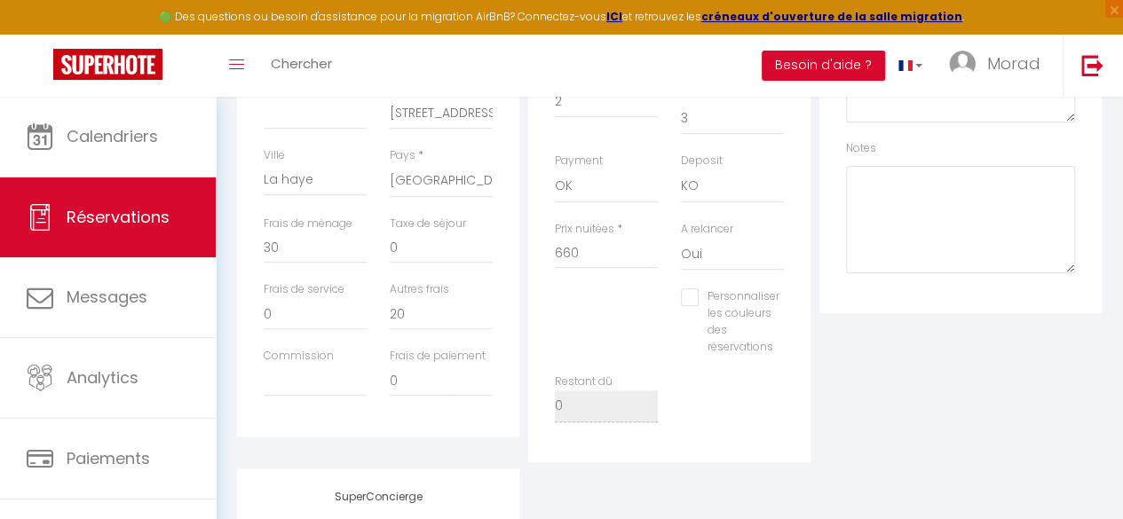
scroll to position [545, 0]
click at [399, 317] on input "20" at bounding box center [441, 312] width 103 height 32
type input "50"
click at [567, 235] on input "660" at bounding box center [606, 251] width 103 height 32
type input "630"
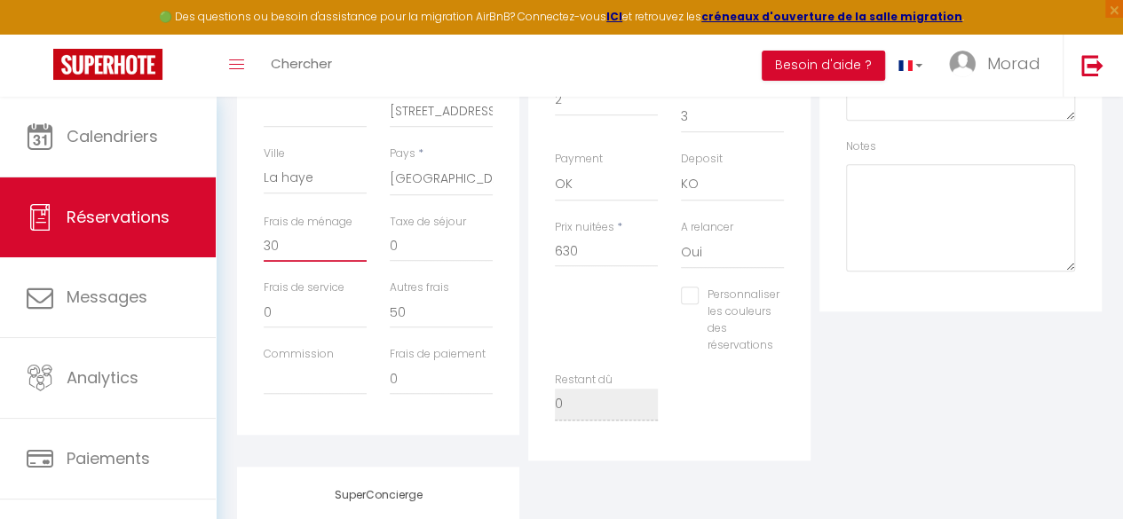
click at [306, 251] on input "30" at bounding box center [315, 246] width 103 height 32
type input "3"
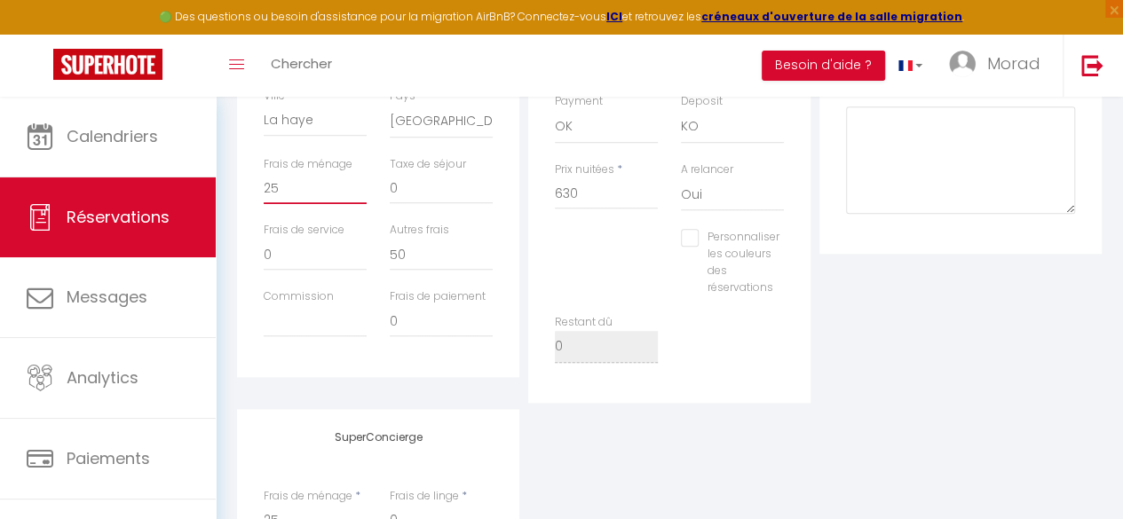
scroll to position [604, 0]
type input "25"
click at [648, 273] on div "Personnaliser les couleurs des réservations #D7092E" at bounding box center [669, 270] width 252 height 84
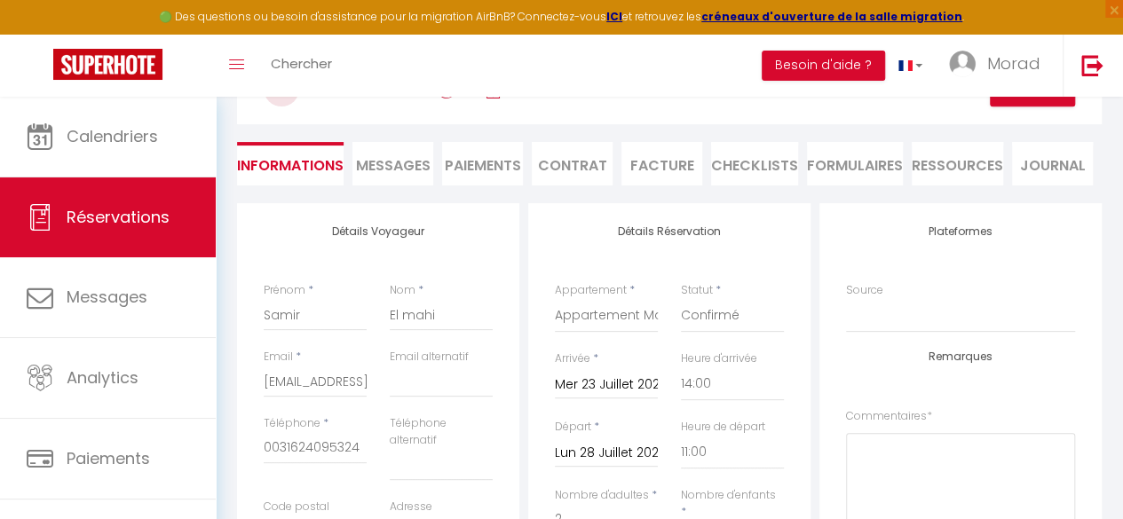
scroll to position [0, 0]
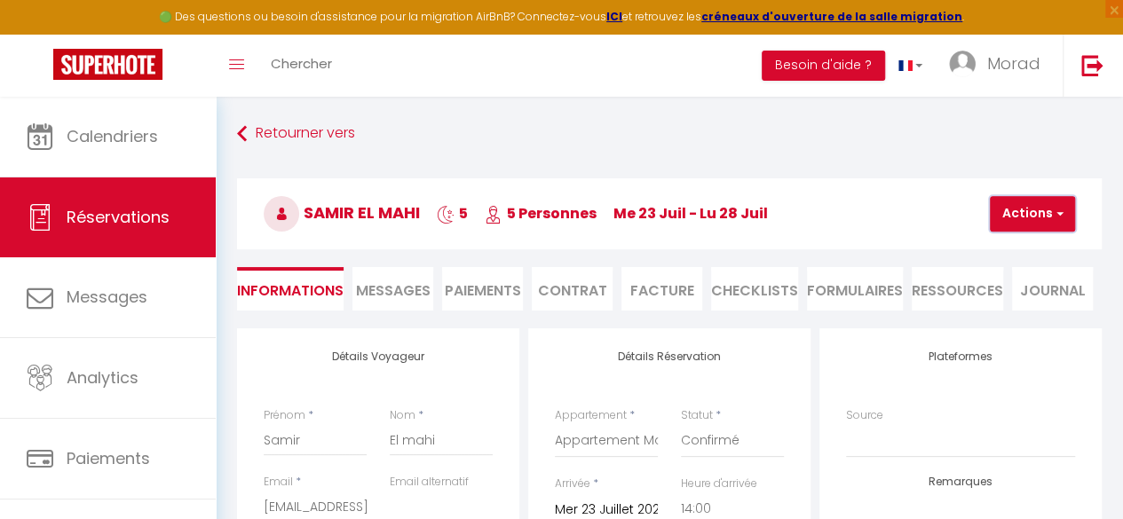
click at [1049, 200] on button "Actions" at bounding box center [1032, 214] width 85 height 36
click at [1010, 249] on link "Enregistrer" at bounding box center [1047, 252] width 140 height 23
select select "not_cancelled"
